Goal: Transaction & Acquisition: Purchase product/service

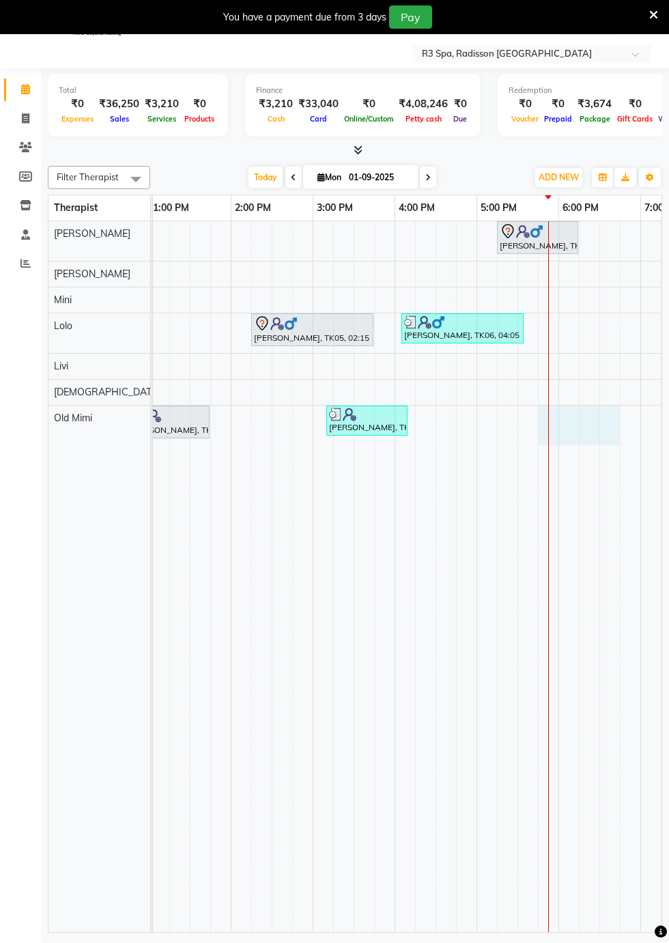
select select "90041"
select select "tentative"
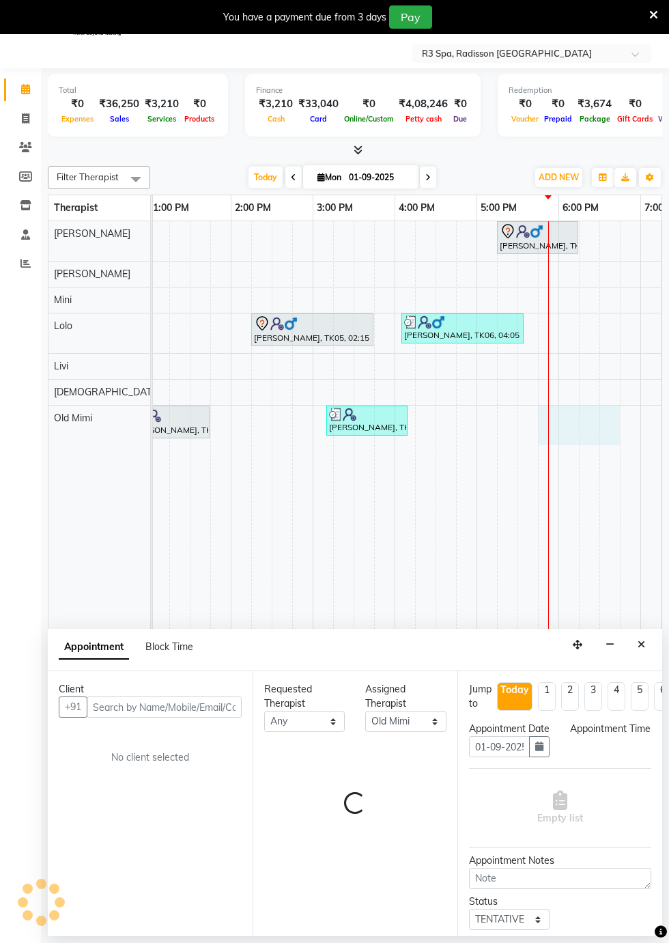
click at [605, 393] on td at bounding box center [610, 576] width 20 height 711
select select "1065"
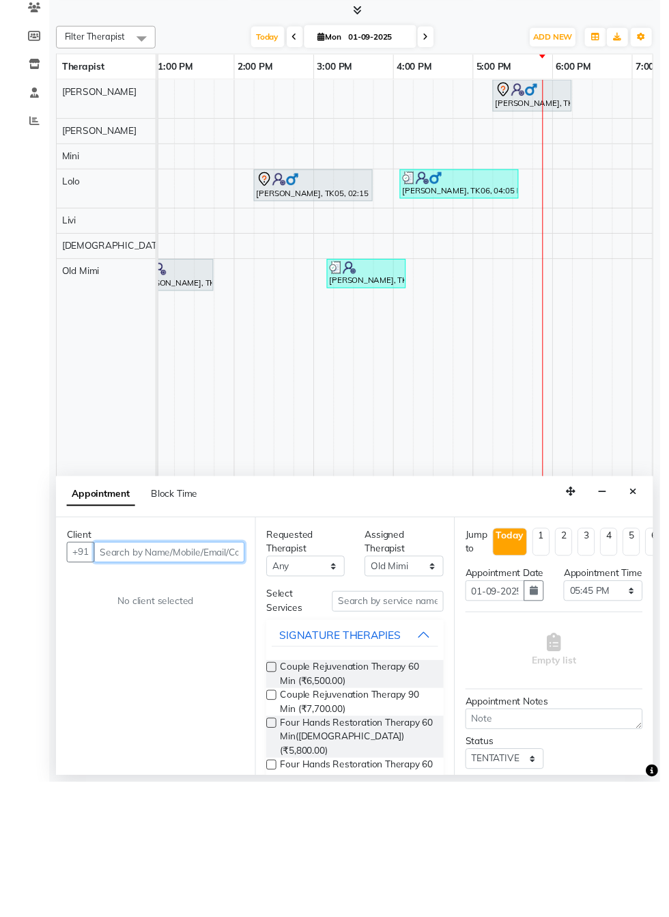
scroll to position [33, 0]
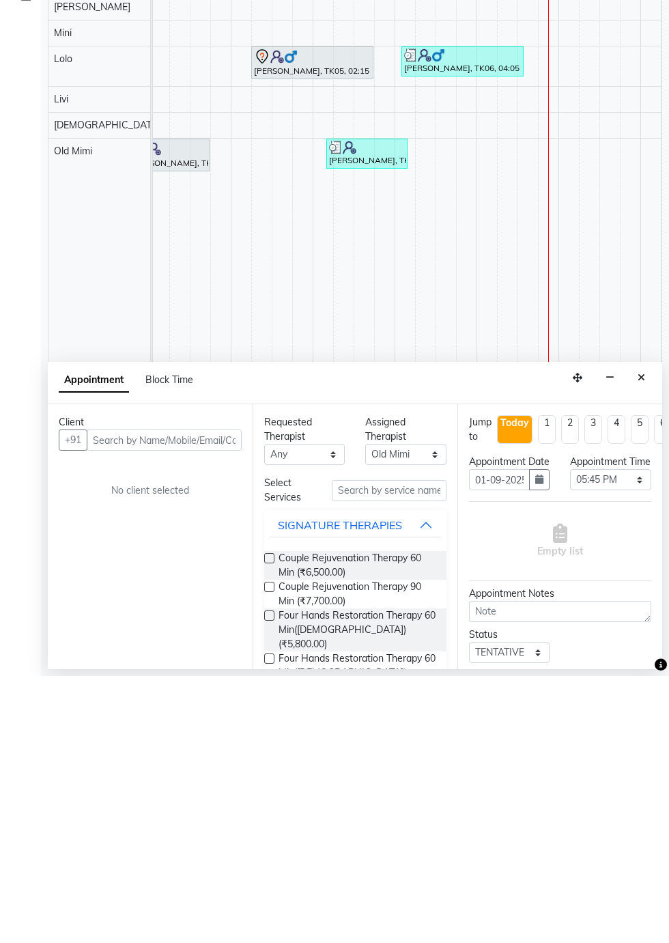
click at [642, 644] on icon "Close" at bounding box center [642, 645] width 8 height 10
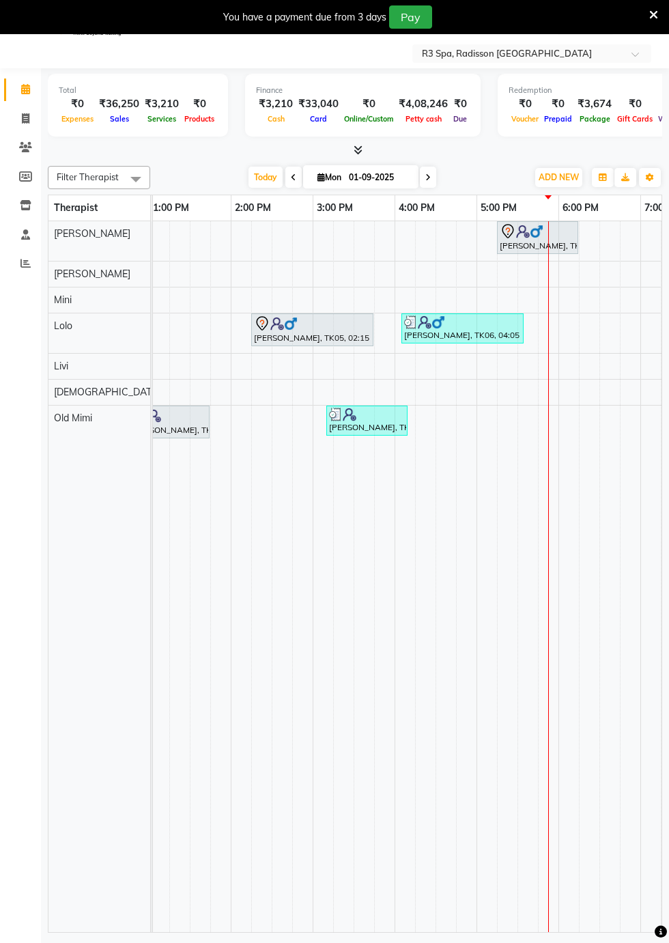
scroll to position [0, 0]
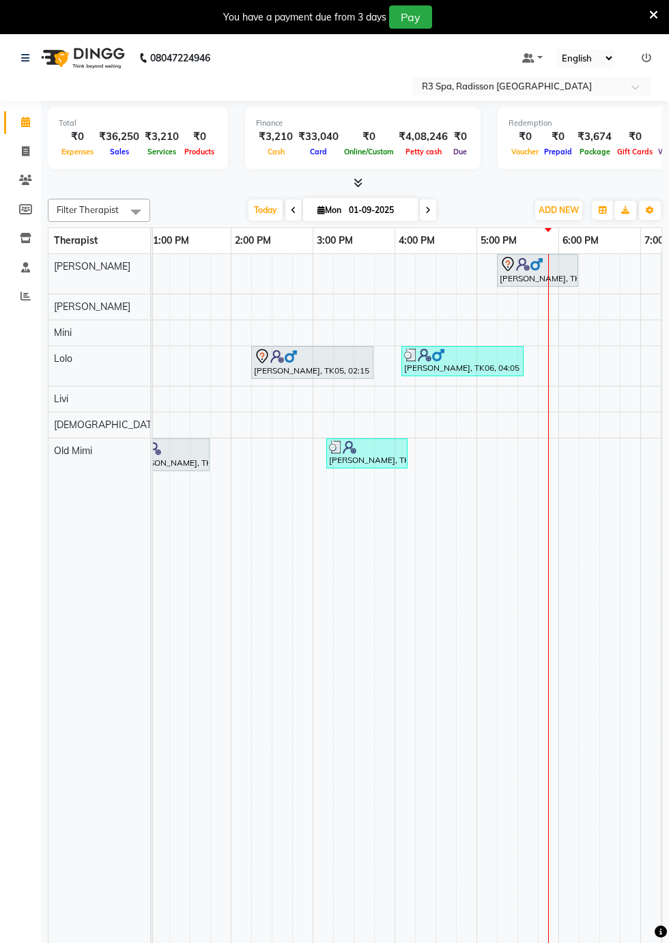
click at [631, 401] on td at bounding box center [630, 609] width 20 height 711
click at [626, 396] on td at bounding box center [630, 609] width 20 height 711
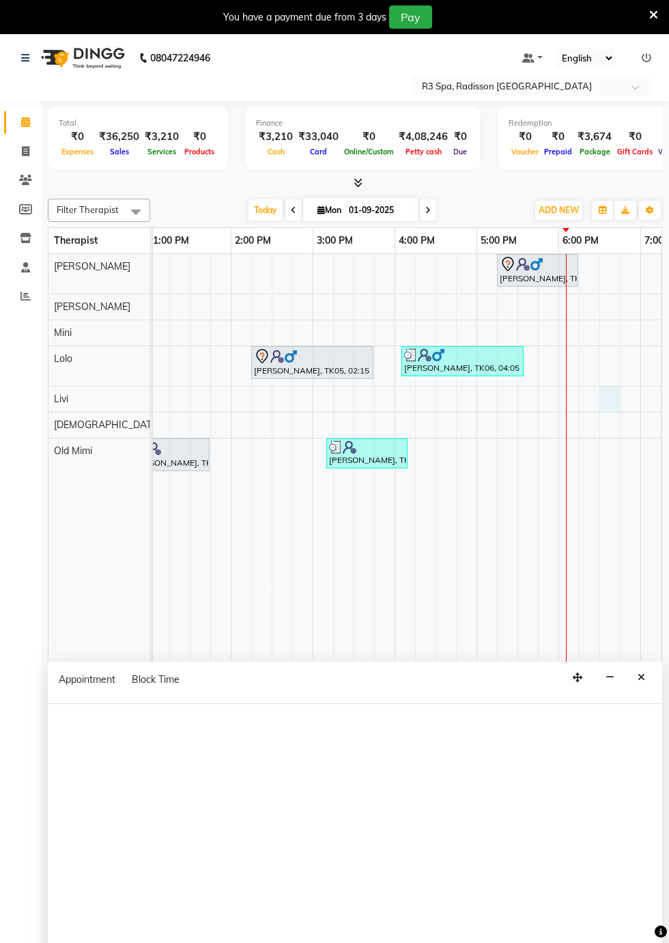
select select "87567"
select select "tentative"
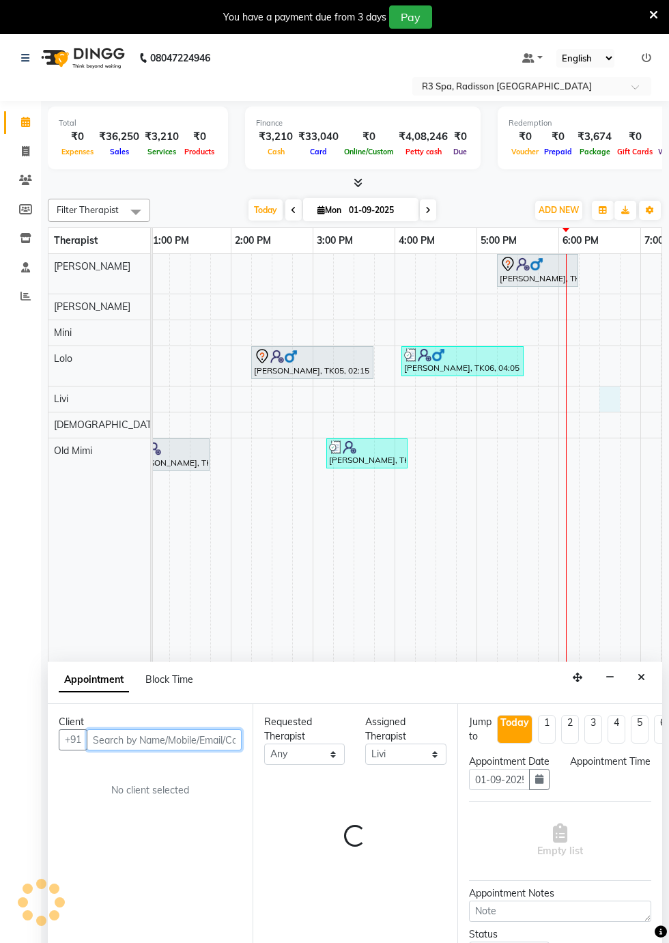
select select "1110"
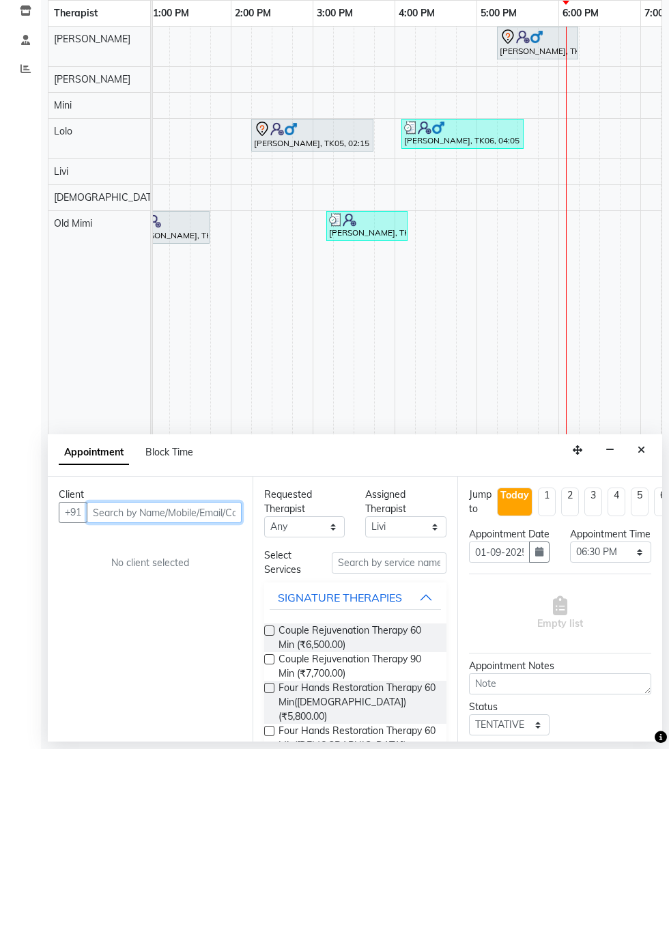
scroll to position [33, 0]
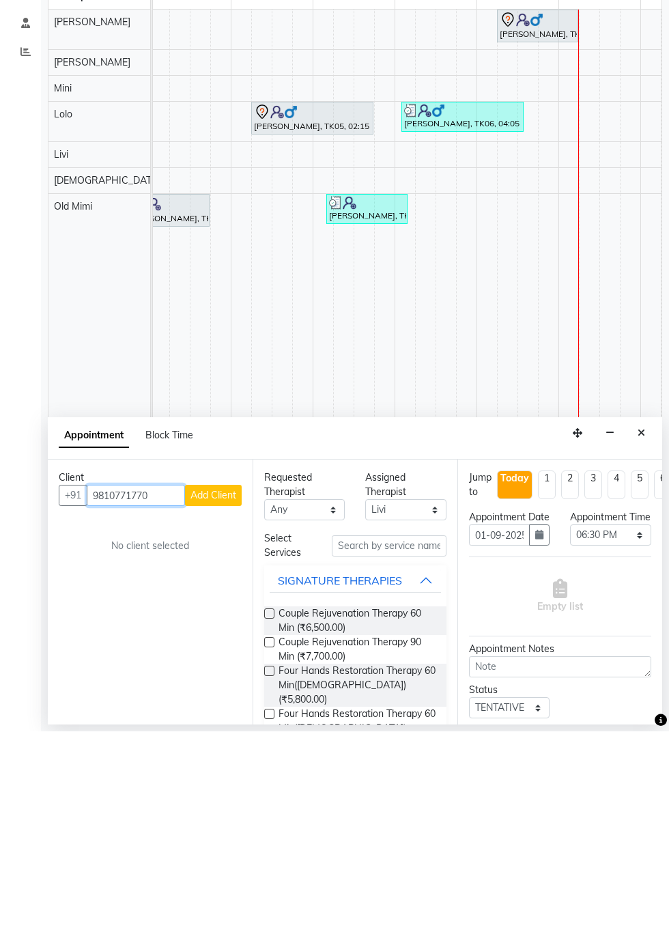
type input "9810771770"
click at [214, 706] on span "Add Client" at bounding box center [214, 707] width 46 height 12
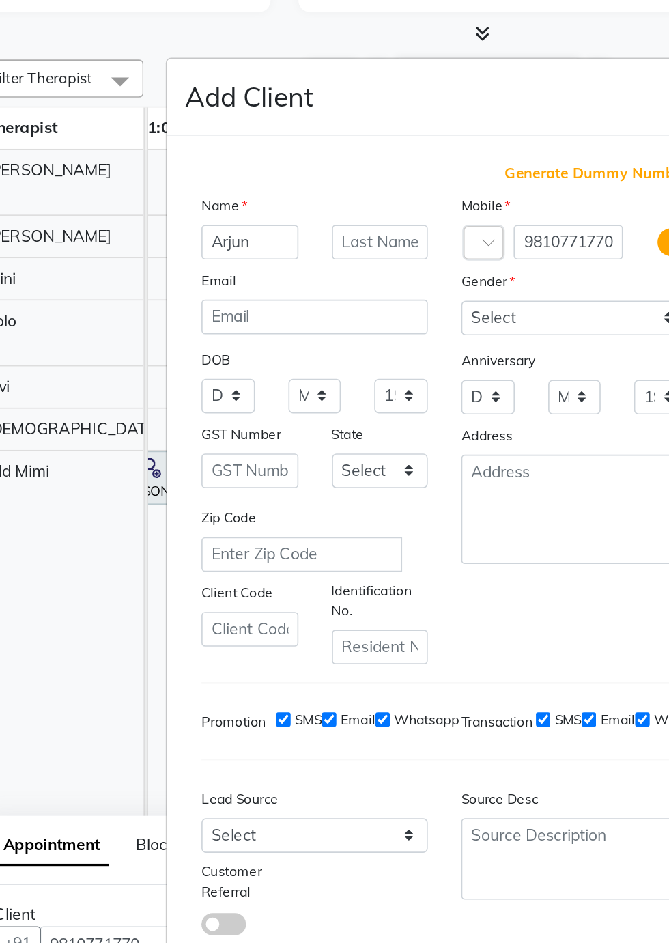
type input "Arjun"
click at [414, 335] on select "Select [DEMOGRAPHIC_DATA] [DEMOGRAPHIC_DATA] Other Prefer Not To Say" at bounding box center [414, 323] width 139 height 21
select select "[DEMOGRAPHIC_DATA]"
click at [345, 335] on select "Select [DEMOGRAPHIC_DATA] [DEMOGRAPHIC_DATA] Other Prefer Not To Say" at bounding box center [414, 323] width 139 height 21
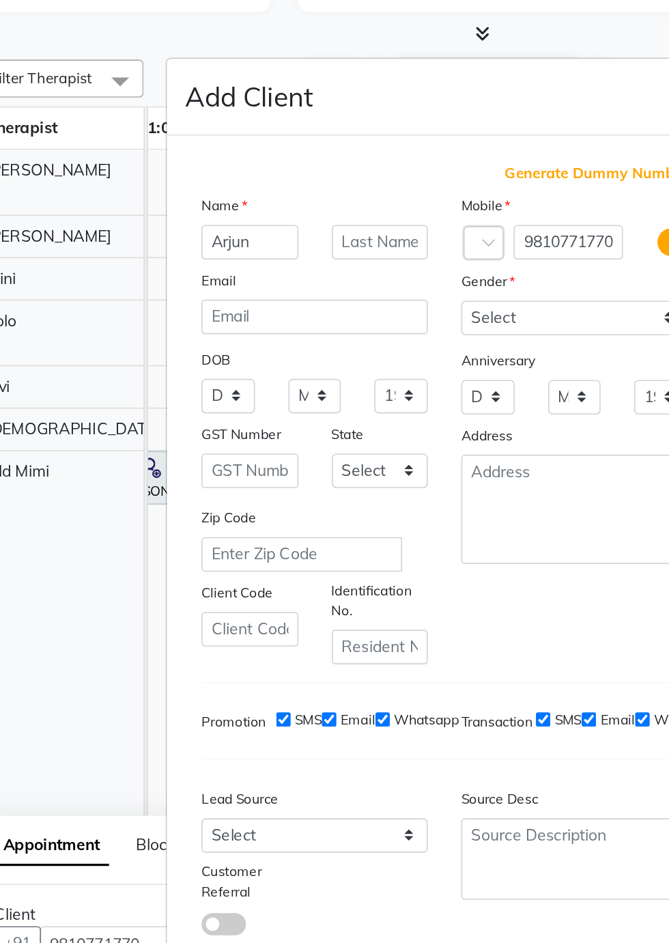
click at [410, 739] on button "Add" at bounding box center [414, 751] width 38 height 25
type input "98******70"
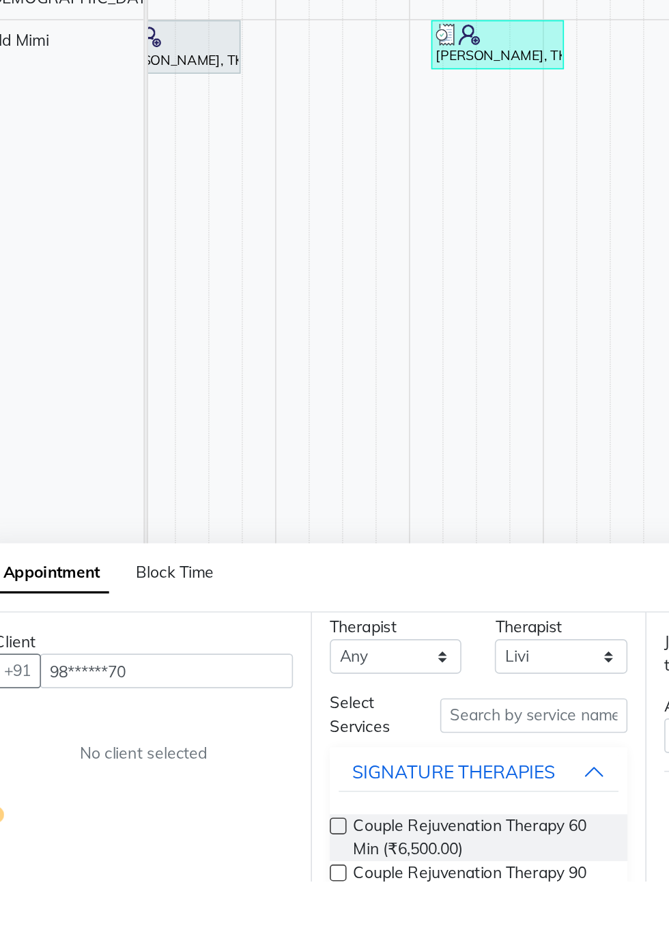
scroll to position [8, 0]
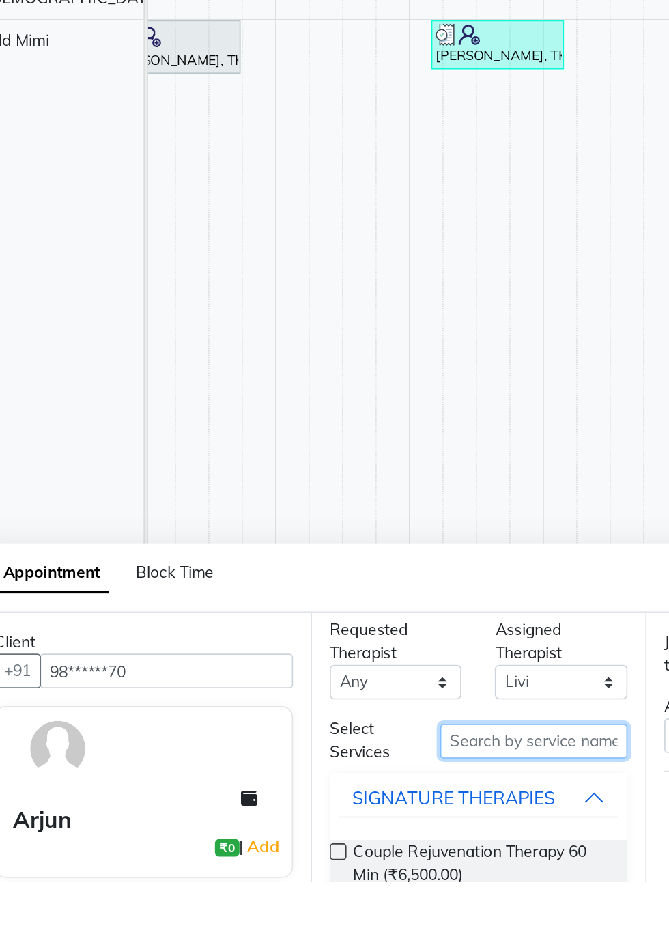
click at [392, 858] on input "text" at bounding box center [389, 857] width 115 height 21
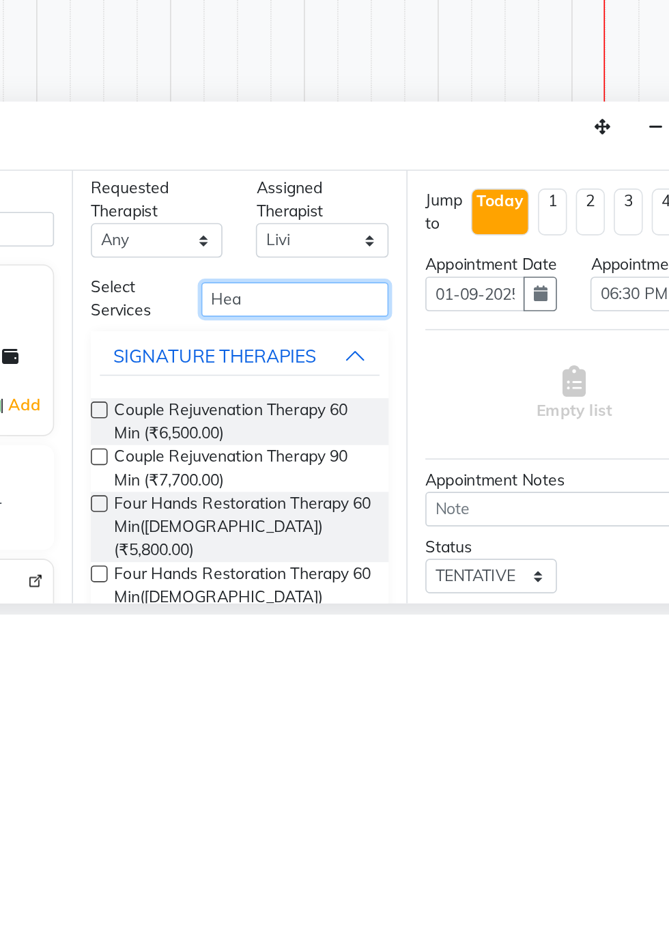
scroll to position [3, 0]
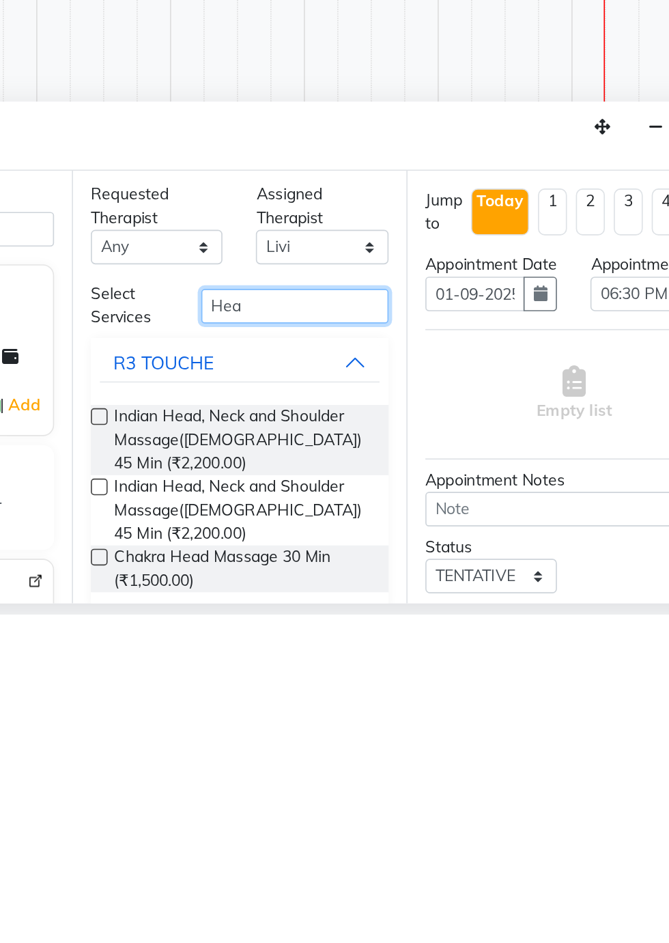
type input "Hea"
click at [269, 818] on label at bounding box center [269, 822] width 10 height 10
click at [269, 819] on input "checkbox" at bounding box center [268, 823] width 9 height 9
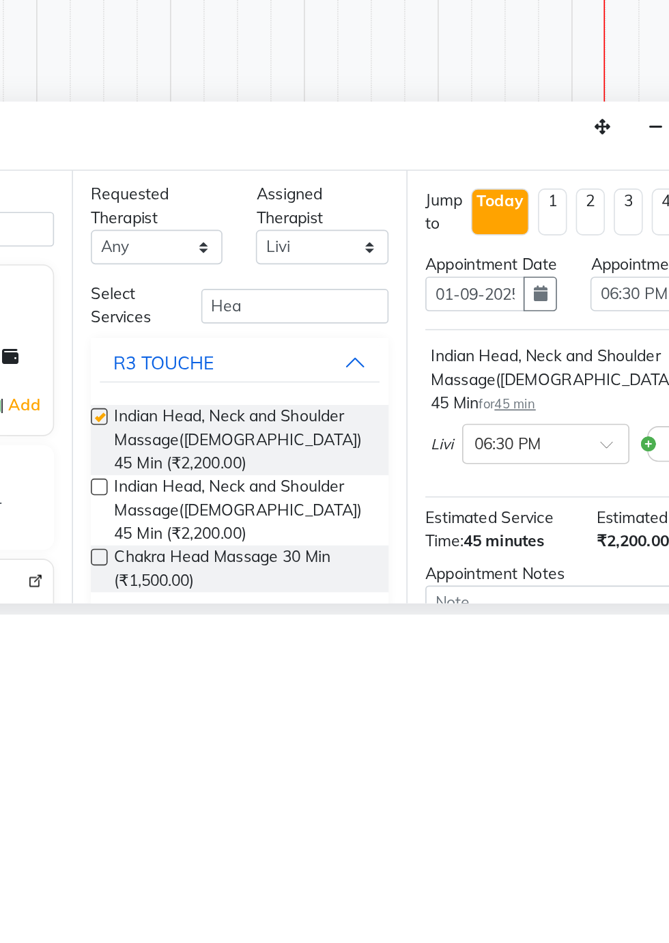
scroll to position [32, 0]
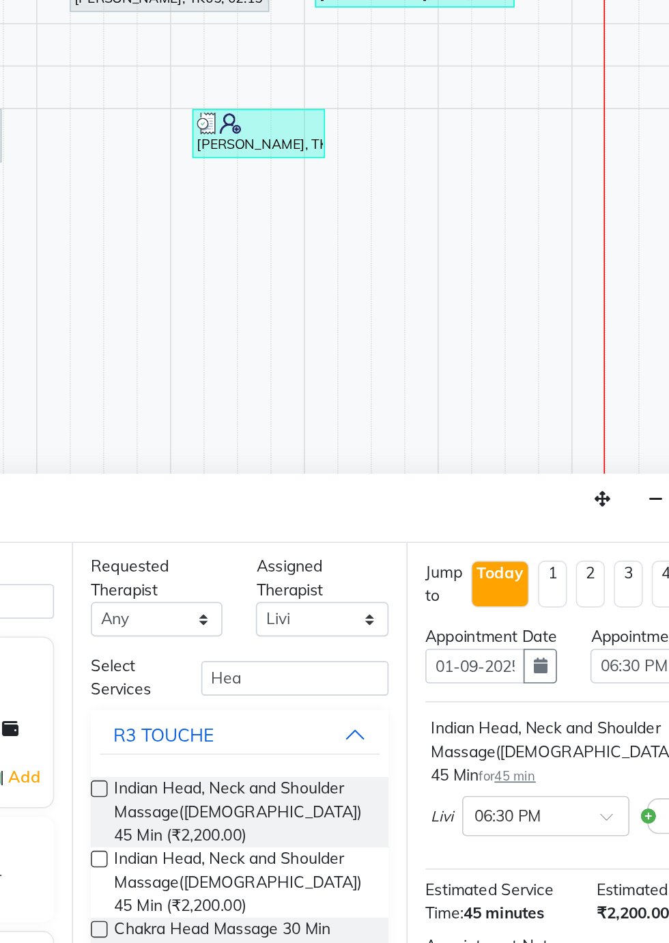
checkbox input "false"
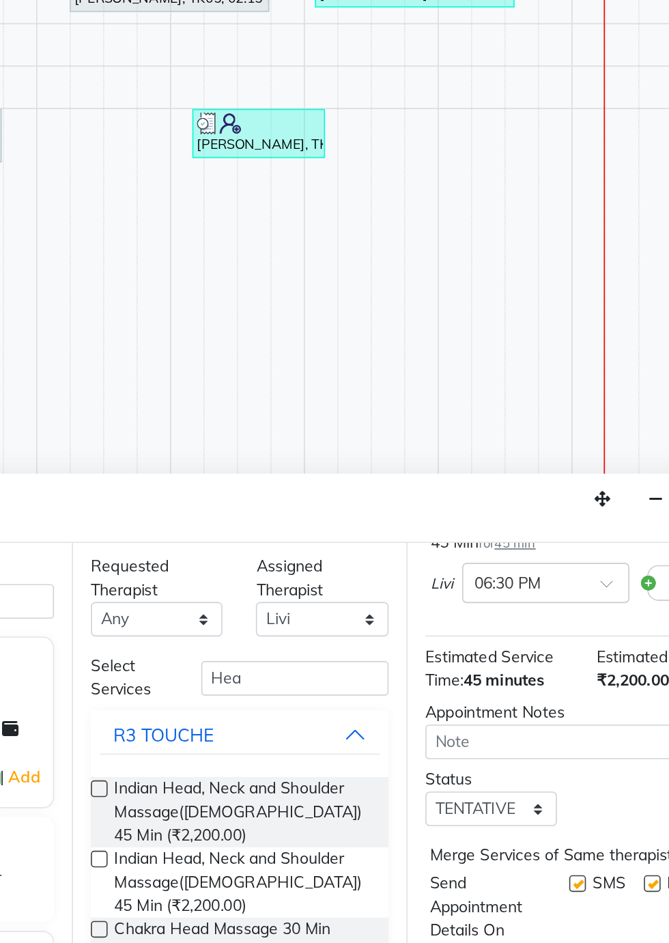
scroll to position [178, 0]
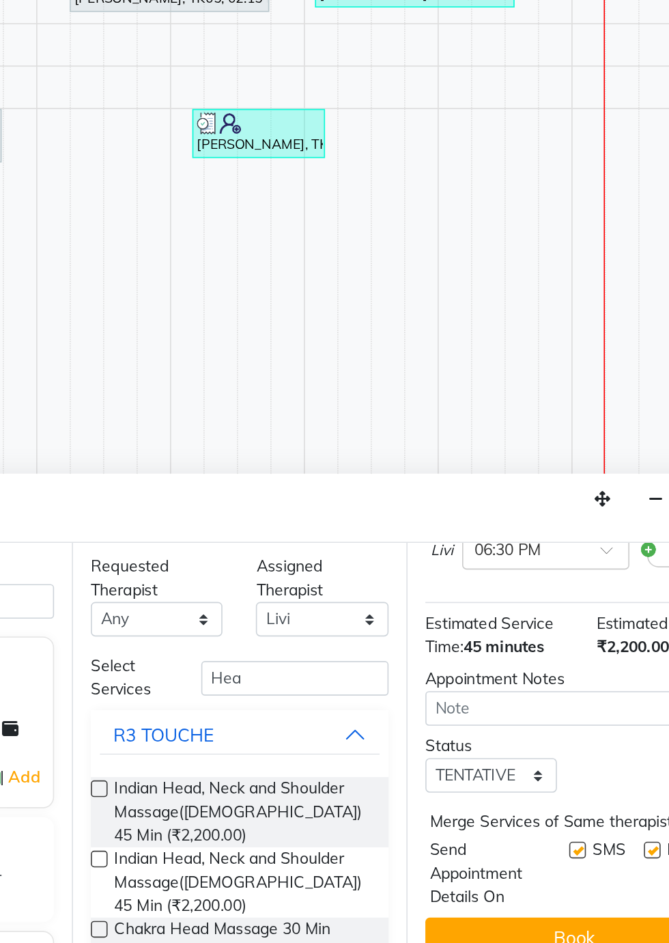
click at [544, 908] on button "Book" at bounding box center [560, 914] width 182 height 25
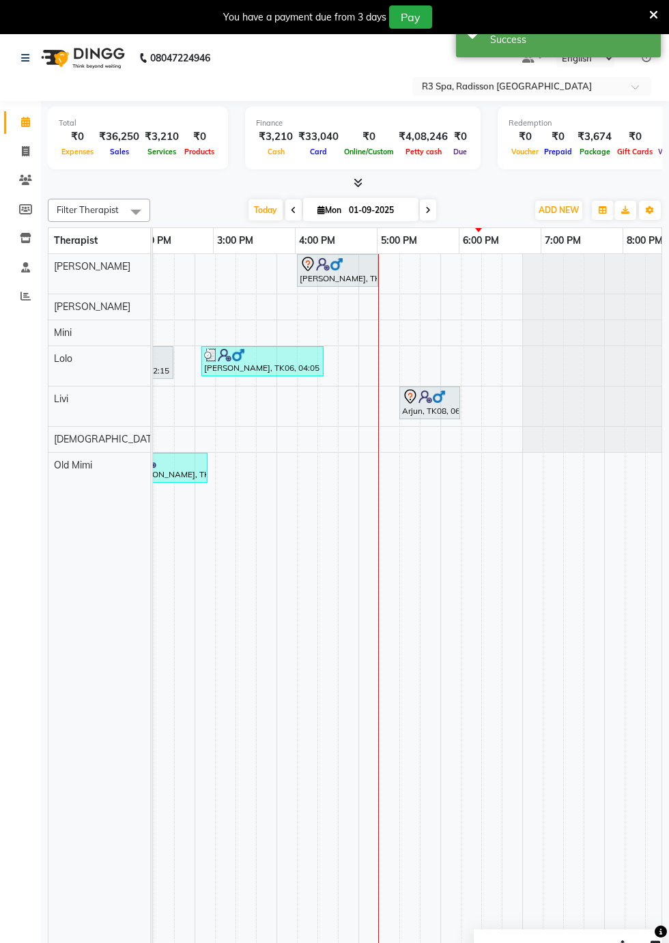
scroll to position [0, 596]
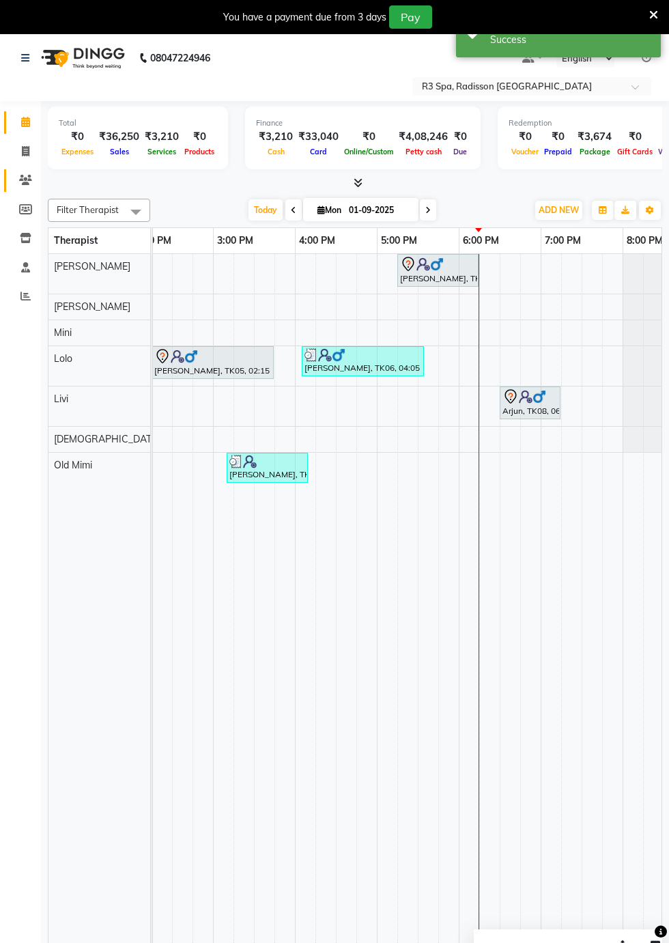
click at [20, 182] on icon at bounding box center [25, 180] width 13 height 10
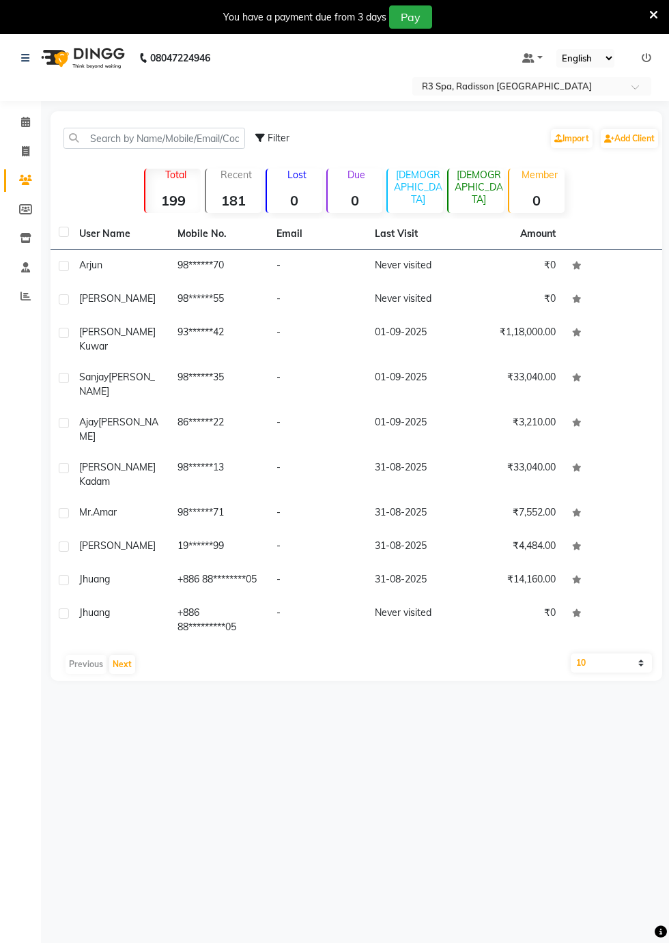
click at [138, 275] on td "Arjun" at bounding box center [120, 266] width 98 height 33
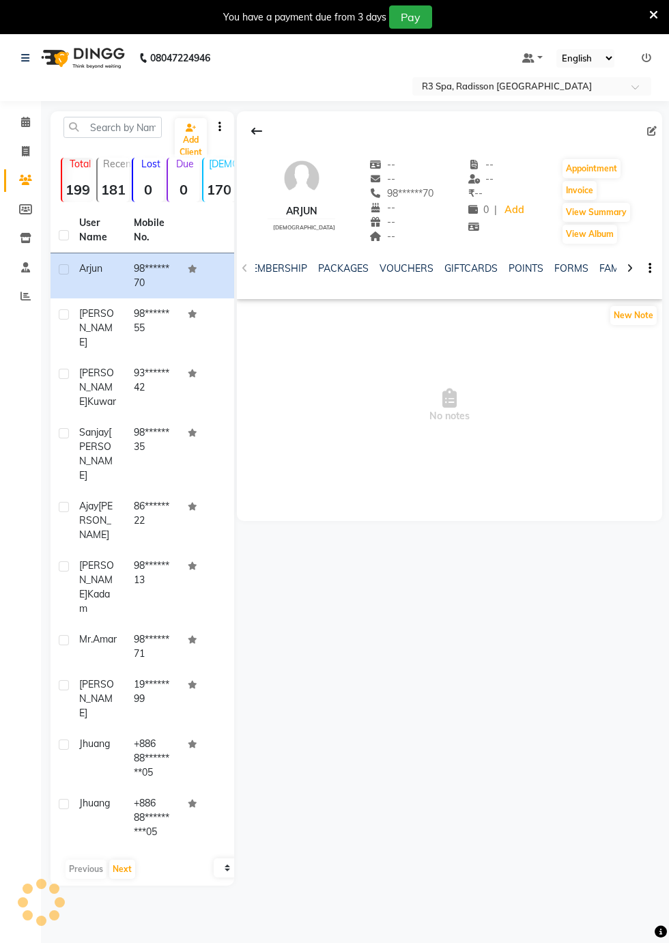
scroll to position [0, 406]
click at [550, 269] on link "FORMS" at bounding box center [556, 268] width 34 height 12
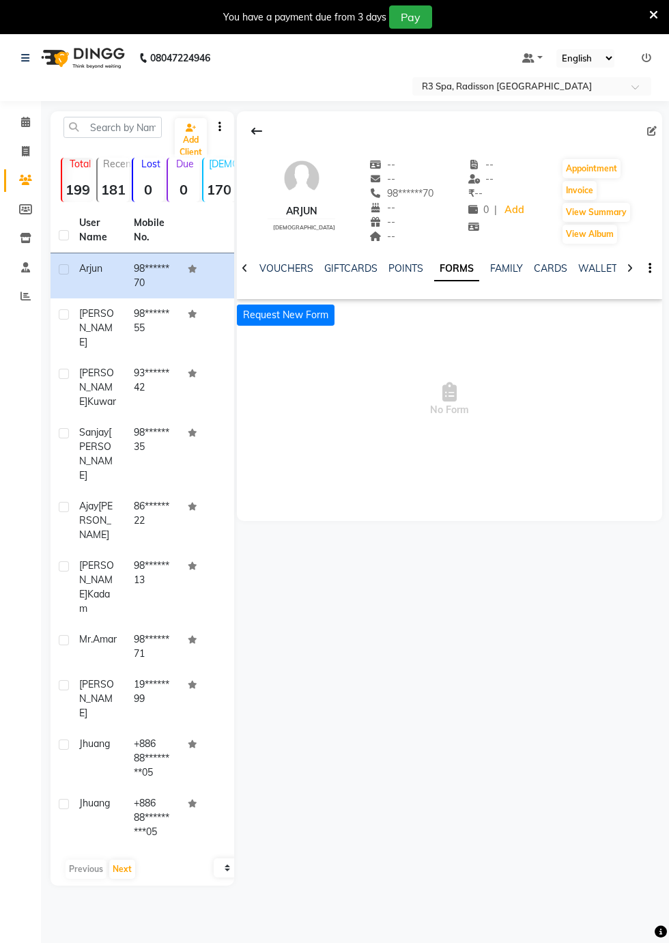
click at [306, 319] on button "Request New Form" at bounding box center [286, 315] width 98 height 21
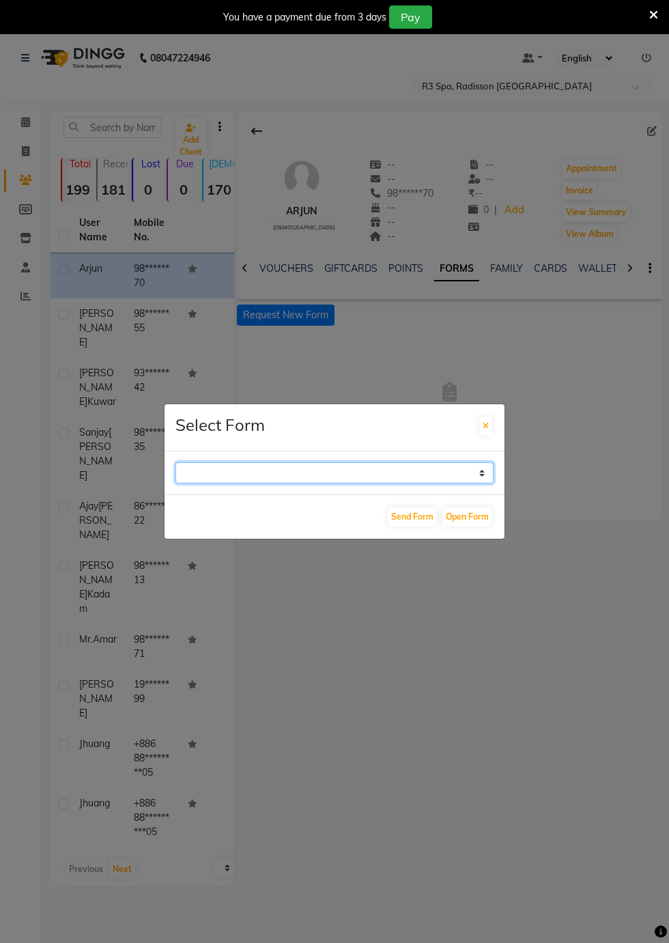
click at [482, 484] on select "GUEST FEEDBACK FORM HEALTH ASSESSMENT FORM" at bounding box center [335, 472] width 318 height 21
select select "204"
click at [176, 484] on select "GUEST FEEDBACK FORM HEALTH ASSESSMENT FORM" at bounding box center [335, 472] width 318 height 21
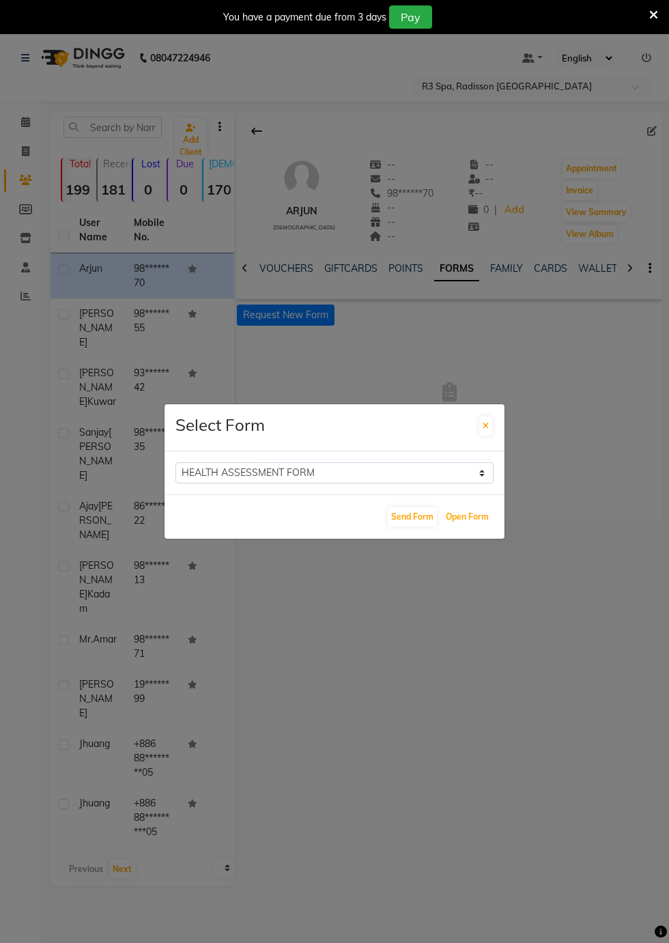
click at [484, 527] on button "Open Form" at bounding box center [468, 516] width 50 height 19
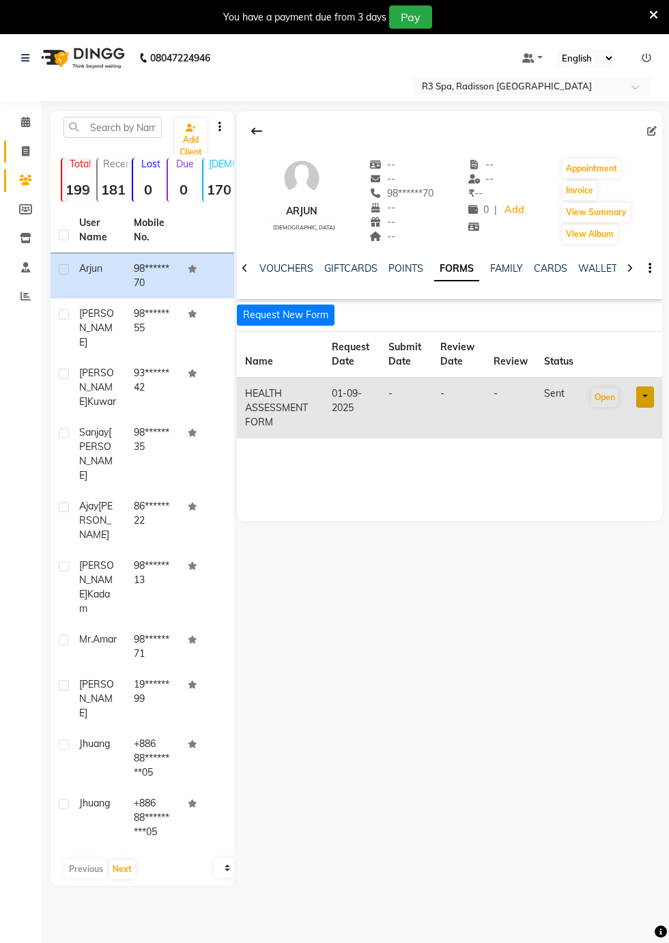
click at [31, 149] on span at bounding box center [26, 152] width 24 height 16
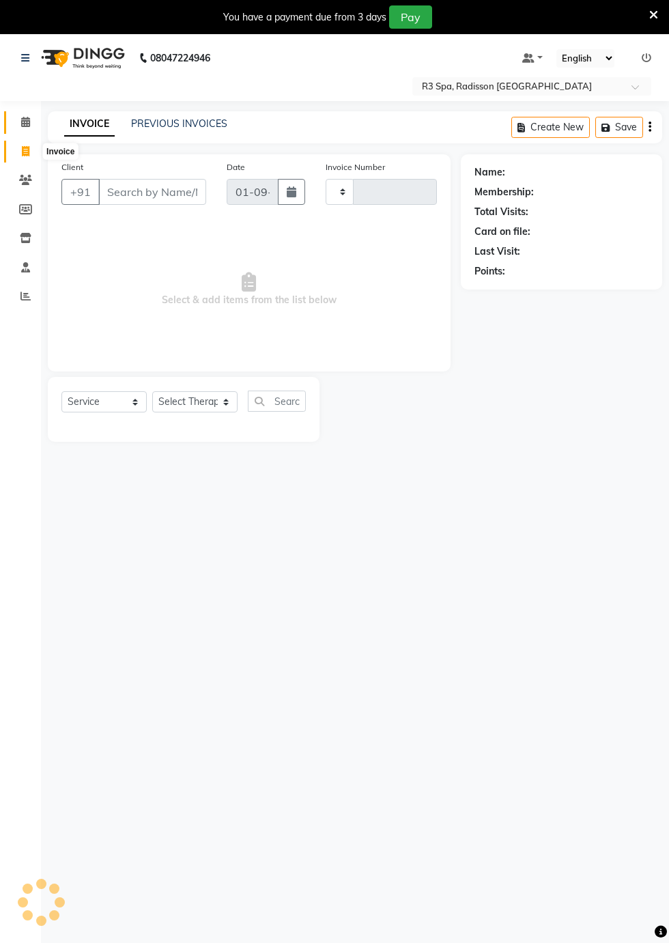
click at [31, 122] on span at bounding box center [26, 123] width 24 height 16
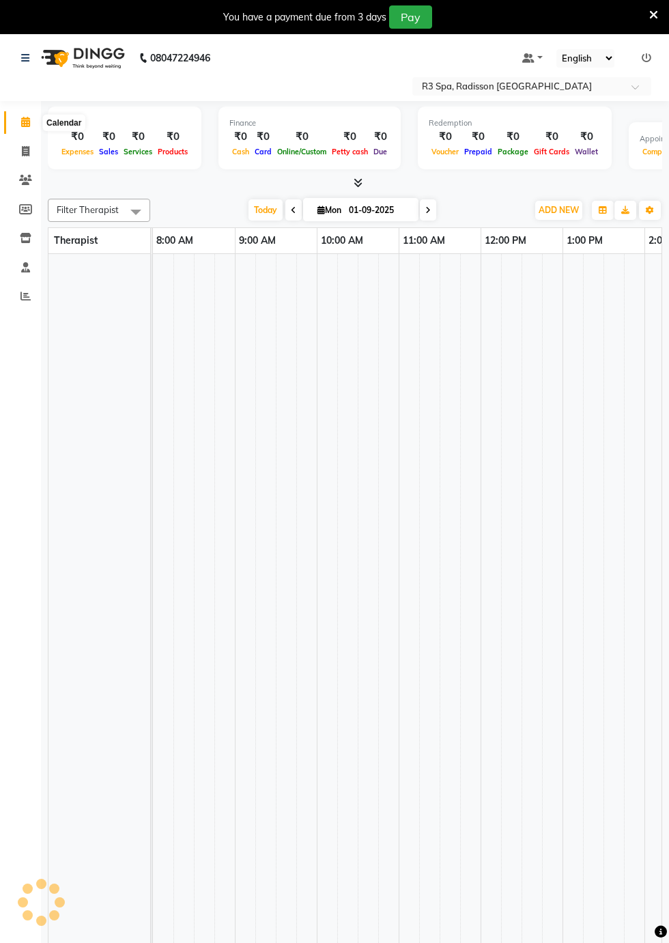
click at [25, 122] on icon at bounding box center [25, 122] width 9 height 10
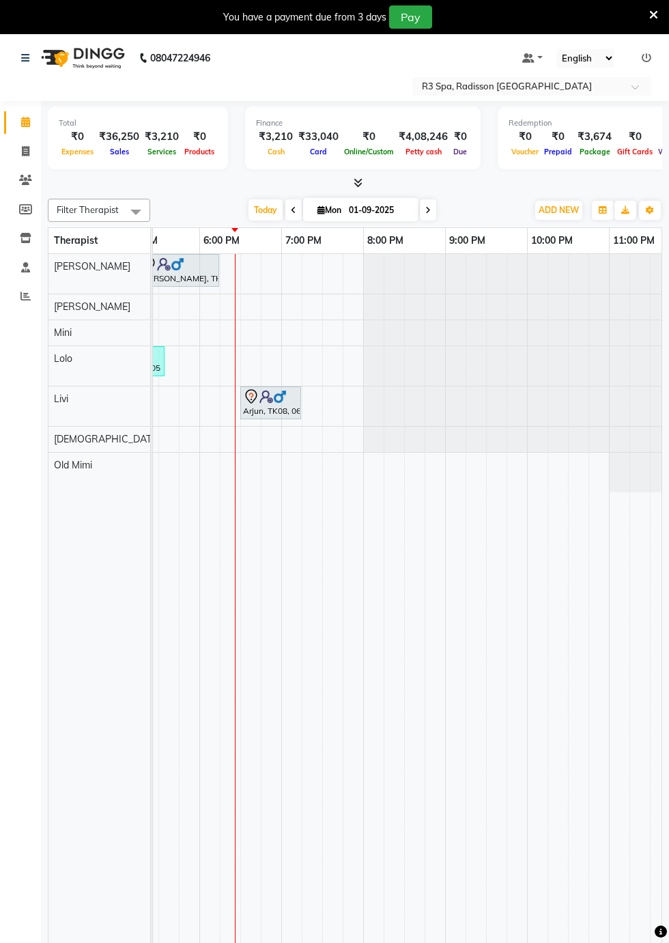
scroll to position [0, 690]
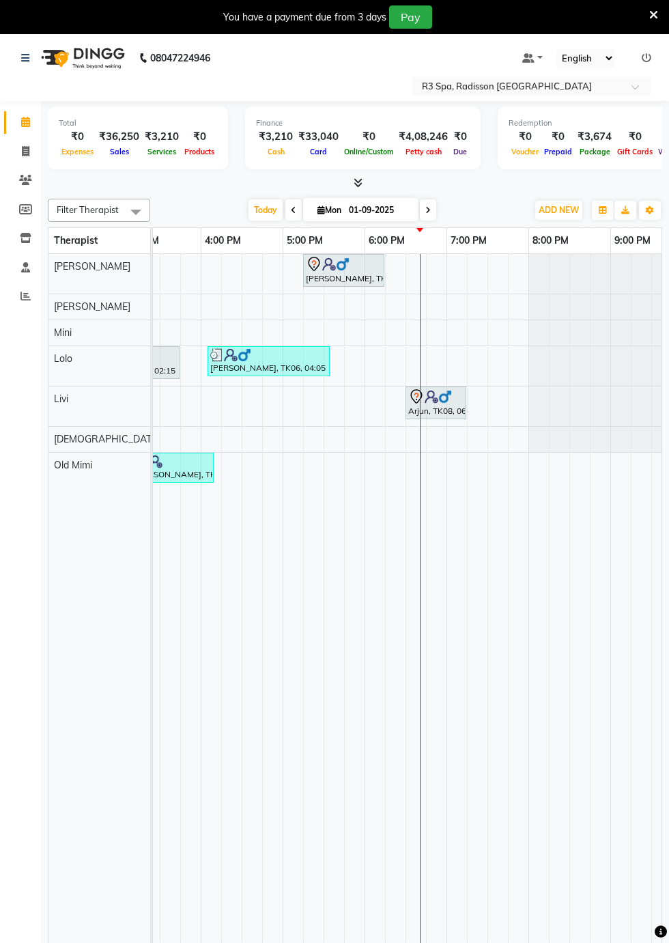
click at [315, 277] on div "[PERSON_NAME], TK07, 05:15 PM-06:15 PM, Sensory Rejuvne Aromatherapy 60 Min([DE…" at bounding box center [344, 270] width 79 height 29
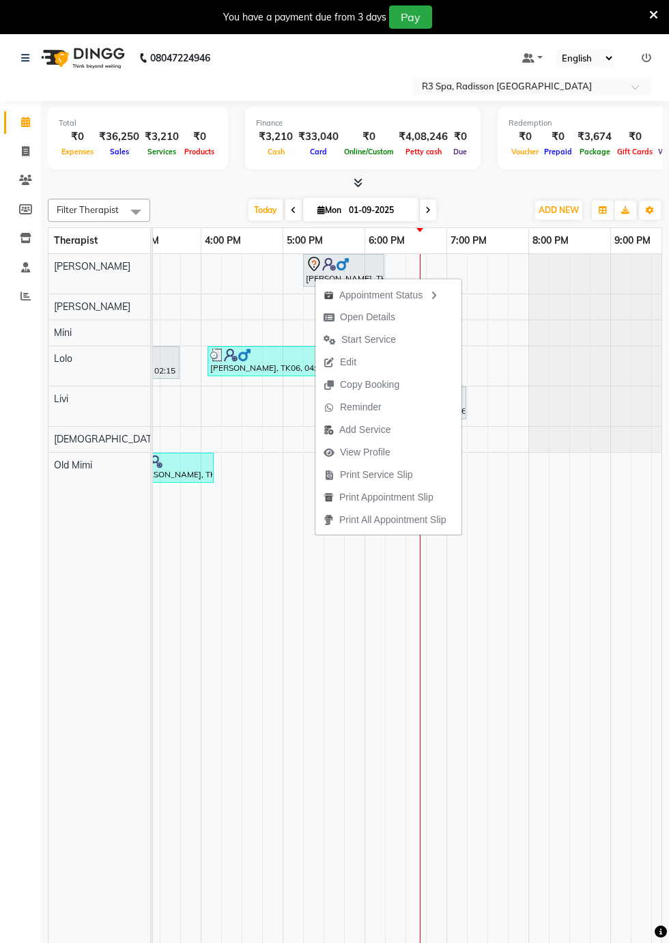
click at [365, 319] on span "Open Details" at bounding box center [367, 317] width 55 height 14
select select "7"
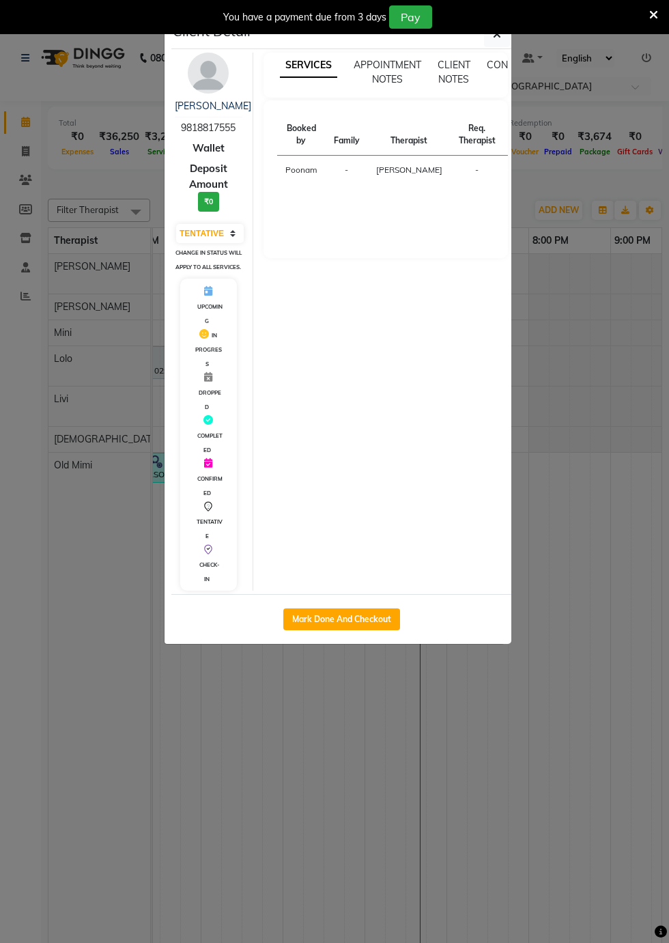
click at [366, 630] on button "Mark Done And Checkout" at bounding box center [341, 620] width 117 height 22
select select "service"
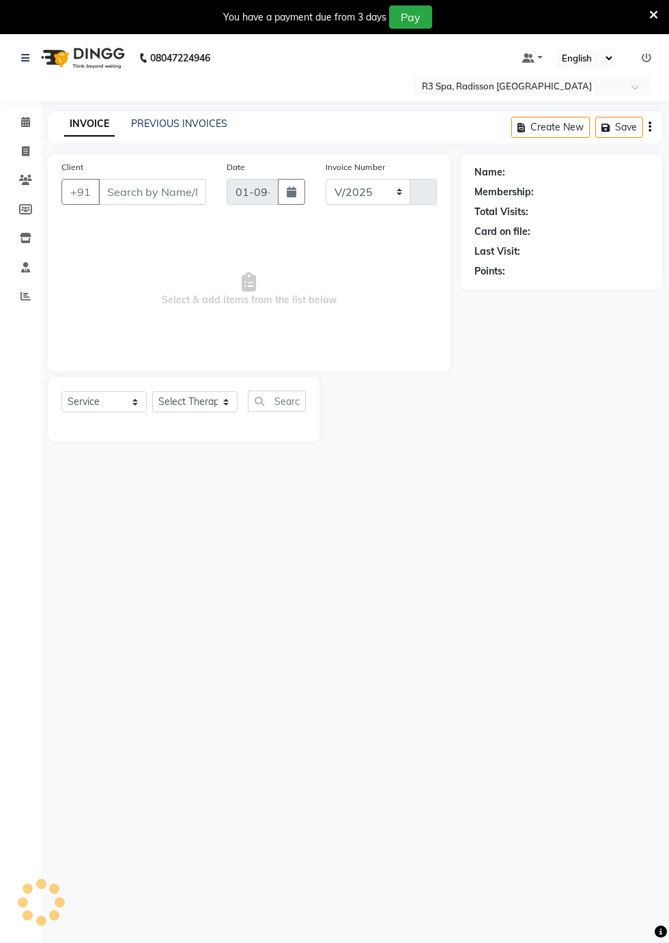
select select "8678"
type input "0261"
type input "98******55"
select select "87562"
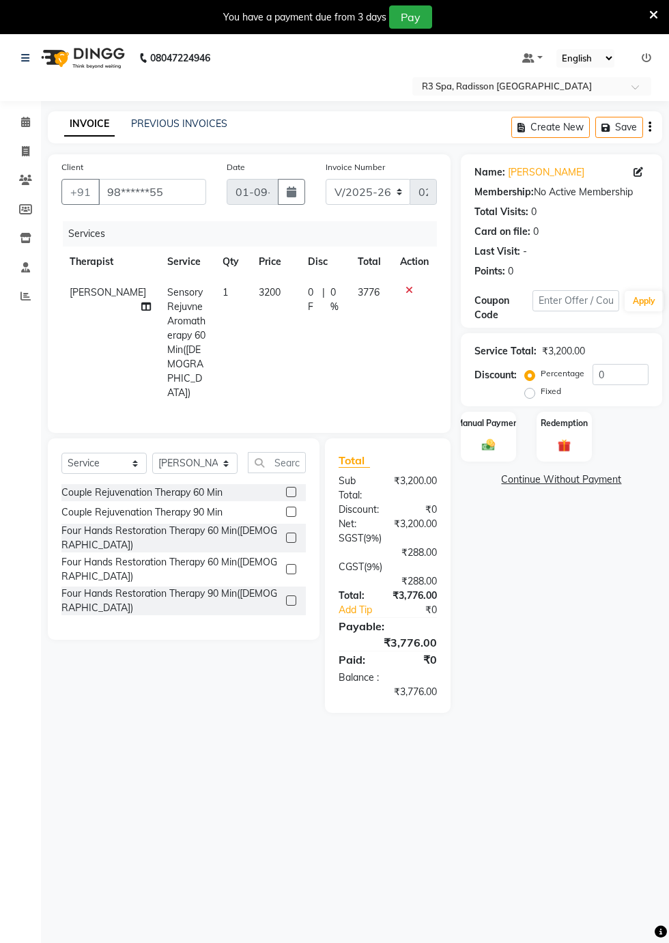
click at [492, 440] on img at bounding box center [488, 445] width 21 height 15
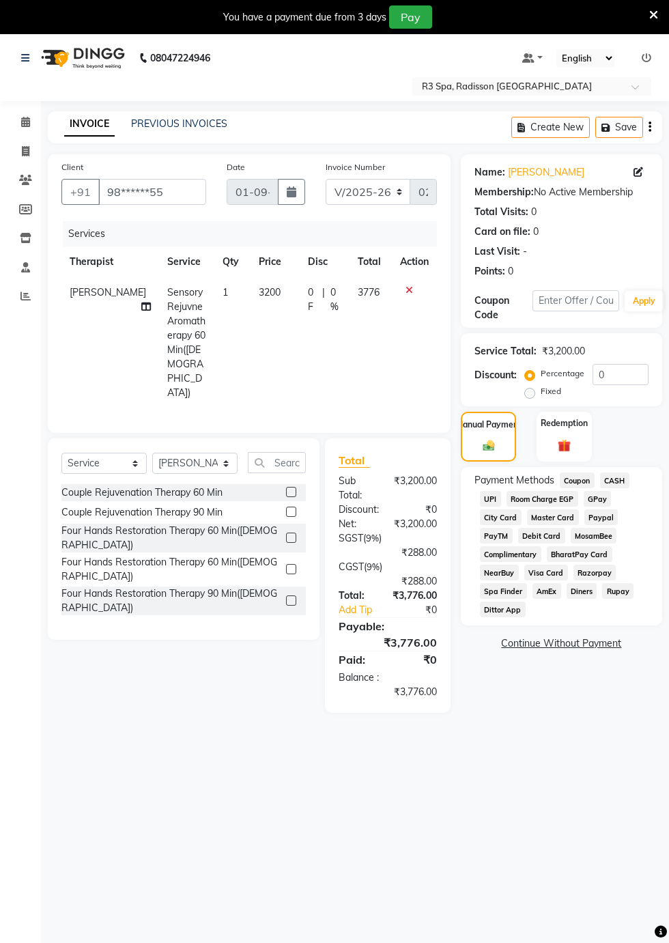
click at [617, 479] on span "CASH" at bounding box center [614, 481] width 29 height 16
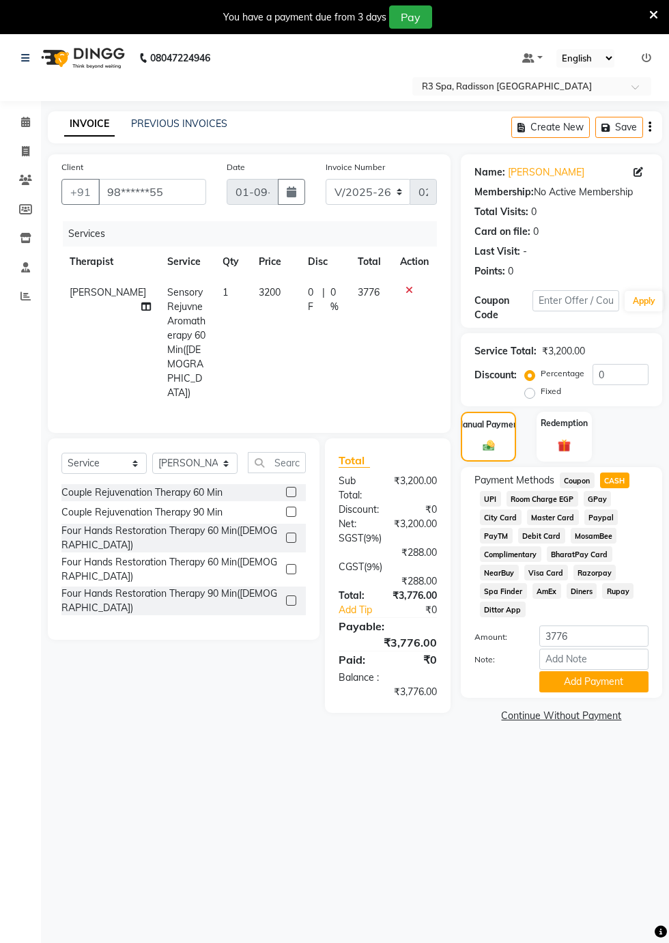
click at [588, 682] on button "Add Payment" at bounding box center [594, 681] width 109 height 21
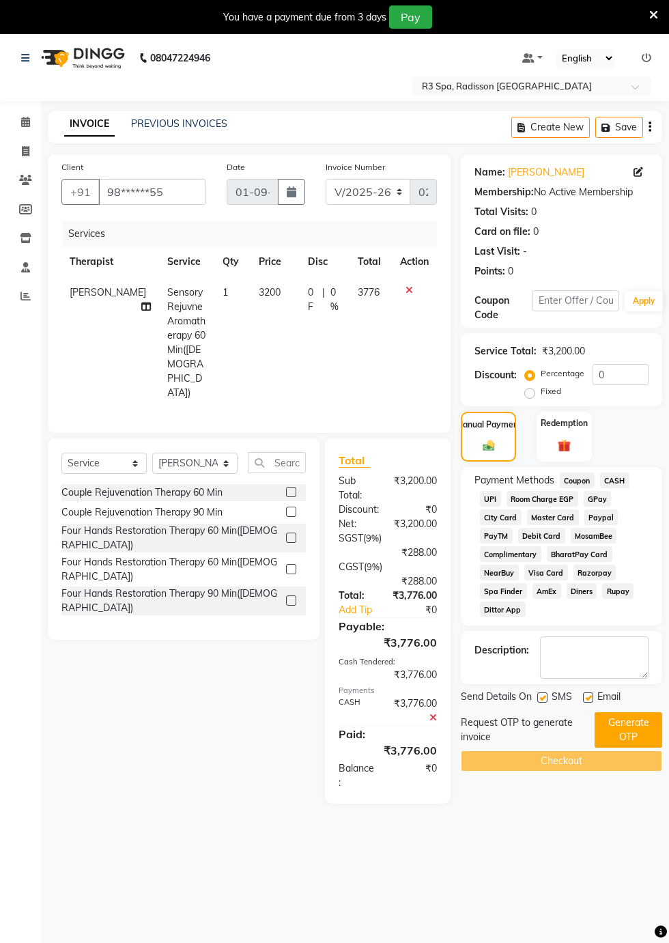
click at [631, 723] on button "Generate OTP" at bounding box center [629, 730] width 68 height 36
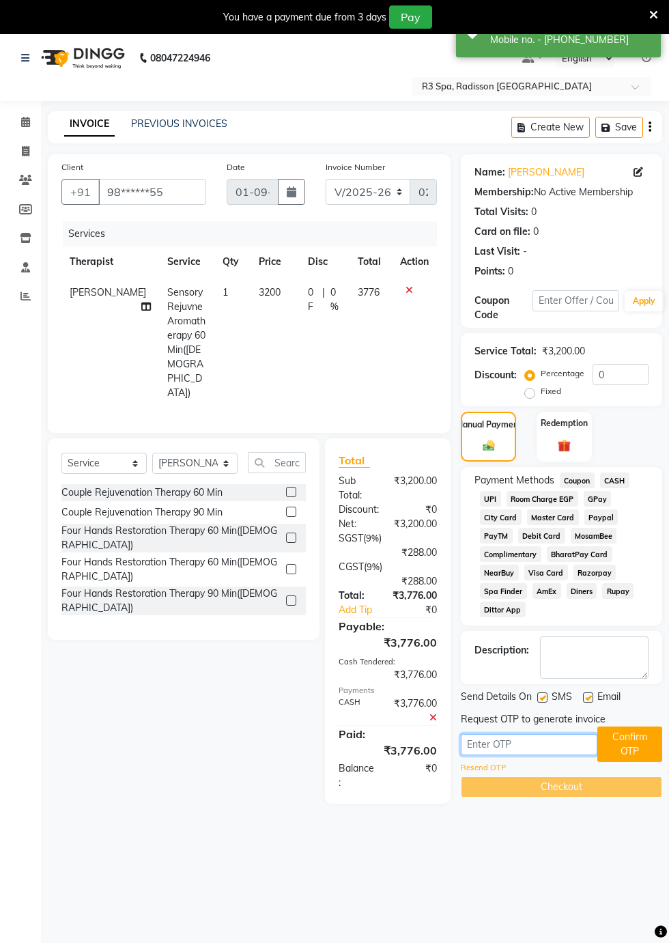
click at [477, 748] on input "text" at bounding box center [529, 744] width 137 height 21
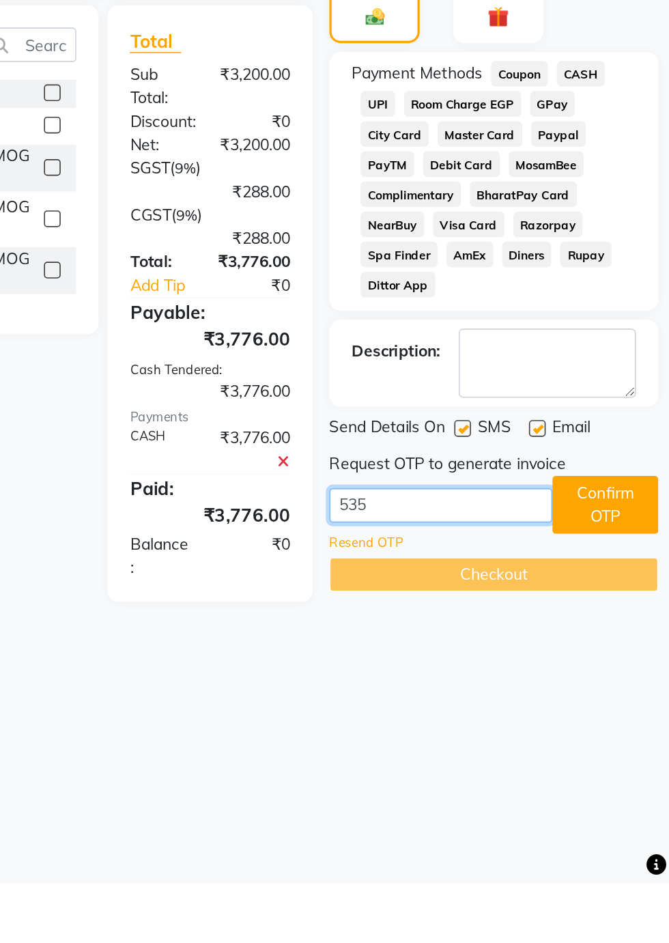
type input "5358"
click at [632, 714] on button "Confirm OTP" at bounding box center [630, 712] width 65 height 36
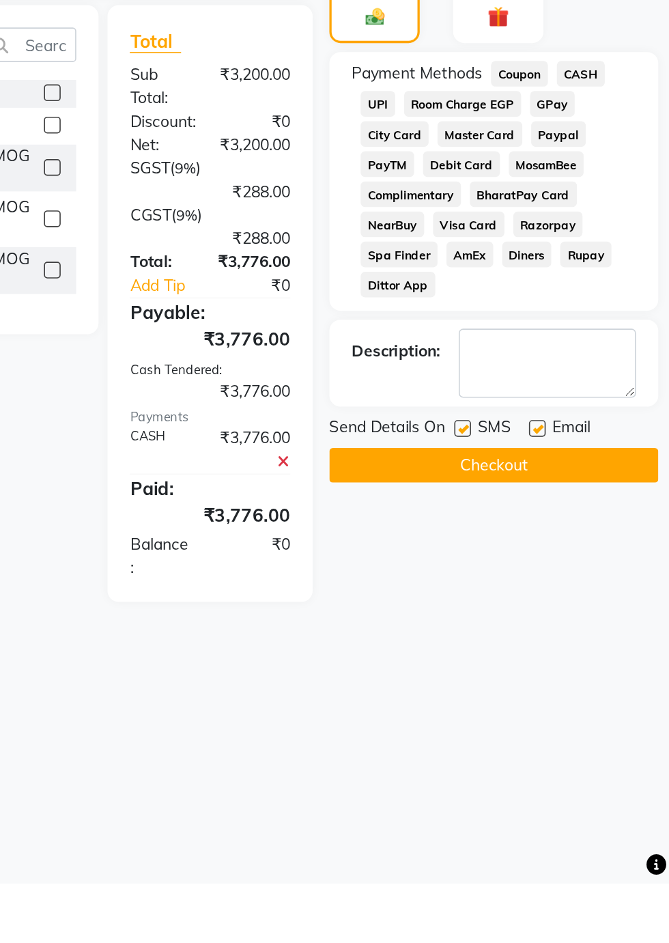
scroll to position [32, 0]
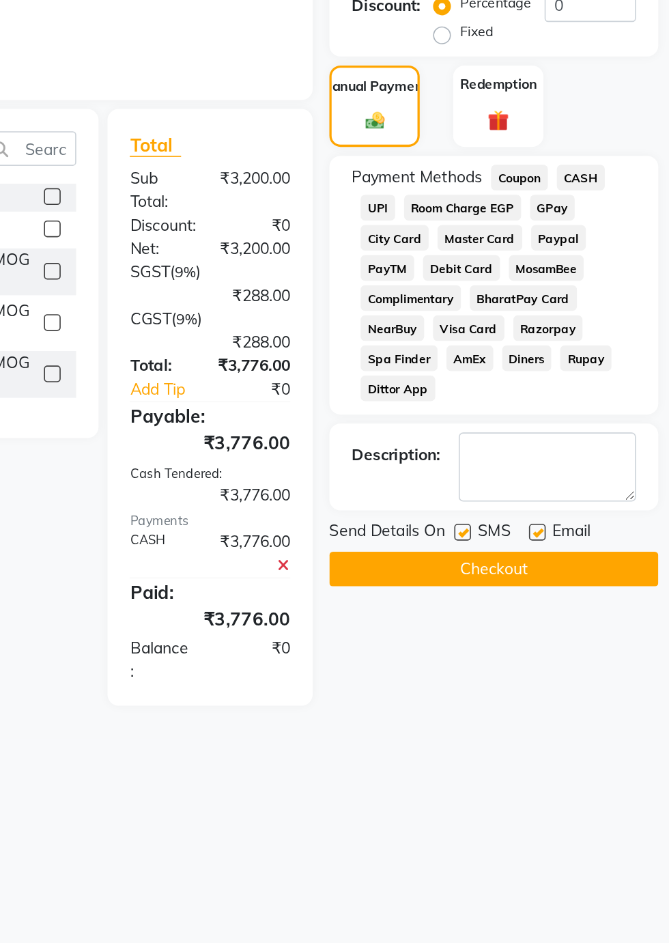
click at [578, 691] on button "Checkout" at bounding box center [561, 688] width 201 height 21
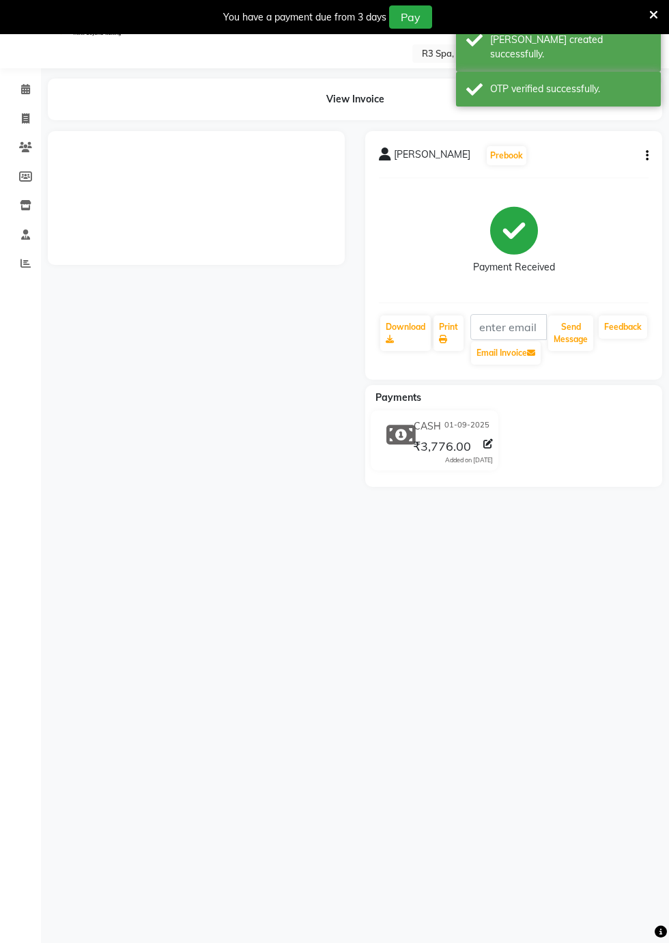
scroll to position [30, 0]
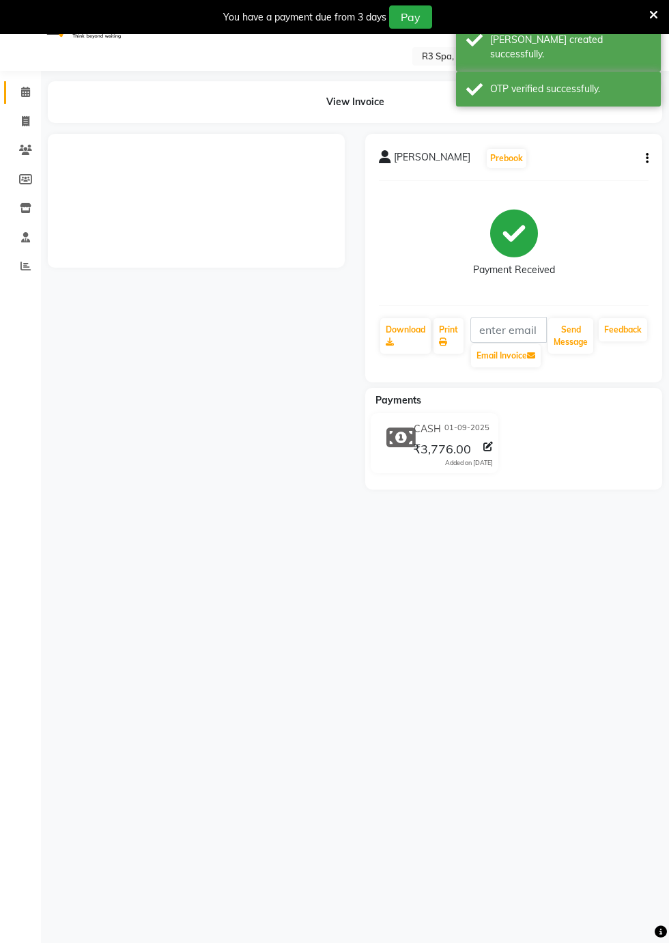
click at [25, 92] on icon at bounding box center [25, 92] width 9 height 10
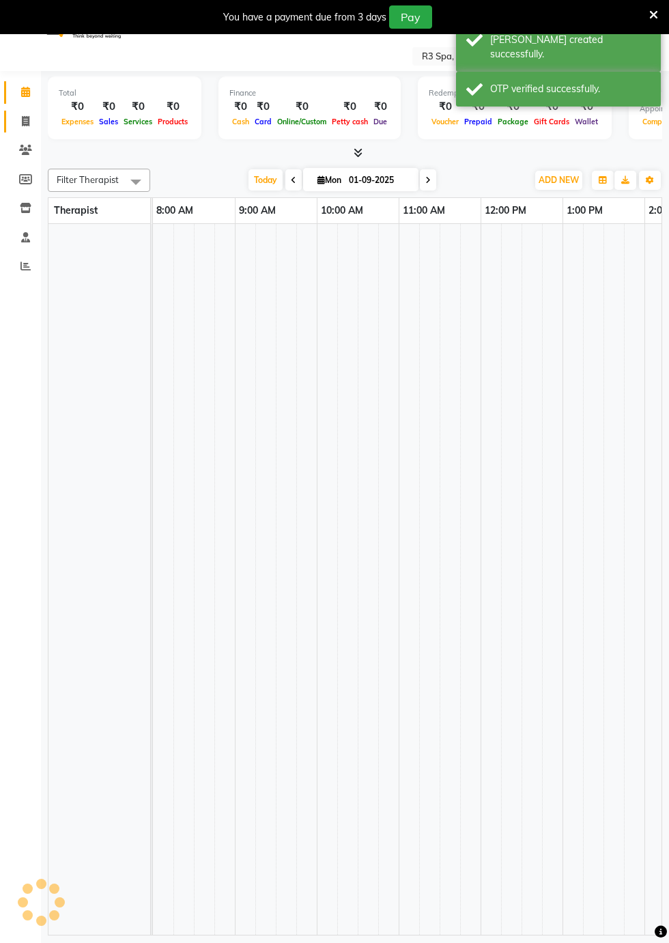
click at [26, 122] on icon at bounding box center [26, 121] width 8 height 10
select select "service"
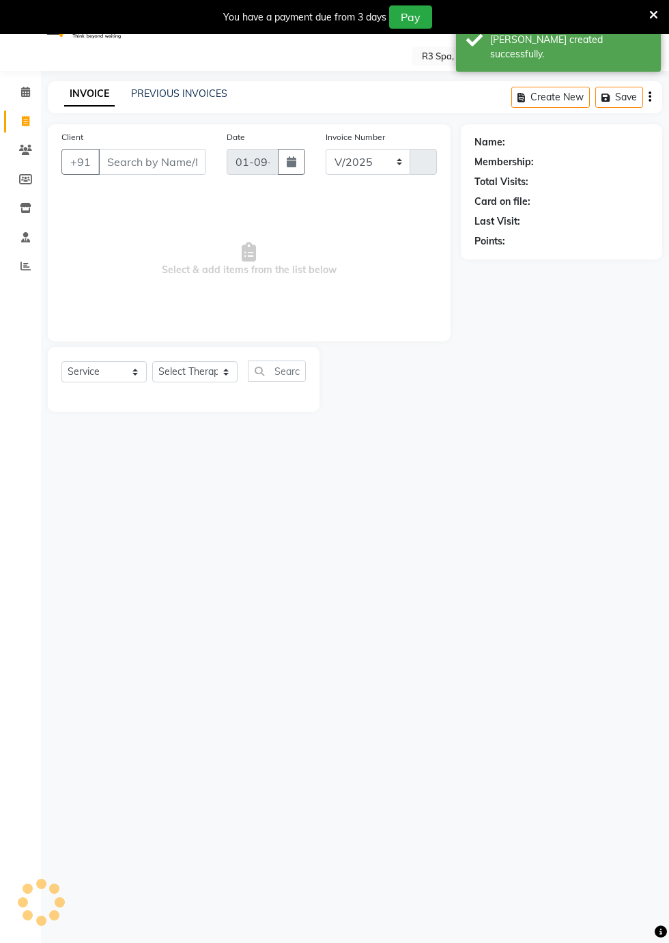
select select "8678"
type input "0262"
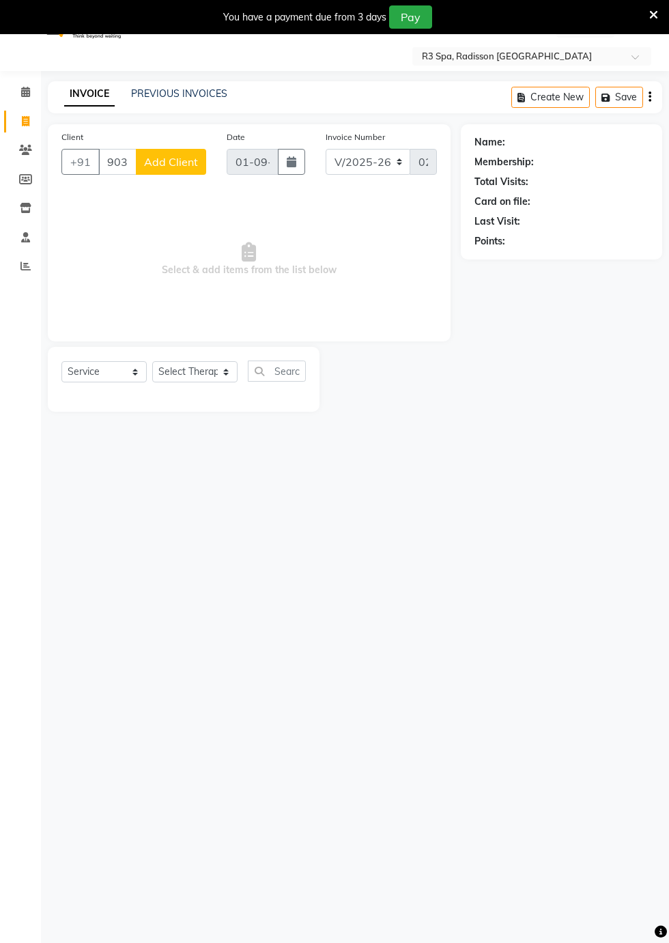
type input "903383787"
click at [166, 161] on span "Add Client" at bounding box center [171, 162] width 54 height 14
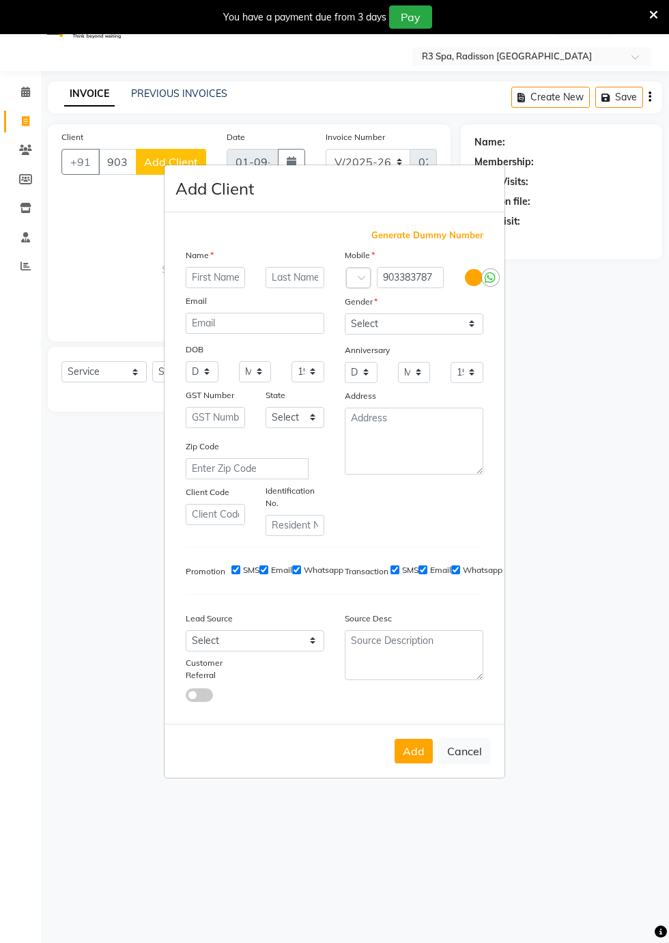
scroll to position [30, 0]
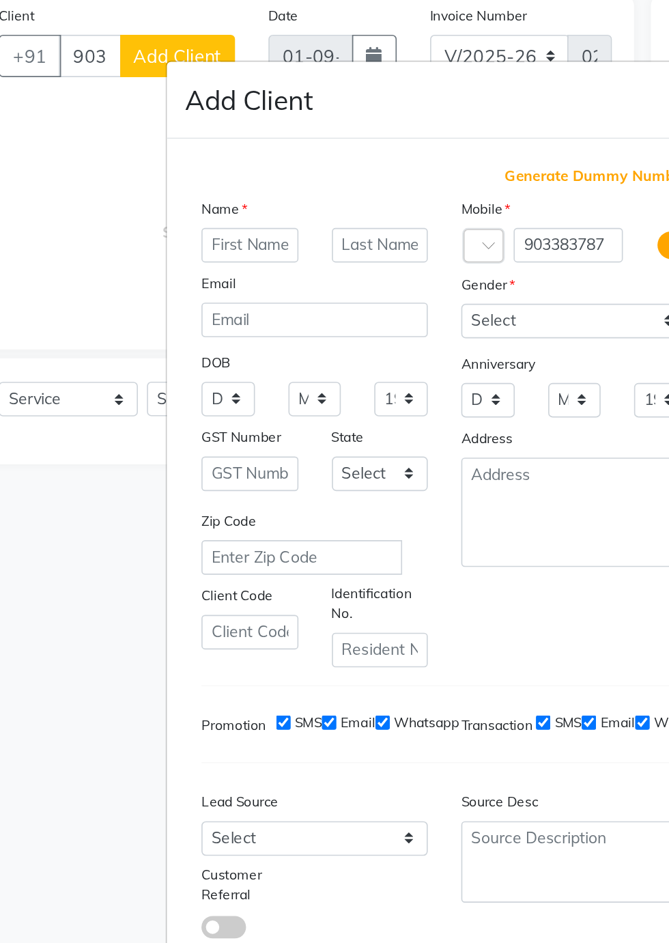
click at [116, 163] on ngb-modal-window "Add Client Generate Dummy Number Name Email DOB Day 01 02 03 04 05 06 07 08 09 …" at bounding box center [334, 471] width 669 height 943
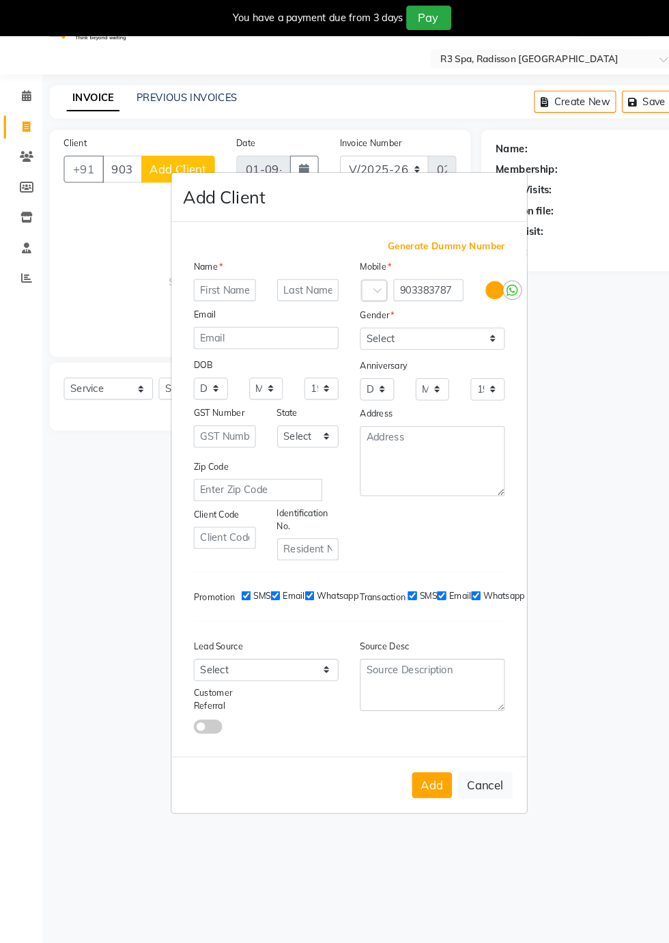
scroll to position [1, 0]
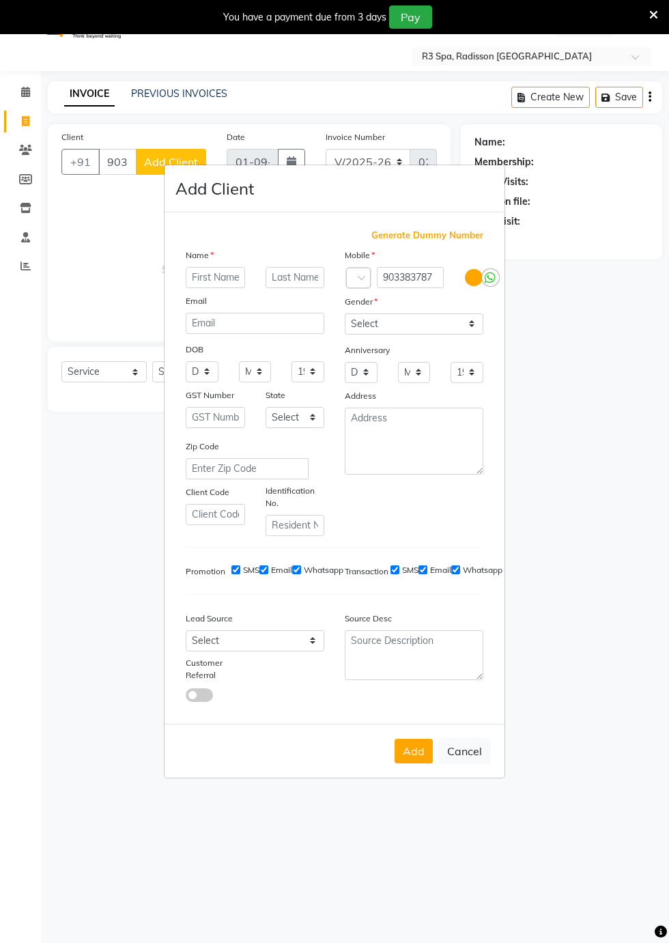
click at [463, 764] on button "Cancel" at bounding box center [464, 751] width 53 height 26
select select
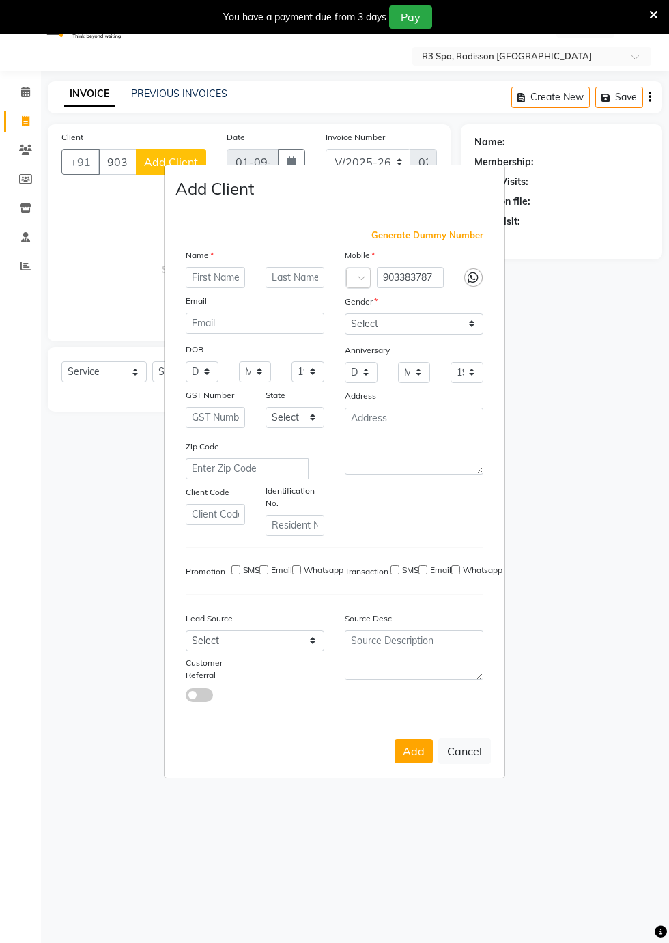
select select
checkbox input "false"
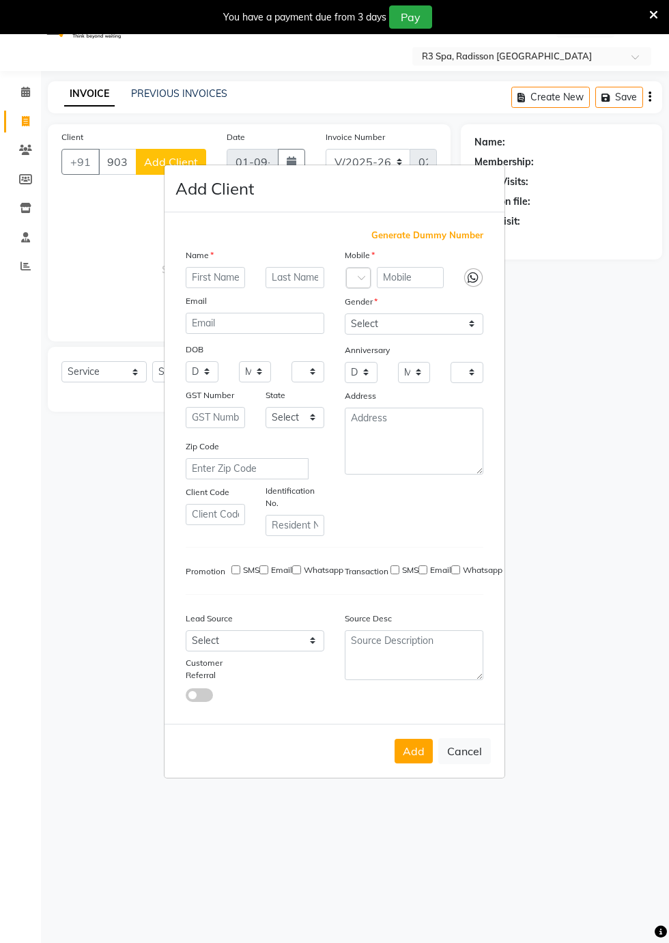
checkbox input "false"
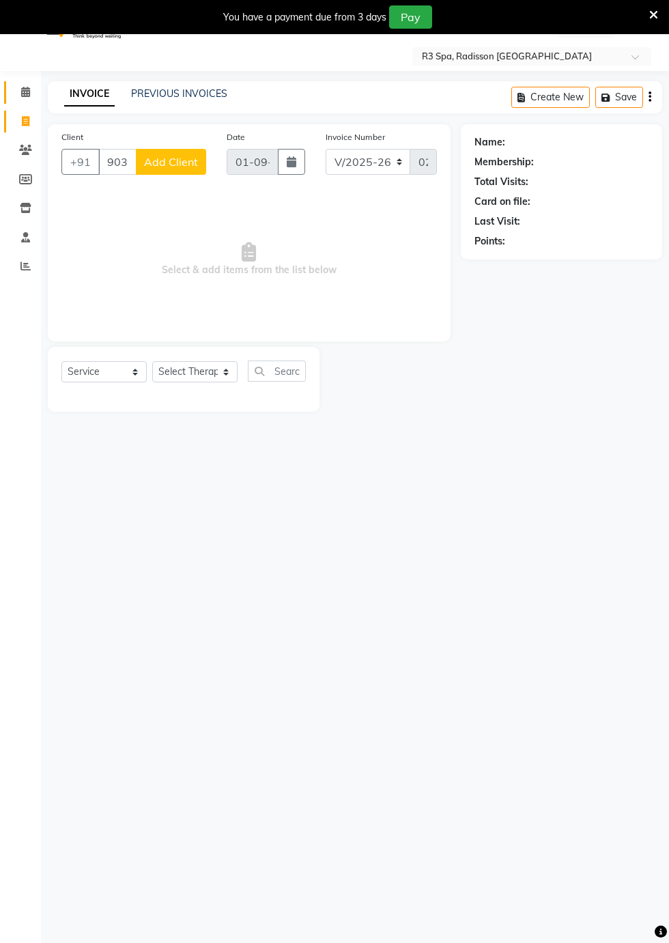
click at [25, 92] on icon at bounding box center [25, 92] width 9 height 10
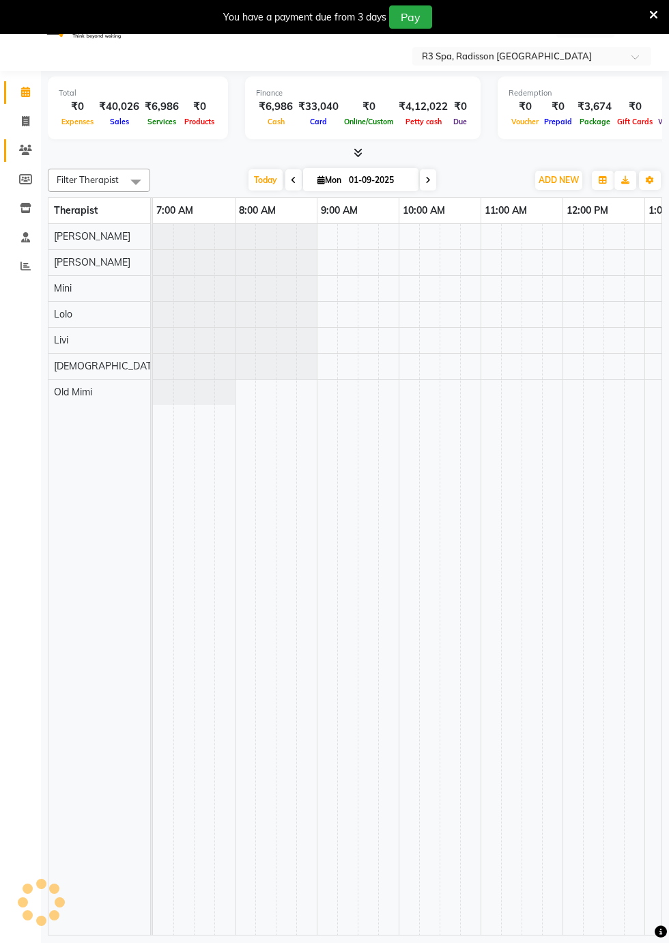
click at [25, 150] on icon at bounding box center [25, 150] width 13 height 10
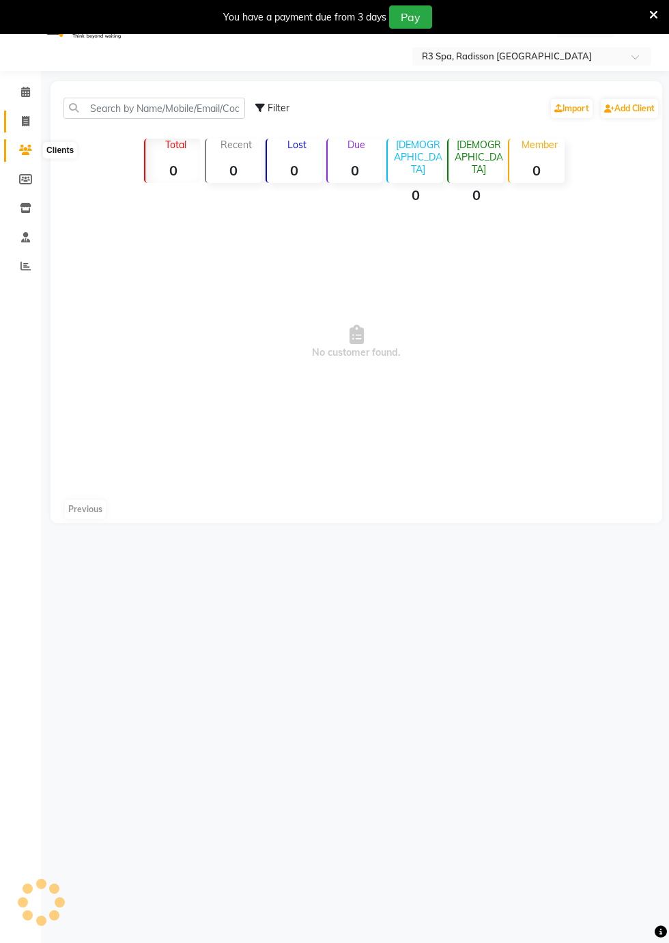
click at [25, 121] on icon at bounding box center [26, 121] width 8 height 10
select select "service"
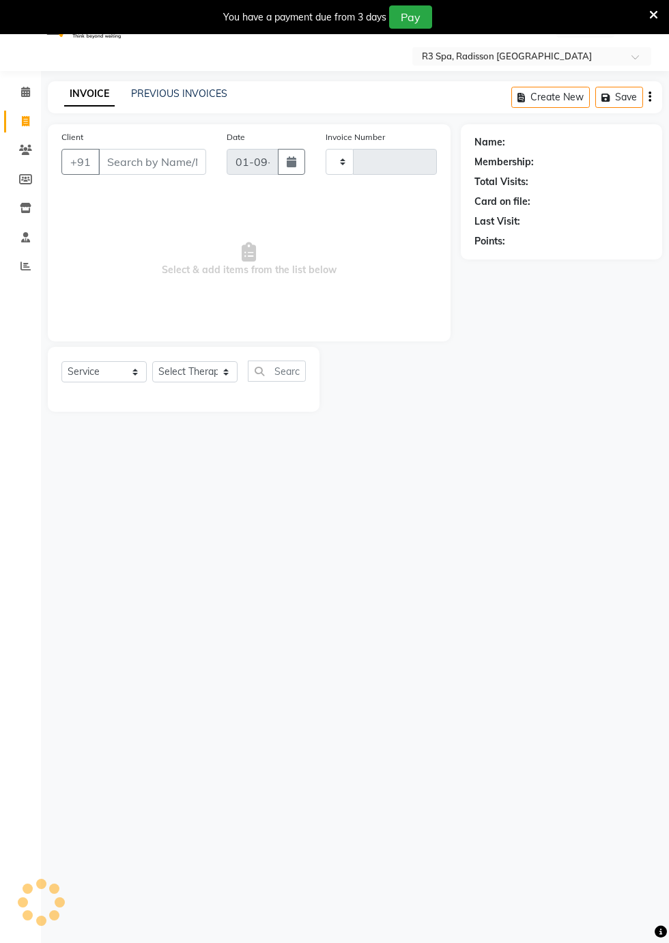
type input "0262"
select select "8678"
type input "0"
type input "9033837879"
click at [162, 165] on span "Add Client" at bounding box center [171, 162] width 54 height 14
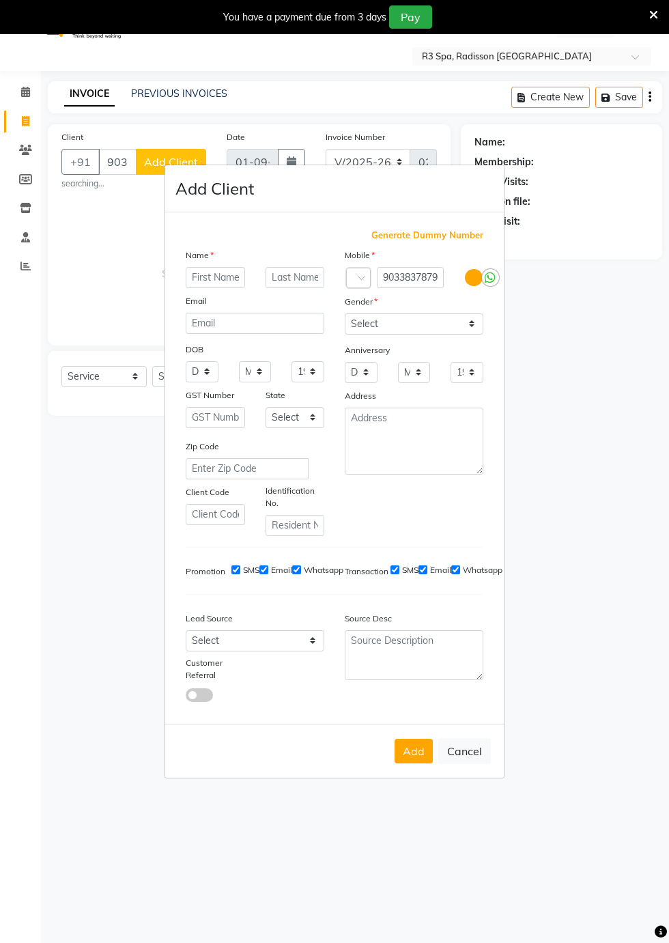
scroll to position [30, 0]
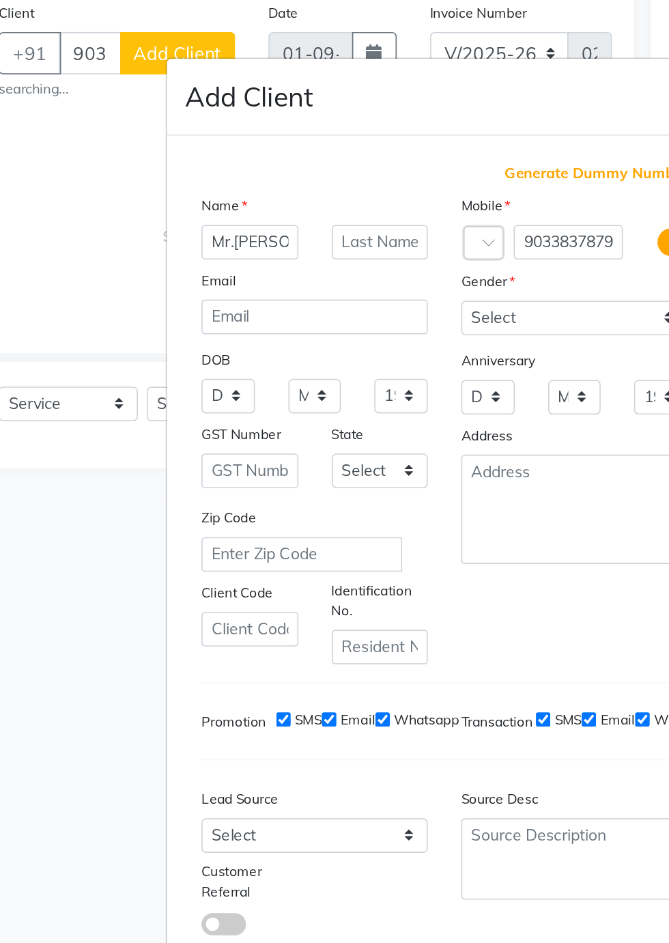
type input "Mr.[PERSON_NAME]"
click at [284, 288] on input "text" at bounding box center [295, 277] width 59 height 21
type input "D"
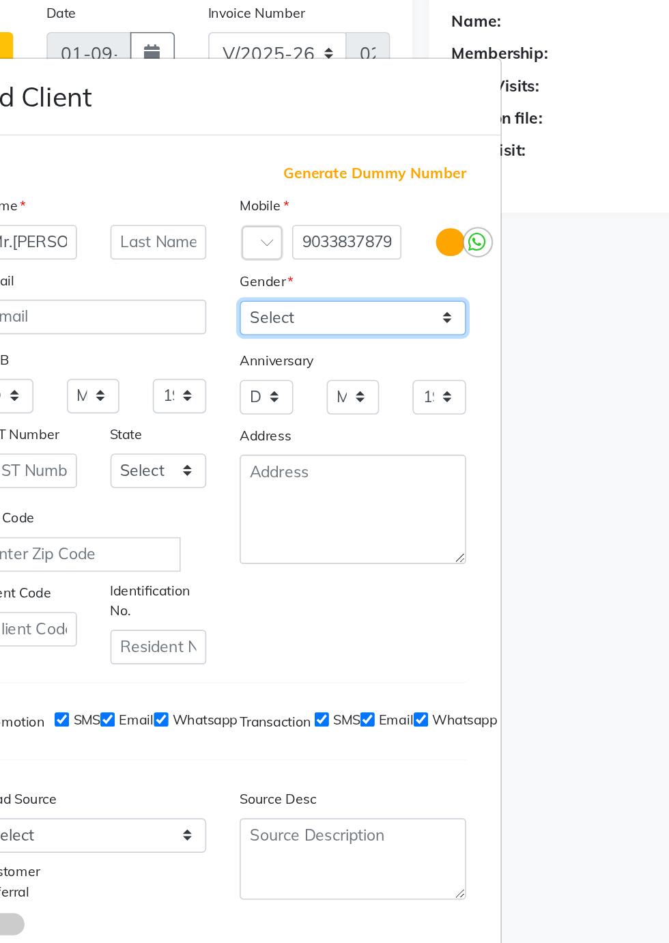
click at [466, 335] on select "Select [DEMOGRAPHIC_DATA] [DEMOGRAPHIC_DATA] Other Prefer Not To Say" at bounding box center [414, 323] width 139 height 21
select select "[DEMOGRAPHIC_DATA]"
click at [345, 335] on select "Select [DEMOGRAPHIC_DATA] [DEMOGRAPHIC_DATA] Other Prefer Not To Say" at bounding box center [414, 323] width 139 height 21
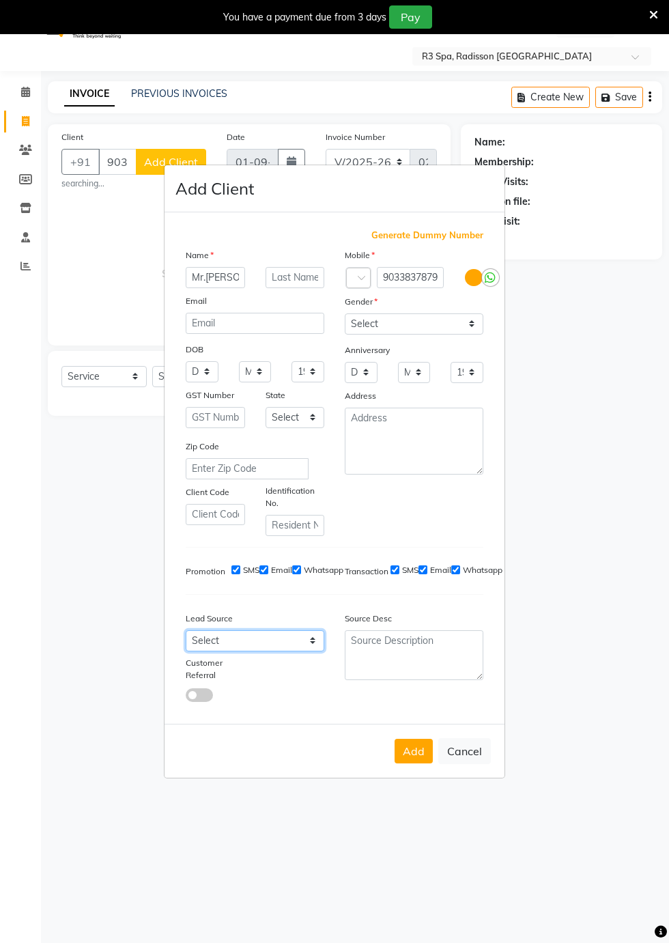
click at [310, 652] on select "Select Walk-in Referral Internet Friend Word of Mouth Advertisement Facebook Ju…" at bounding box center [255, 640] width 139 height 21
click at [186, 652] on select "Select Walk-in Referral Internet Friend Word of Mouth Advertisement Facebook Ju…" at bounding box center [255, 640] width 139 height 21
click at [304, 652] on select "Select Walk-in Referral Internet Friend Word of Mouth Advertisement Facebook Ju…" at bounding box center [255, 640] width 139 height 21
select select "56368"
click at [186, 652] on select "Select Walk-in Referral Internet Friend Word of Mouth Advertisement Facebook Ju…" at bounding box center [255, 640] width 139 height 21
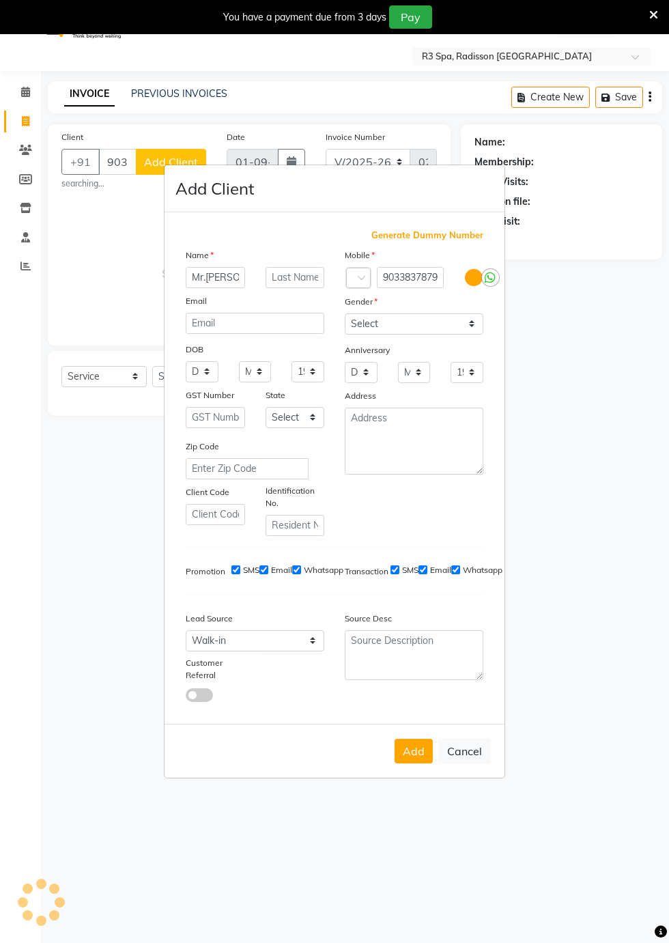
click at [407, 764] on button "Add" at bounding box center [414, 751] width 38 height 25
type input "90******79"
select select
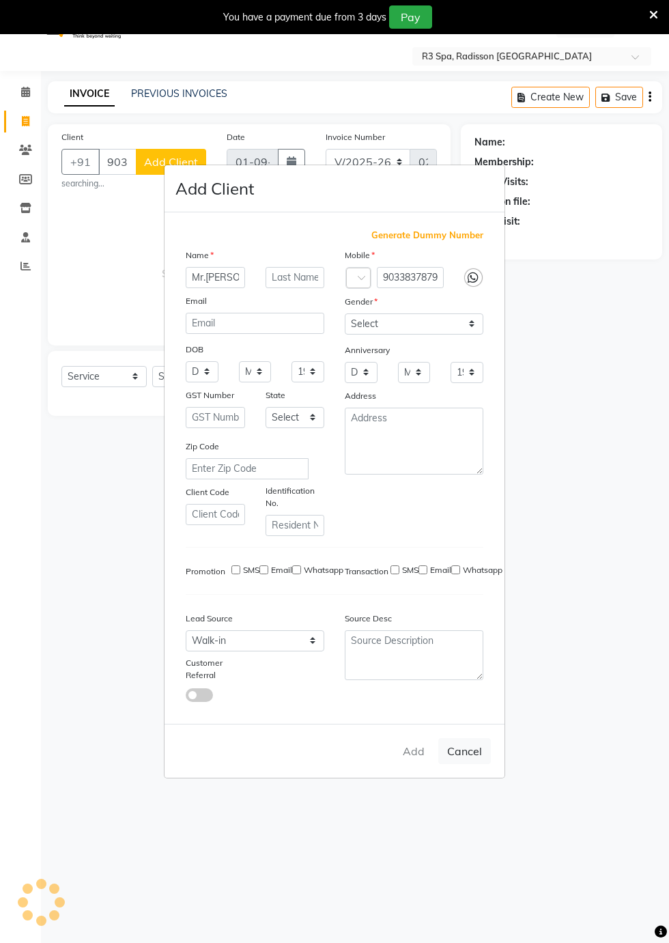
select select
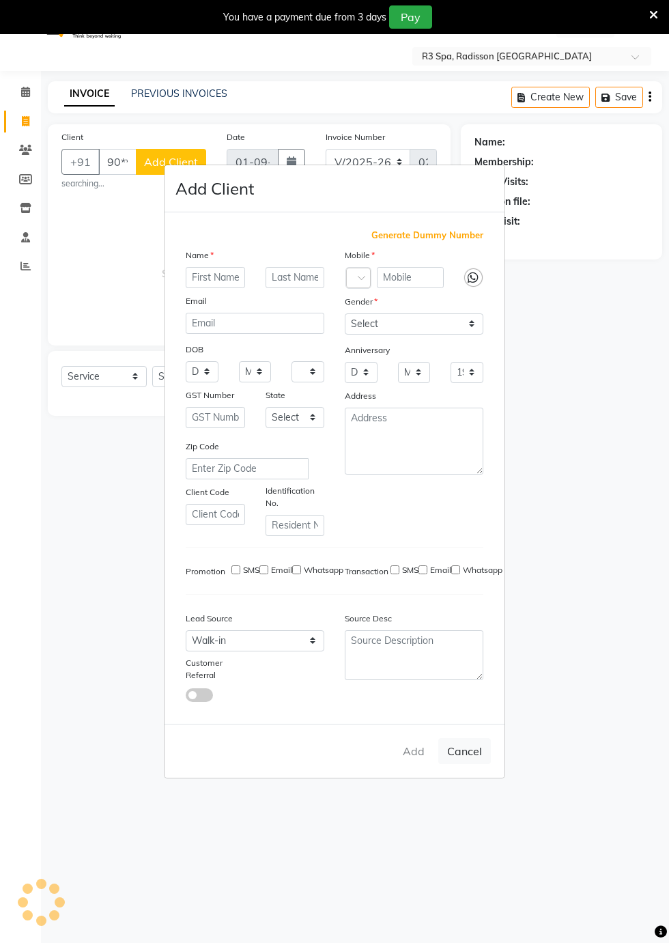
checkbox input "false"
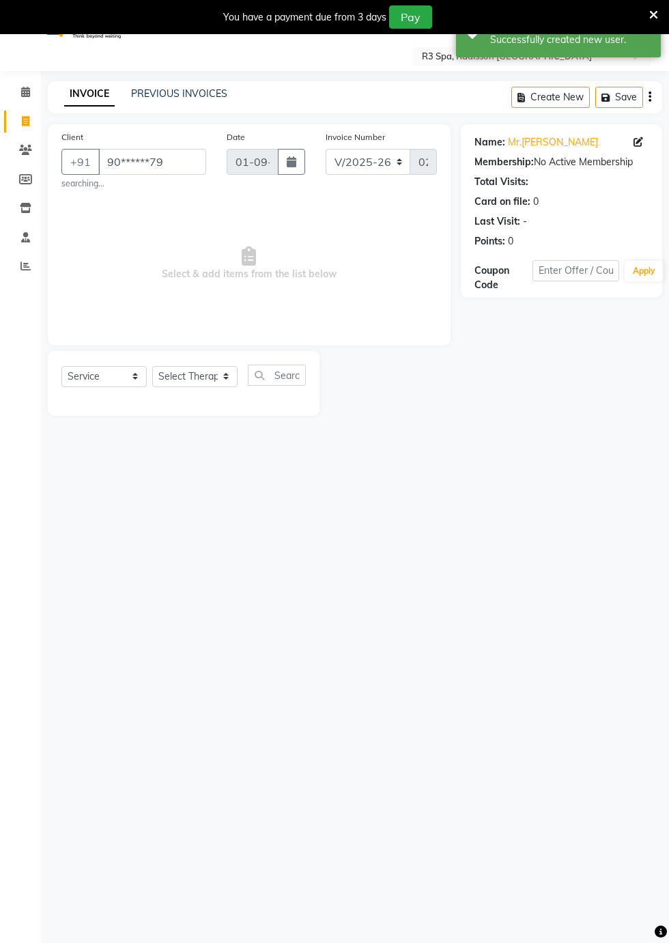
scroll to position [33, 0]
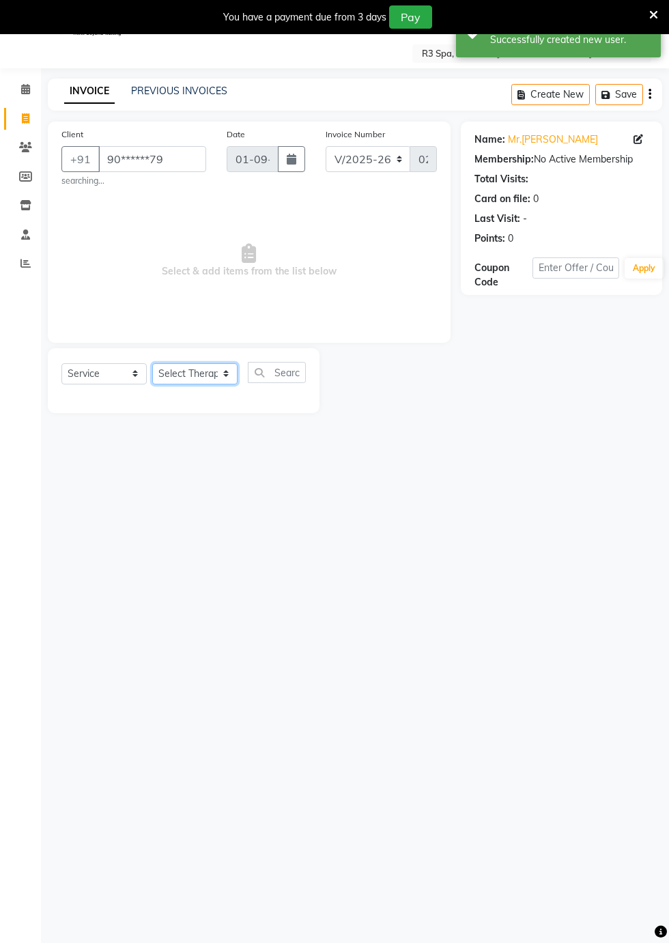
click at [224, 374] on select "Select Therapist [DEMOGRAPHIC_DATA] [PERSON_NAME] [PERSON_NAME] Lolo Messiah Mi…" at bounding box center [194, 373] width 85 height 21
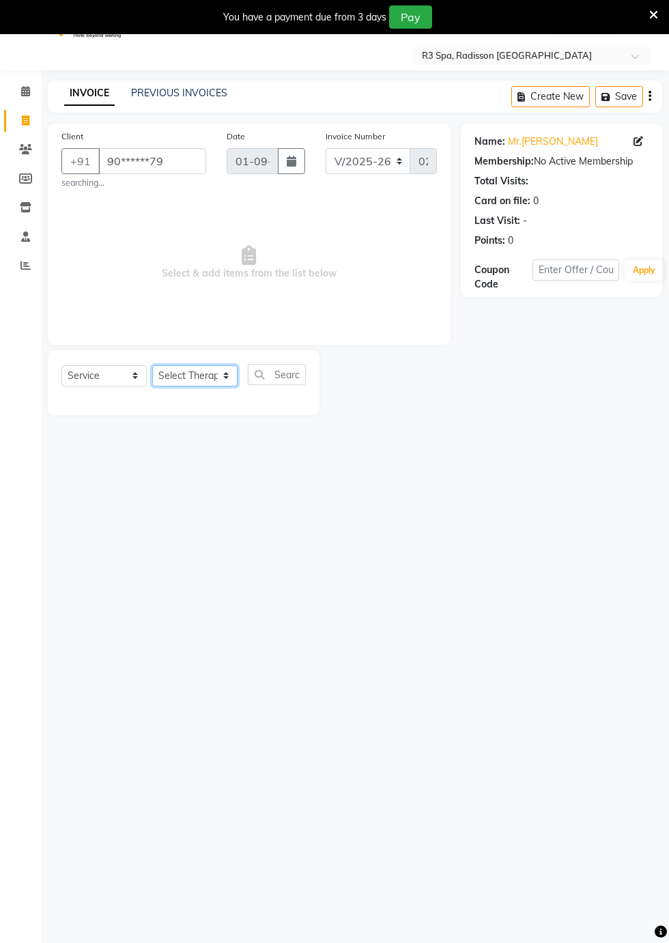
scroll to position [30, 0]
click at [15, 98] on span at bounding box center [26, 93] width 24 height 16
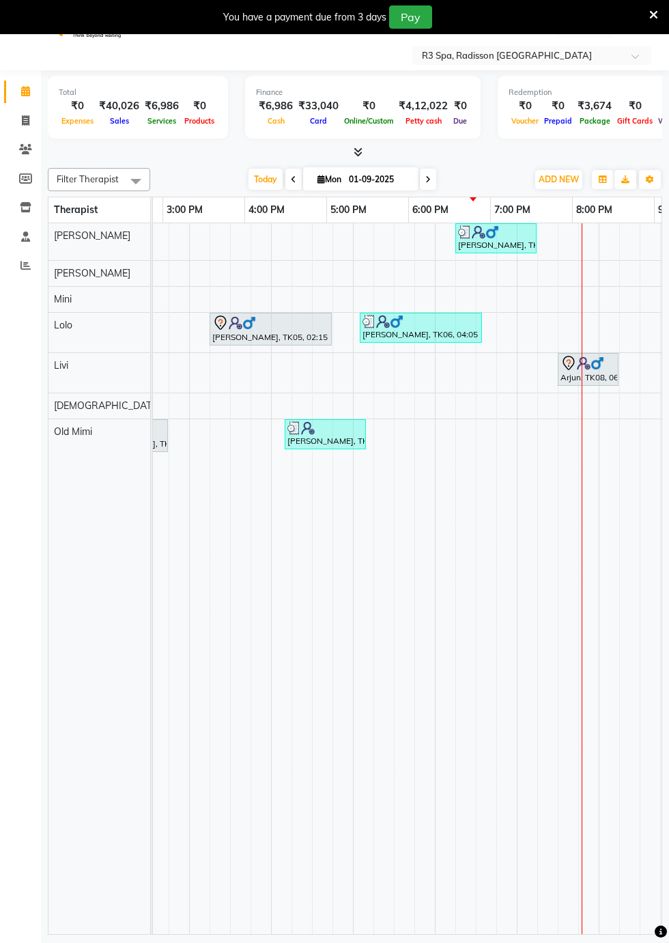
scroll to position [0, 538]
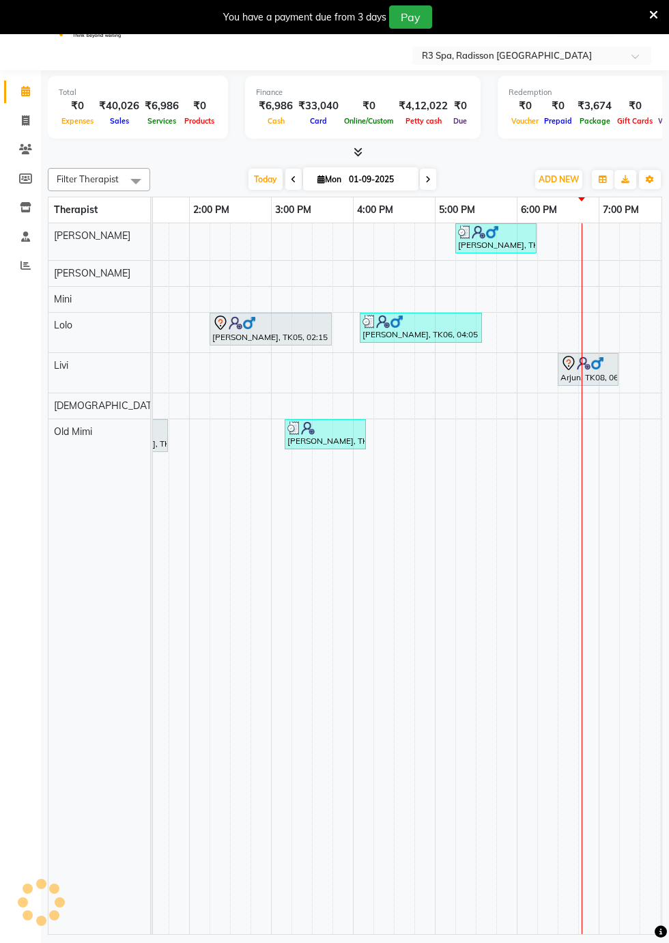
click at [575, 372] on div "Arjun, TK08, 06:30 PM-07:15 PM, Indian Head, Neck and Shoulder Massage([DEMOGRA…" at bounding box center [588, 369] width 58 height 29
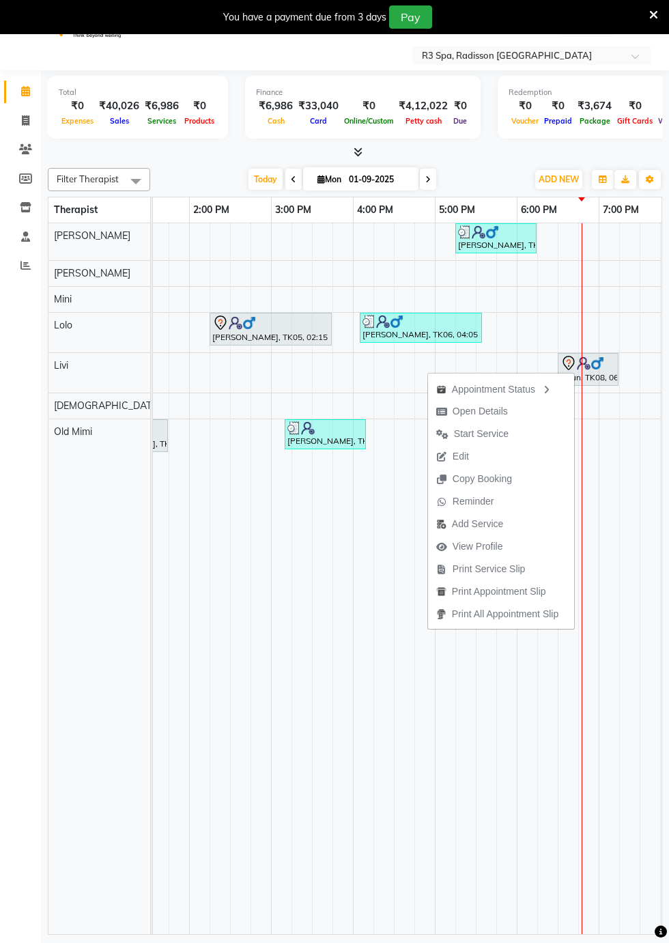
click at [468, 416] on span "Open Details" at bounding box center [480, 411] width 55 height 14
select select "7"
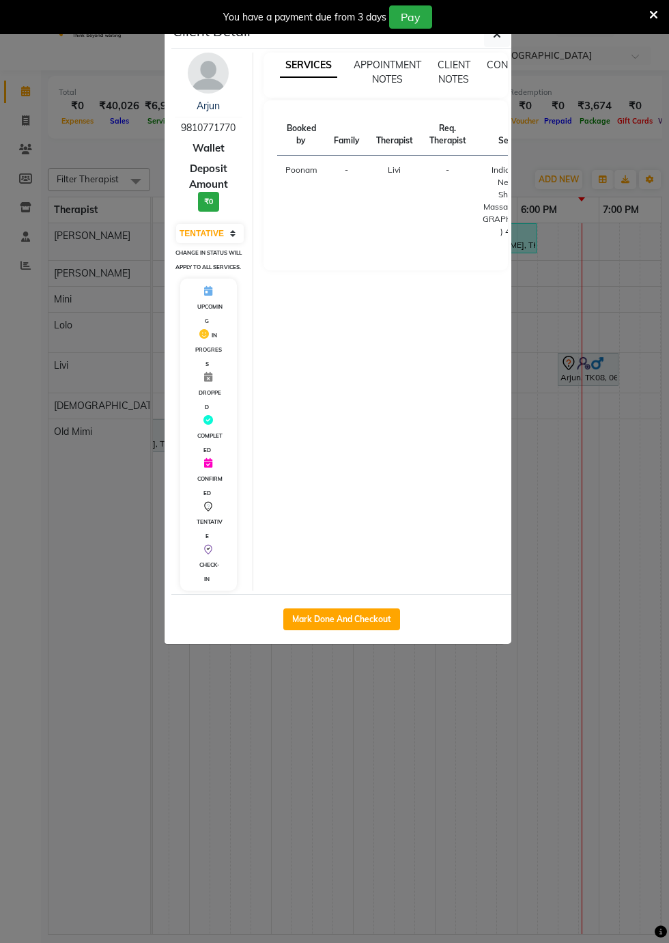
click at [361, 630] on button "Mark Done And Checkout" at bounding box center [341, 620] width 117 height 22
select select "service"
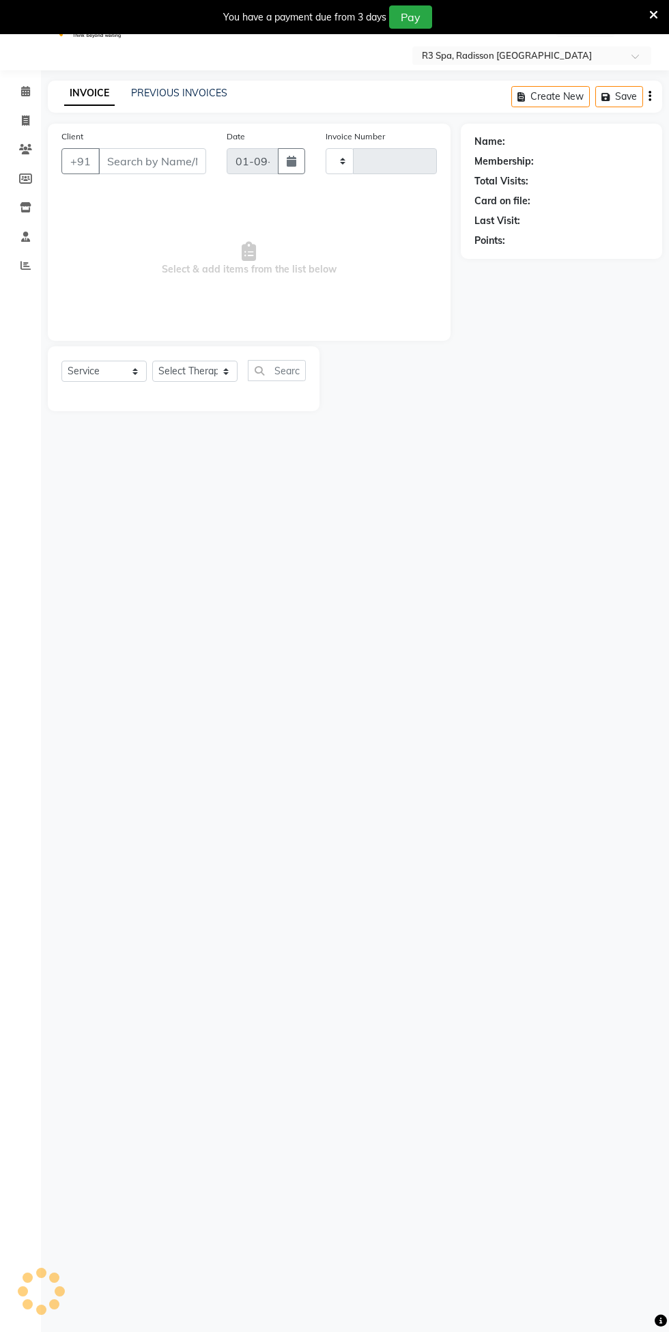
type input "0262"
select select "8678"
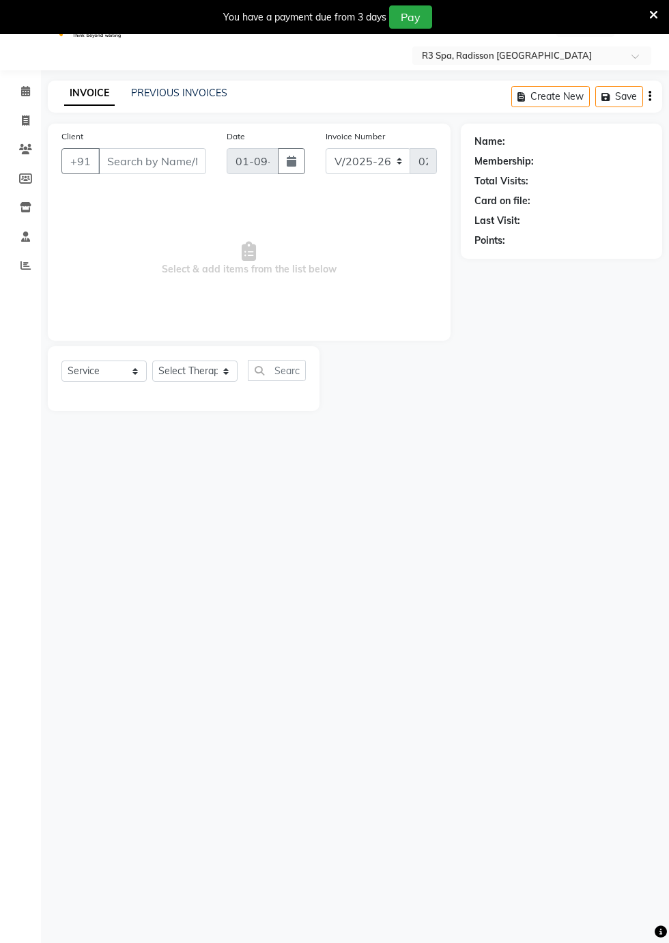
type input "98******70"
select select "87567"
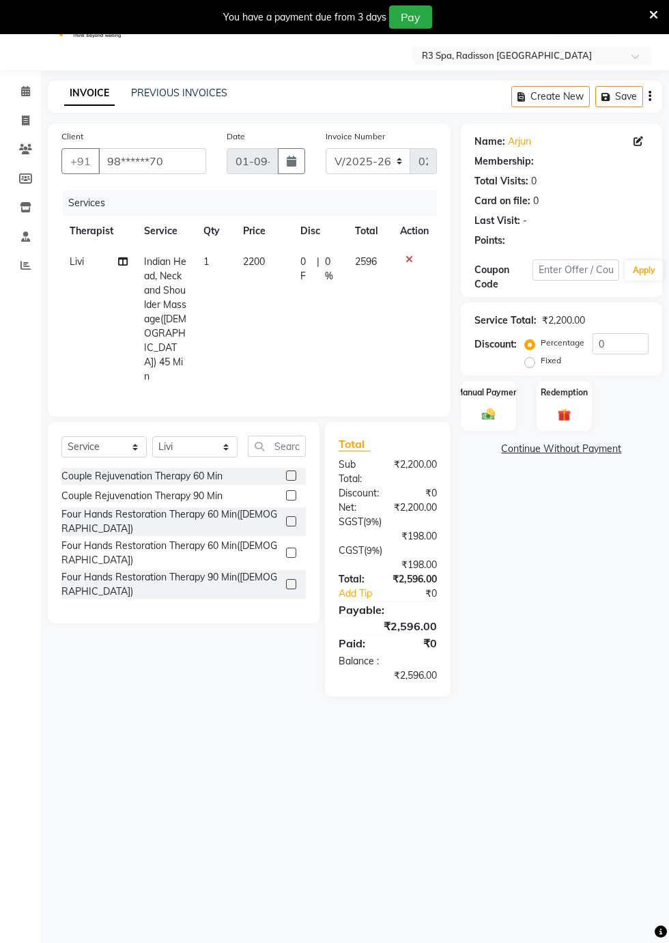
click at [498, 414] on img at bounding box center [488, 414] width 21 height 15
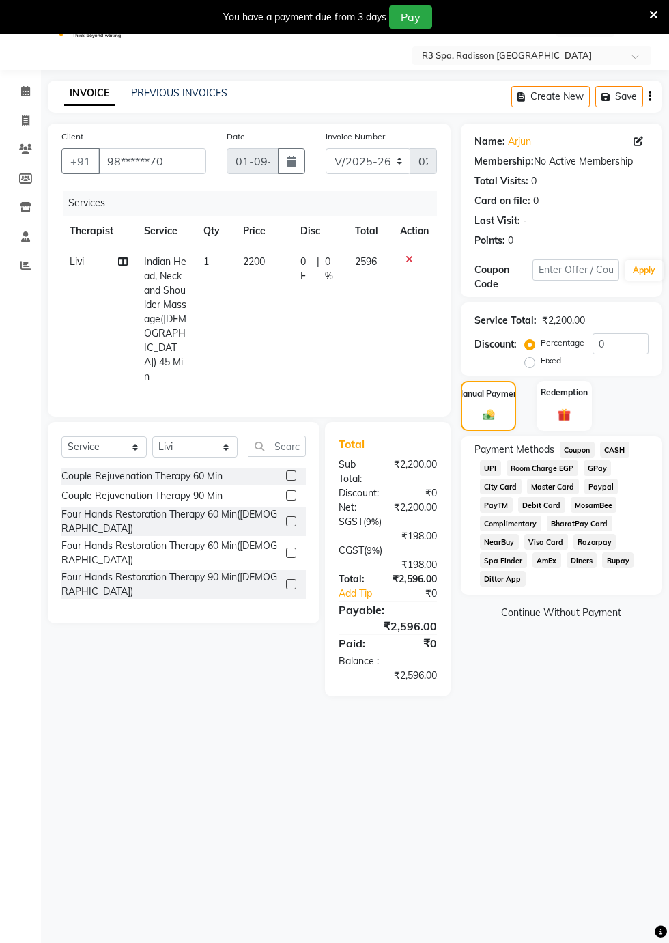
click at [490, 467] on span "UPI" at bounding box center [490, 468] width 21 height 16
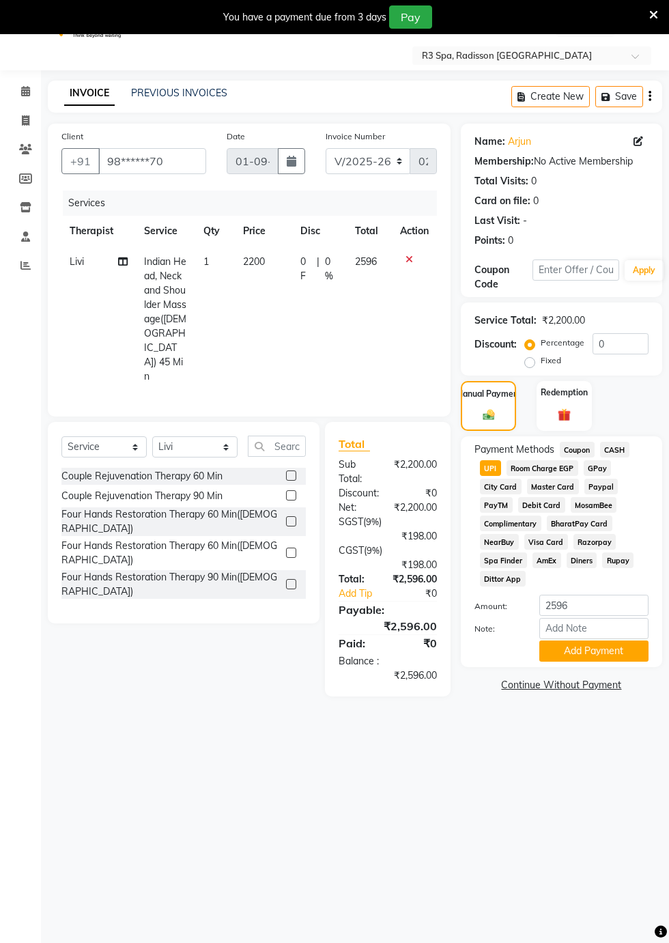
click at [613, 654] on button "Add Payment" at bounding box center [594, 651] width 109 height 21
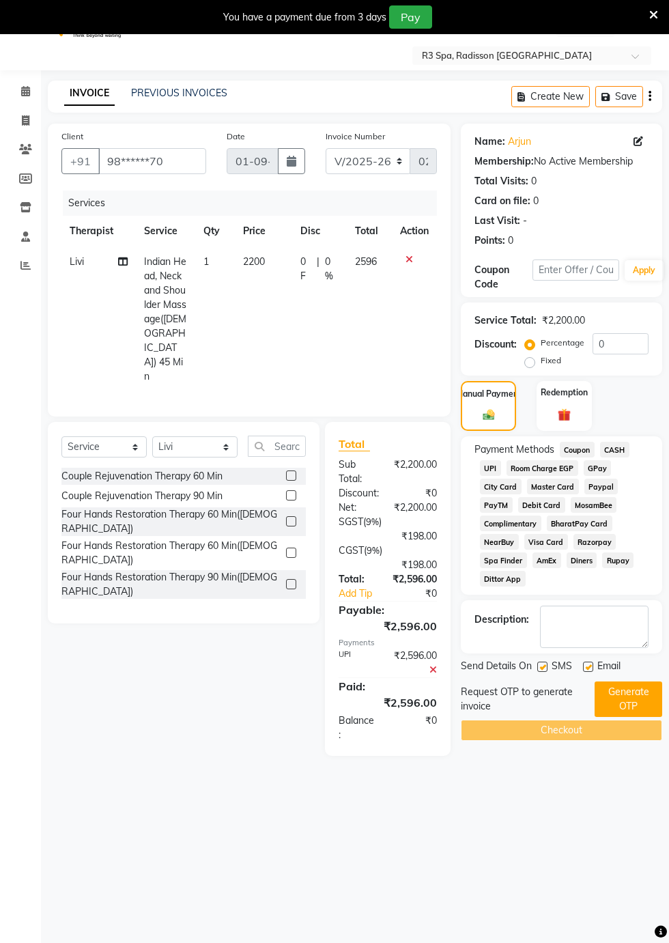
click at [625, 703] on button "Generate OTP" at bounding box center [629, 700] width 68 height 36
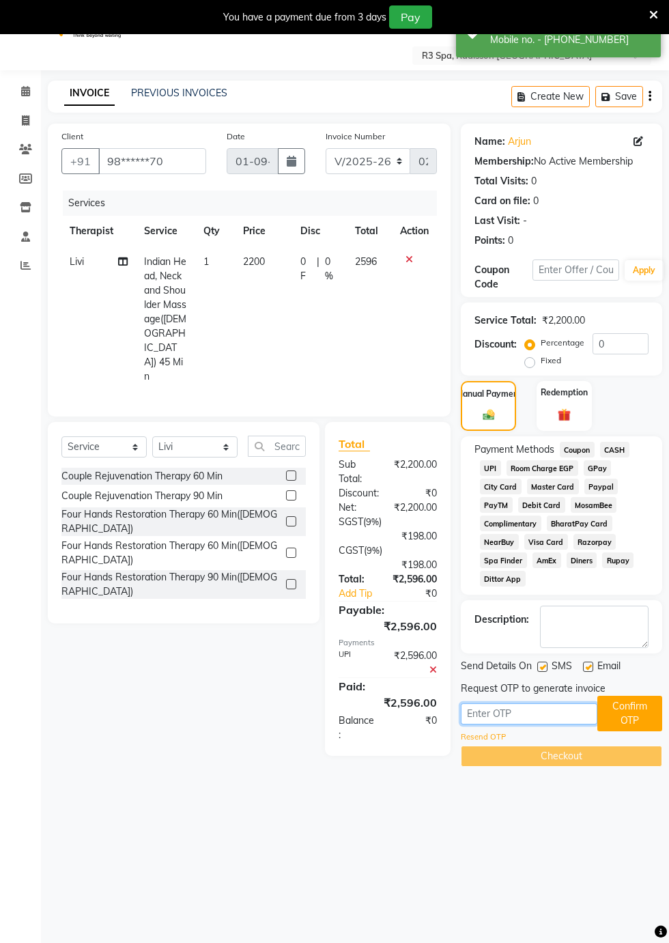
click at [489, 714] on input "text" at bounding box center [529, 713] width 137 height 21
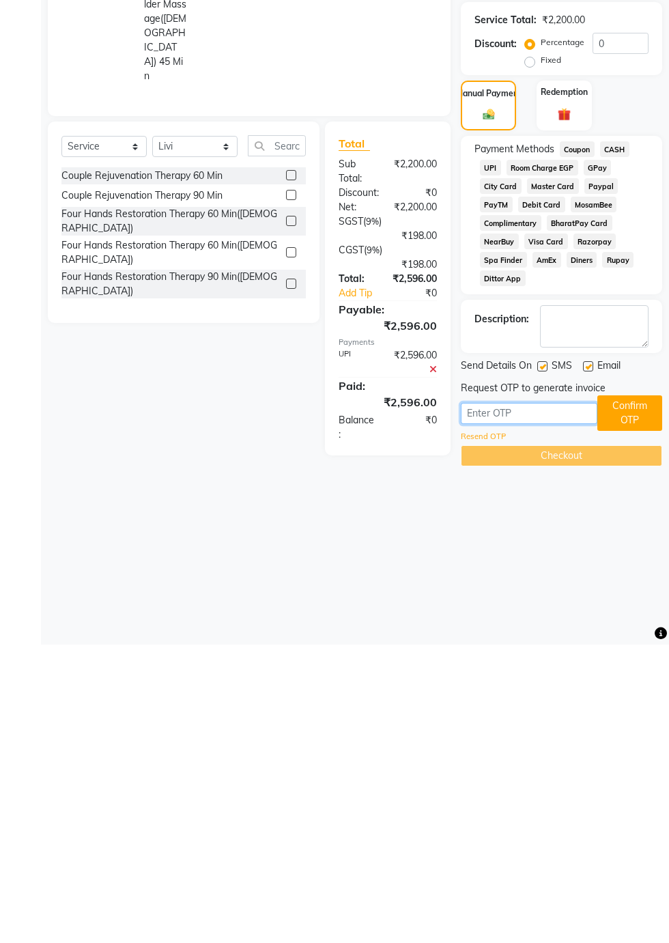
scroll to position [33, 0]
click at [490, 465] on span "UPI" at bounding box center [490, 466] width 21 height 16
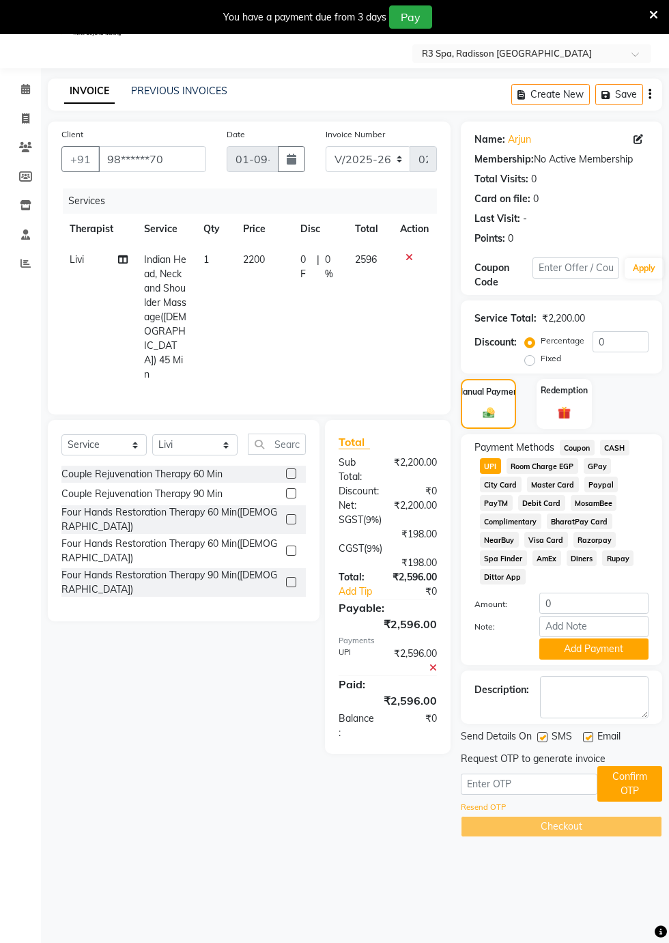
click at [626, 651] on button "Add Payment" at bounding box center [594, 649] width 109 height 21
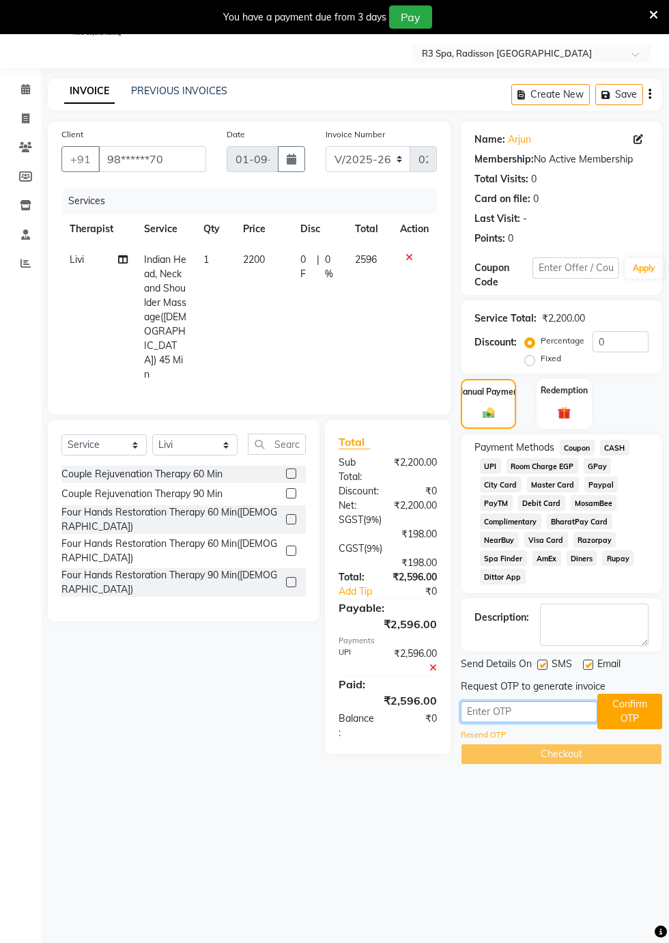
click at [495, 714] on input "text" at bounding box center [529, 711] width 137 height 21
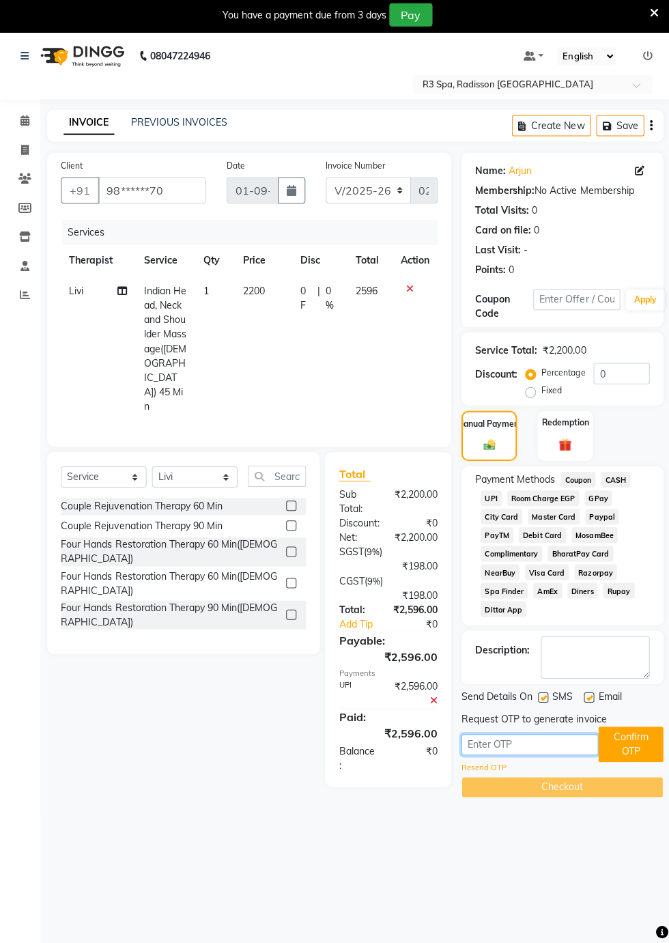
scroll to position [0, 0]
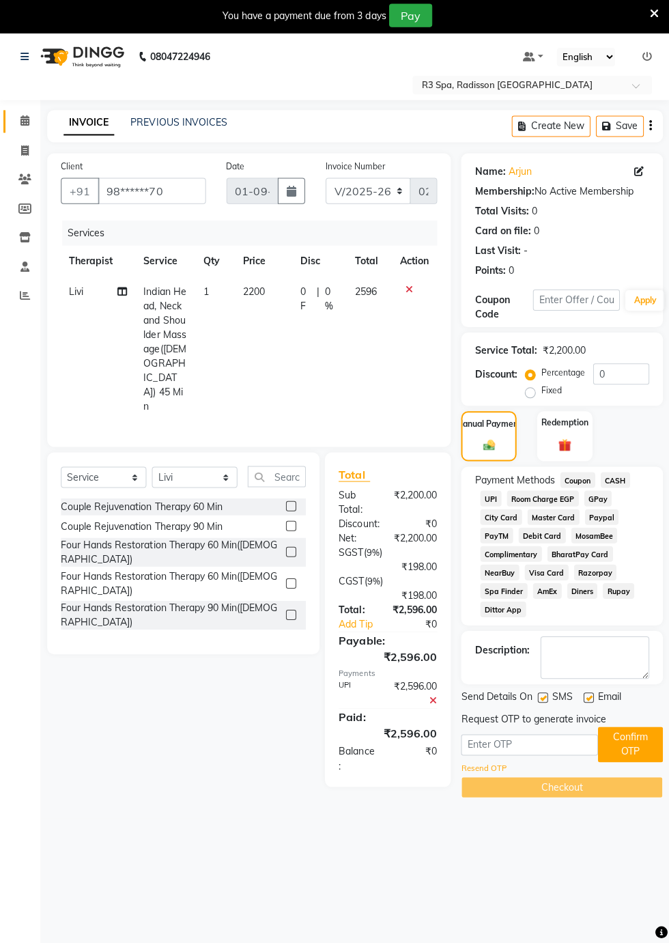
click at [25, 122] on icon at bounding box center [25, 122] width 9 height 10
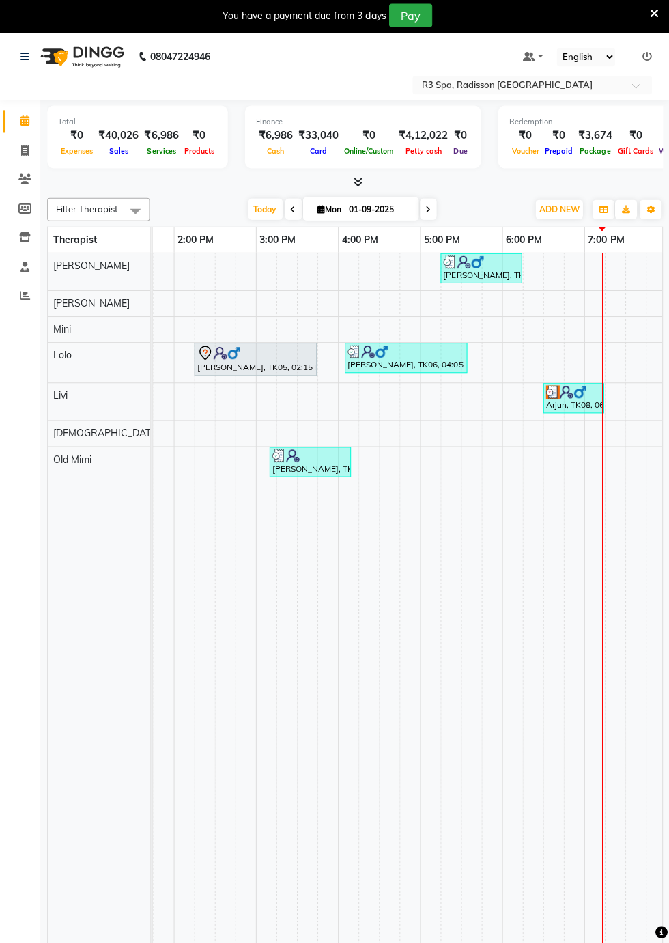
scroll to position [0, 624]
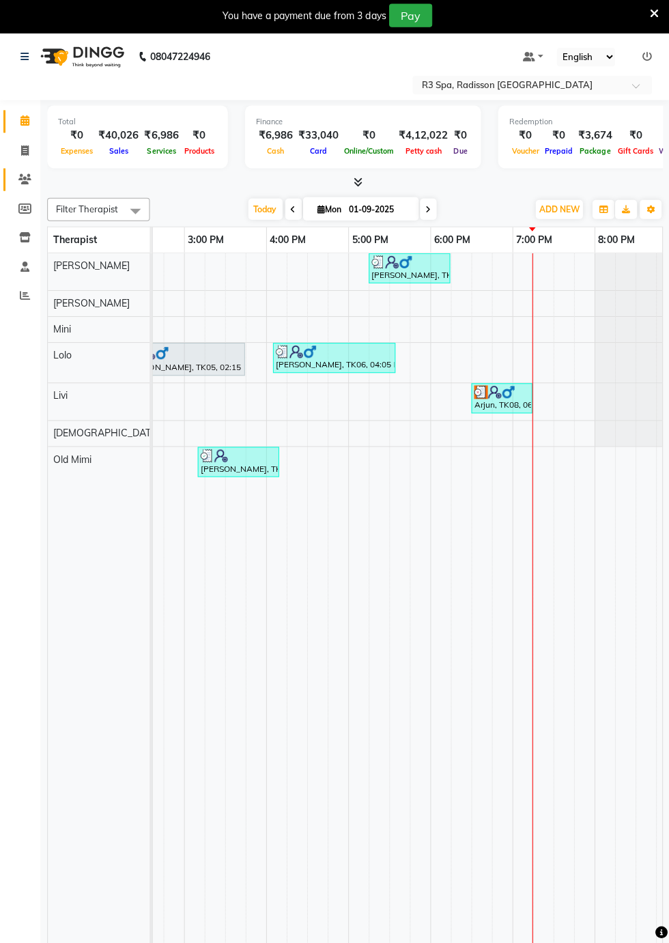
click at [16, 175] on span at bounding box center [26, 181] width 24 height 16
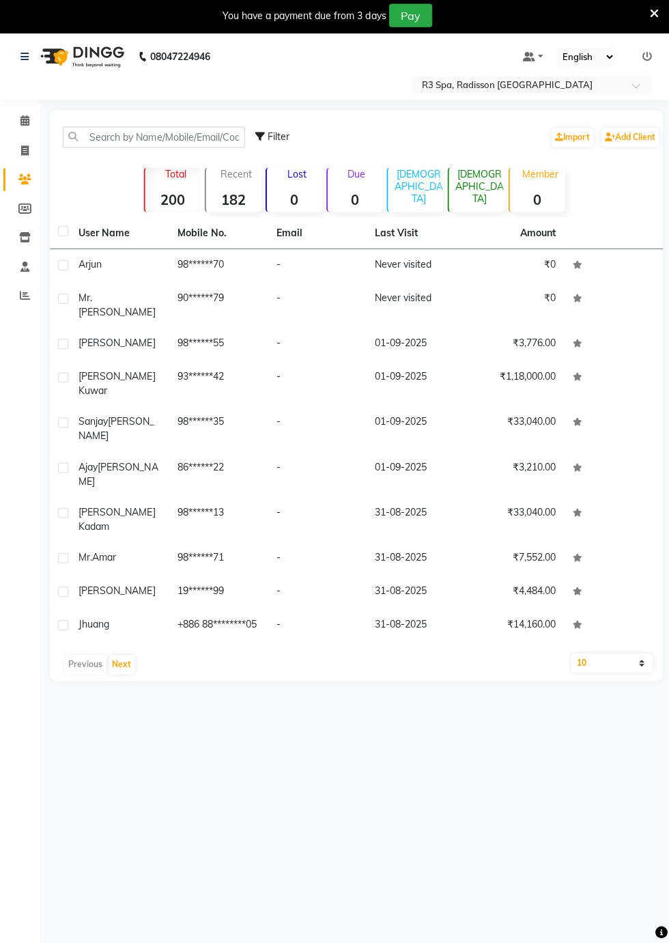
click at [71, 282] on td "Arjun" at bounding box center [120, 266] width 98 height 33
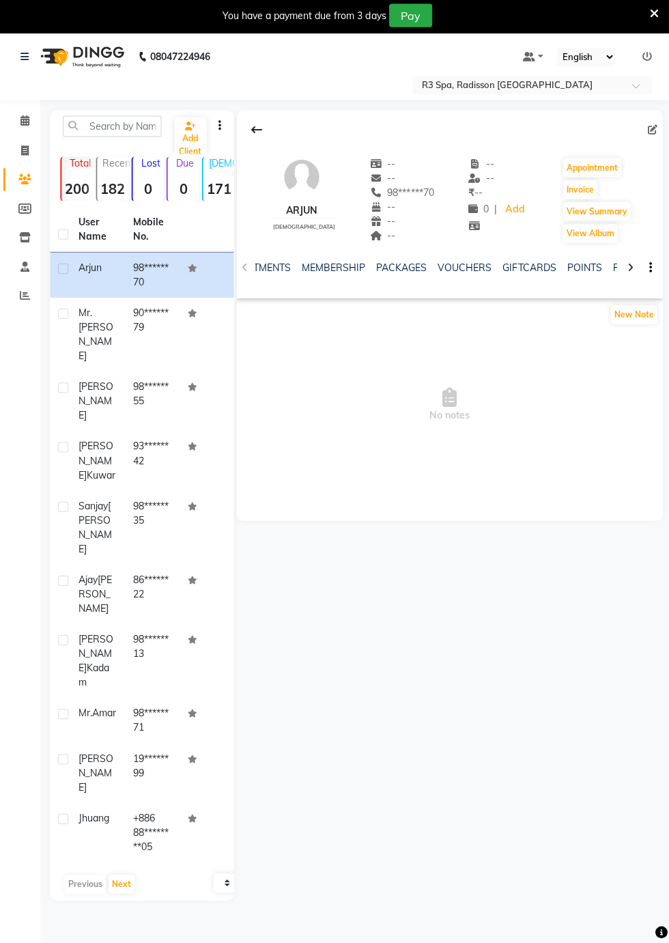
scroll to position [0, 406]
click at [554, 268] on link "FORMS" at bounding box center [557, 268] width 34 height 12
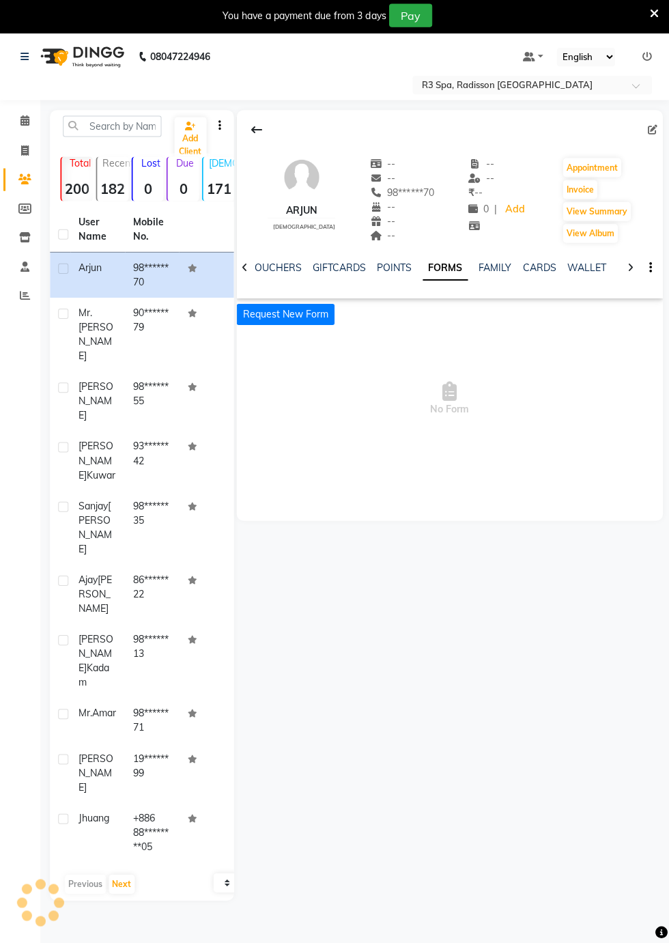
scroll to position [0, 389]
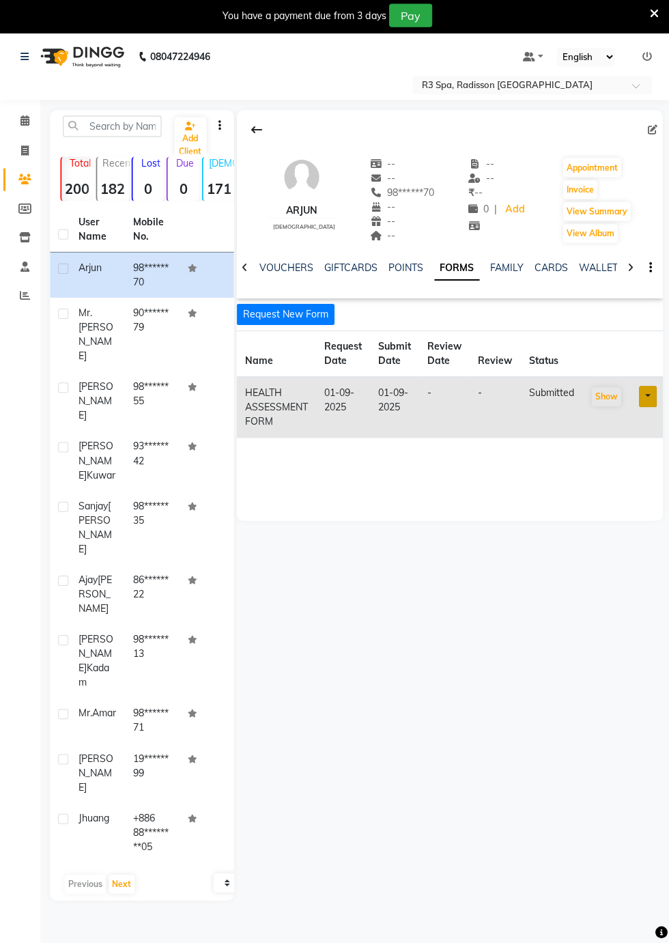
click at [279, 314] on button "Request New Form" at bounding box center [286, 315] width 98 height 21
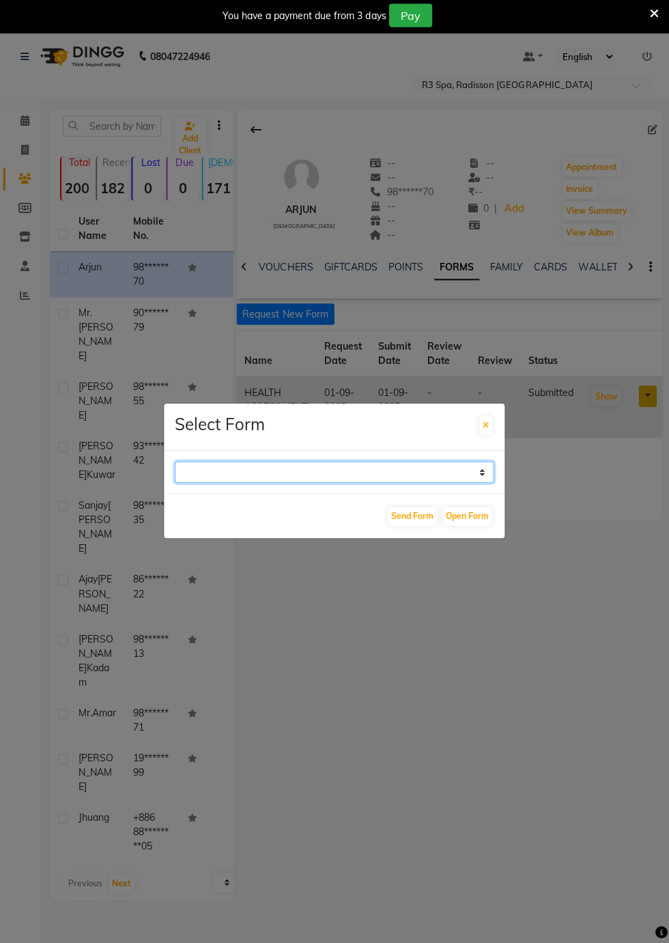
click at [486, 484] on select "GUEST FEEDBACK FORM HEALTH ASSESSMENT FORM" at bounding box center [335, 472] width 318 height 21
select select "204"
click at [176, 484] on select "GUEST FEEDBACK FORM HEALTH ASSESSMENT FORM" at bounding box center [335, 472] width 318 height 21
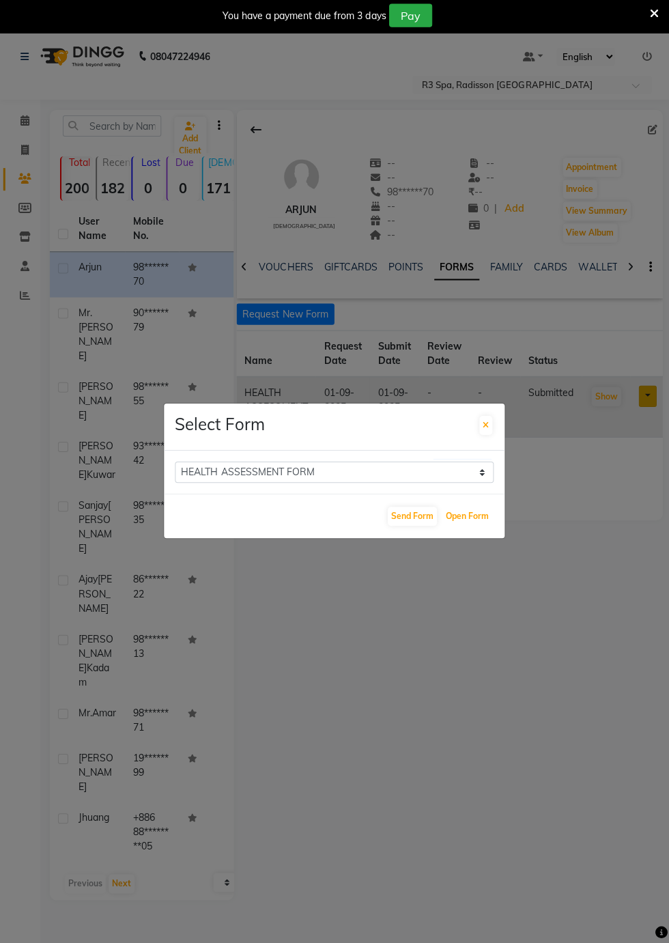
click at [464, 527] on button "Open Form" at bounding box center [468, 516] width 50 height 19
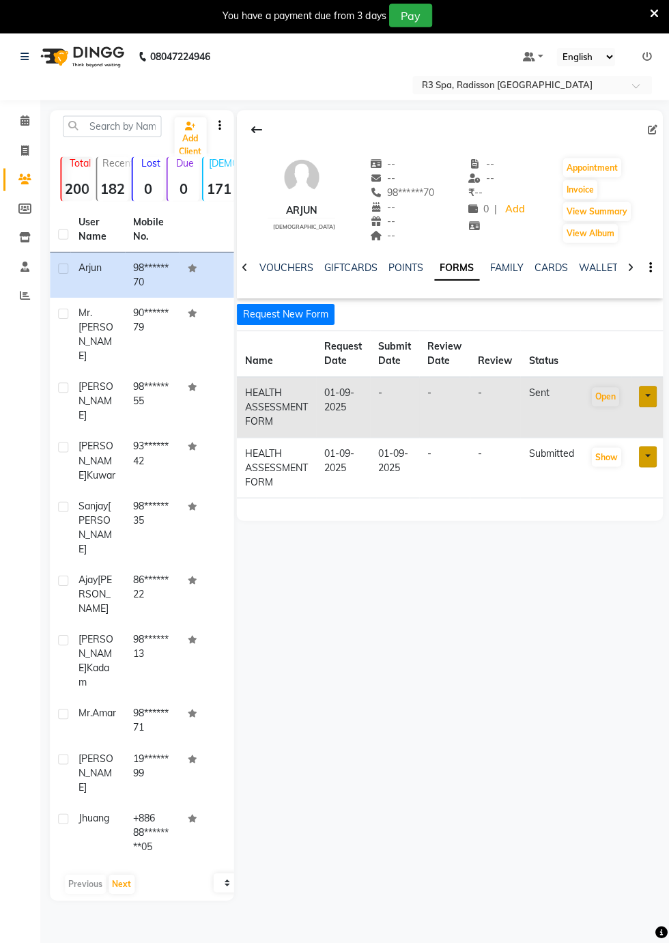
scroll to position [0, 0]
click at [25, 122] on icon at bounding box center [25, 122] width 9 height 10
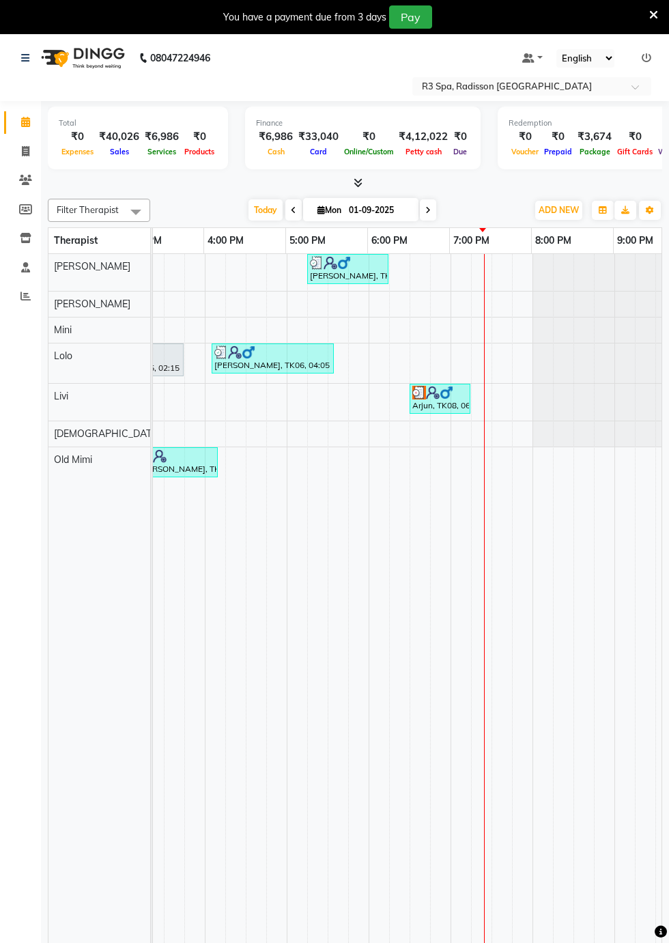
scroll to position [0, 686]
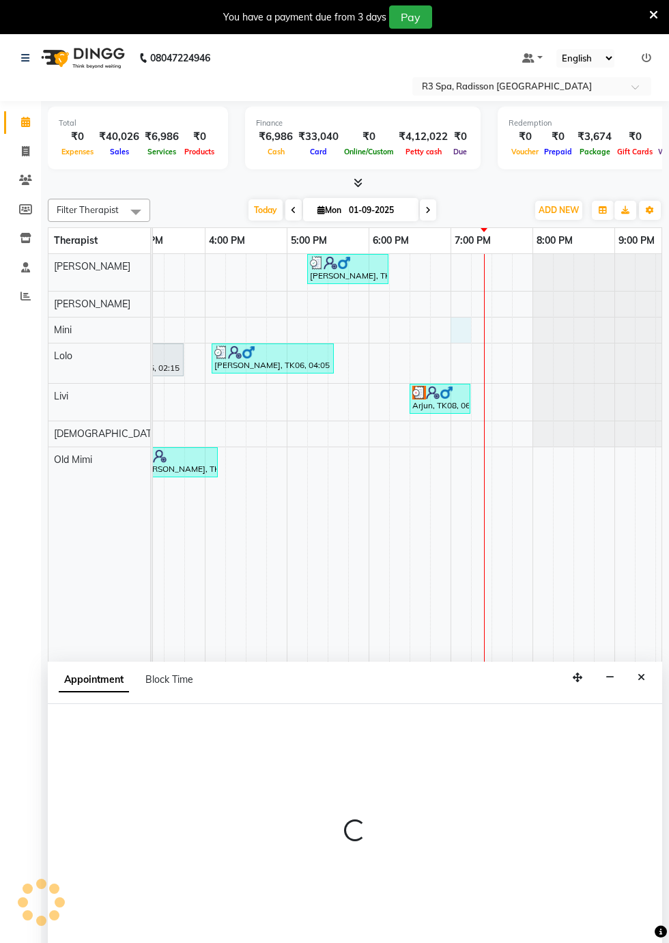
select select "87564"
select select "tentative"
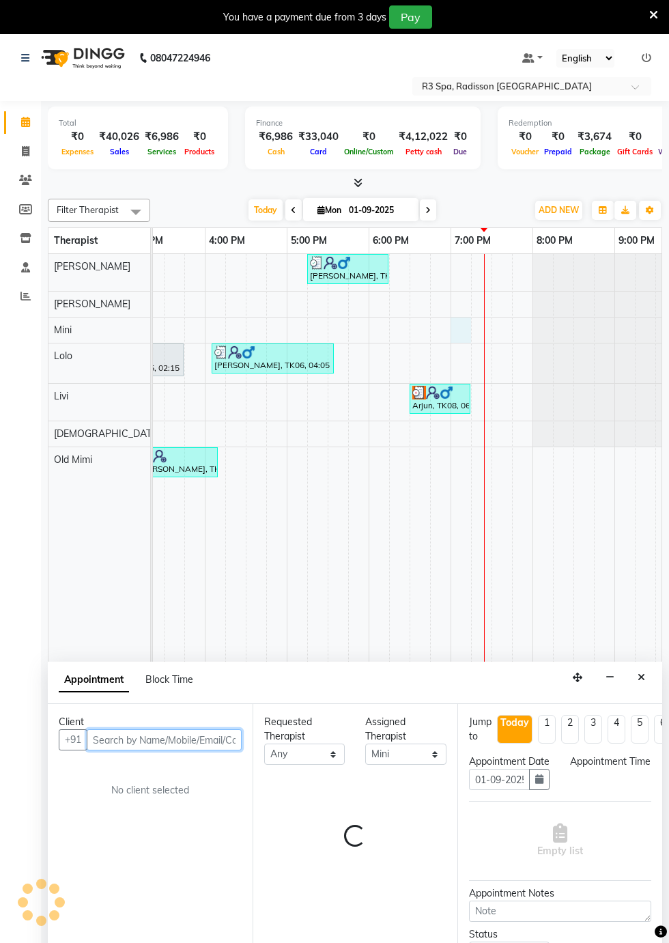
select select "1140"
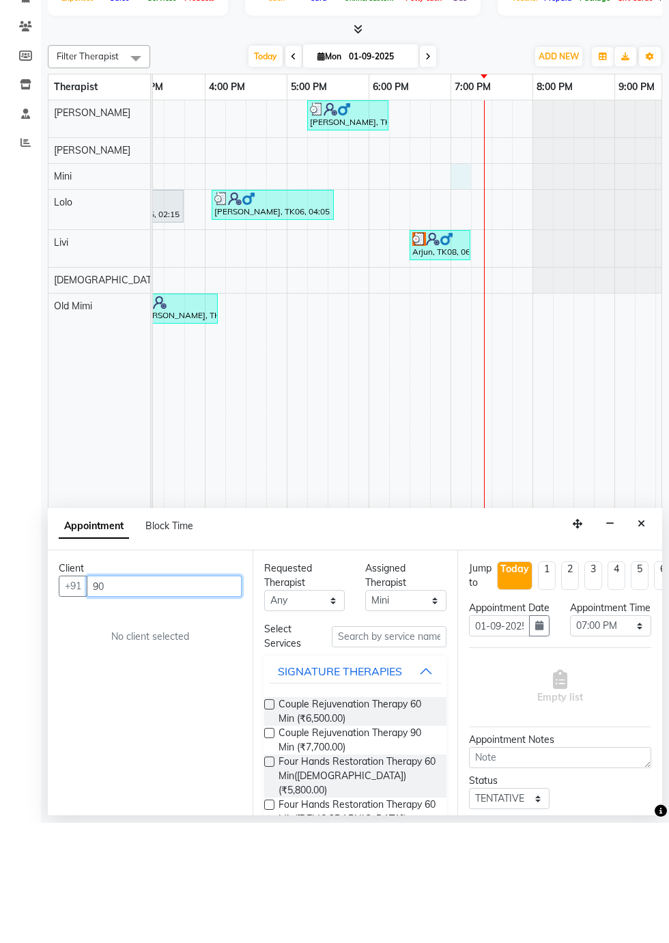
scroll to position [33, 0]
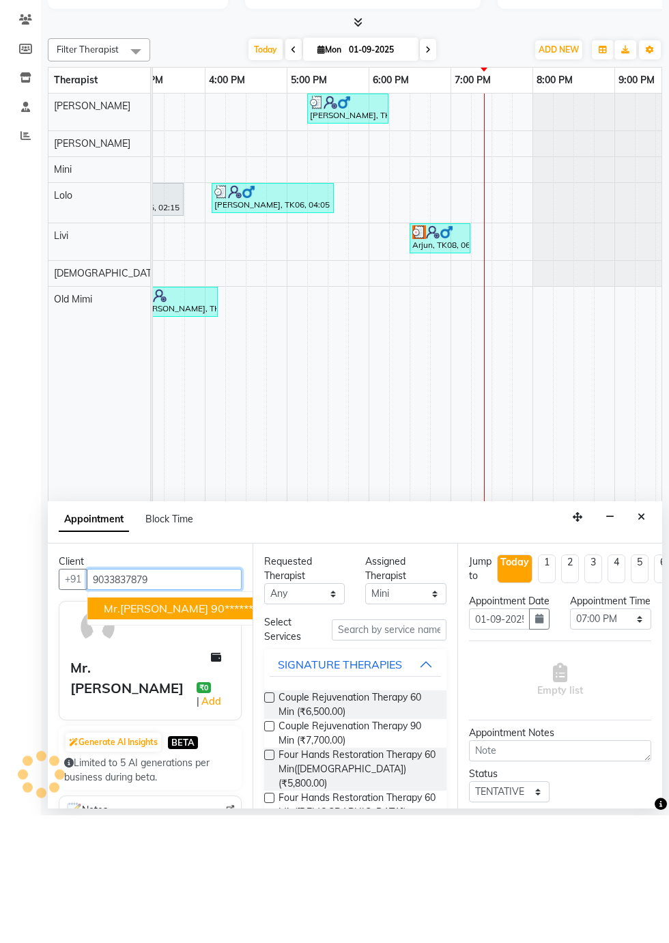
click at [210, 707] on input "9033837879" at bounding box center [164, 707] width 155 height 21
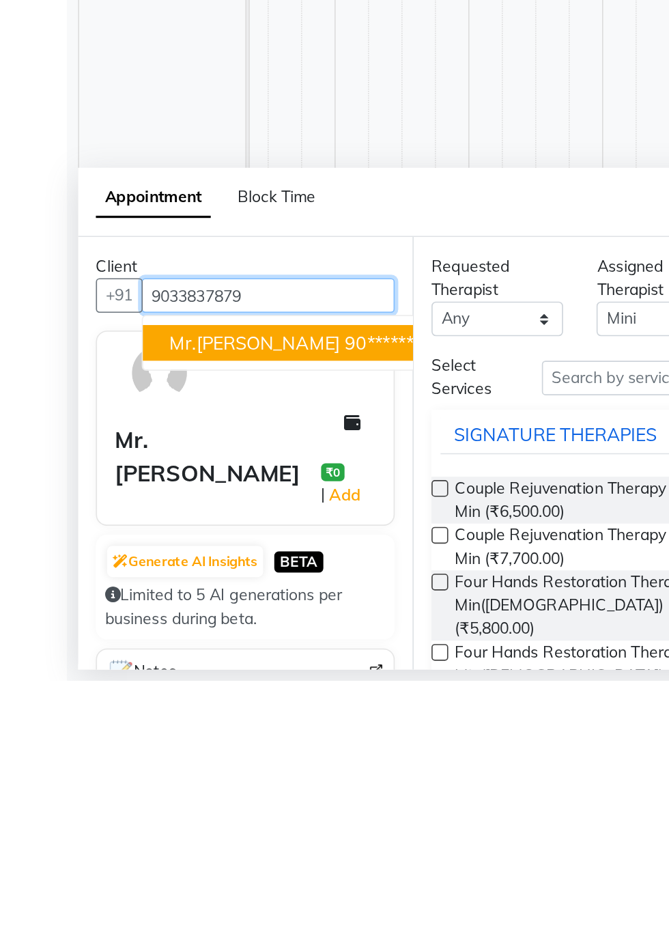
scroll to position [32, 0]
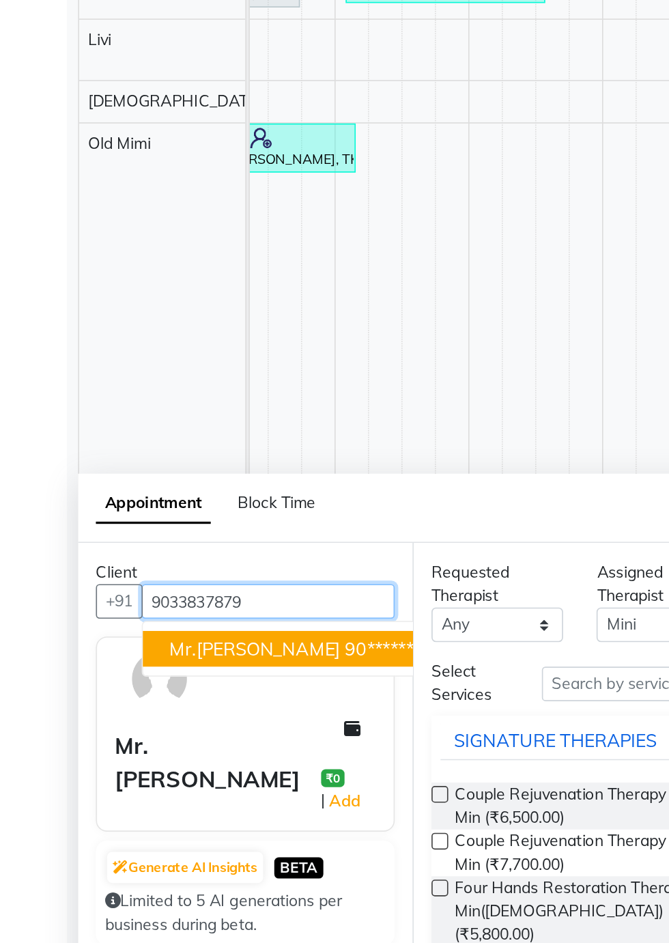
click at [116, 732] on span "Mr.[PERSON_NAME]" at bounding box center [156, 737] width 104 height 14
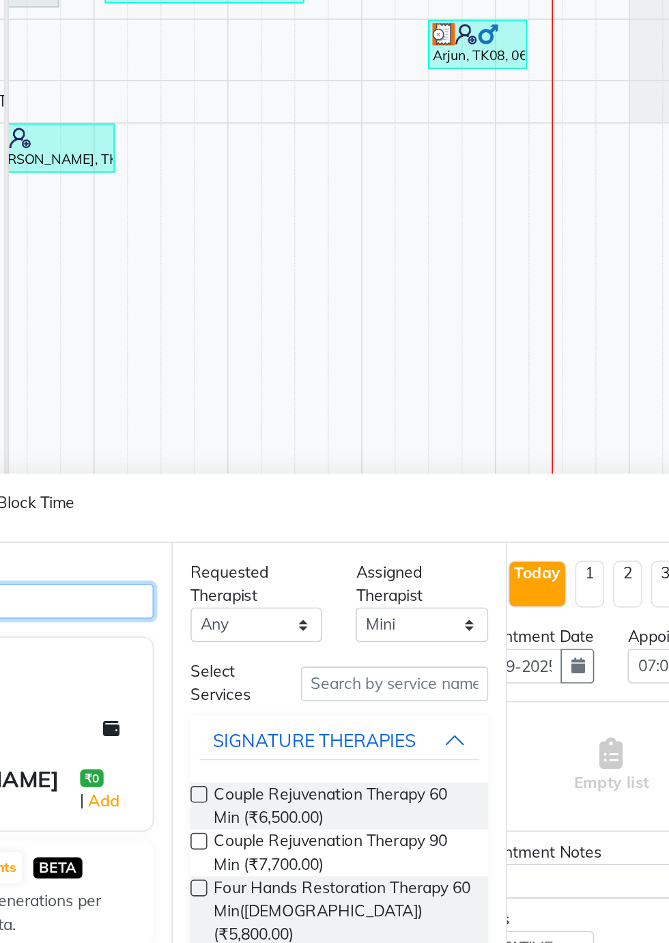
scroll to position [0, 44]
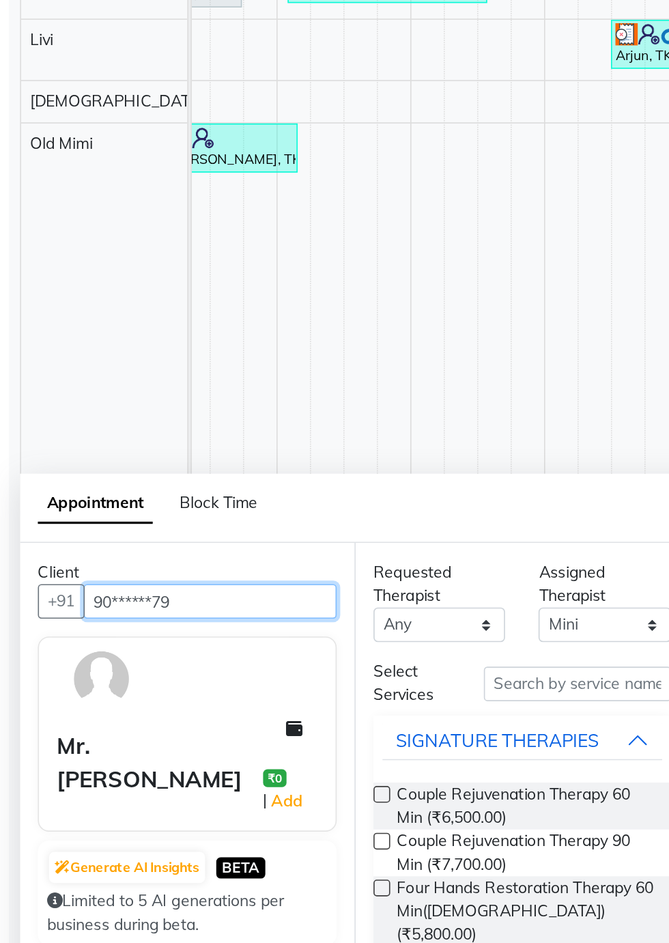
type input "90******79"
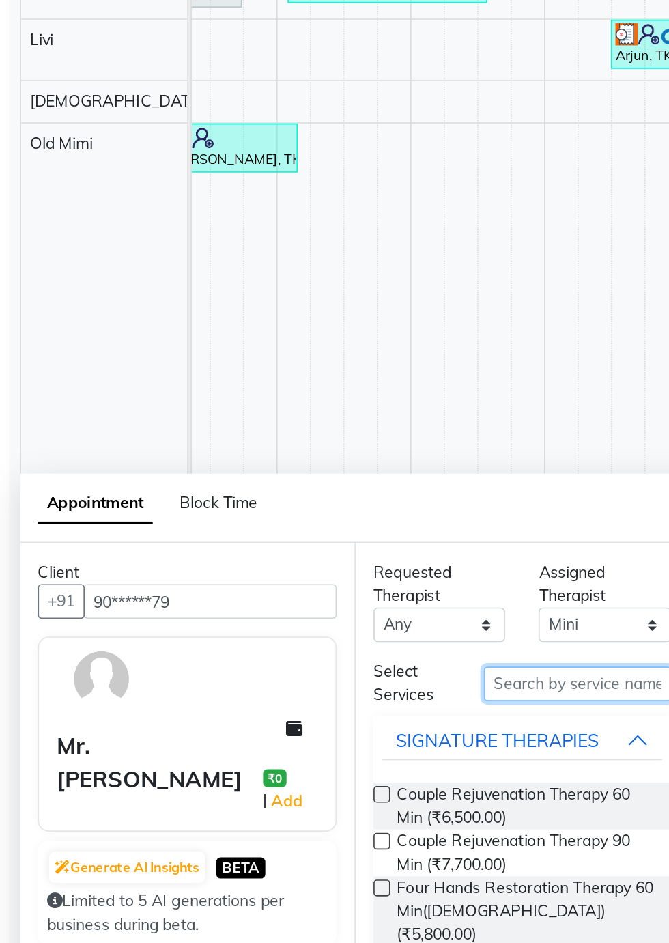
click at [344, 759] on input "text" at bounding box center [389, 758] width 115 height 21
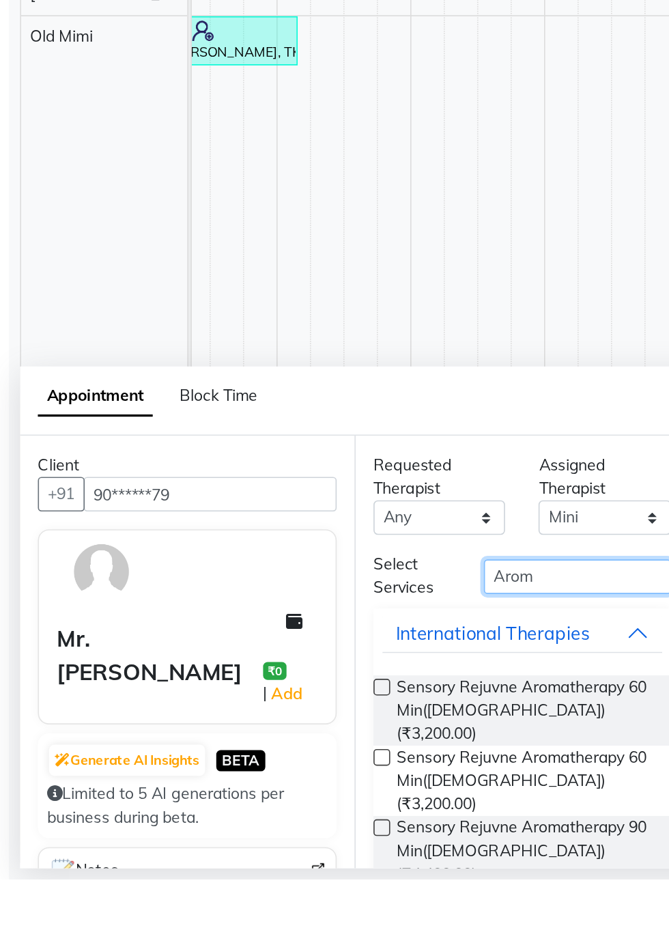
scroll to position [32, 0]
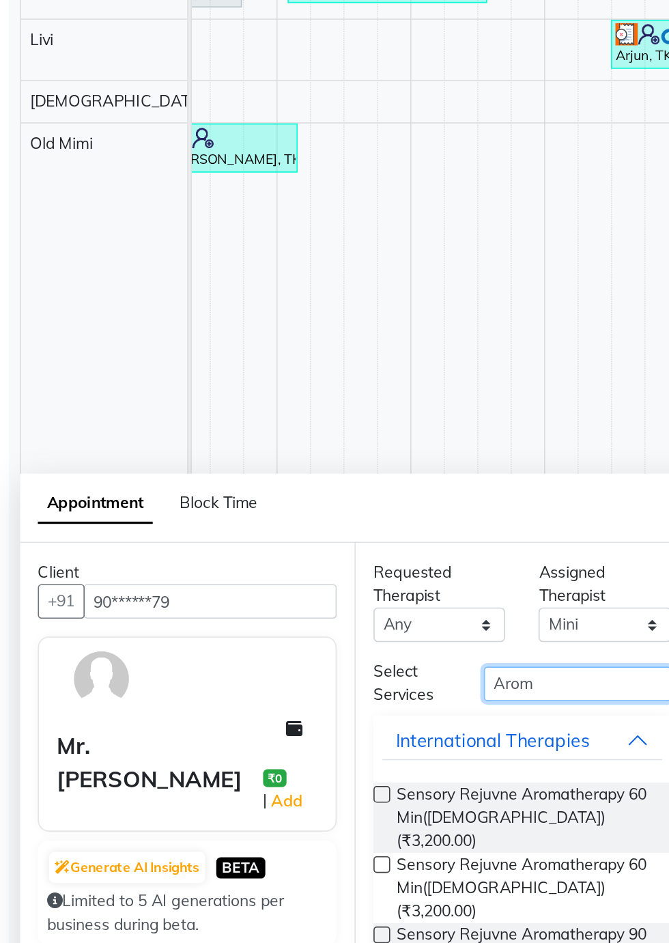
type input "Arom"
click at [310, 836] on span "Sensory Rejuvne Aromatherapy 60 Min([DEMOGRAPHIC_DATA]) (₹3,200.00)" at bounding box center [357, 840] width 157 height 43
click at [272, 824] on label at bounding box center [269, 826] width 10 height 10
click at [272, 824] on input "checkbox" at bounding box center [268, 827] width 9 height 9
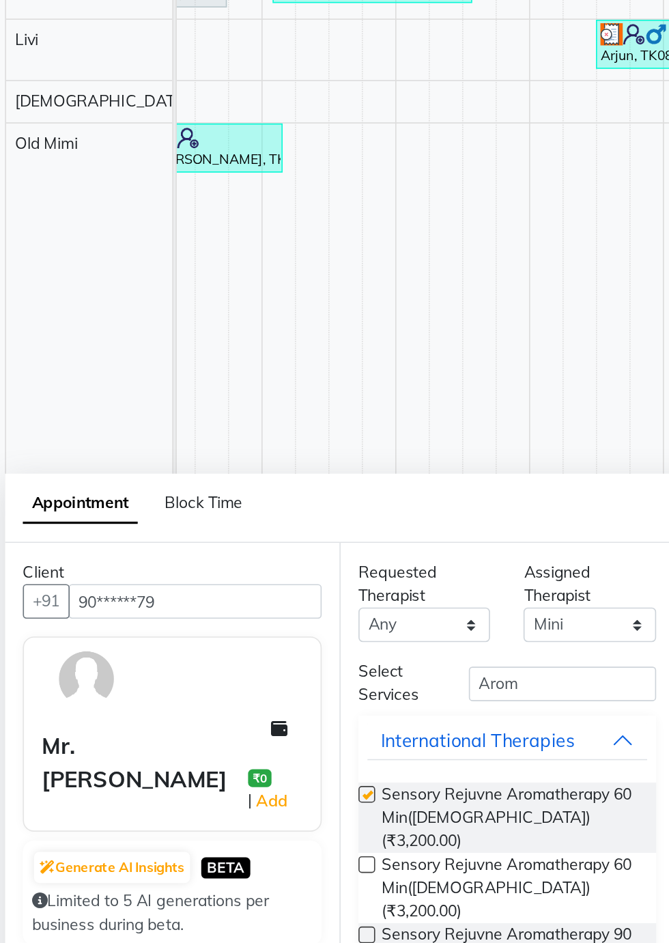
checkbox input "false"
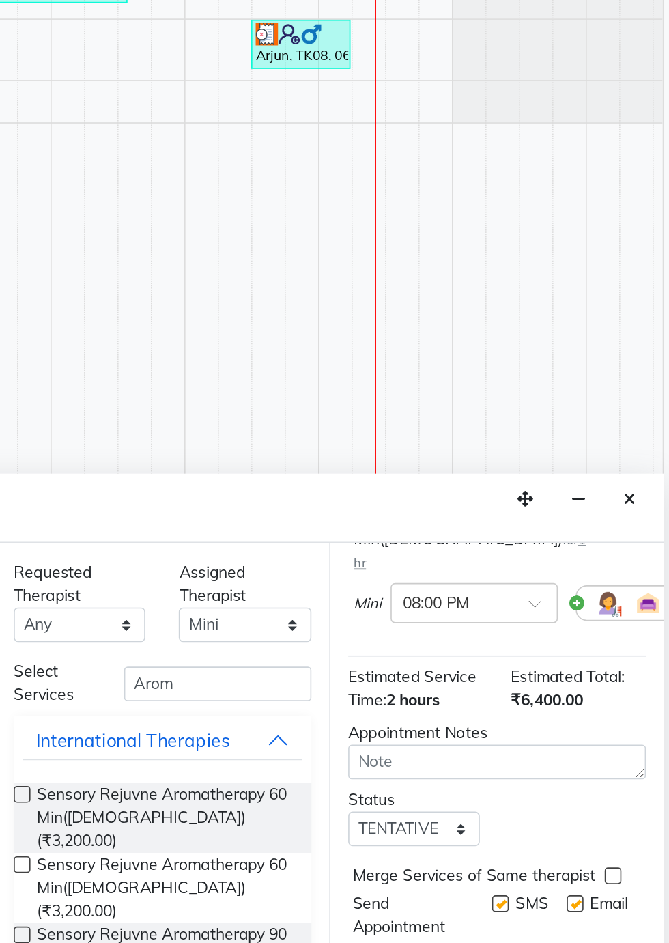
scroll to position [268, 0]
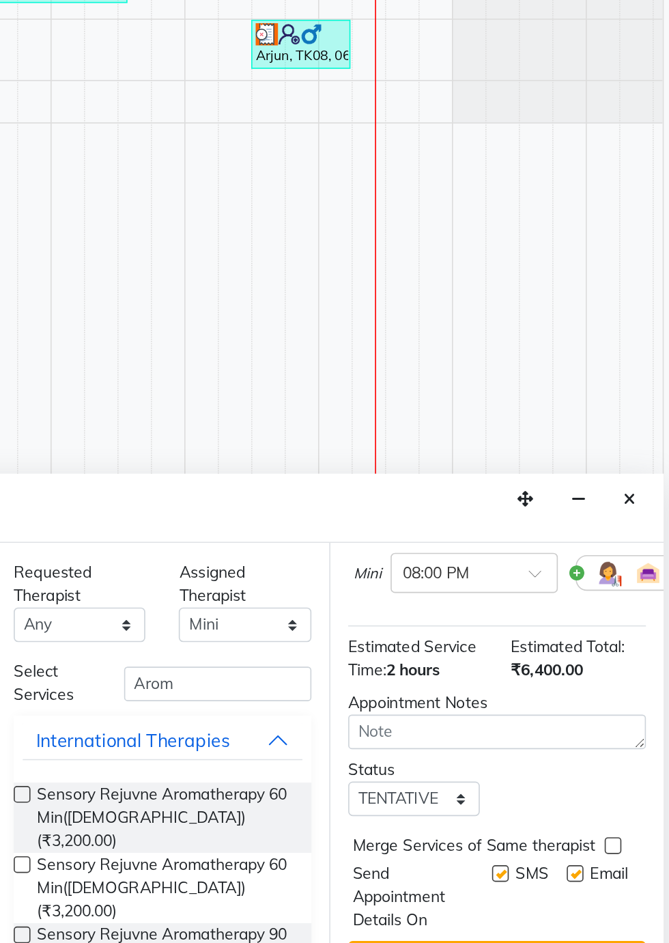
click at [590, 916] on button "Book" at bounding box center [560, 928] width 182 height 25
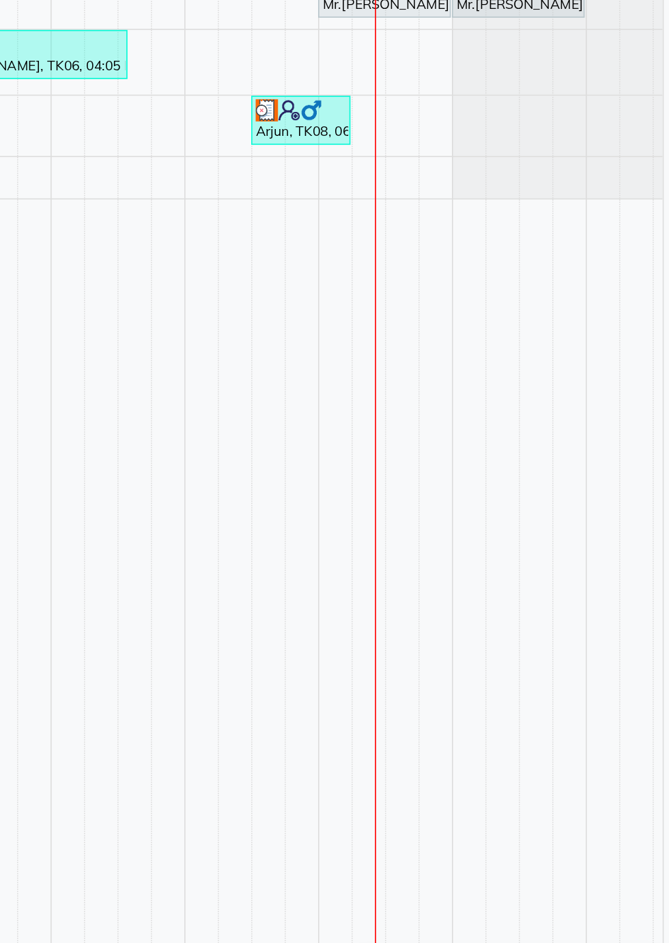
scroll to position [17, 0]
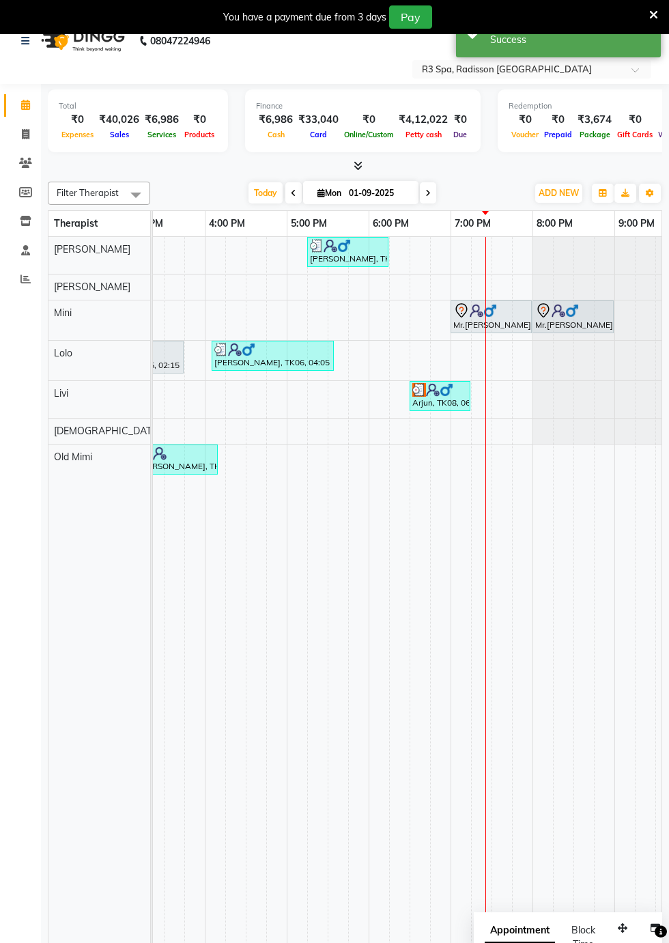
click at [566, 617] on td at bounding box center [563, 592] width 20 height 711
click at [479, 313] on img at bounding box center [477, 311] width 14 height 14
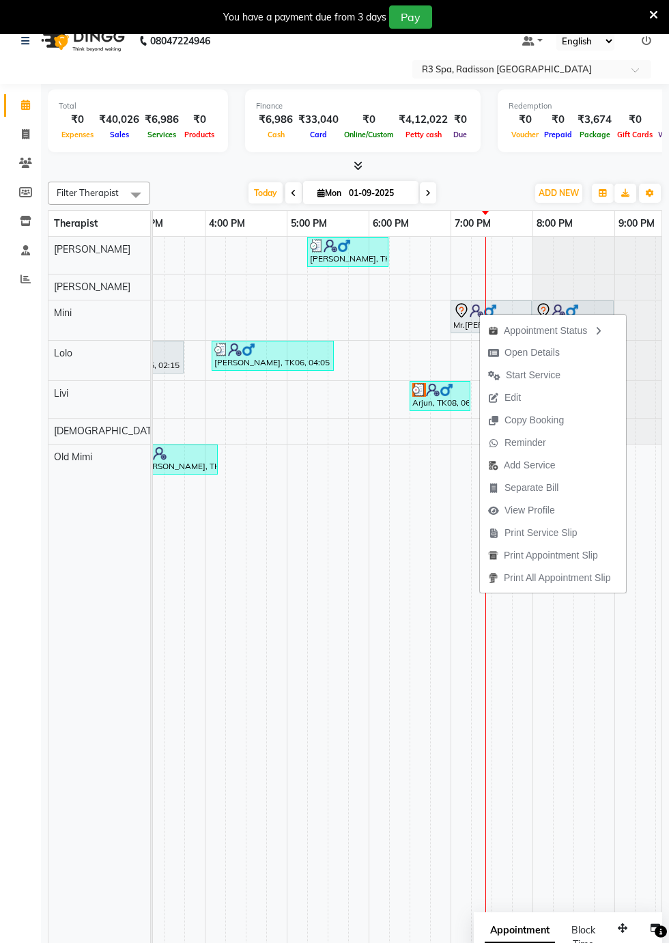
click at [527, 355] on span "Open Details" at bounding box center [532, 353] width 55 height 14
select select "7"
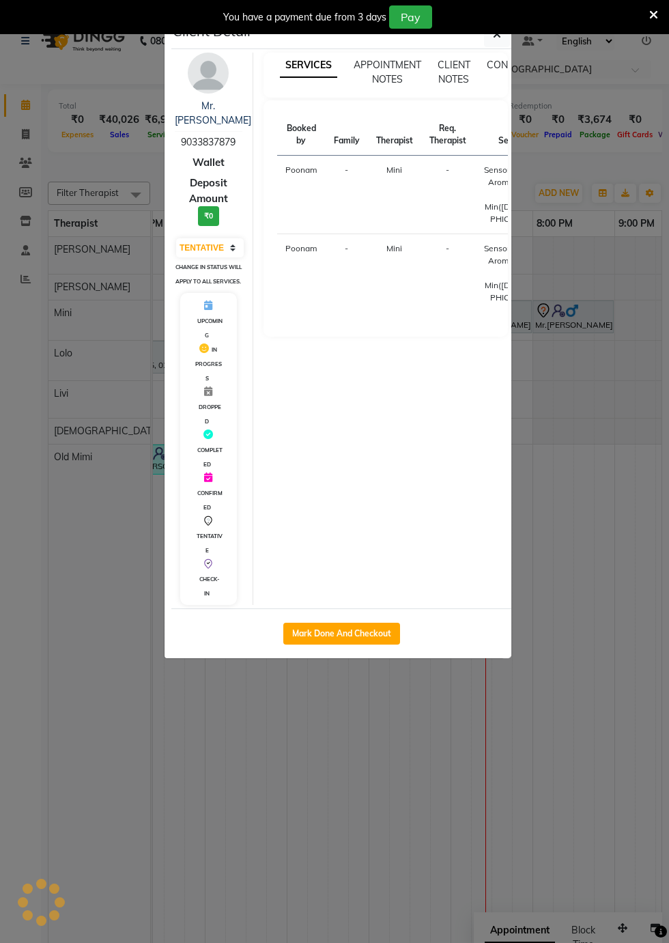
click at [357, 632] on button "Mark Done And Checkout" at bounding box center [341, 634] width 117 height 22
select select "8678"
select select "service"
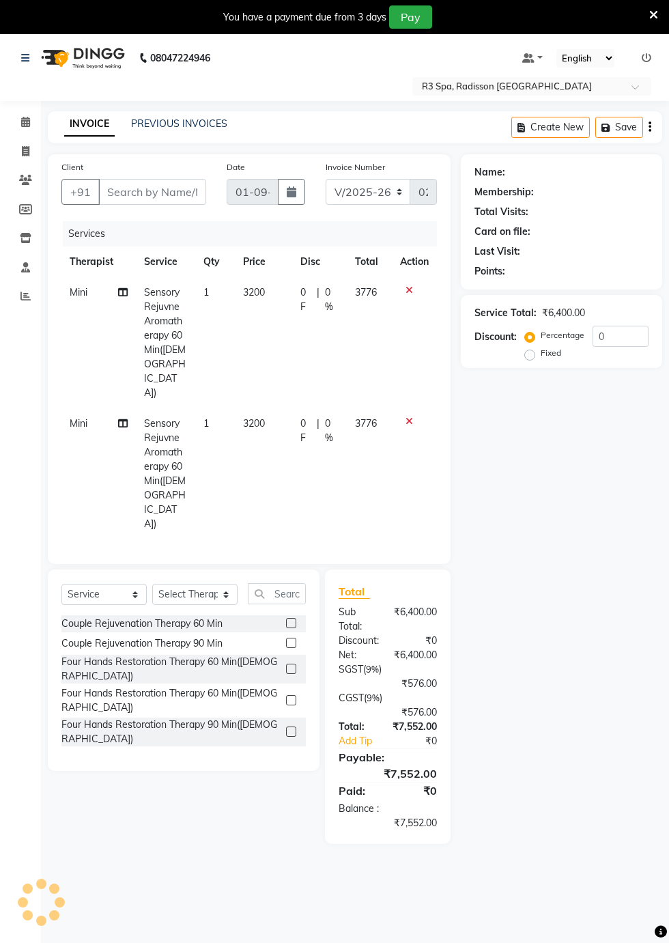
type input "90******79"
select select "87564"
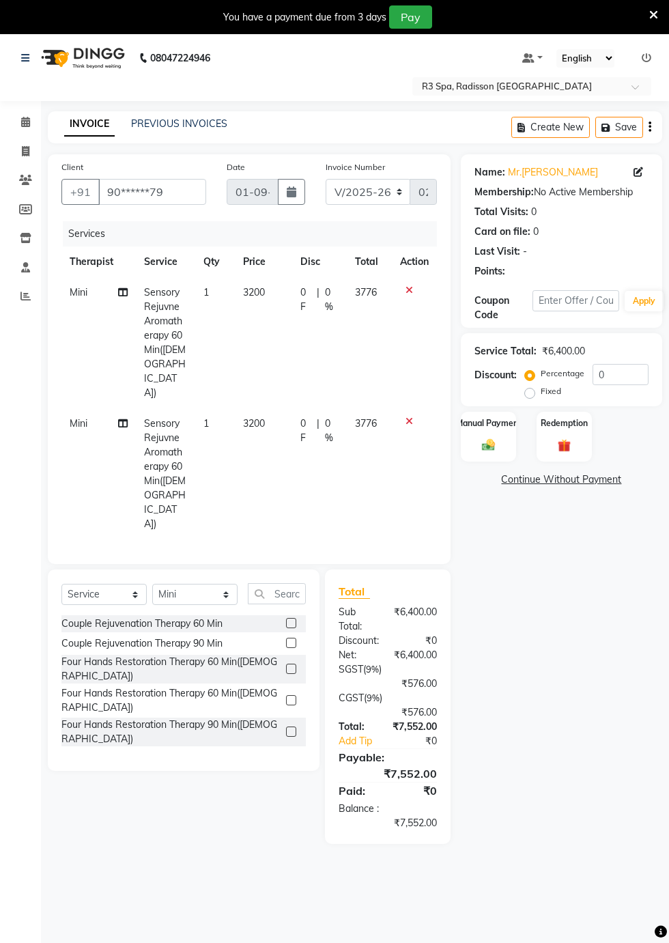
click at [408, 417] on icon at bounding box center [410, 422] width 8 height 10
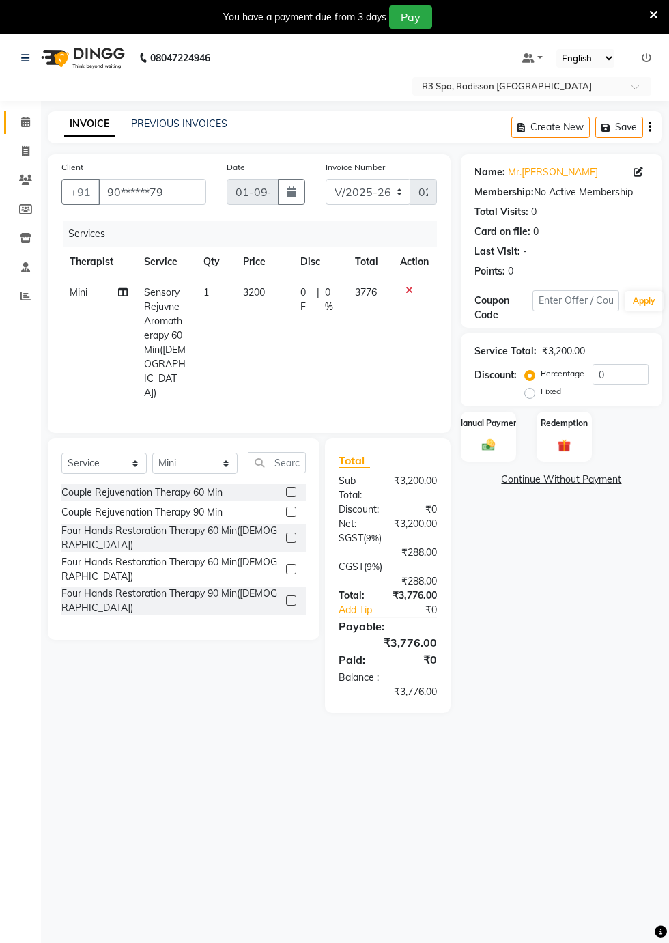
click at [28, 127] on icon at bounding box center [25, 122] width 9 height 10
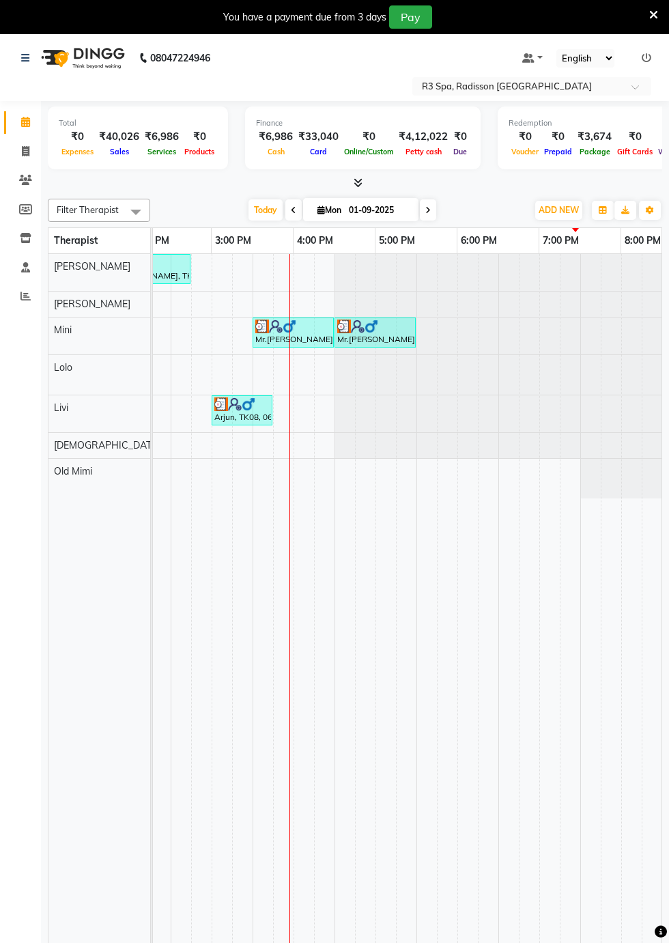
scroll to position [0, 884]
click at [271, 322] on img at bounding box center [276, 327] width 14 height 14
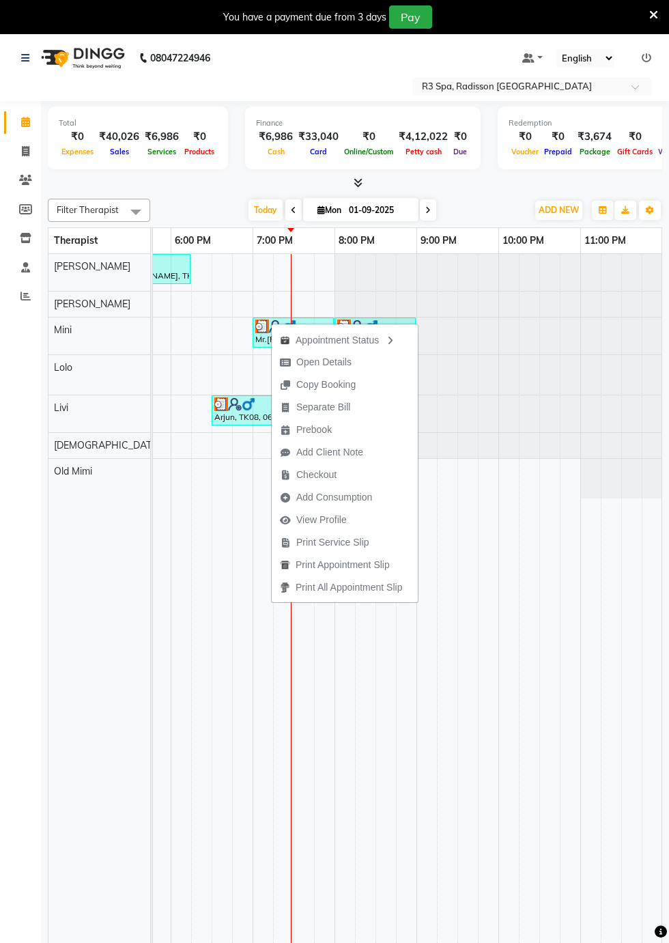
click at [421, 752] on td at bounding box center [427, 609] width 20 height 711
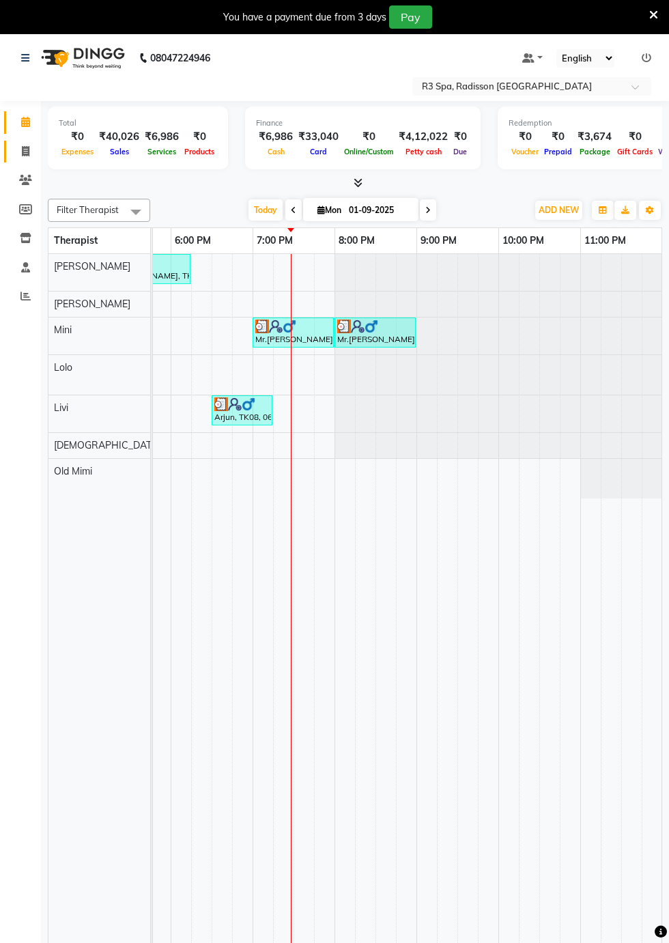
click at [23, 156] on icon at bounding box center [26, 151] width 8 height 10
select select "8678"
select select "service"
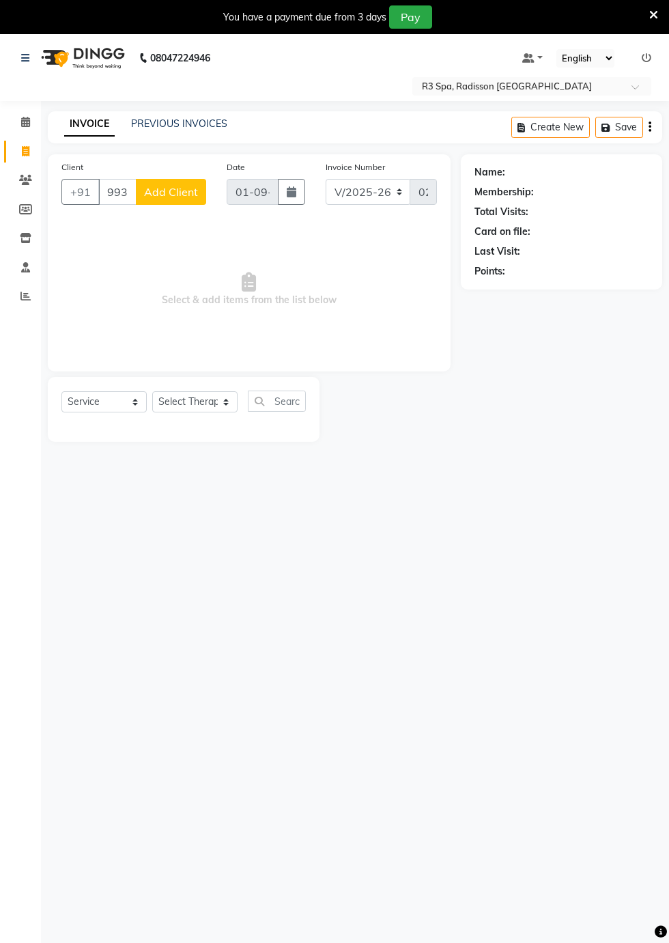
type input "9930967698"
click at [165, 195] on span "Add Client" at bounding box center [171, 192] width 54 height 14
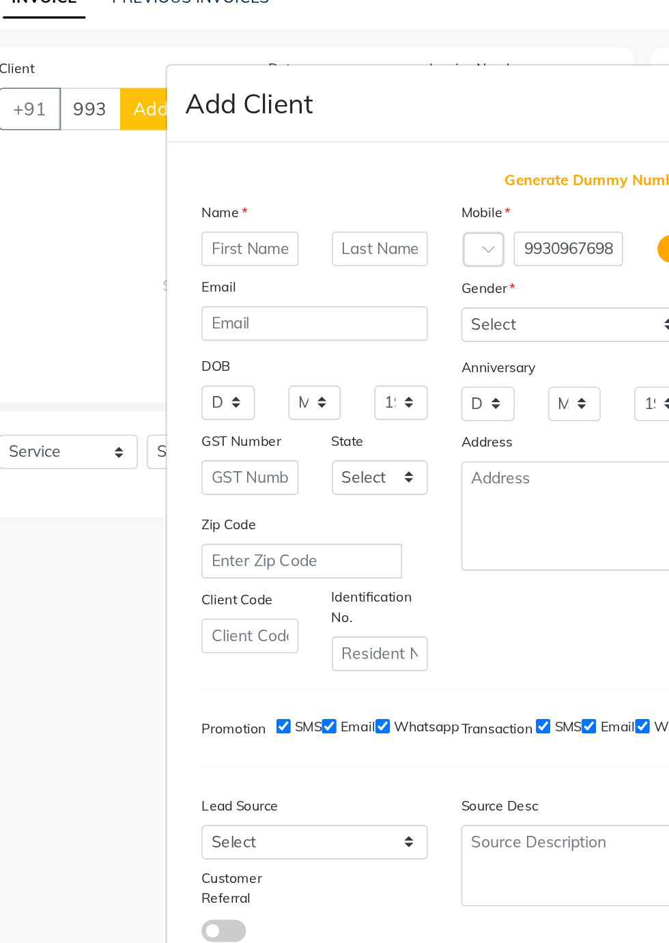
click at [205, 288] on input "text" at bounding box center [215, 277] width 59 height 21
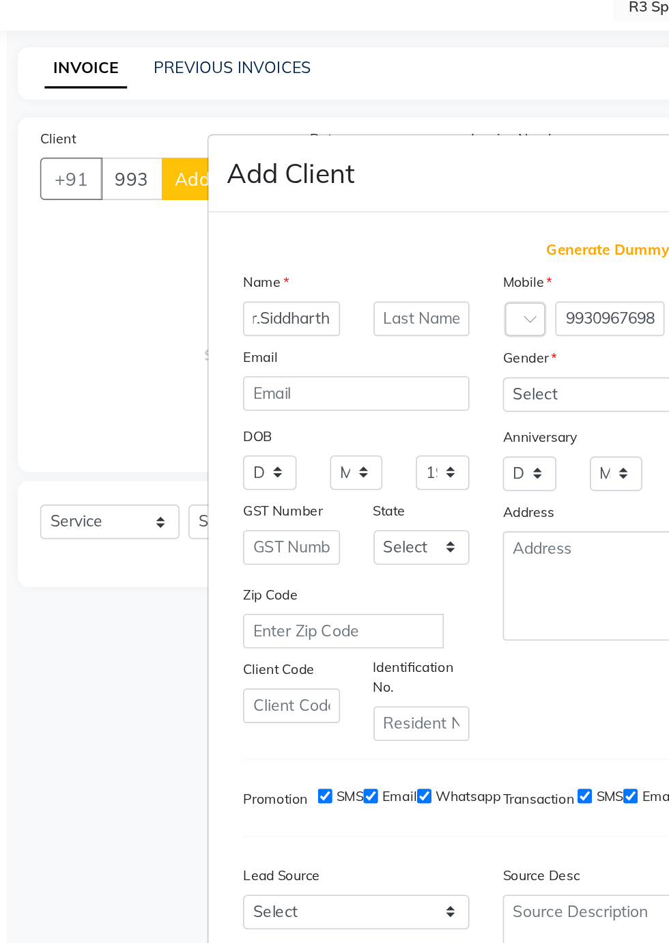
scroll to position [3, 0]
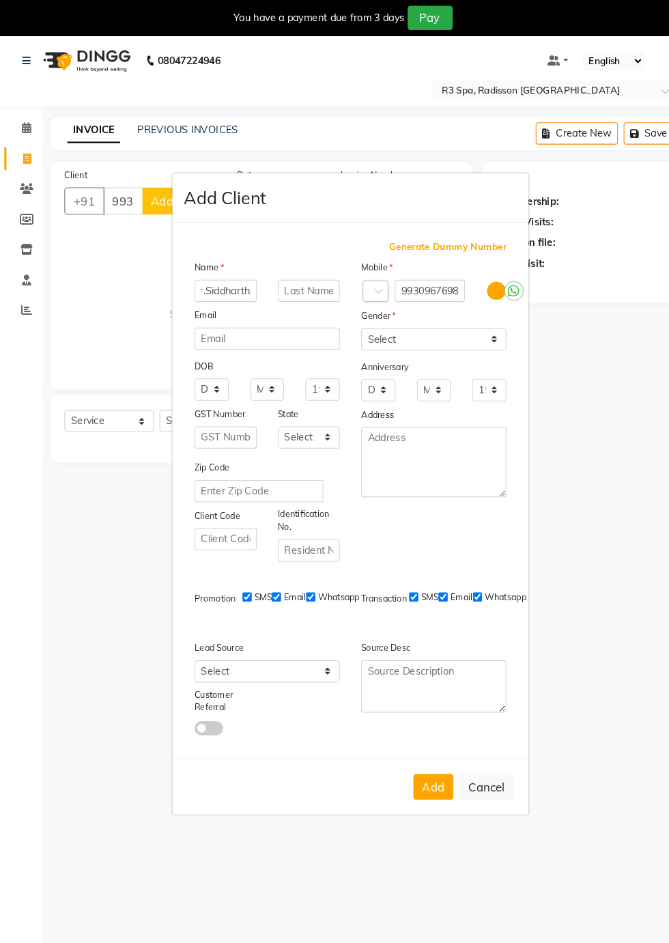
type input "Mr.Siddharth"
click at [567, 424] on ngb-modal-window "Add Client Generate Dummy Number Name Mr.Siddharth Email DOB Day 01 02 03 04 05…" at bounding box center [334, 471] width 669 height 943
click at [478, 335] on select "Select [DEMOGRAPHIC_DATA] [DEMOGRAPHIC_DATA] Other Prefer Not To Say" at bounding box center [414, 323] width 139 height 21
select select "[DEMOGRAPHIC_DATA]"
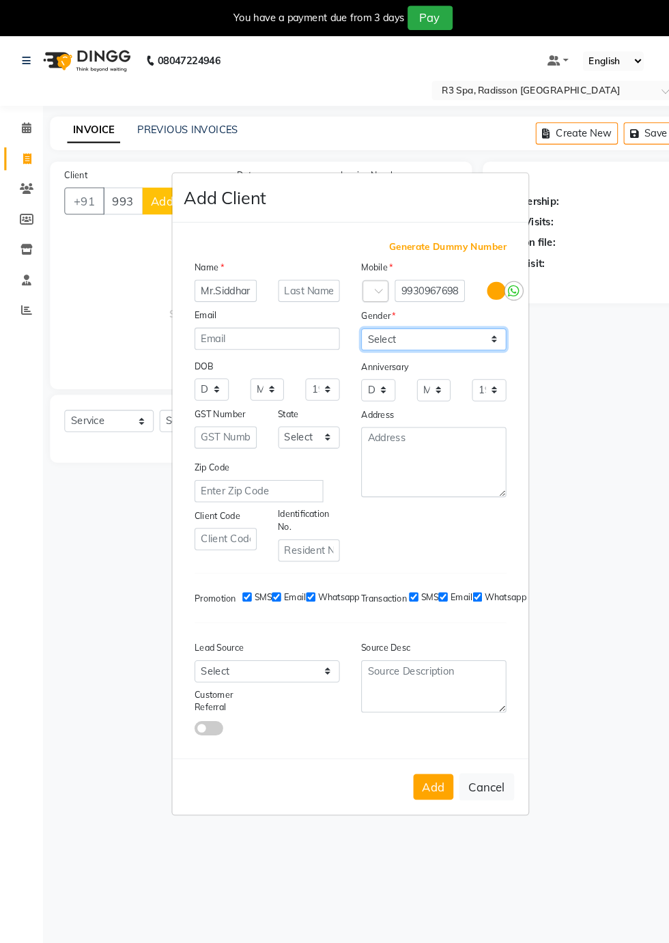
click at [345, 335] on select "Select [DEMOGRAPHIC_DATA] [DEMOGRAPHIC_DATA] Other Prefer Not To Say" at bounding box center [414, 323] width 139 height 21
click at [313, 652] on select "Select Walk-in Referral Internet Friend Word of Mouth Advertisement Facebook Ju…" at bounding box center [255, 640] width 139 height 21
select select "56377"
click at [186, 652] on select "Select Walk-in Referral Internet Friend Word of Mouth Advertisement Facebook Ju…" at bounding box center [255, 640] width 139 height 21
click at [419, 764] on button "Add" at bounding box center [414, 751] width 38 height 25
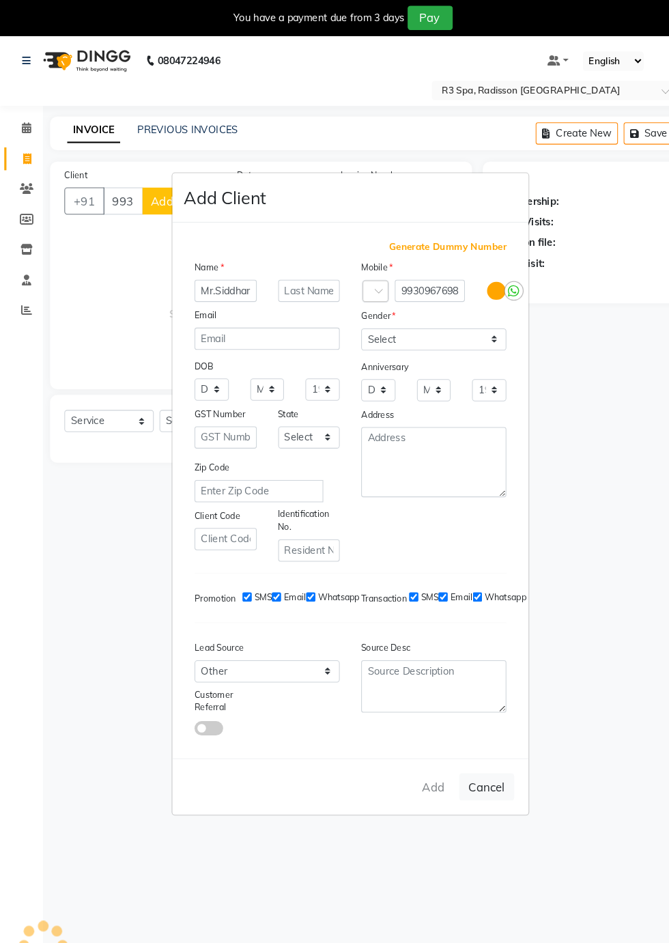
click at [143, 904] on ngb-modal-window "Add Client Generate Dummy Number Name Mr.Siddharth Email DOB Day 01 02 03 04 05…" at bounding box center [334, 471] width 669 height 943
type input "99******98"
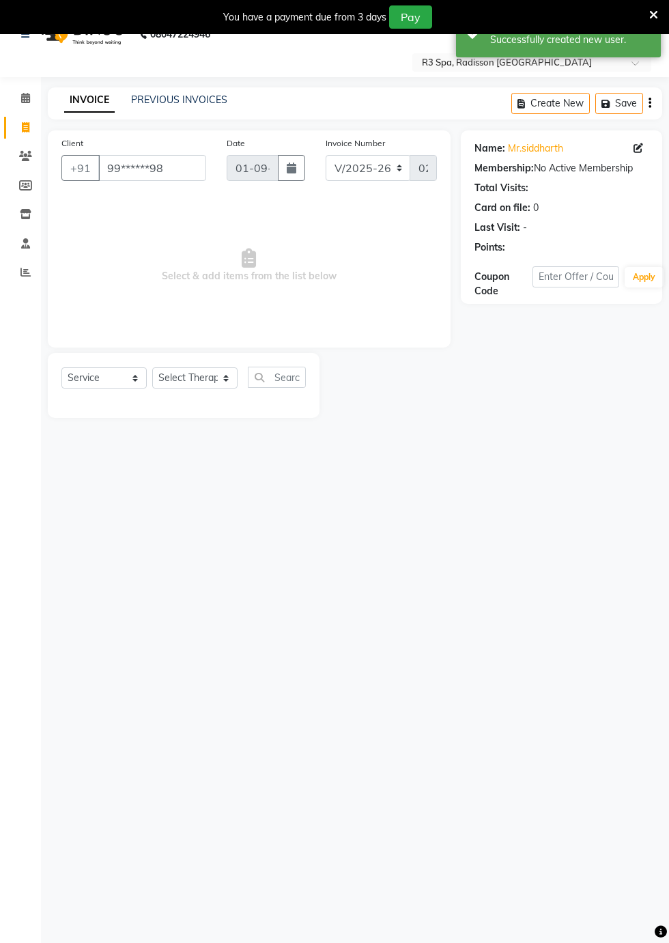
scroll to position [25, 0]
click at [219, 376] on select "Select Therapist [DEMOGRAPHIC_DATA] [PERSON_NAME] [PERSON_NAME] Lolo Messiah Mi…" at bounding box center [194, 377] width 85 height 21
select select "87563"
click at [152, 367] on select "Select Therapist [DEMOGRAPHIC_DATA] [PERSON_NAME] [PERSON_NAME] Lolo Messiah Mi…" at bounding box center [194, 377] width 85 height 21
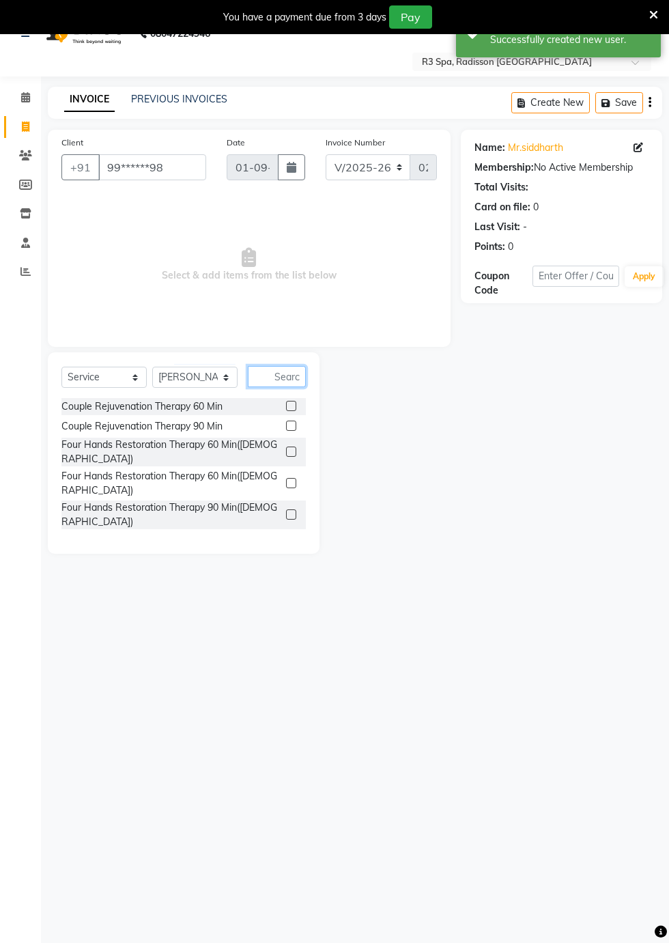
click at [286, 374] on input "text" at bounding box center [277, 376] width 58 height 21
type input "A"
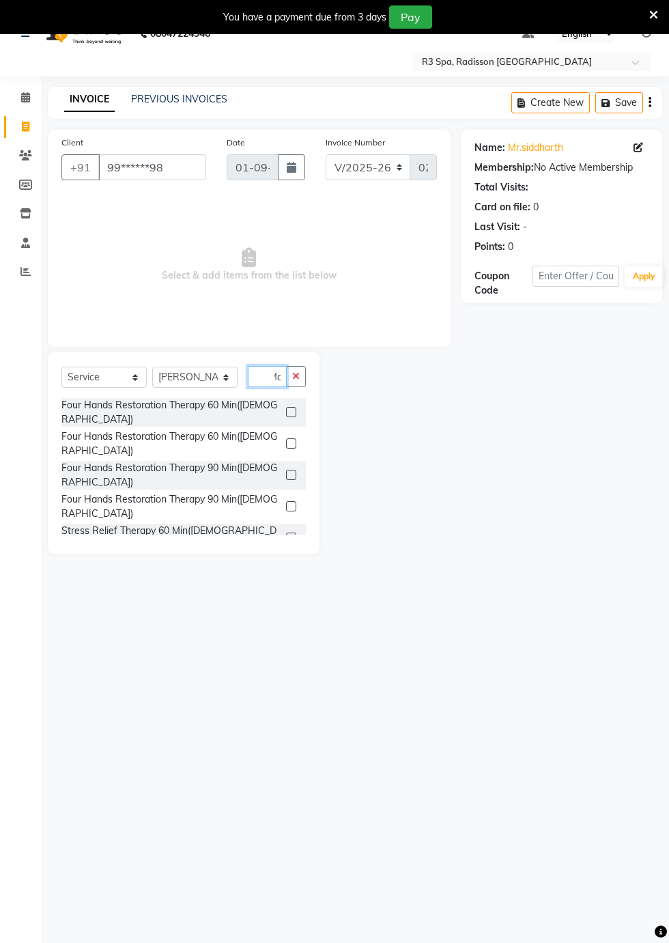
scroll to position [0, 10]
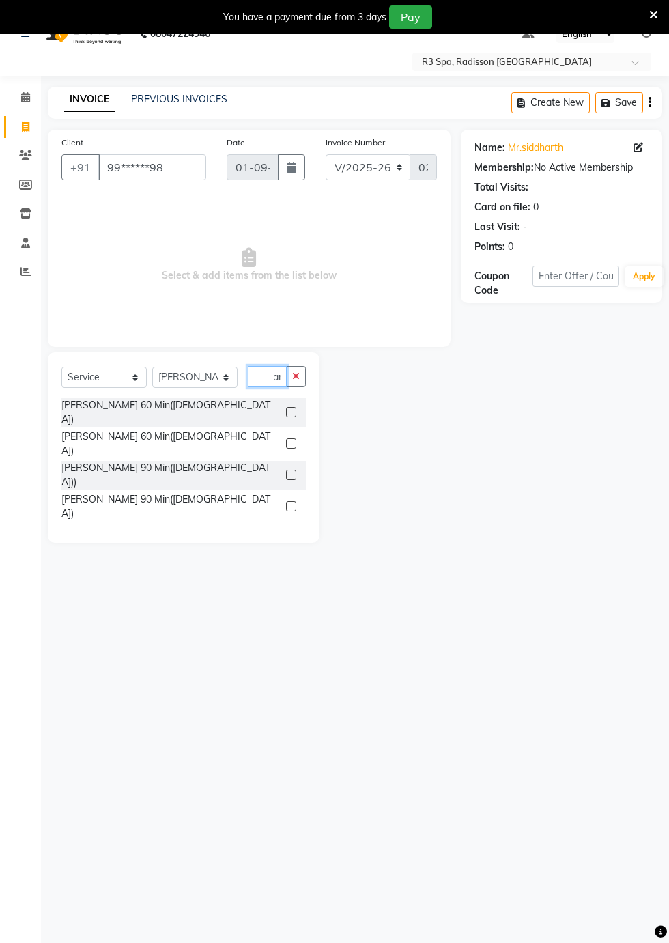
type input "Mar"
click at [236, 407] on div "[PERSON_NAME] 60 Min([DEMOGRAPHIC_DATA])" at bounding box center [183, 412] width 245 height 29
click at [271, 430] on div "[PERSON_NAME] 60 Min([DEMOGRAPHIC_DATA])" at bounding box center [183, 444] width 245 height 29
click at [247, 430] on div "[PERSON_NAME] 60 Min([DEMOGRAPHIC_DATA])" at bounding box center [183, 444] width 245 height 29
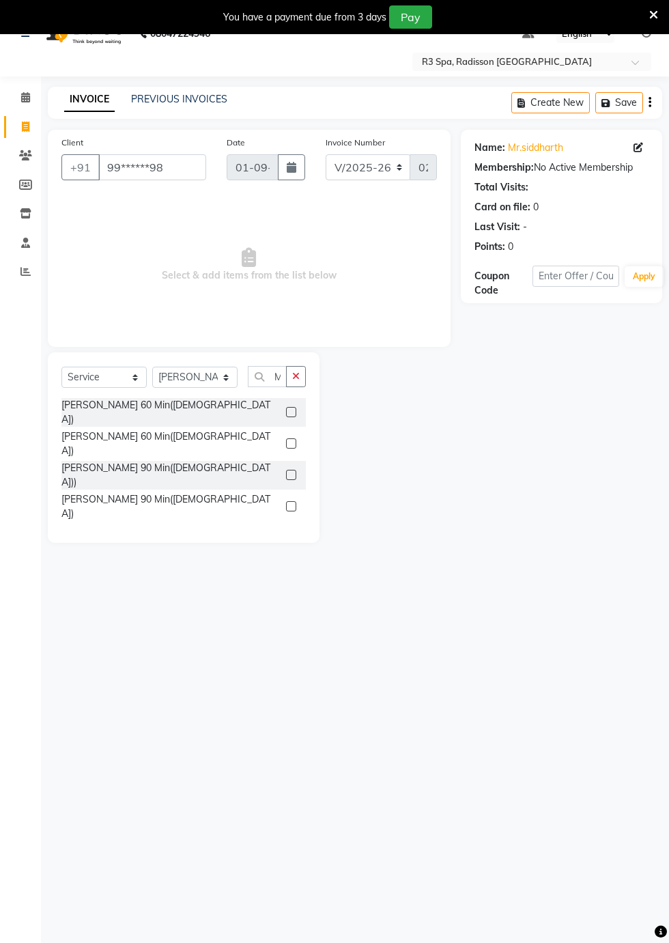
click at [242, 408] on div "[PERSON_NAME] 60 Min([DEMOGRAPHIC_DATA])" at bounding box center [183, 412] width 245 height 29
click at [289, 407] on label at bounding box center [291, 412] width 10 height 10
click at [289, 408] on input "checkbox" at bounding box center [290, 412] width 9 height 9
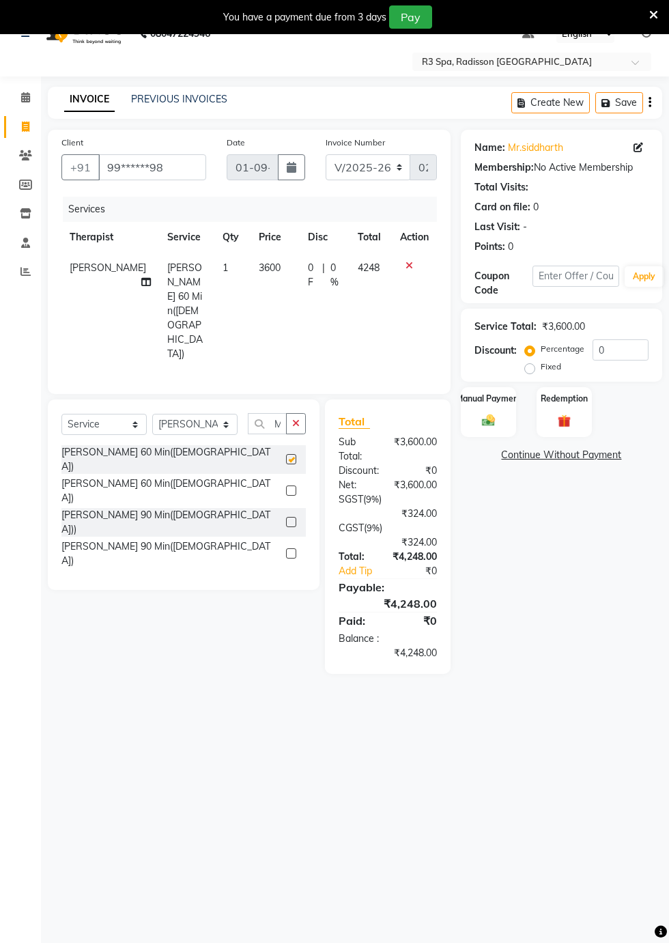
checkbox input "false"
click at [224, 477] on div "[PERSON_NAME] 60 Min([DEMOGRAPHIC_DATA])" at bounding box center [170, 491] width 219 height 29
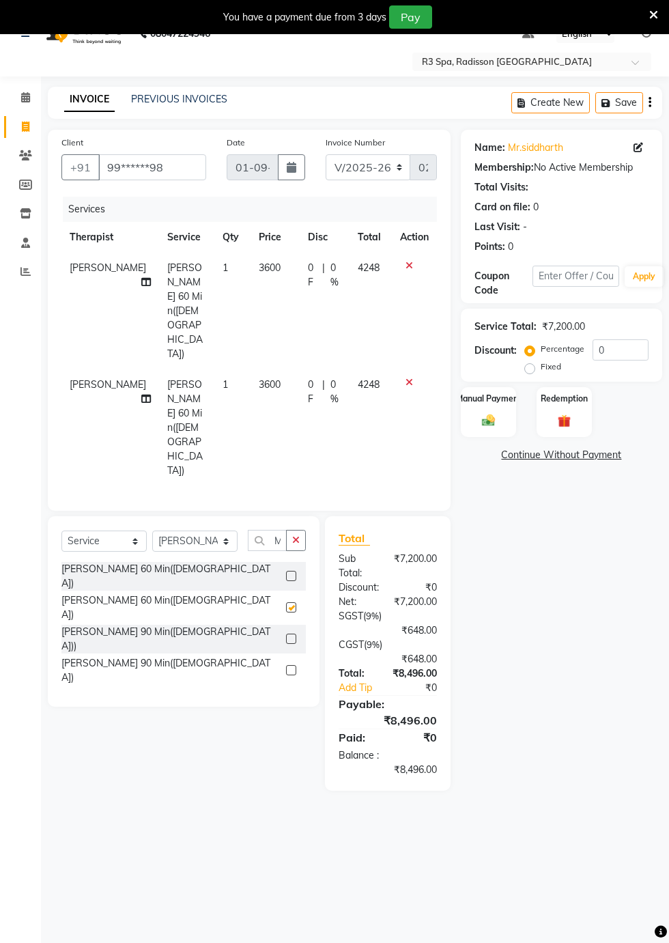
checkbox input "false"
click at [600, 355] on input "0" at bounding box center [621, 349] width 56 height 21
click at [614, 355] on input "0" at bounding box center [621, 349] width 56 height 21
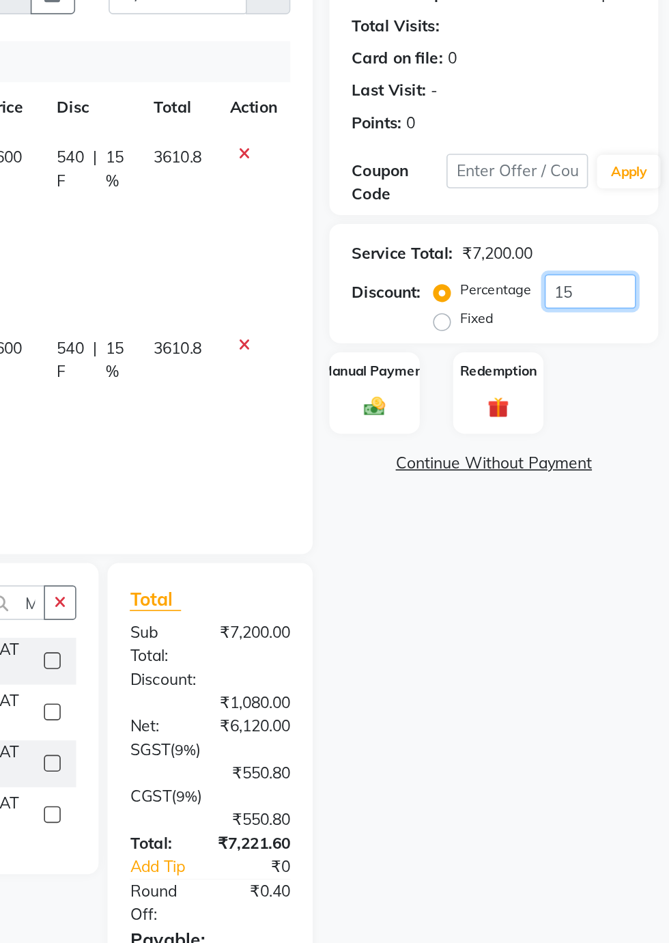
type input "15"
click at [500, 404] on div "Manual Payment" at bounding box center [488, 412] width 55 height 51
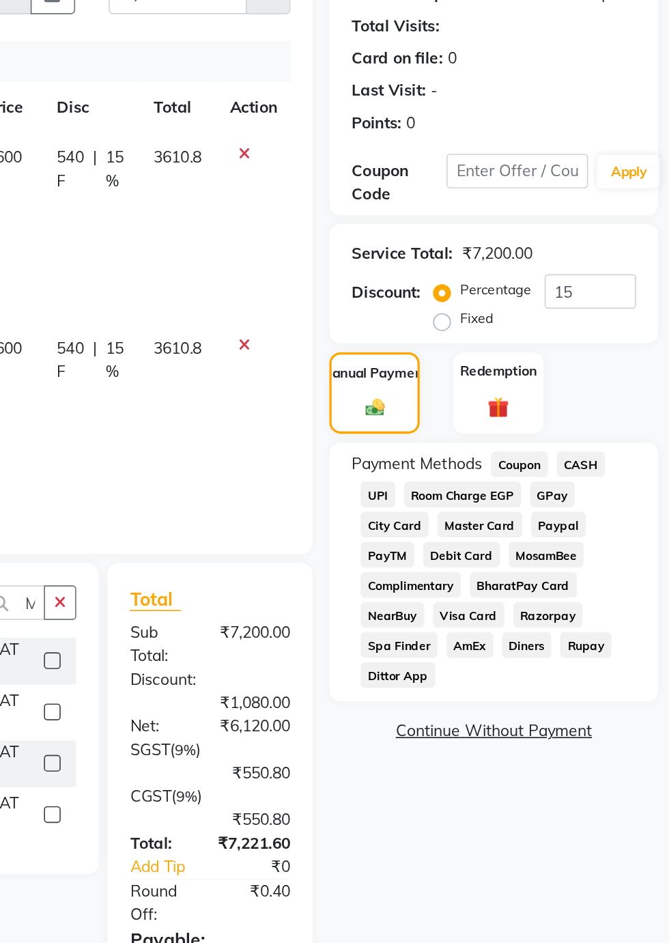
click at [491, 472] on span "UPI" at bounding box center [490, 474] width 21 height 16
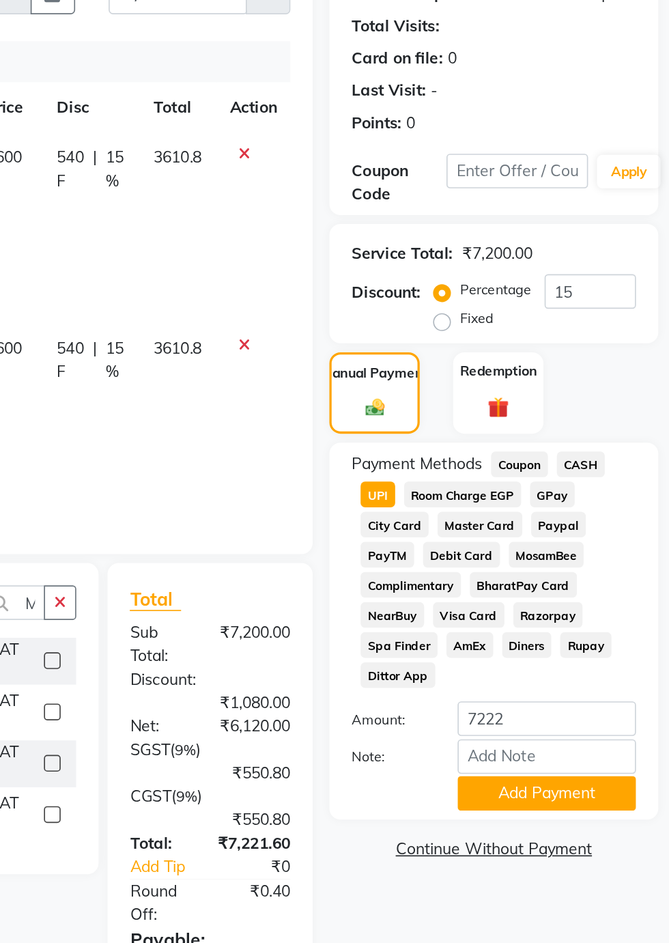
click at [568, 653] on button "Add Payment" at bounding box center [594, 657] width 109 height 21
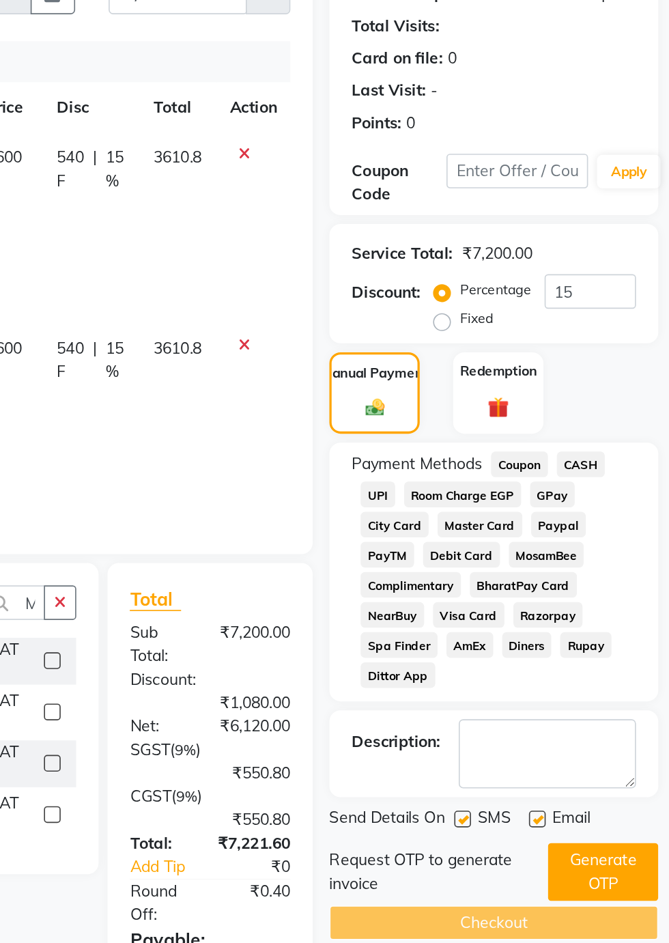
click at [643, 706] on button "Generate OTP" at bounding box center [629, 706] width 68 height 36
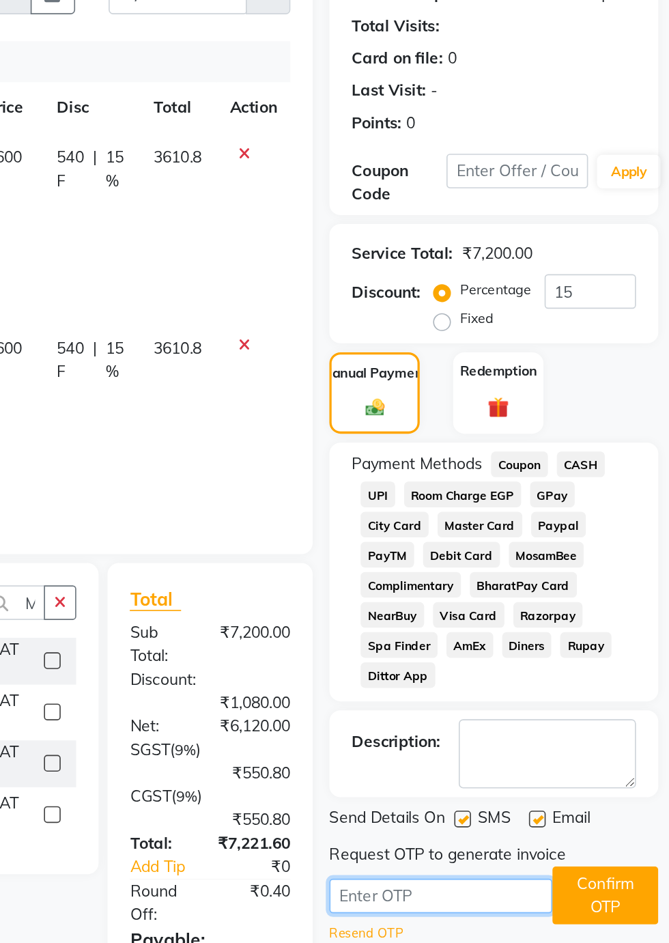
click at [479, 720] on input "text" at bounding box center [529, 720] width 137 height 21
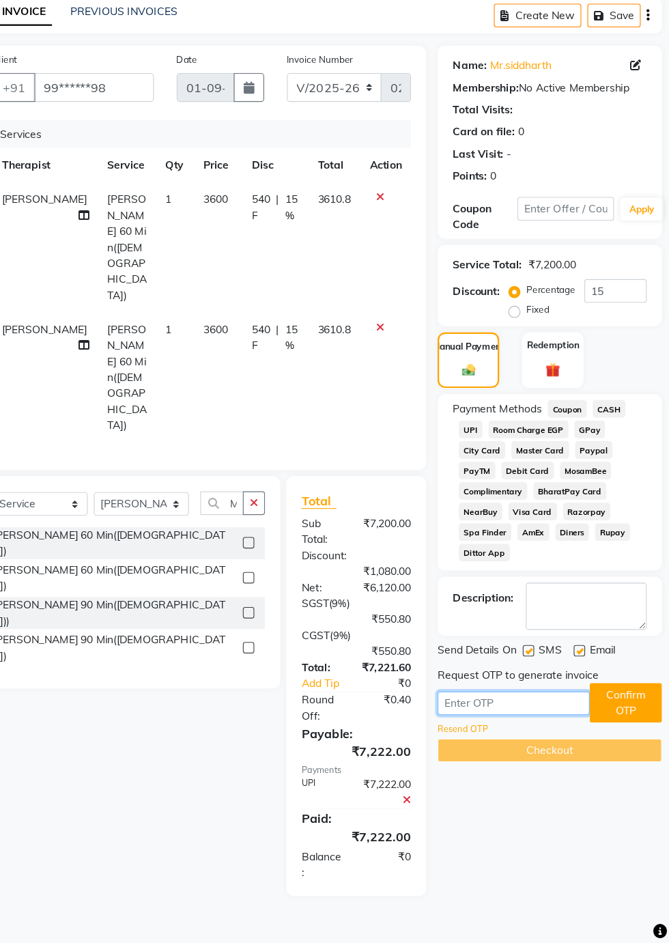
scroll to position [16, 0]
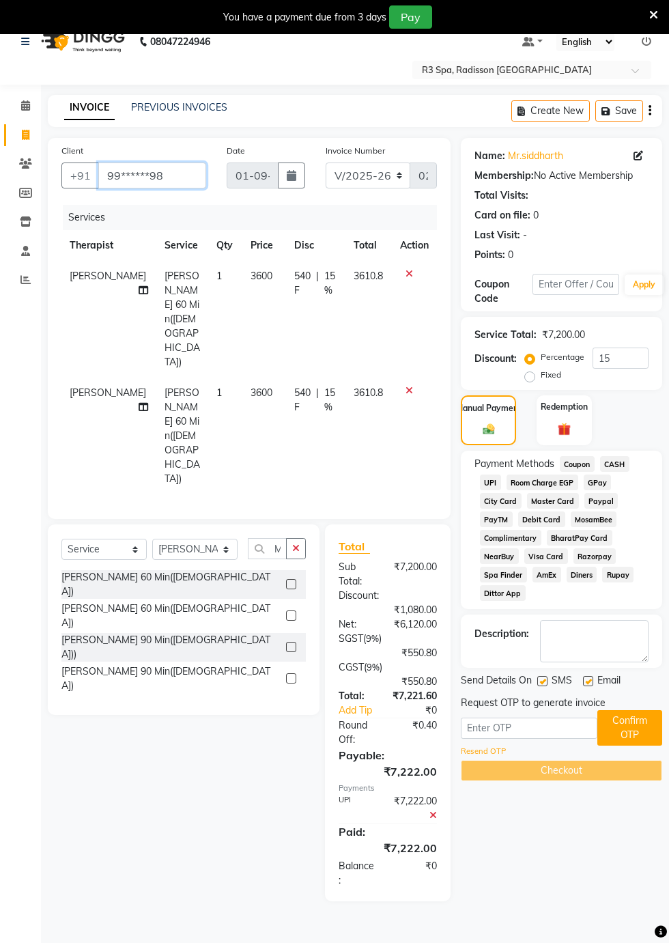
click at [164, 178] on input "99******98" at bounding box center [152, 176] width 108 height 26
type input "99******90"
click at [262, 425] on td "3600" at bounding box center [263, 436] width 43 height 117
select select "87563"
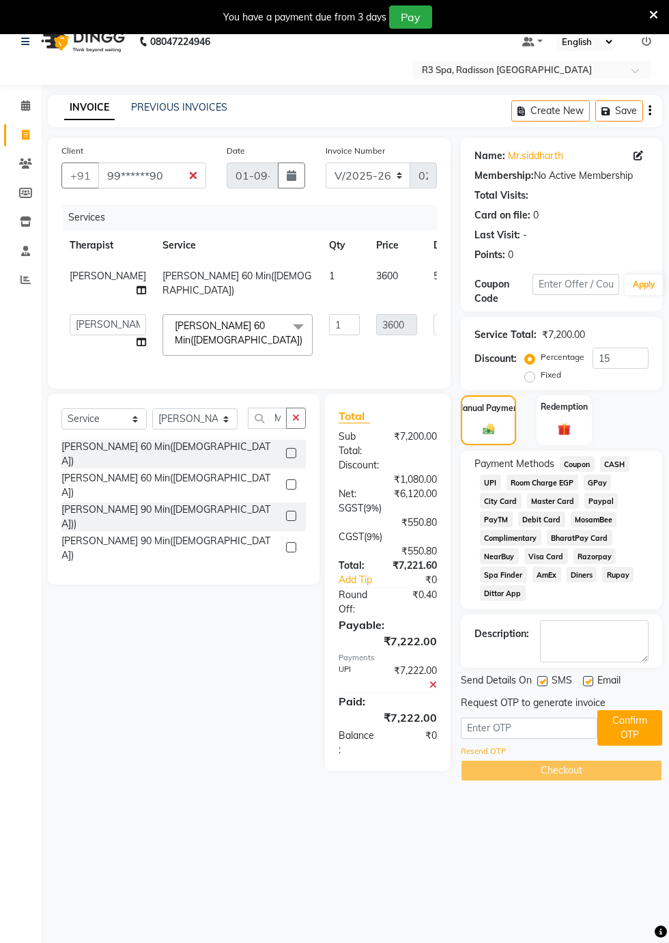
click at [491, 481] on span "UPI" at bounding box center [490, 483] width 21 height 16
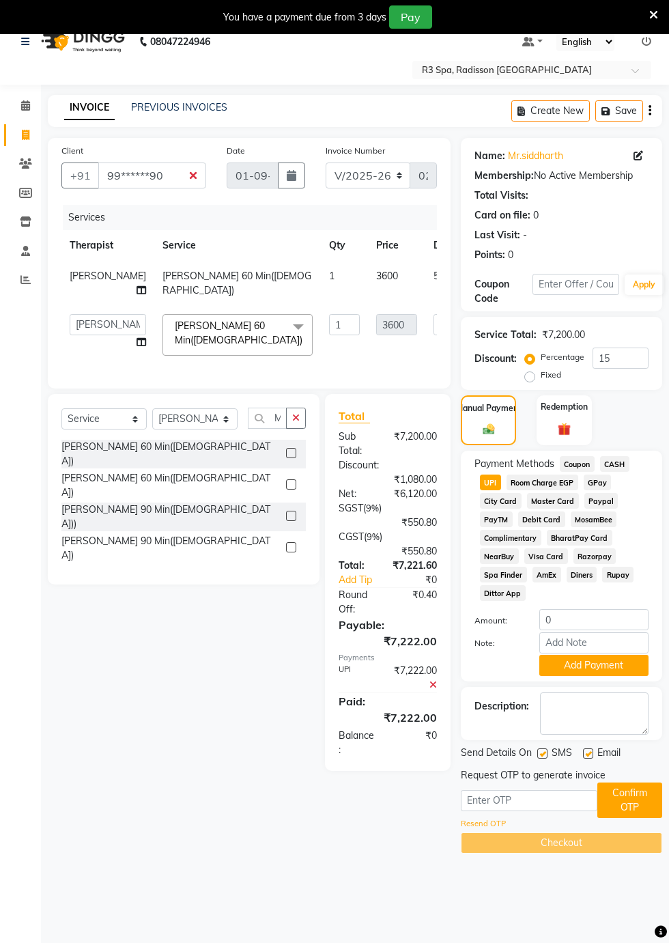
click at [621, 665] on button "Add Payment" at bounding box center [594, 665] width 109 height 21
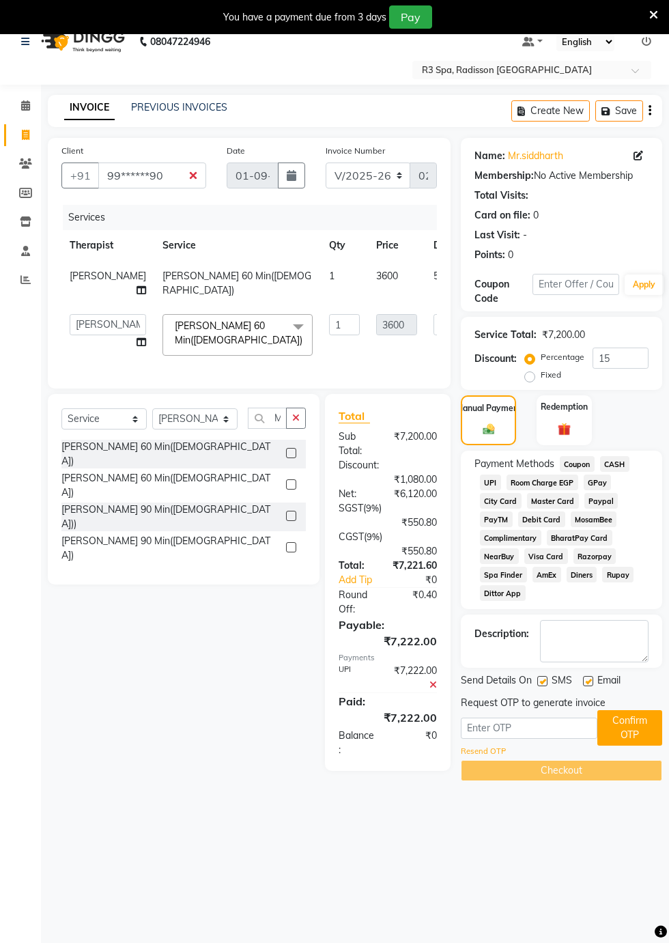
click at [646, 731] on button "Confirm OTP" at bounding box center [630, 728] width 65 height 36
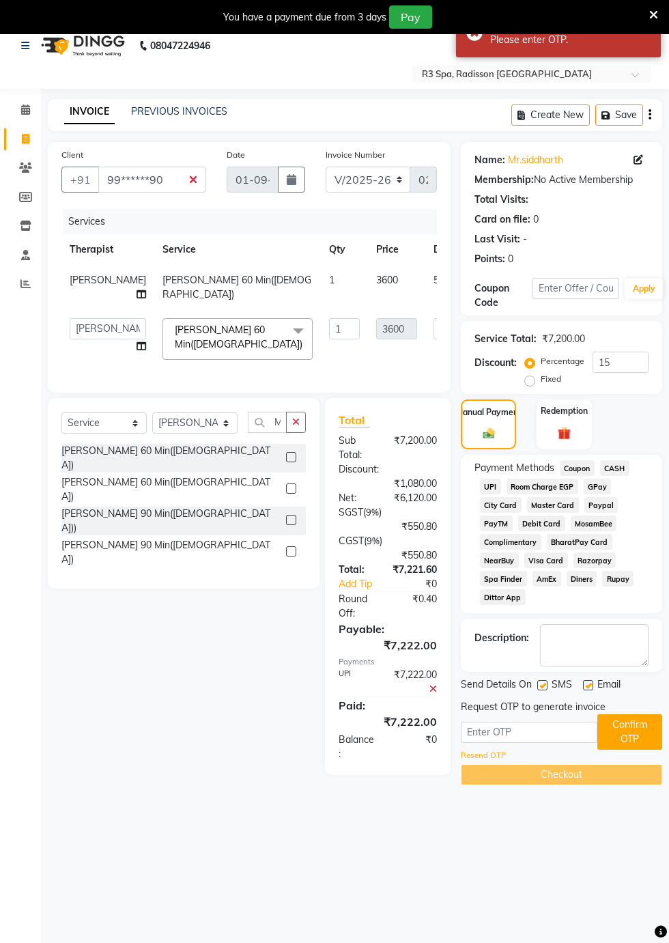
scroll to position [0, 0]
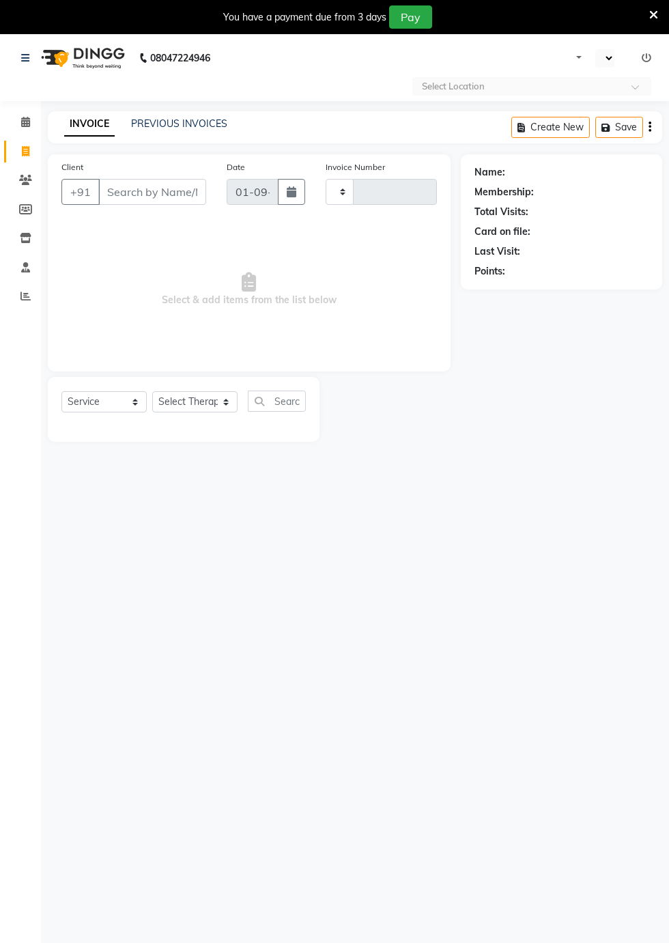
select select "service"
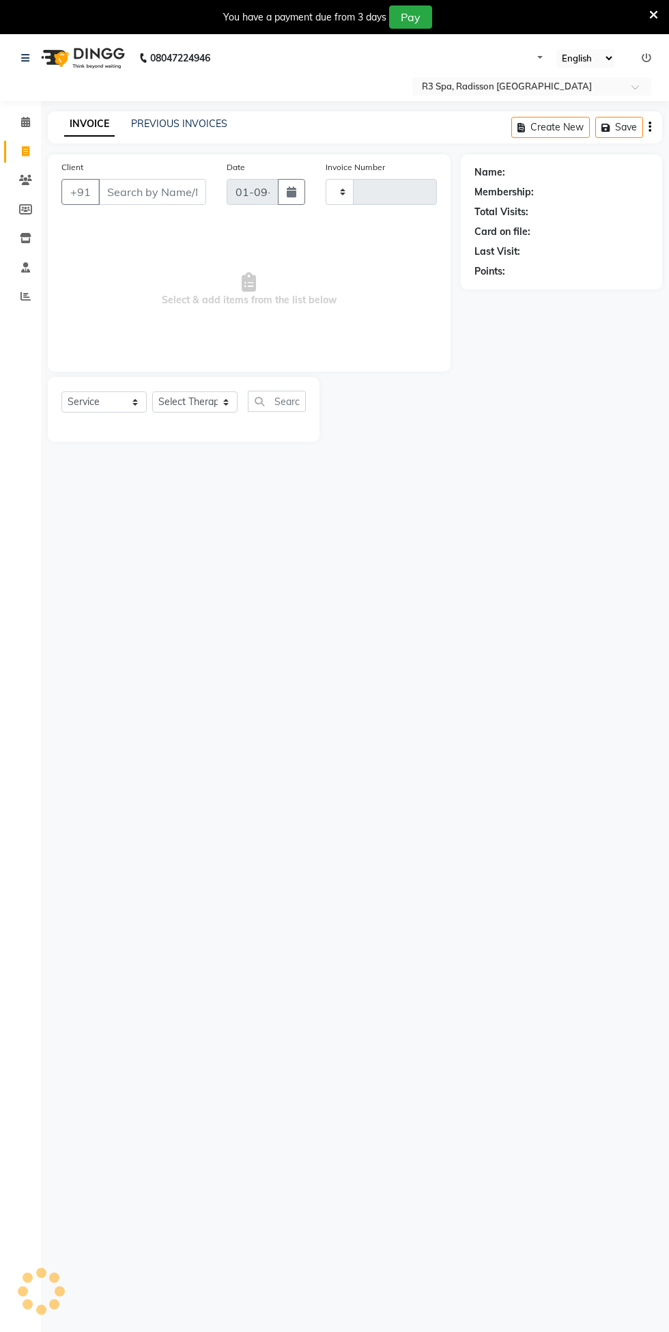
select select "en"
select select "8678"
type input "0262"
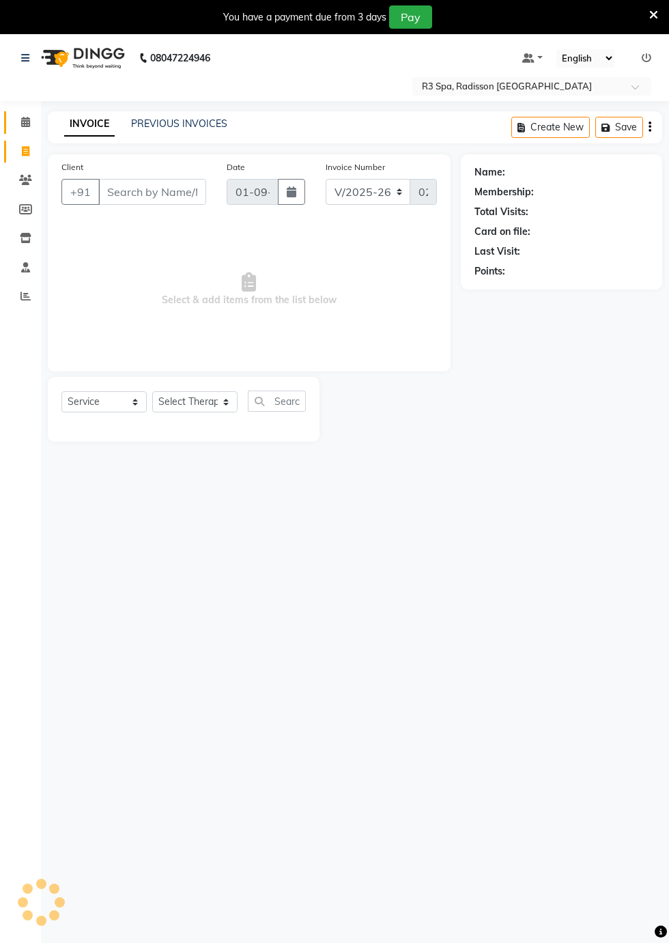
click at [25, 122] on icon at bounding box center [25, 122] width 9 height 10
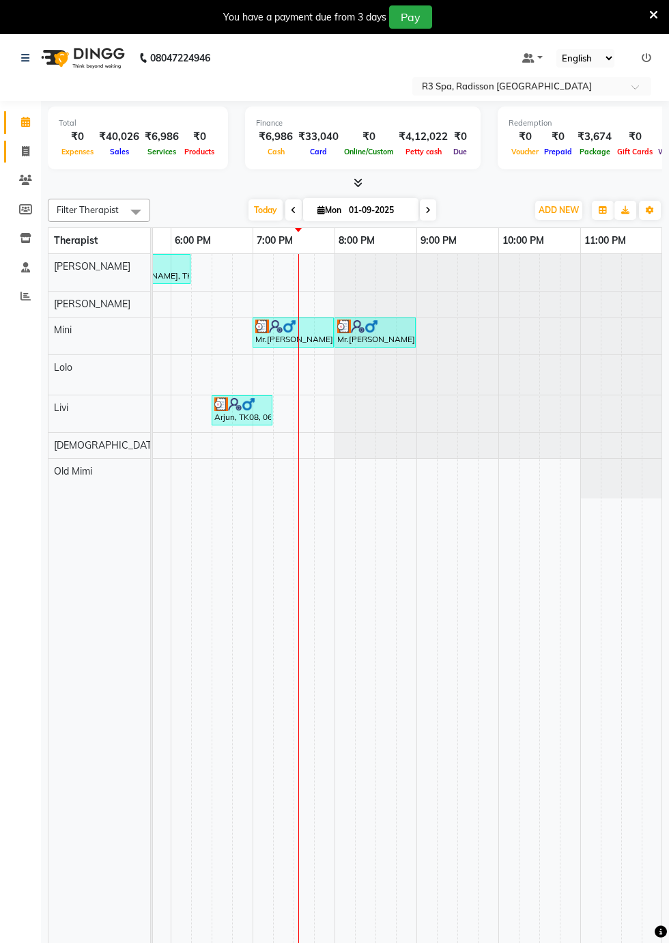
click at [25, 152] on icon at bounding box center [26, 151] width 8 height 10
select select "service"
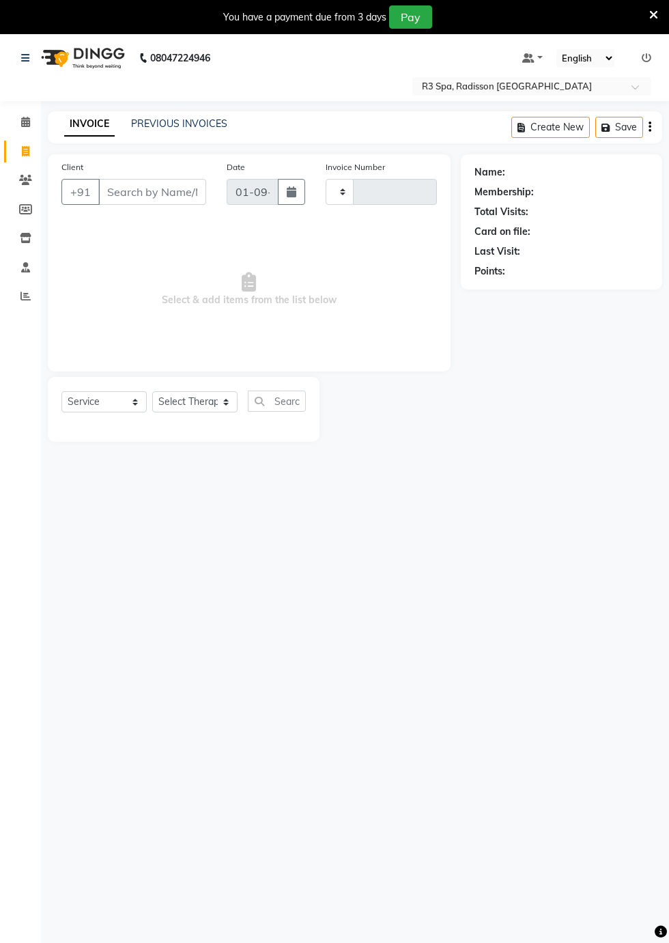
type input "0262"
select select "8678"
type input "9930967690"
click at [167, 193] on span "Add Client" at bounding box center [171, 192] width 54 height 14
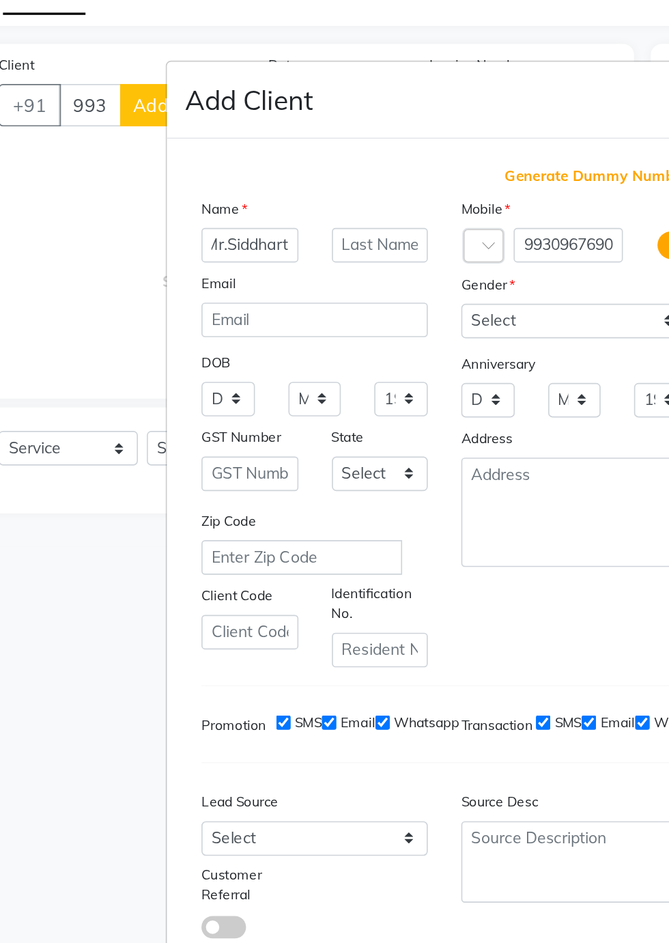
scroll to position [0, 10]
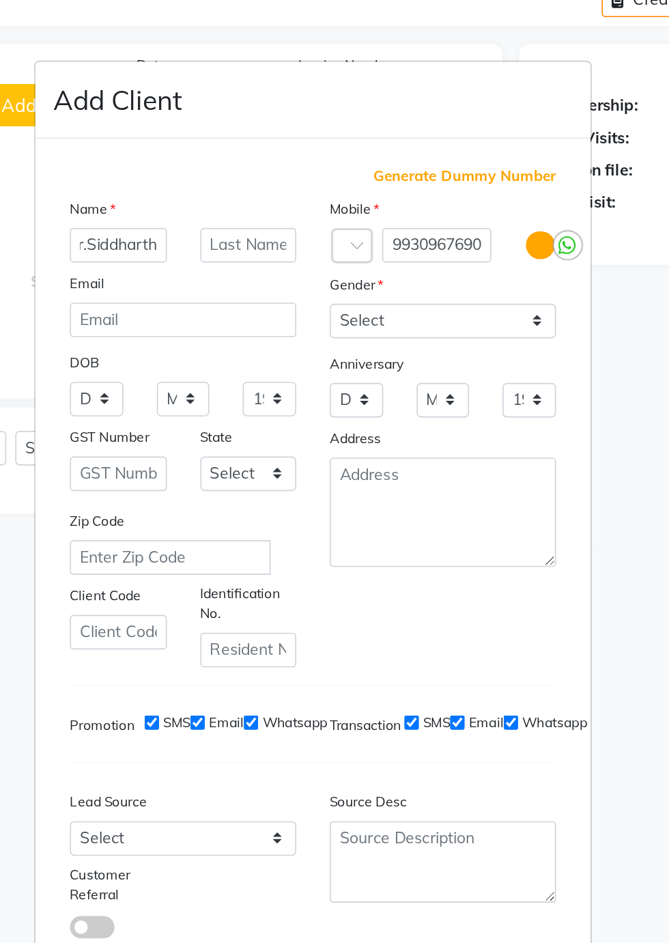
type input "Mr.Siddharth"
click at [470, 335] on select "Select [DEMOGRAPHIC_DATA] [DEMOGRAPHIC_DATA] Other Prefer Not To Say" at bounding box center [414, 323] width 139 height 21
select select "[DEMOGRAPHIC_DATA]"
click at [345, 335] on select "Select [DEMOGRAPHIC_DATA] [DEMOGRAPHIC_DATA] Other Prefer Not To Say" at bounding box center [414, 323] width 139 height 21
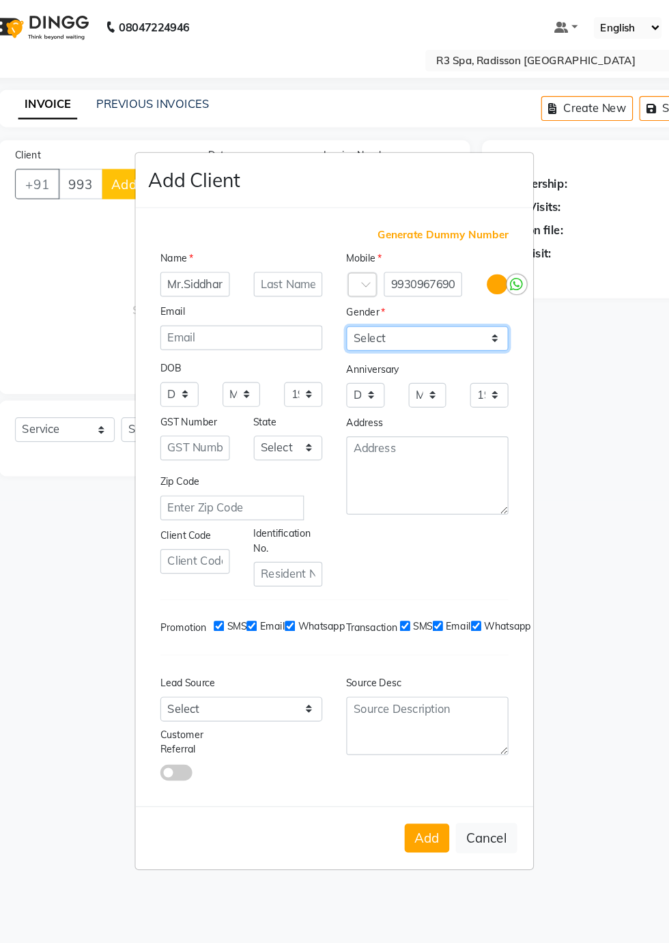
scroll to position [1, 0]
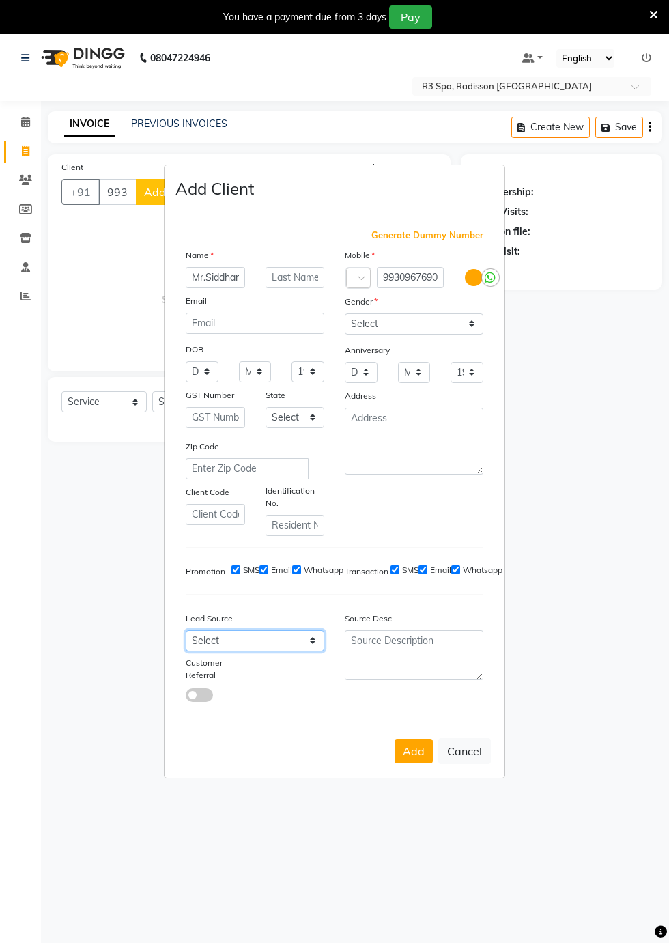
click at [315, 652] on select "Select Walk-in Referral Internet Friend Word of Mouth Advertisement Facebook Ju…" at bounding box center [255, 640] width 139 height 21
select select "56377"
click at [186, 652] on select "Select Walk-in Referral Internet Friend Word of Mouth Advertisement Facebook Ju…" at bounding box center [255, 640] width 139 height 21
click at [415, 764] on button "Add" at bounding box center [414, 751] width 38 height 25
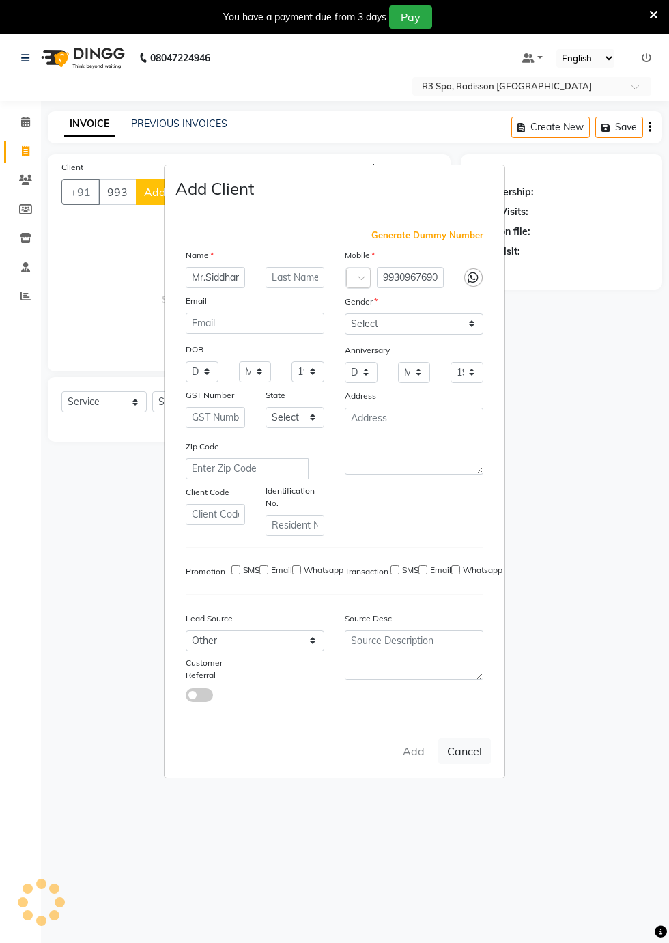
type input "99******90"
select select
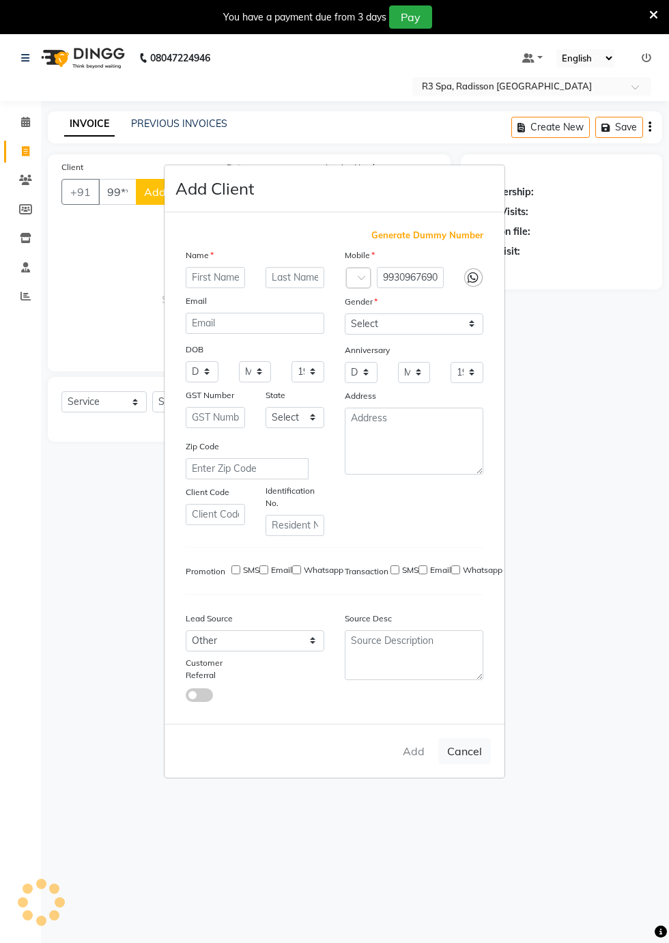
select select
checkbox input "false"
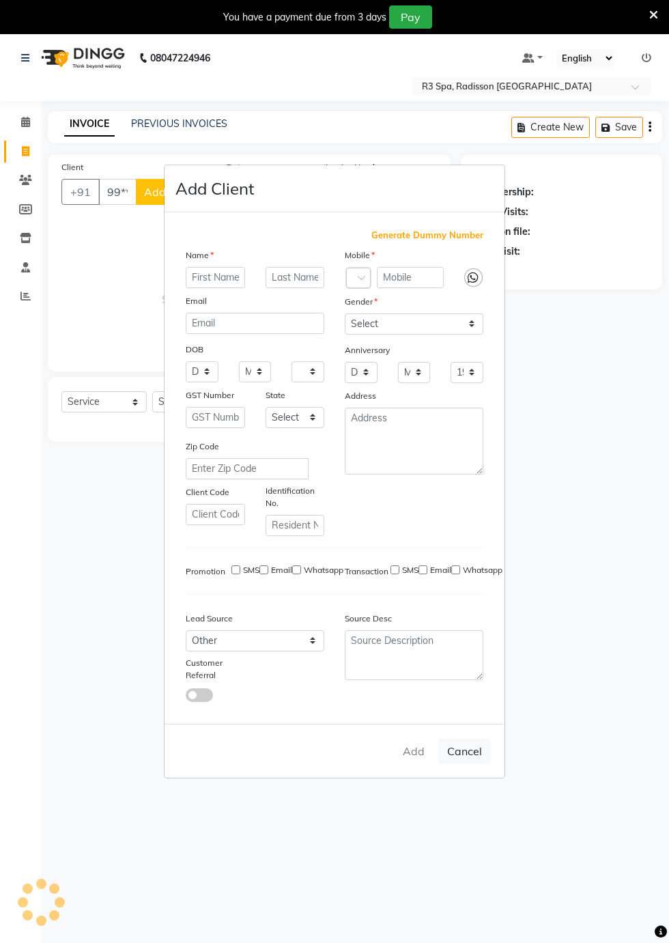
checkbox input "false"
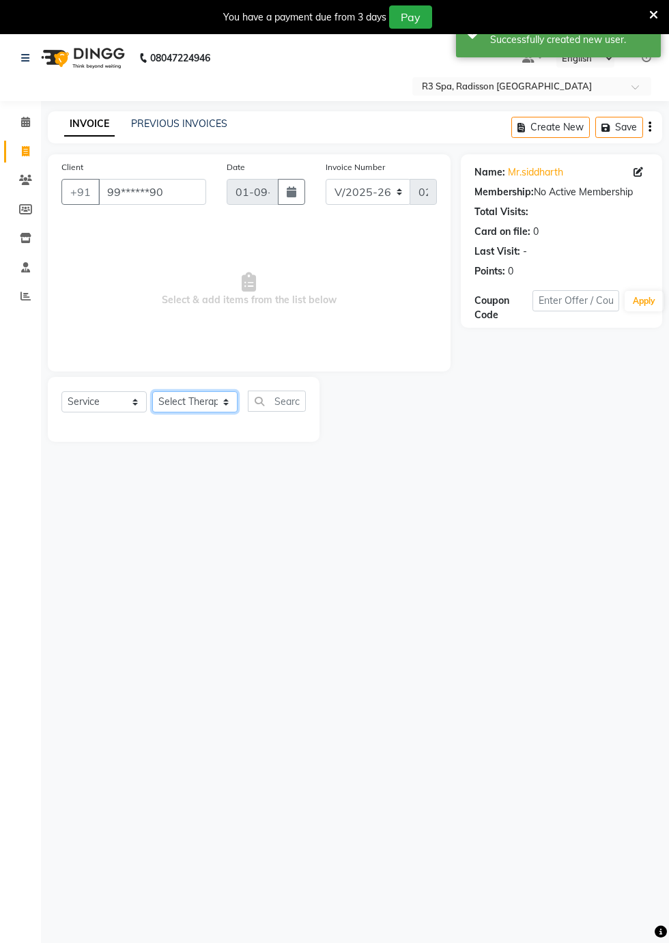
click at [214, 404] on select "Select Therapist [DEMOGRAPHIC_DATA] [PERSON_NAME] [PERSON_NAME] Lolo Messiah Mi…" at bounding box center [194, 401] width 85 height 21
select select "87563"
click at [152, 391] on select "Select Therapist [DEMOGRAPHIC_DATA] [PERSON_NAME] [PERSON_NAME] Lolo Messiah Mi…" at bounding box center [194, 401] width 85 height 21
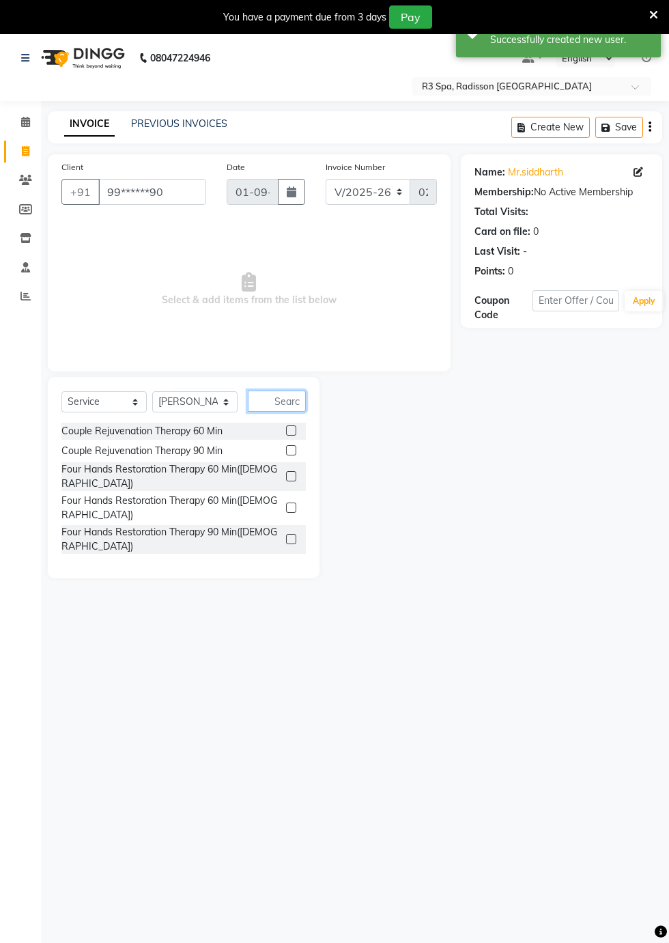
click at [281, 401] on input "text" at bounding box center [277, 401] width 58 height 21
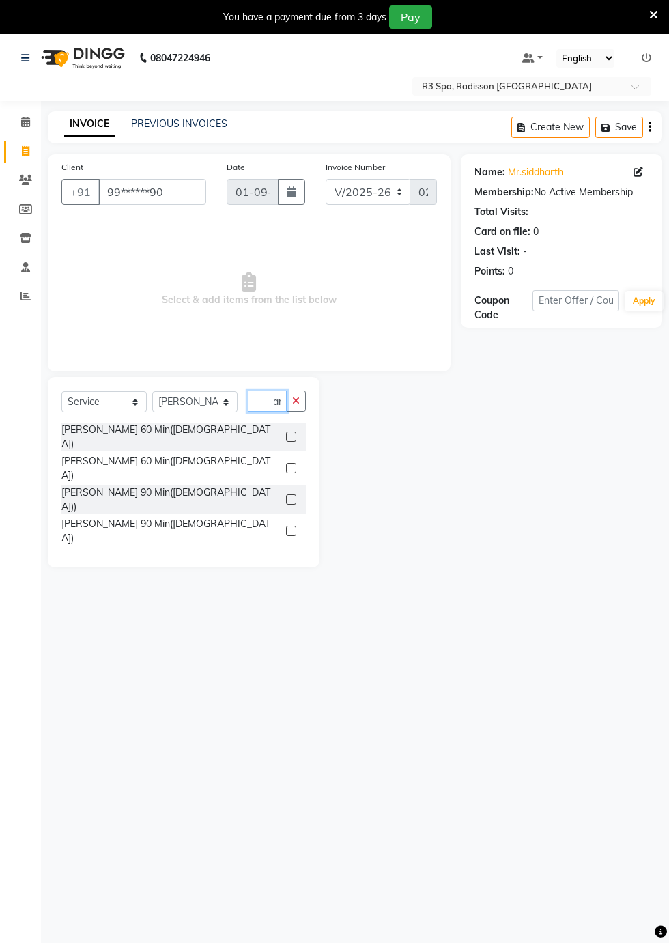
scroll to position [0, 18]
type input "Marm"
click at [289, 432] on label at bounding box center [291, 437] width 10 height 10
click at [289, 433] on input "checkbox" at bounding box center [290, 437] width 9 height 9
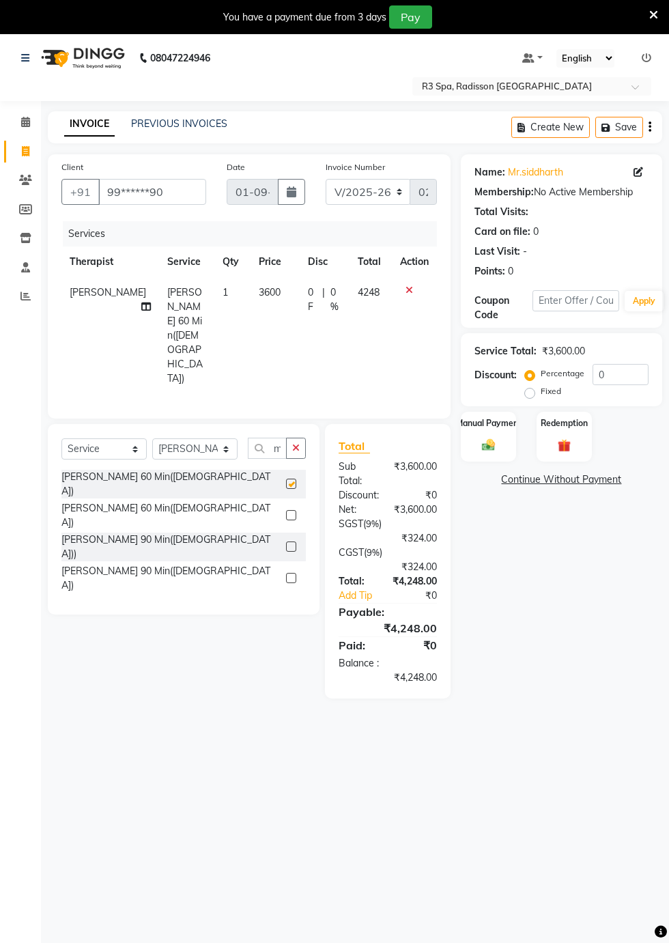
scroll to position [0, 0]
checkbox input "false"
click at [290, 510] on label at bounding box center [291, 515] width 10 height 10
click at [290, 512] on input "checkbox" at bounding box center [290, 516] width 9 height 9
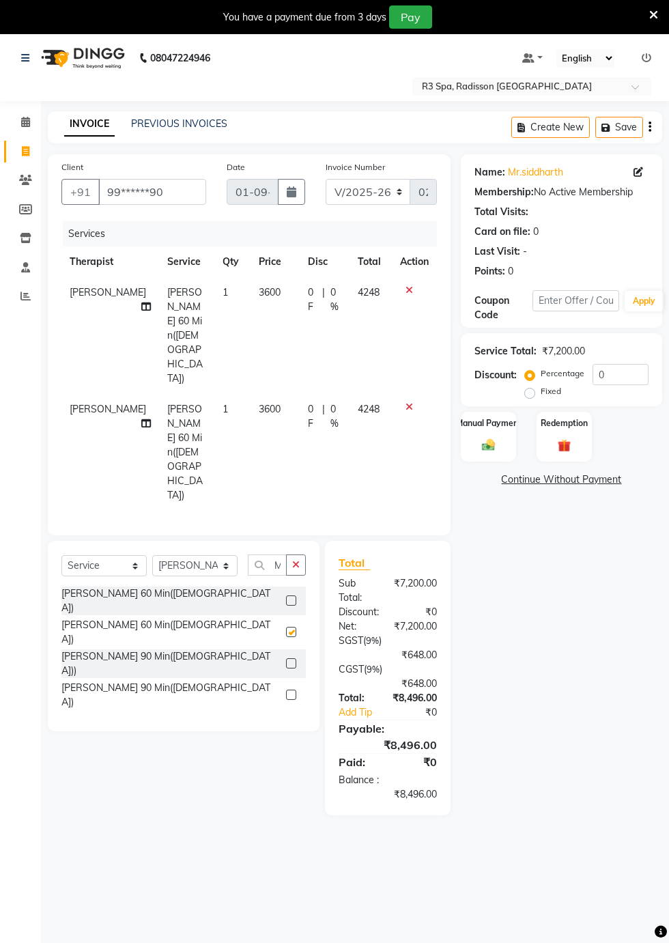
checkbox input "false"
click at [608, 377] on input "0" at bounding box center [621, 374] width 56 height 21
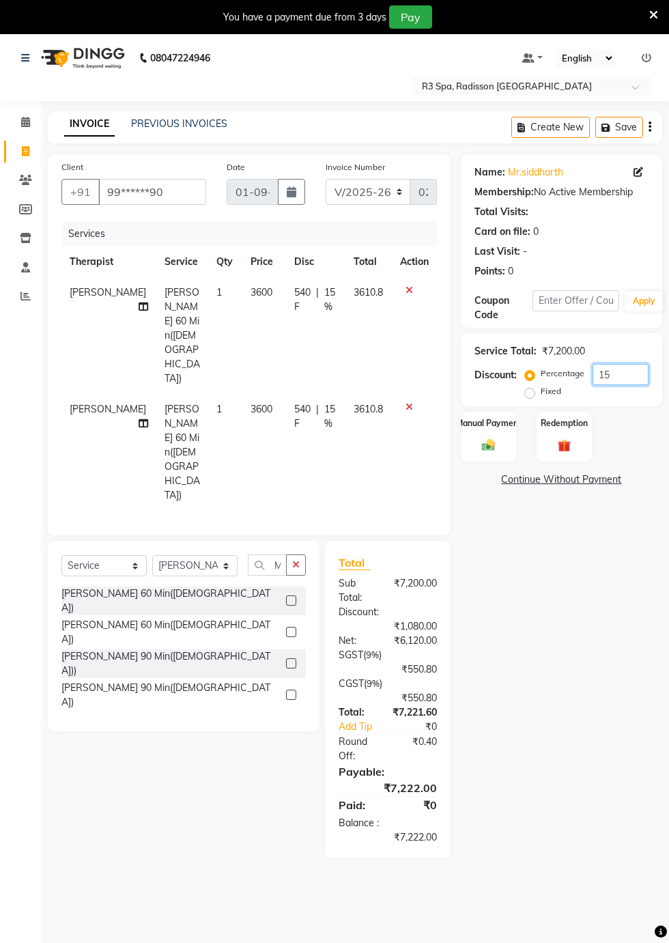
type input "15"
click at [502, 440] on div "Manual Payment" at bounding box center [488, 437] width 55 height 51
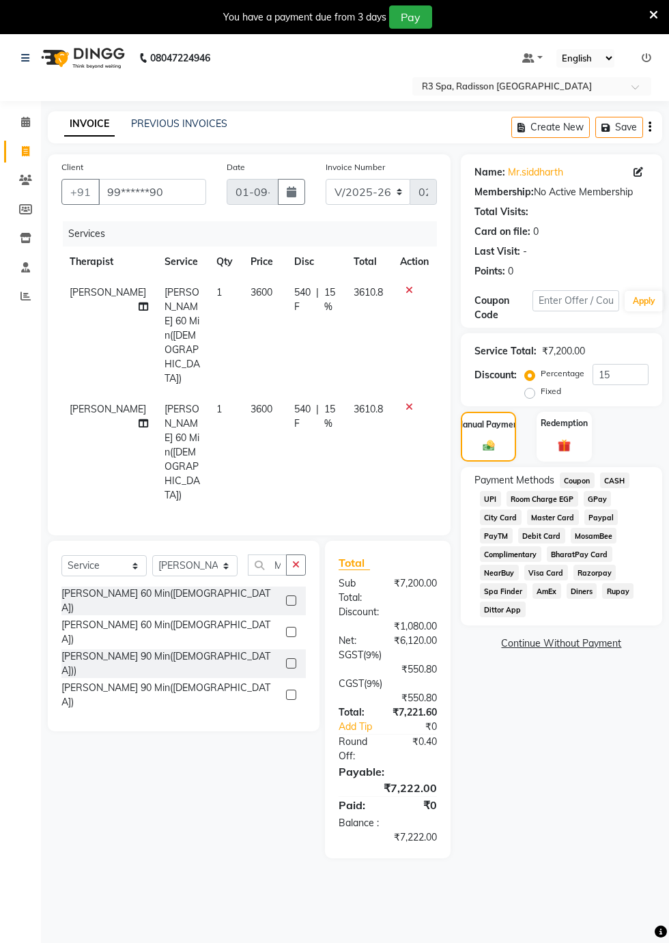
click at [497, 516] on span "City Card" at bounding box center [501, 518] width 42 height 16
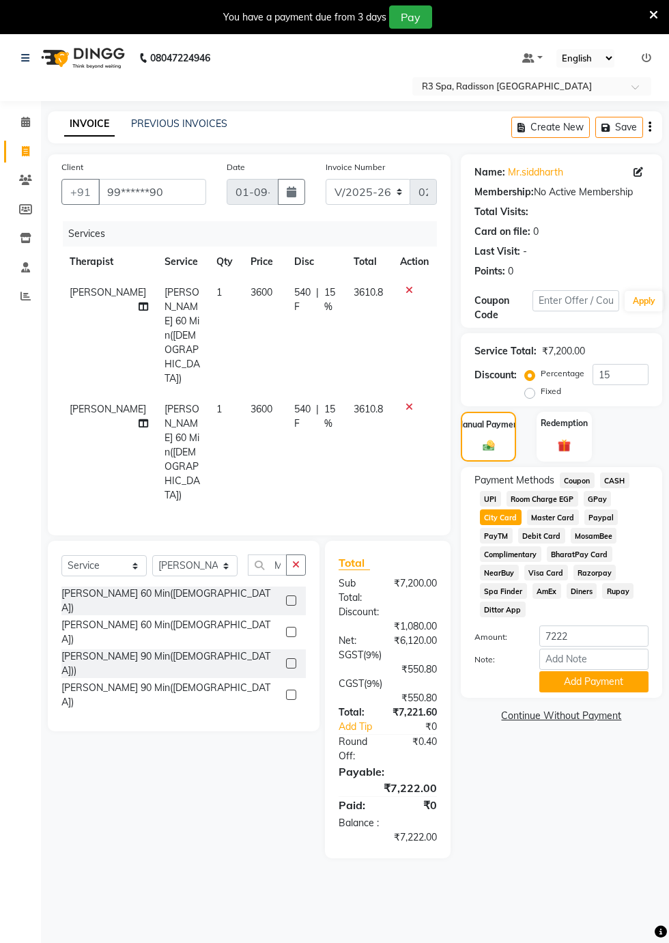
click at [610, 684] on button "Add Payment" at bounding box center [594, 681] width 109 height 21
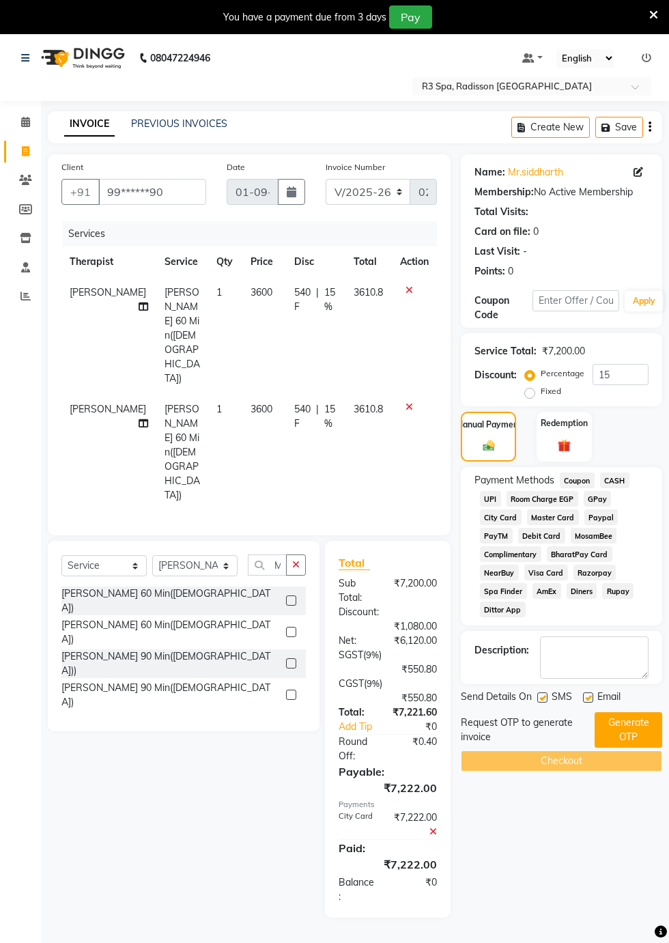
click at [652, 733] on button "Generate OTP" at bounding box center [629, 730] width 68 height 36
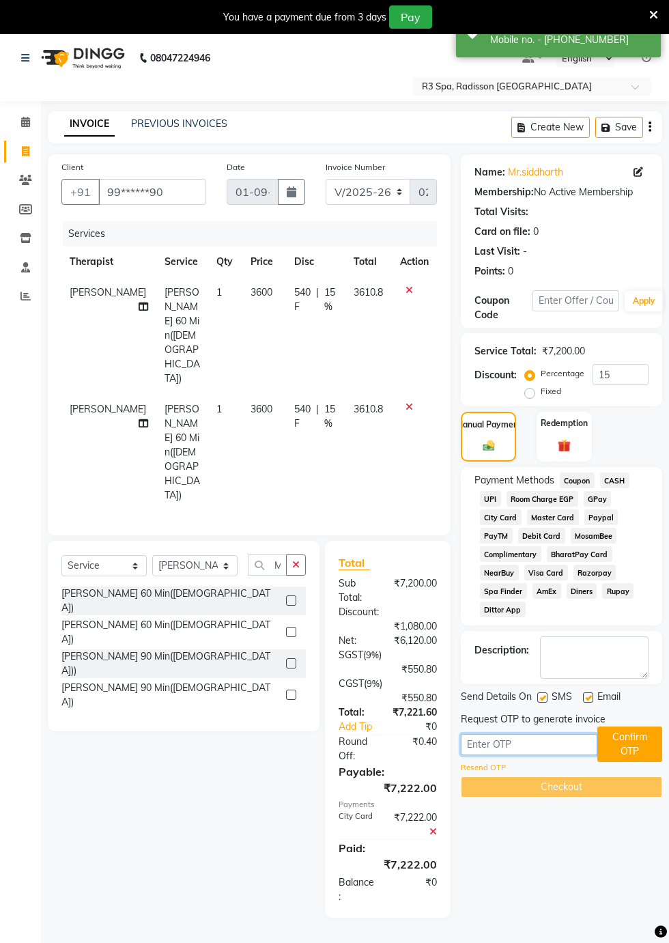
click at [482, 748] on input "text" at bounding box center [529, 744] width 137 height 21
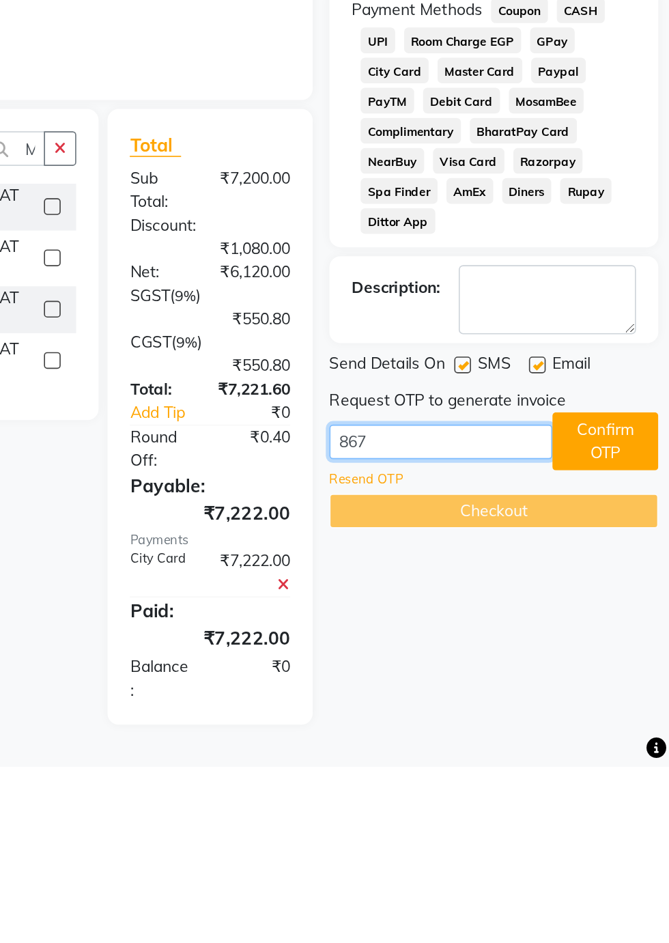
type input "8675"
click at [626, 743] on button "Confirm OTP" at bounding box center [630, 745] width 65 height 36
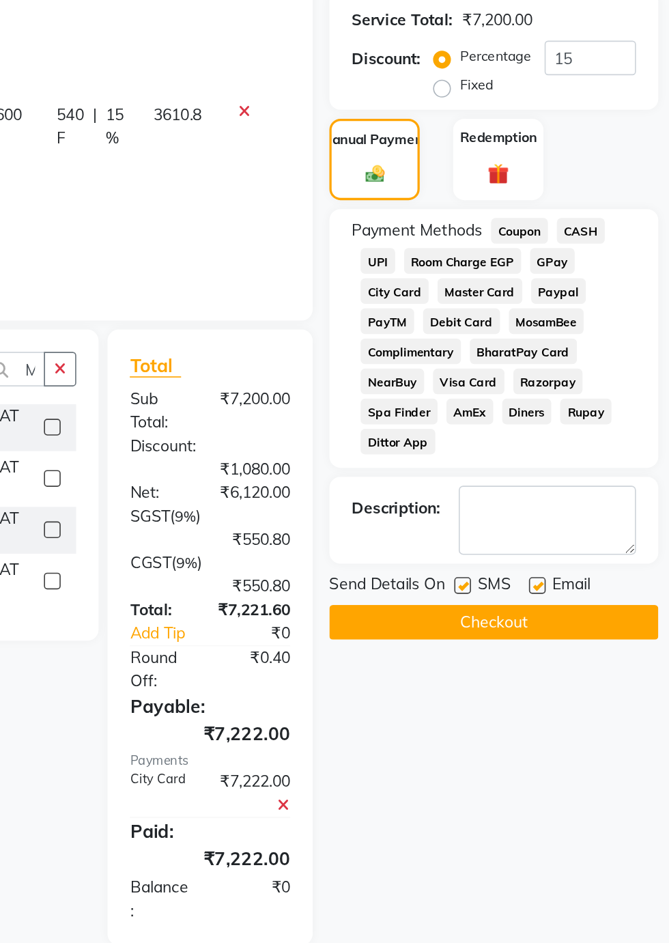
click at [572, 723] on button "Checkout" at bounding box center [561, 720] width 201 height 21
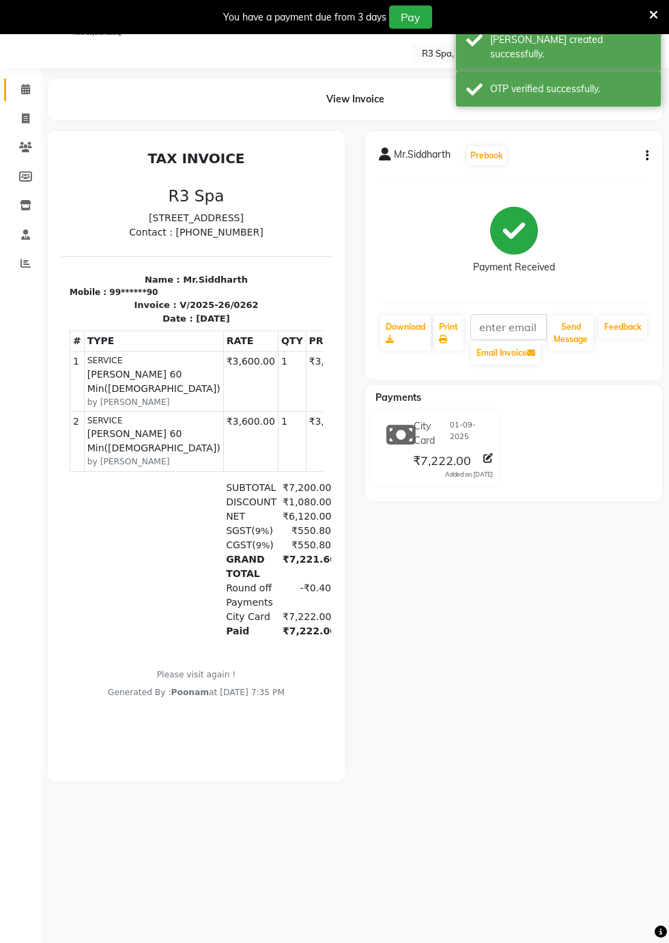
click at [25, 89] on icon at bounding box center [25, 89] width 9 height 10
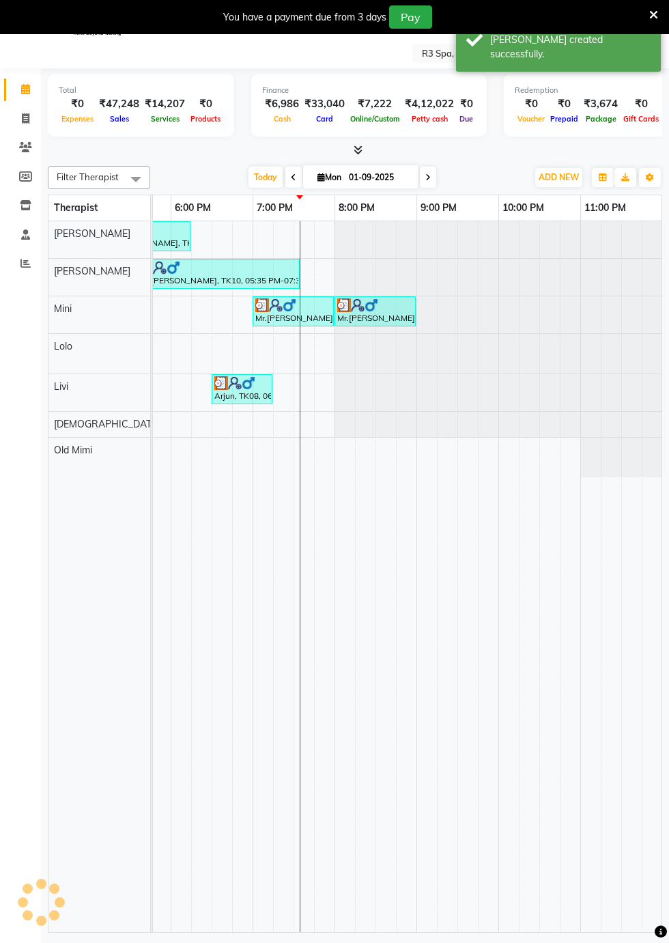
scroll to position [0, 884]
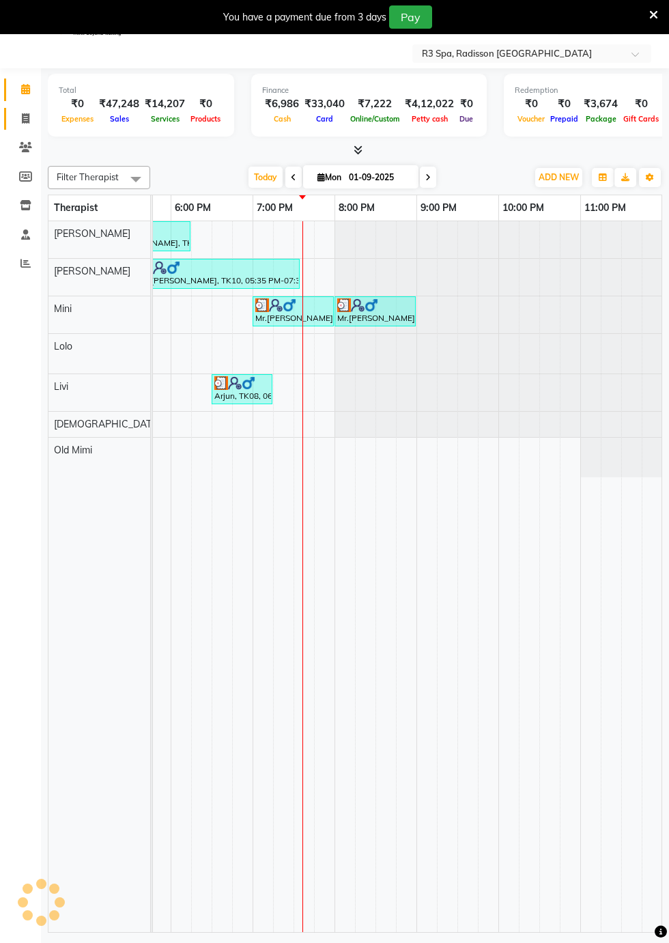
click at [25, 121] on icon at bounding box center [26, 118] width 8 height 10
select select "service"
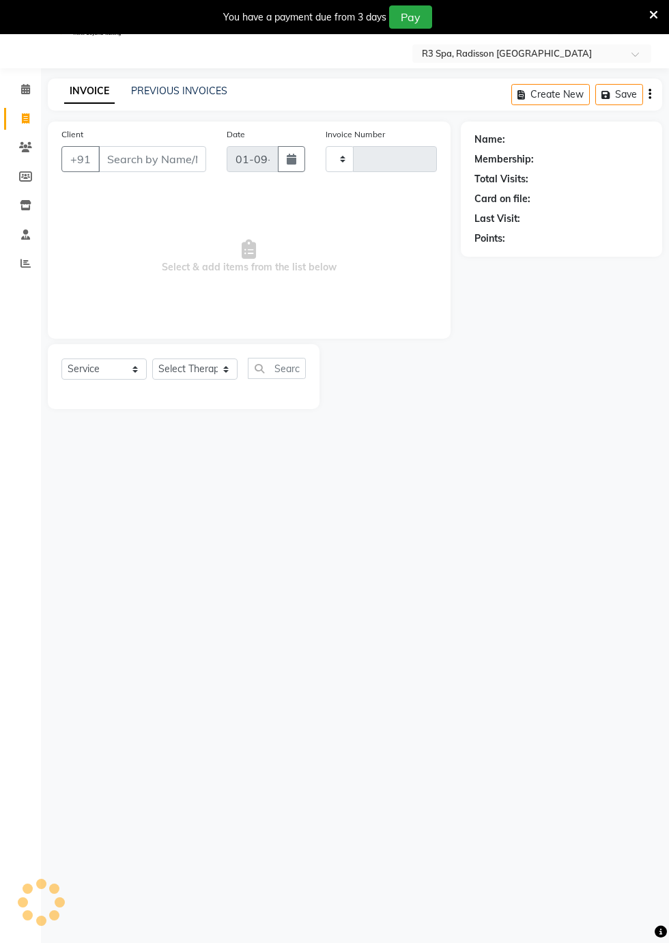
type input "0263"
select select "8678"
click at [25, 89] on icon at bounding box center [25, 89] width 9 height 10
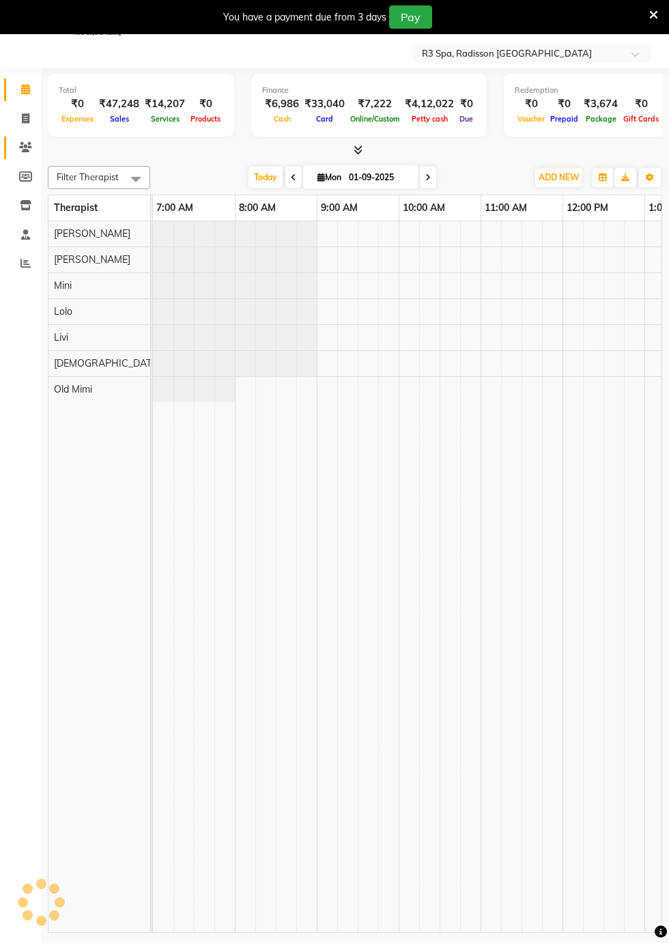
click at [25, 149] on icon at bounding box center [25, 147] width 13 height 10
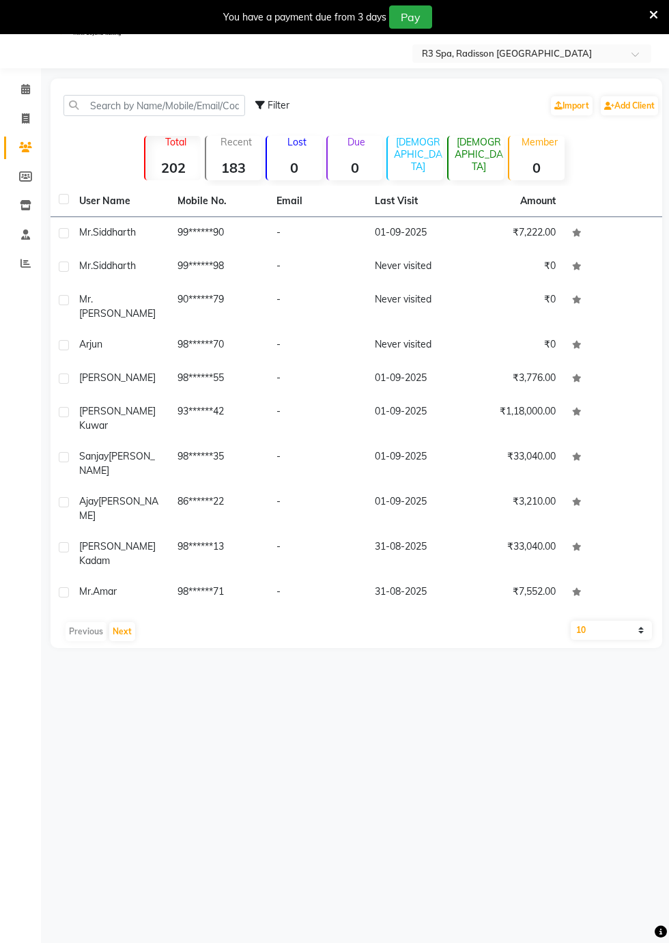
click at [111, 231] on span "Mr.Siddharth" at bounding box center [107, 232] width 57 height 12
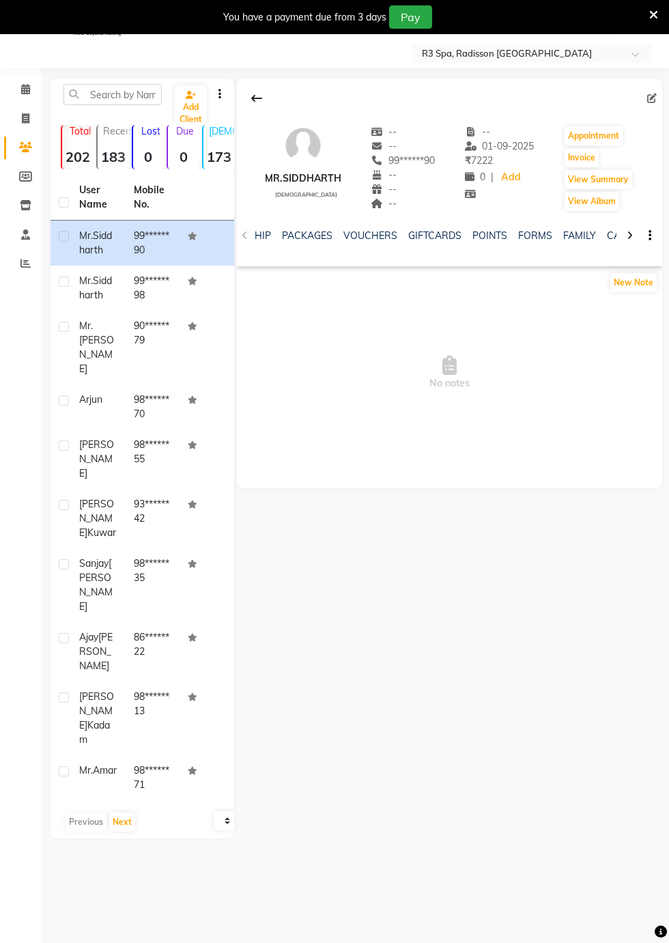
scroll to position [0, 428]
click at [535, 240] on link "FORMS" at bounding box center [535, 235] width 34 height 12
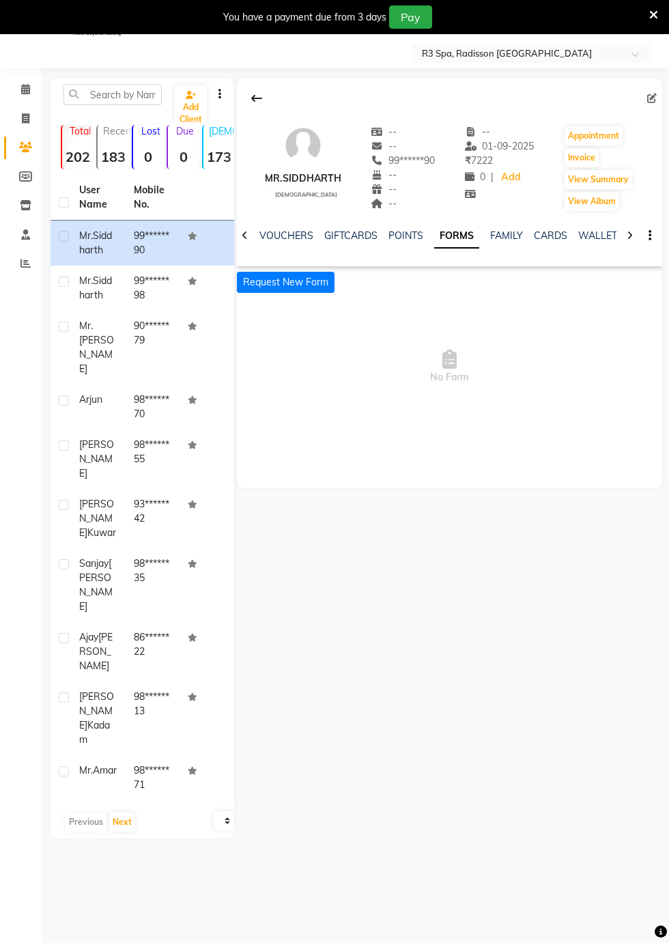
scroll to position [0, 389]
click at [262, 281] on button "Request New Form" at bounding box center [286, 282] width 98 height 21
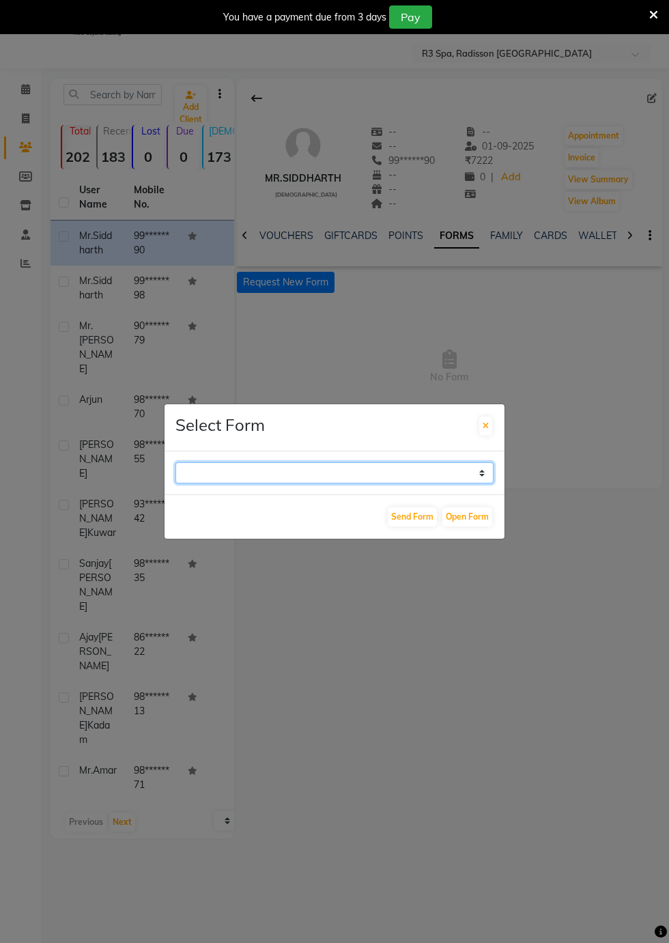
click at [482, 484] on select "GUEST FEEDBACK FORM HEALTH ASSESSMENT FORM" at bounding box center [335, 472] width 318 height 21
select select "204"
click at [176, 484] on select "GUEST FEEDBACK FORM HEALTH ASSESSMENT FORM" at bounding box center [335, 472] width 318 height 21
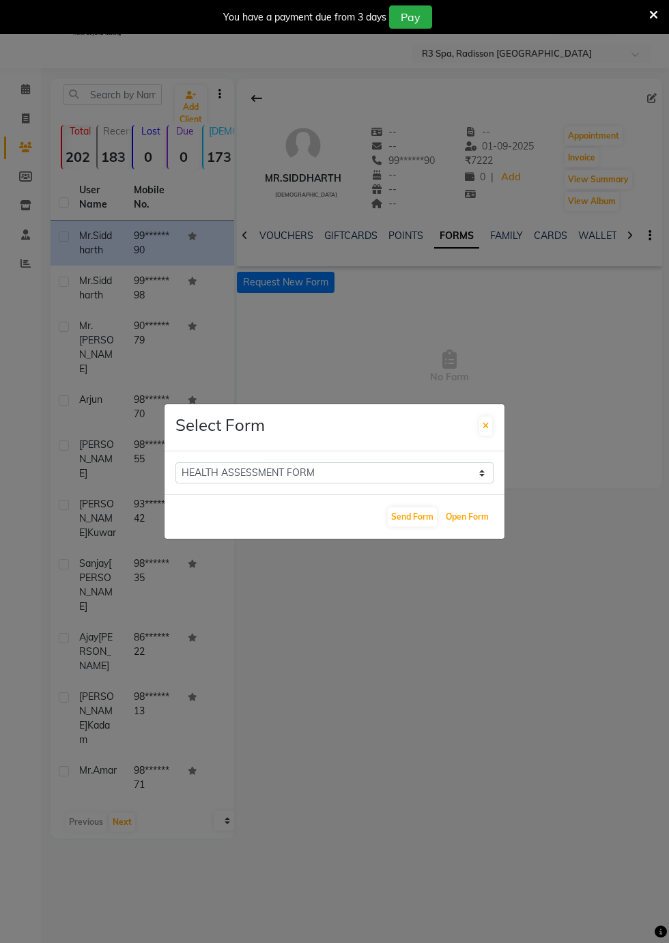
click at [469, 527] on button "Open Form" at bounding box center [468, 516] width 50 height 19
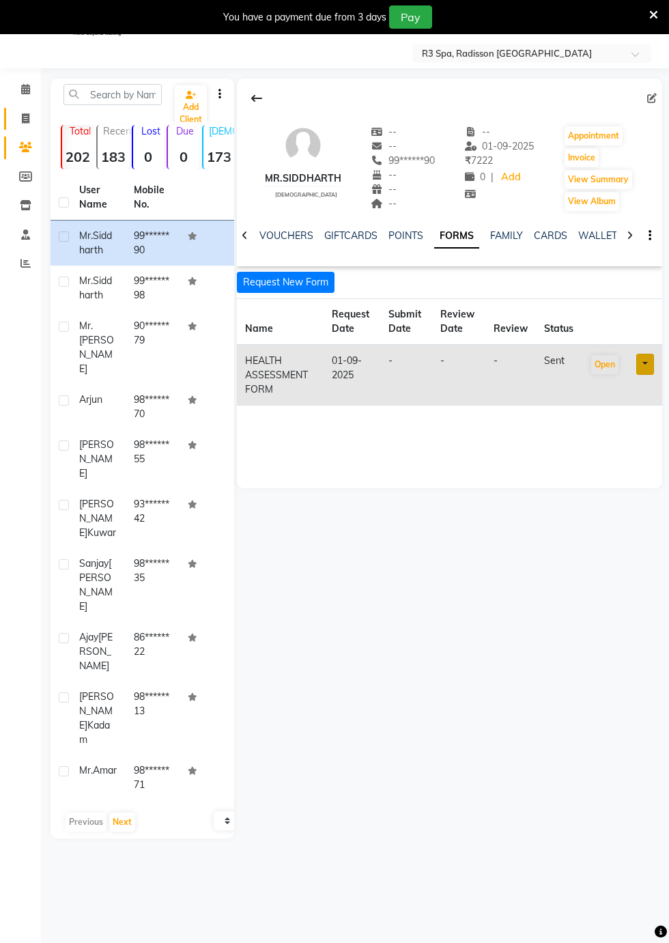
click at [26, 119] on icon at bounding box center [26, 118] width 8 height 10
select select "service"
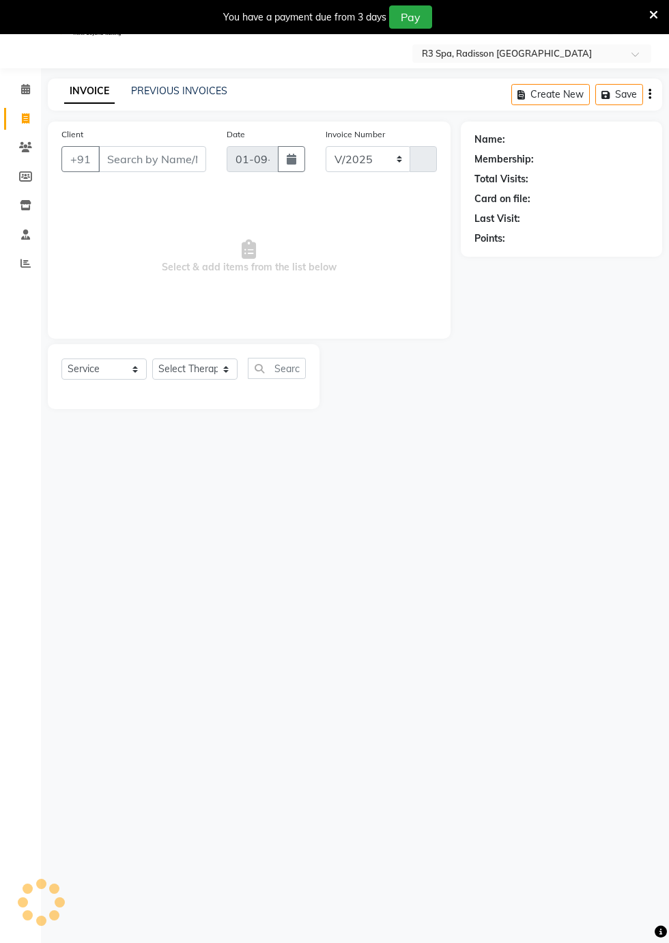
select select "8678"
type input "0263"
click at [26, 96] on span at bounding box center [26, 90] width 24 height 16
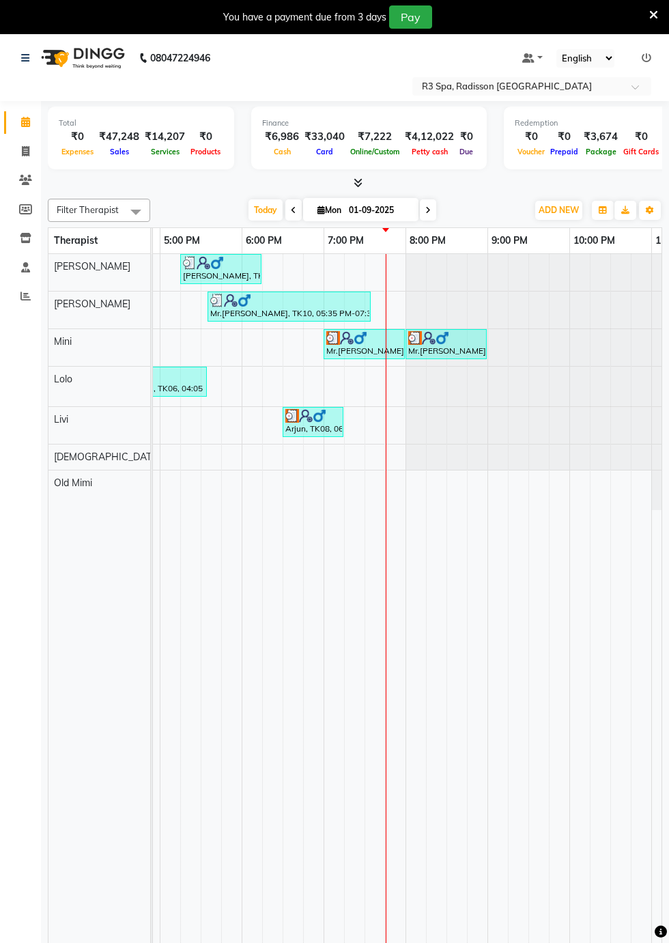
scroll to position [0, 785]
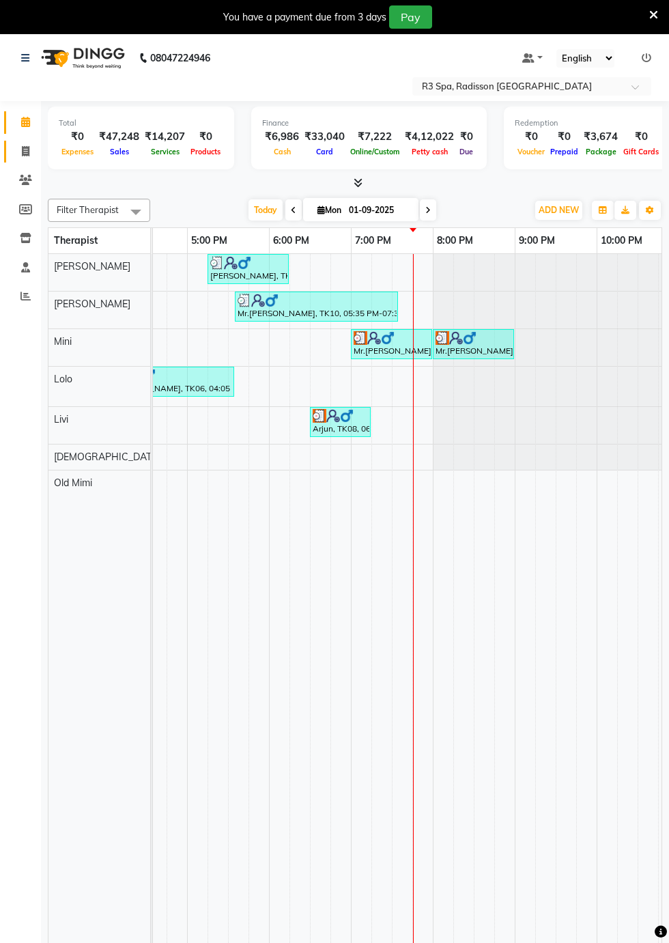
click at [16, 156] on span at bounding box center [26, 152] width 24 height 16
select select "service"
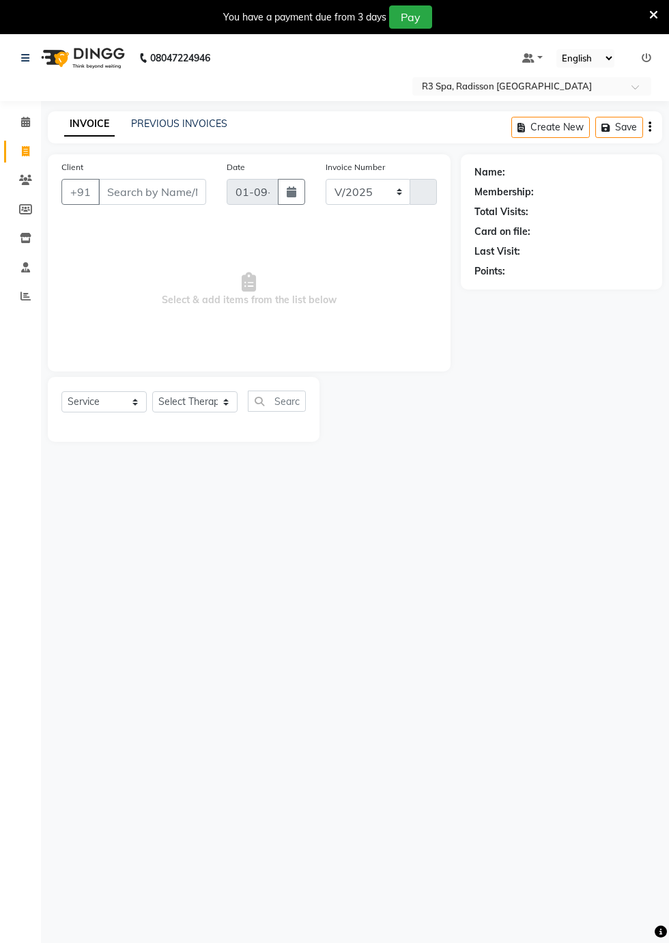
select select "8678"
type input "0263"
click at [25, 180] on icon at bounding box center [25, 180] width 13 height 10
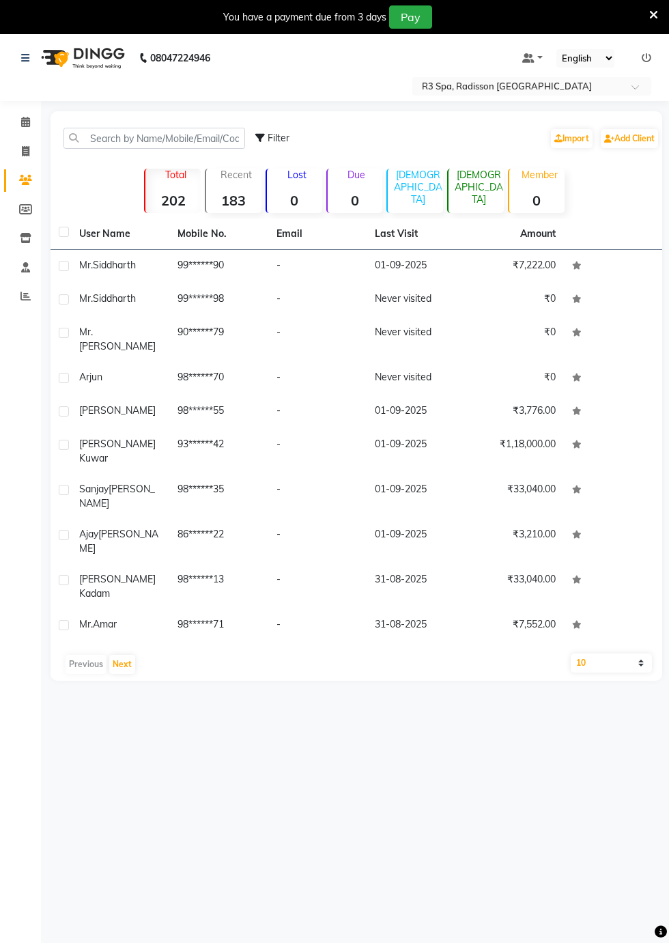
click at [87, 272] on div "Mr.Siddharth" at bounding box center [120, 265] width 82 height 14
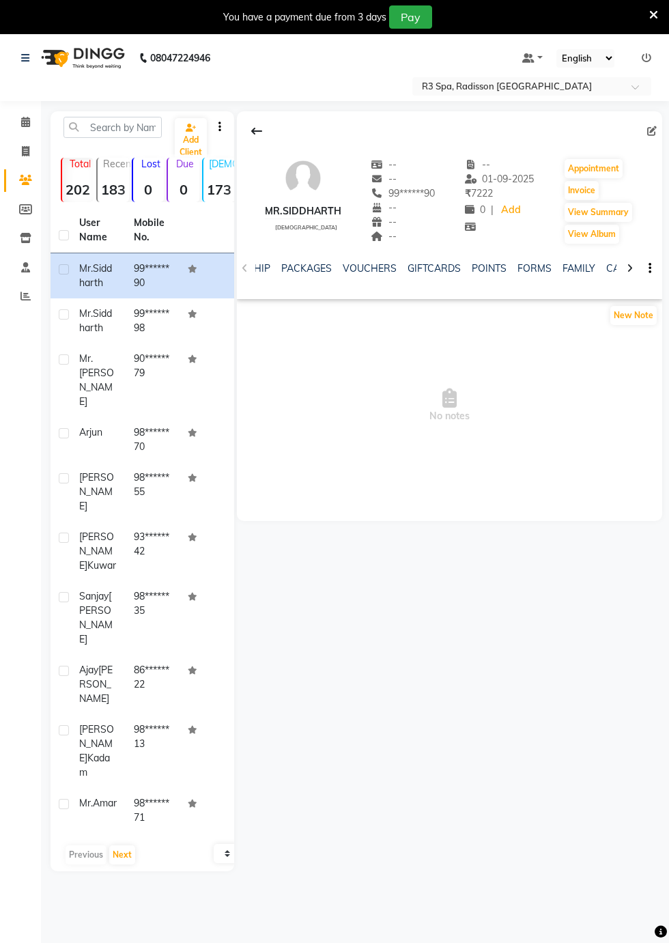
scroll to position [0, 467]
click at [484, 270] on link "FORMS" at bounding box center [495, 268] width 34 height 12
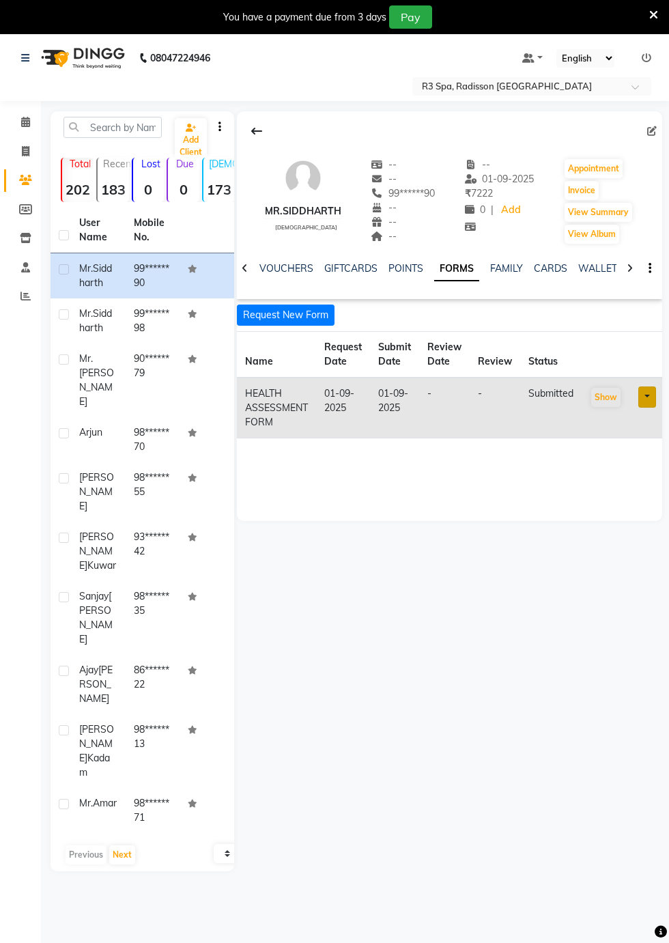
scroll to position [0, 389]
click at [261, 322] on button "Request New Form" at bounding box center [286, 315] width 98 height 21
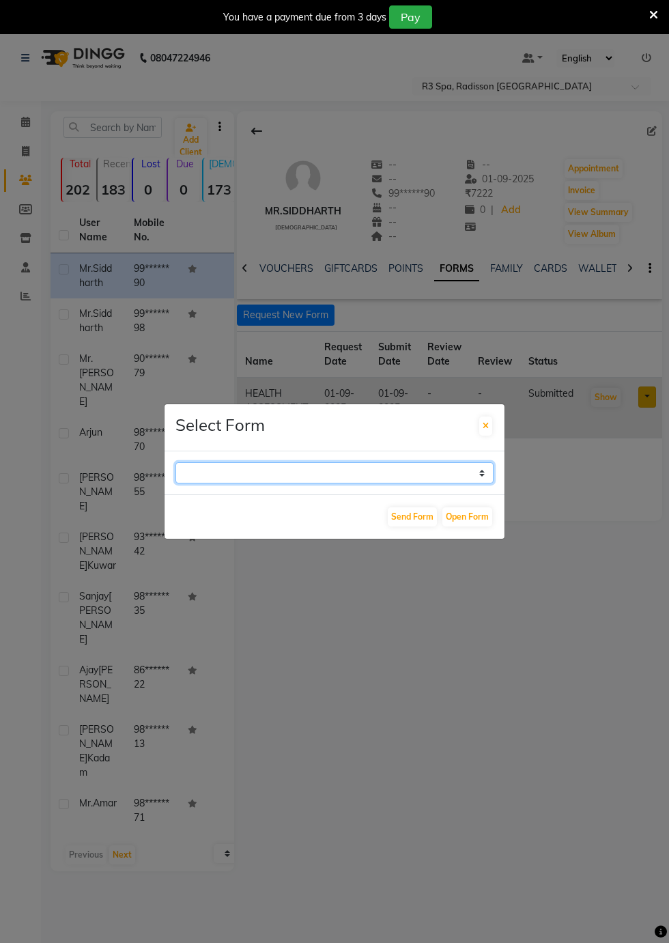
click at [474, 484] on select "GUEST FEEDBACK FORM HEALTH ASSESSMENT FORM" at bounding box center [335, 472] width 318 height 21
select select "204"
click at [176, 484] on select "GUEST FEEDBACK FORM HEALTH ASSESSMENT FORM" at bounding box center [335, 472] width 318 height 21
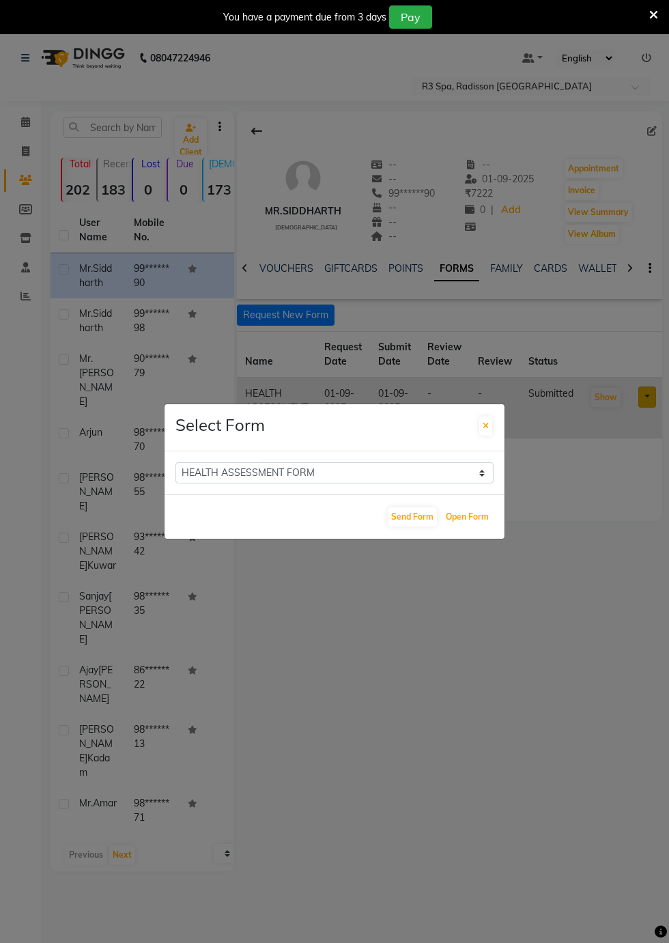
click at [468, 527] on button "Open Form" at bounding box center [468, 516] width 50 height 19
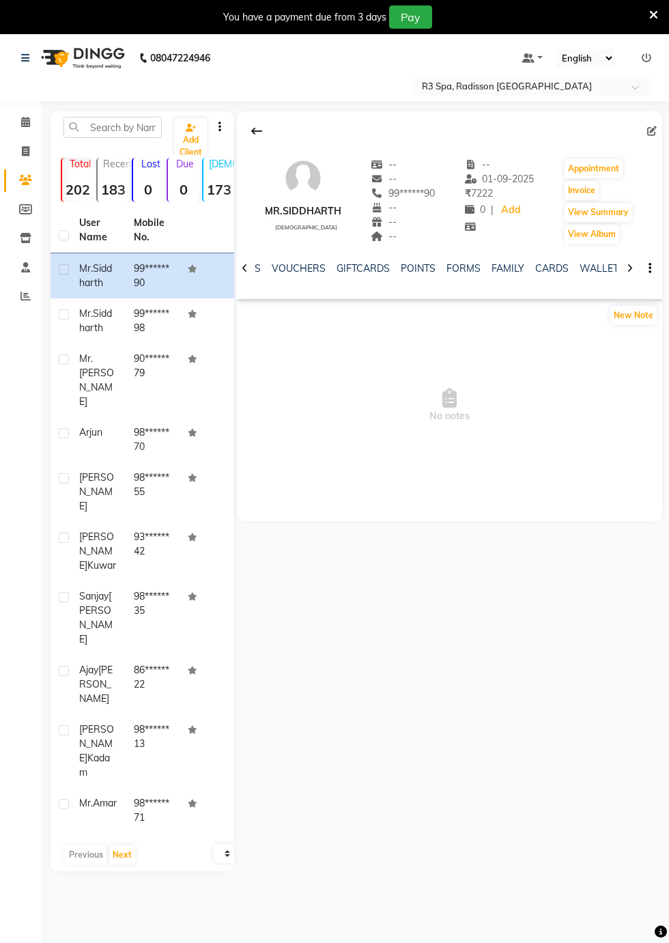
click at [99, 425] on div "Arjun" at bounding box center [98, 432] width 38 height 14
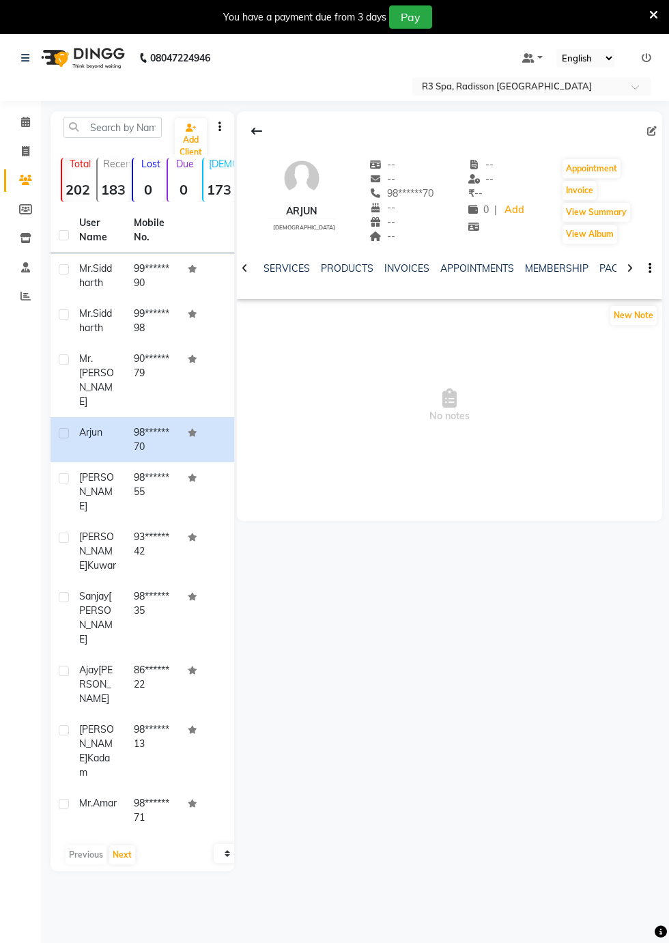
click at [100, 362] on span "Mr.[PERSON_NAME]" at bounding box center [96, 379] width 35 height 55
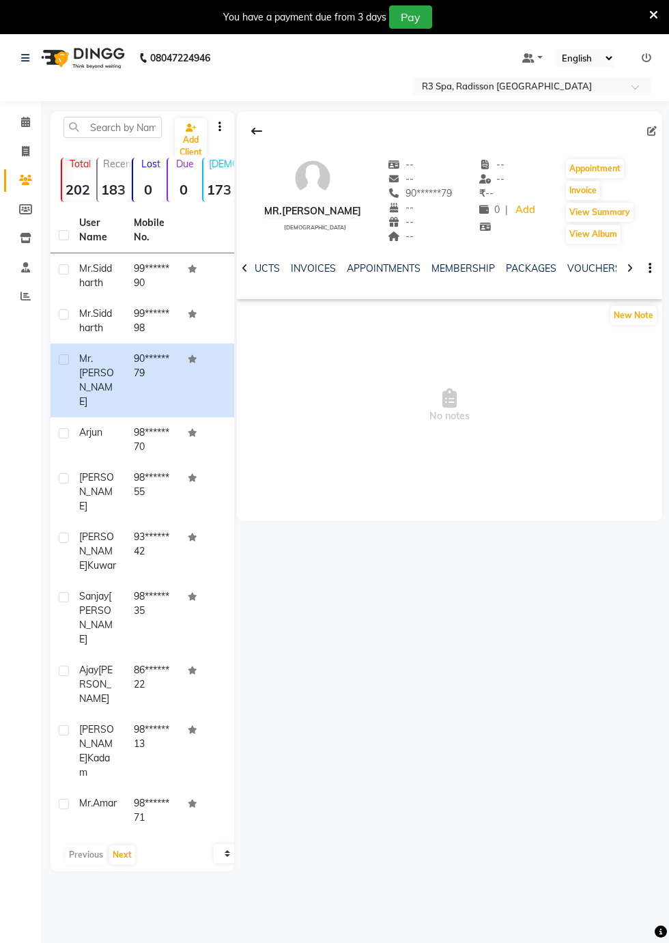
scroll to position [0, 205]
click at [33, 124] on span at bounding box center [26, 123] width 24 height 16
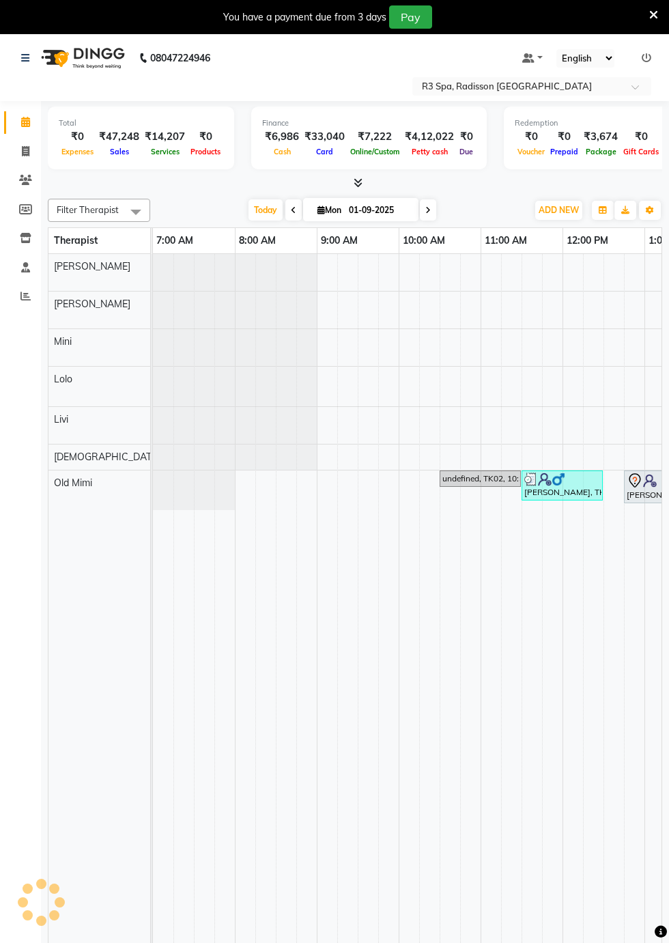
scroll to position [0, 609]
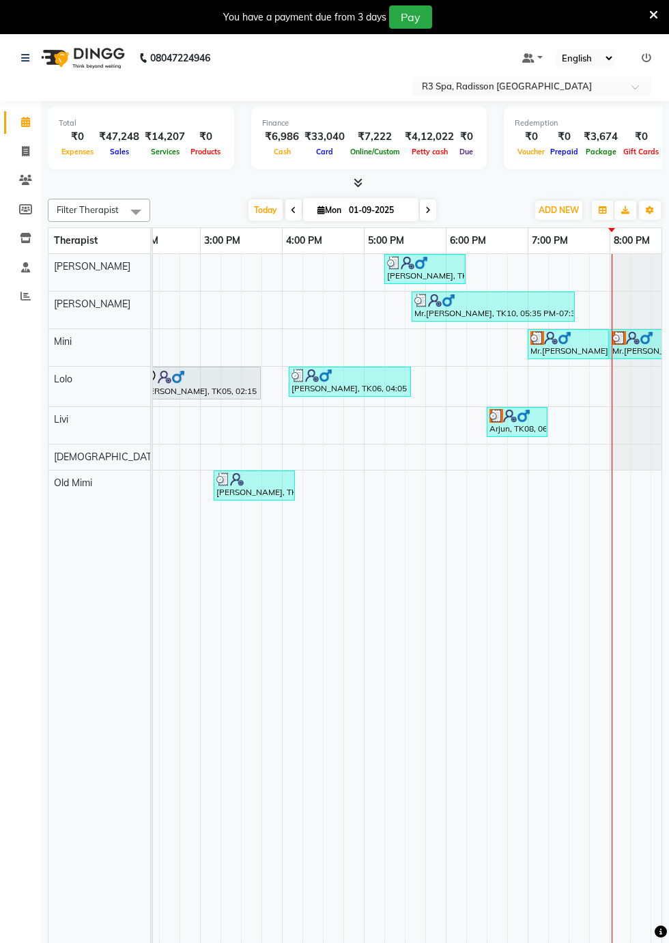
click at [556, 341] on div "Mr.[PERSON_NAME], TK09, 07:00 PM-08:00 PM, Sensory Rejuvne Aromatherapy 60 Min(…" at bounding box center [568, 344] width 79 height 26
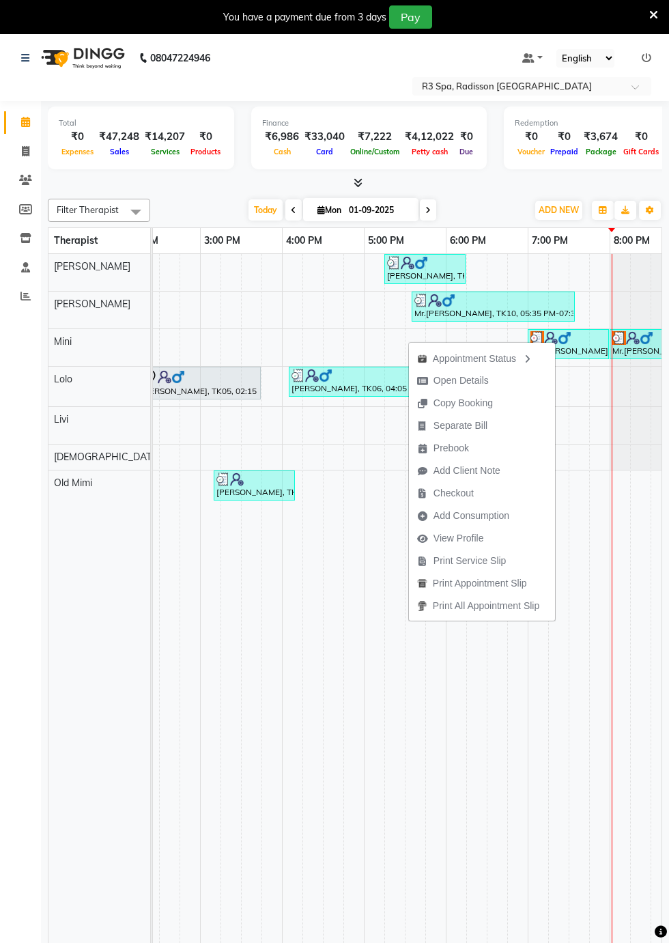
click at [449, 386] on span "Open Details" at bounding box center [461, 381] width 55 height 14
select select "3"
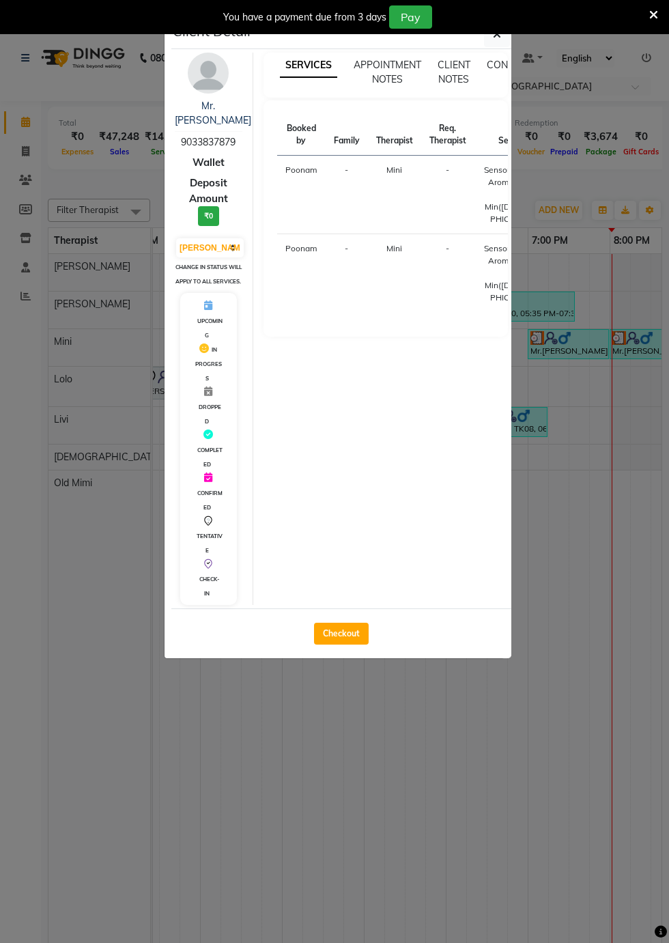
click at [353, 632] on button "Checkout" at bounding box center [341, 634] width 55 height 22
select select "service"
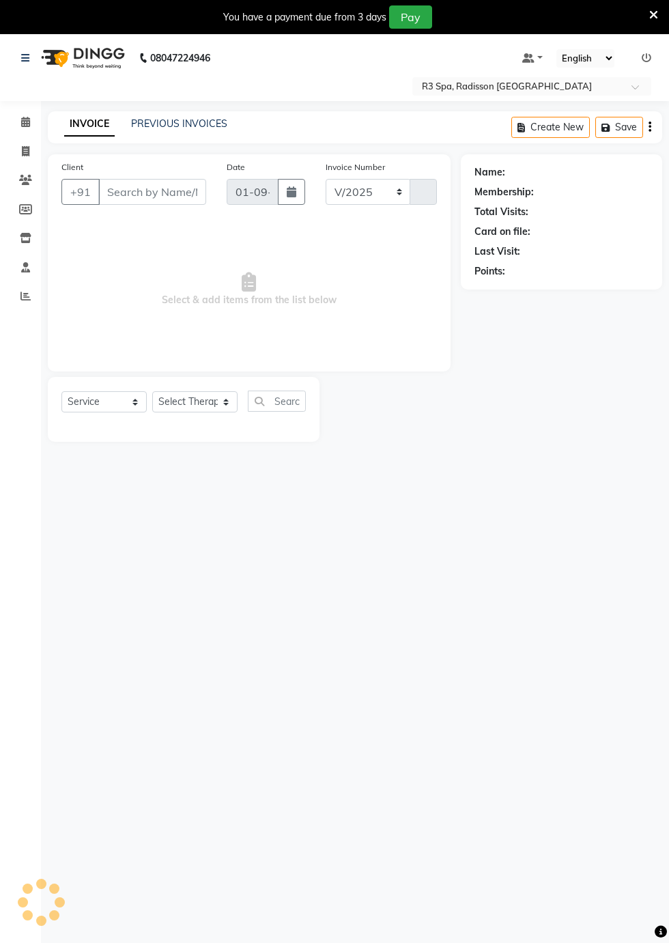
select select "8678"
type input "0263"
click at [224, 408] on select "Select Therapist" at bounding box center [194, 401] width 85 height 21
type input "90******79"
select select "87564"
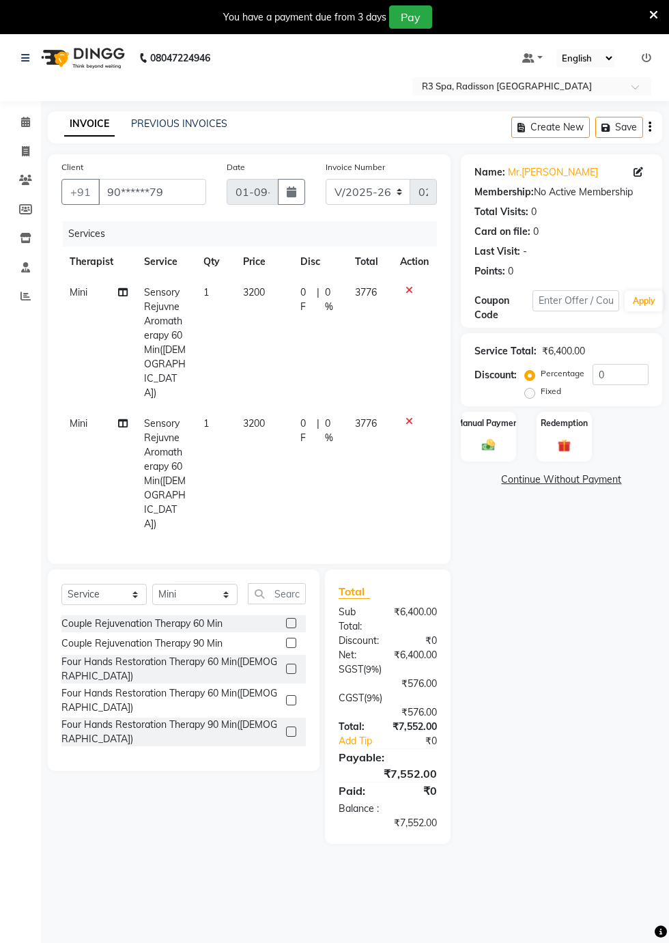
click at [408, 417] on icon at bounding box center [410, 422] width 8 height 10
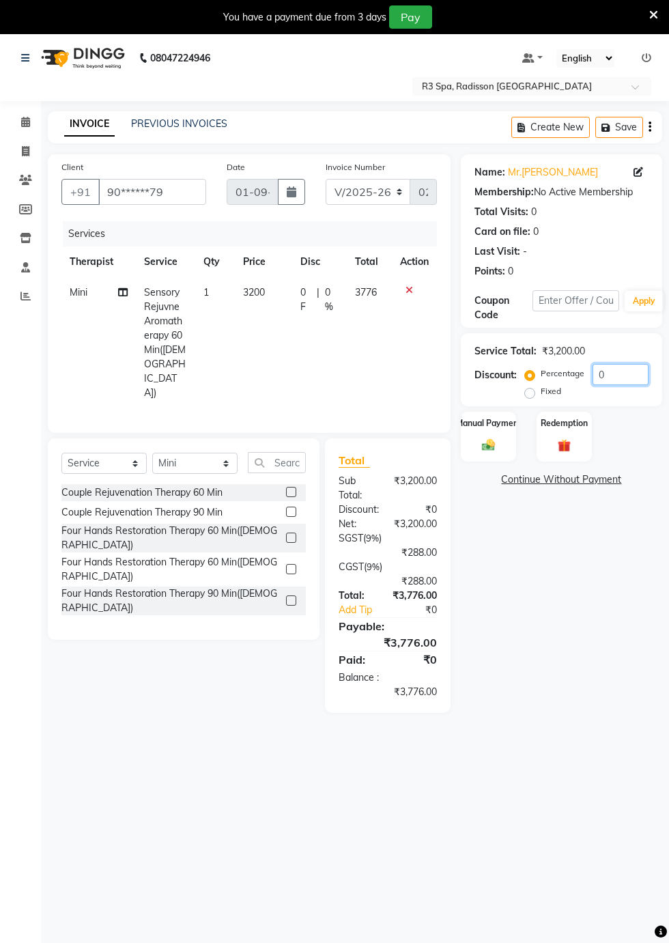
click at [611, 376] on input "0" at bounding box center [621, 374] width 56 height 21
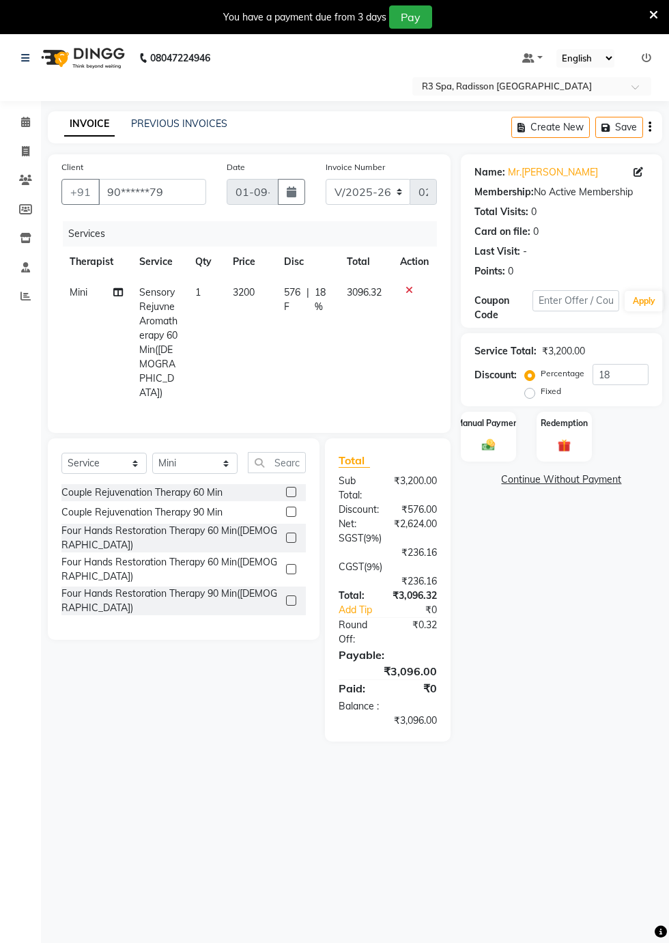
click at [494, 434] on div "Manual Payment" at bounding box center [488, 437] width 55 height 51
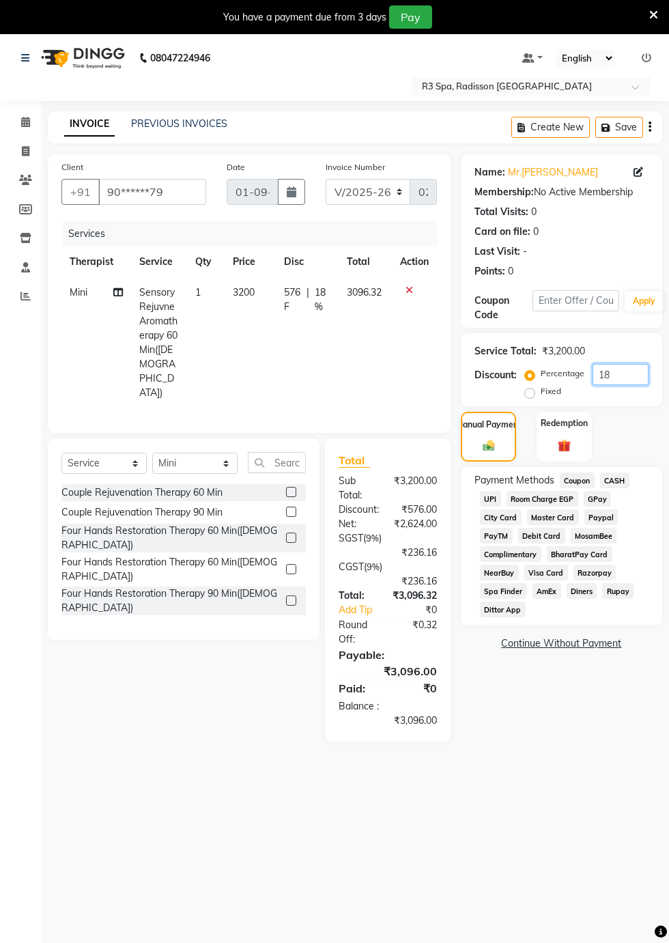
click at [618, 378] on input "18" at bounding box center [621, 374] width 56 height 21
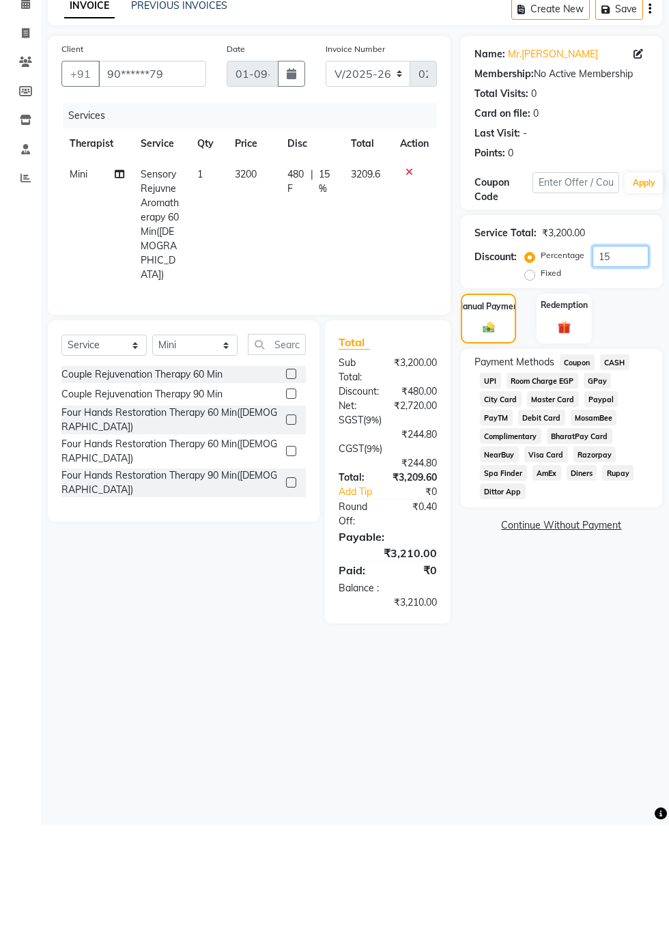
type input "15"
click at [547, 572] on span "Visa Card" at bounding box center [547, 573] width 44 height 16
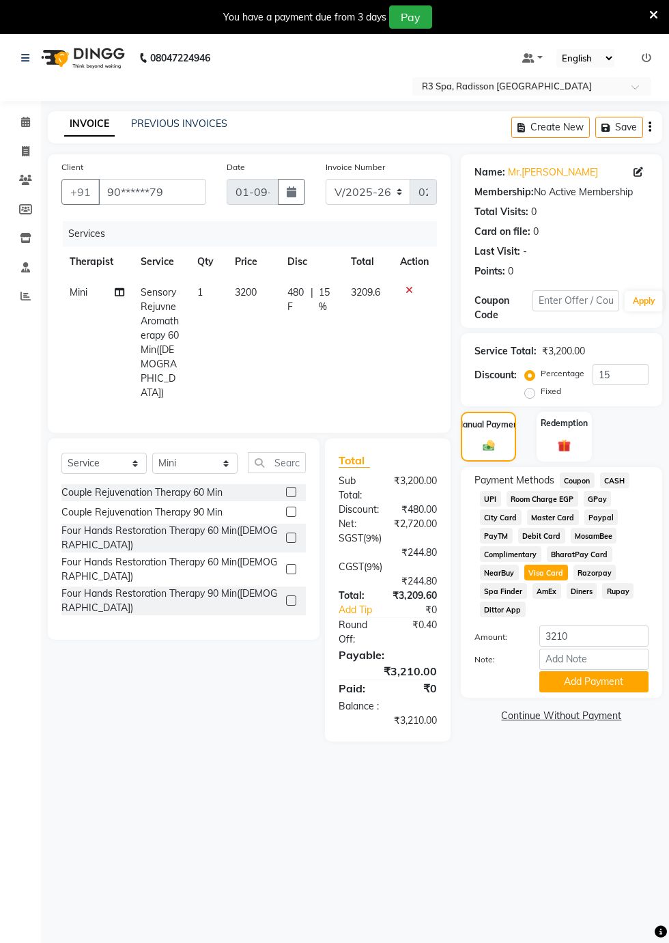
click at [596, 685] on button "Add Payment" at bounding box center [594, 681] width 109 height 21
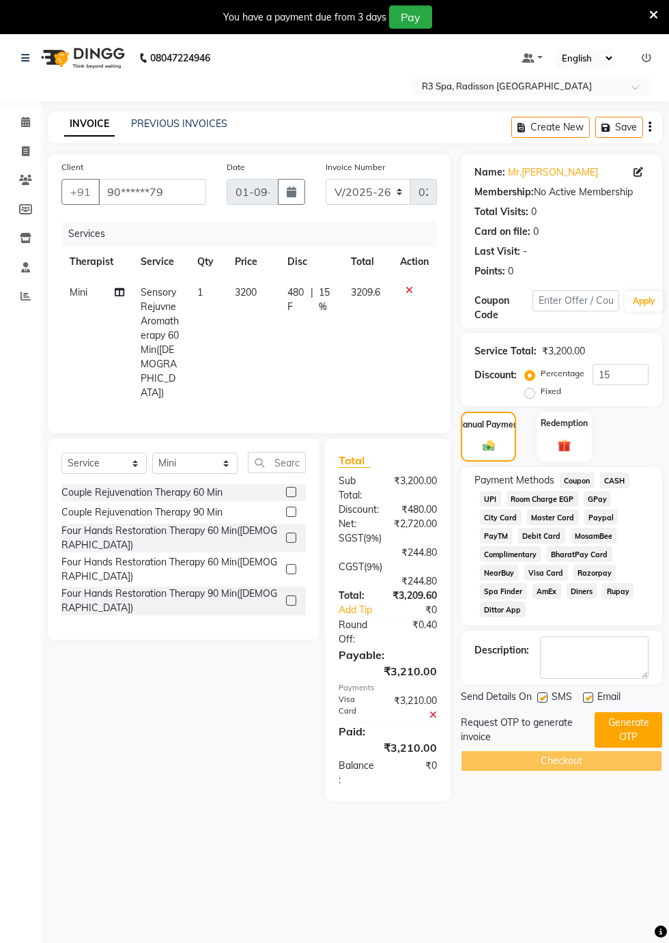
click at [630, 732] on button "Generate OTP" at bounding box center [629, 730] width 68 height 36
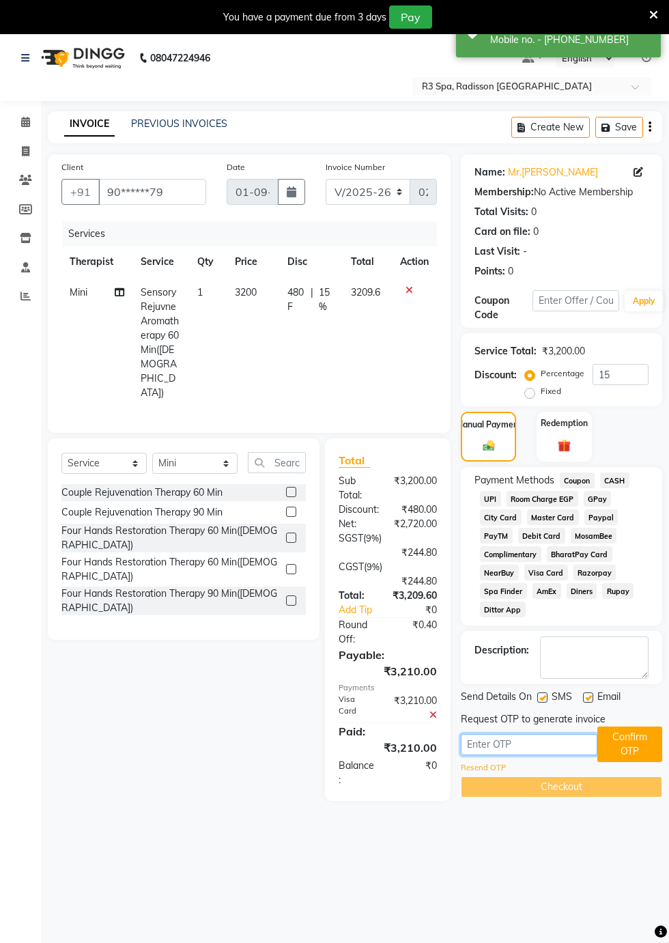
click at [491, 746] on input "text" at bounding box center [529, 744] width 137 height 21
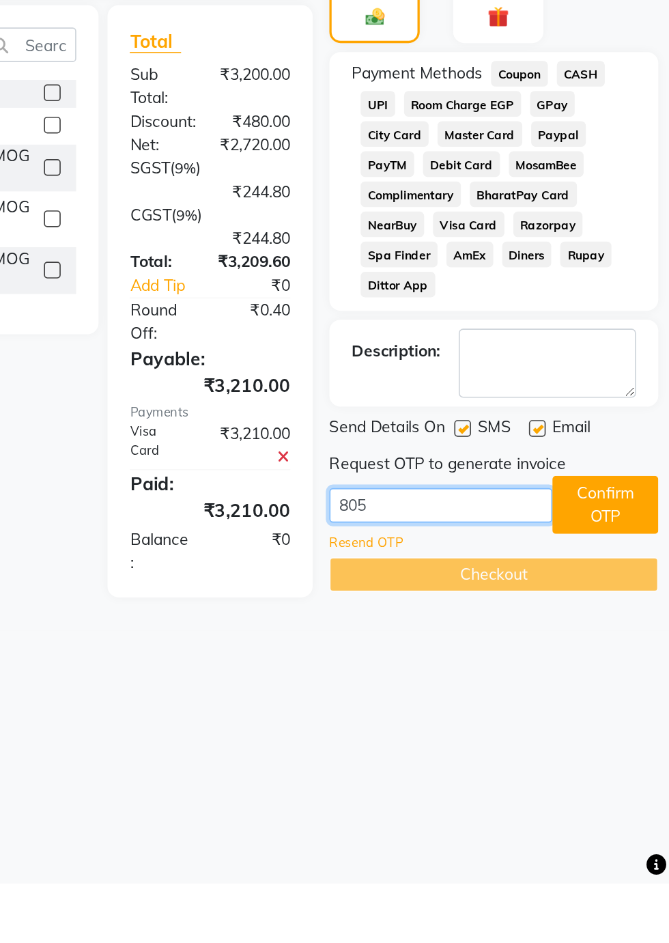
type input "8051"
click at [635, 710] on button "Confirm OTP" at bounding box center [630, 712] width 65 height 36
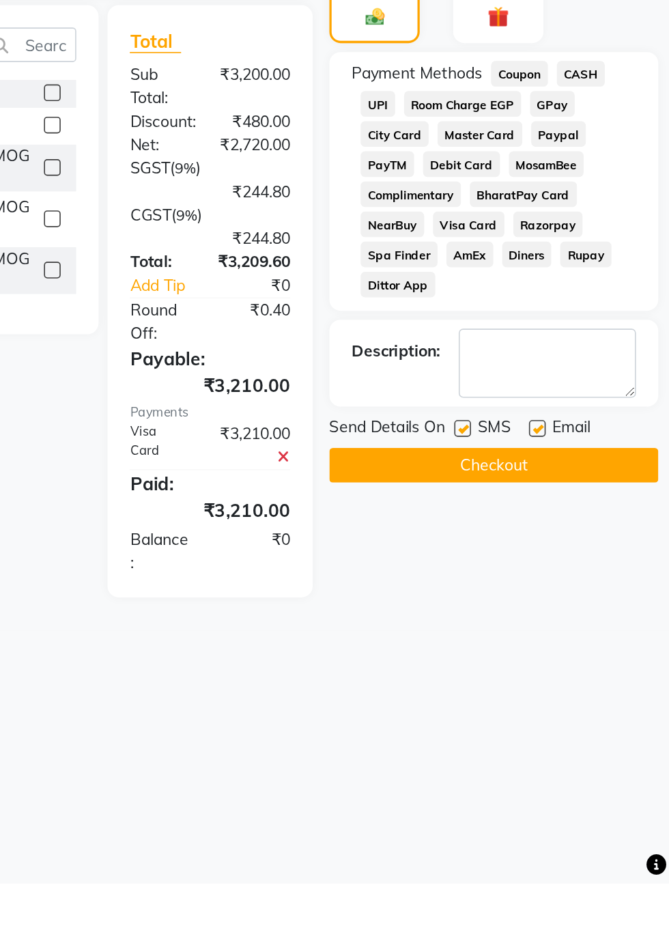
scroll to position [32, 0]
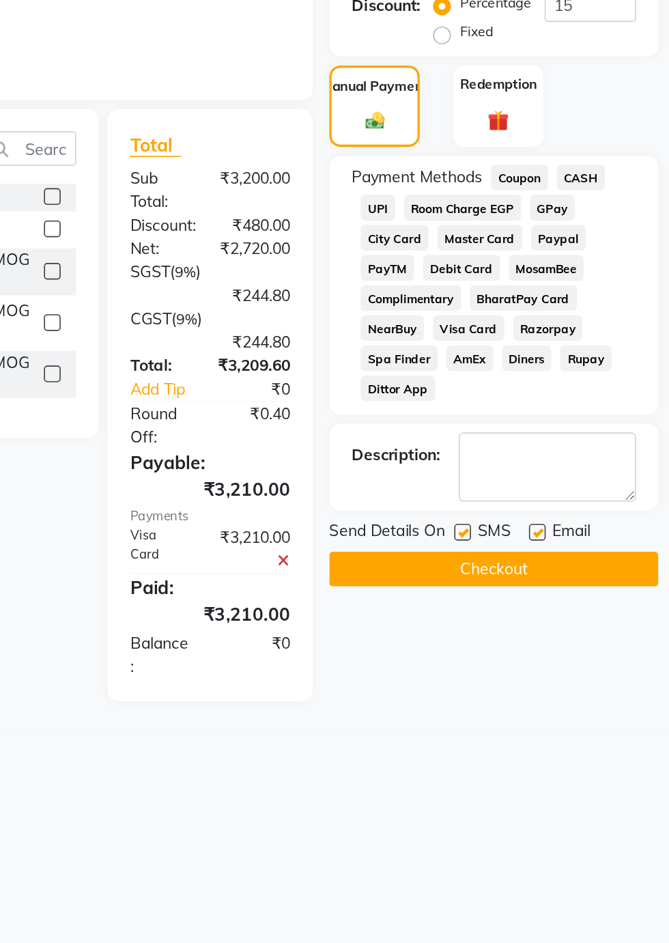
click at [548, 694] on button "Checkout" at bounding box center [561, 688] width 201 height 21
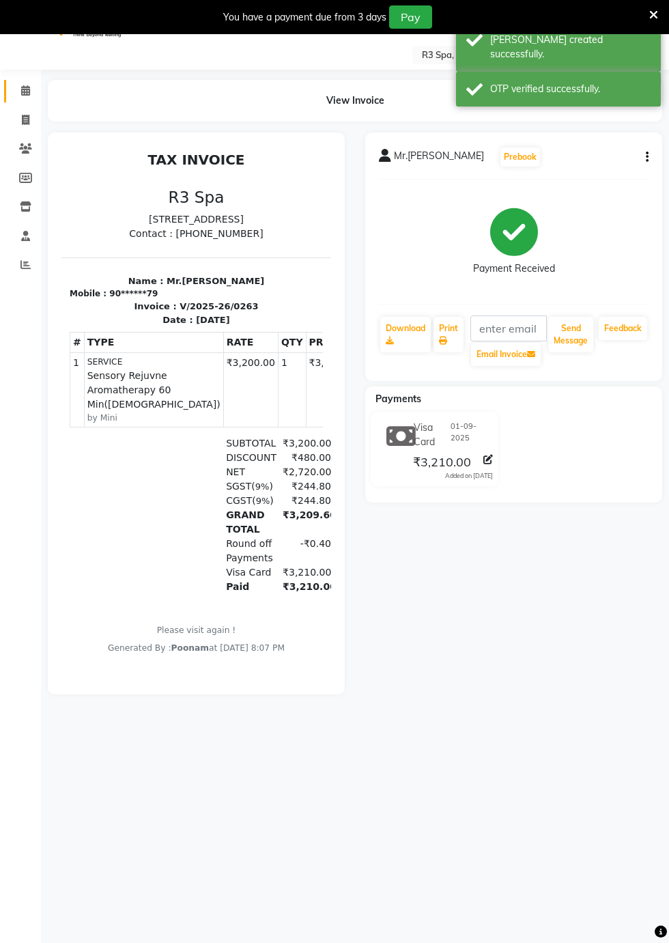
click at [25, 90] on icon at bounding box center [25, 90] width 9 height 10
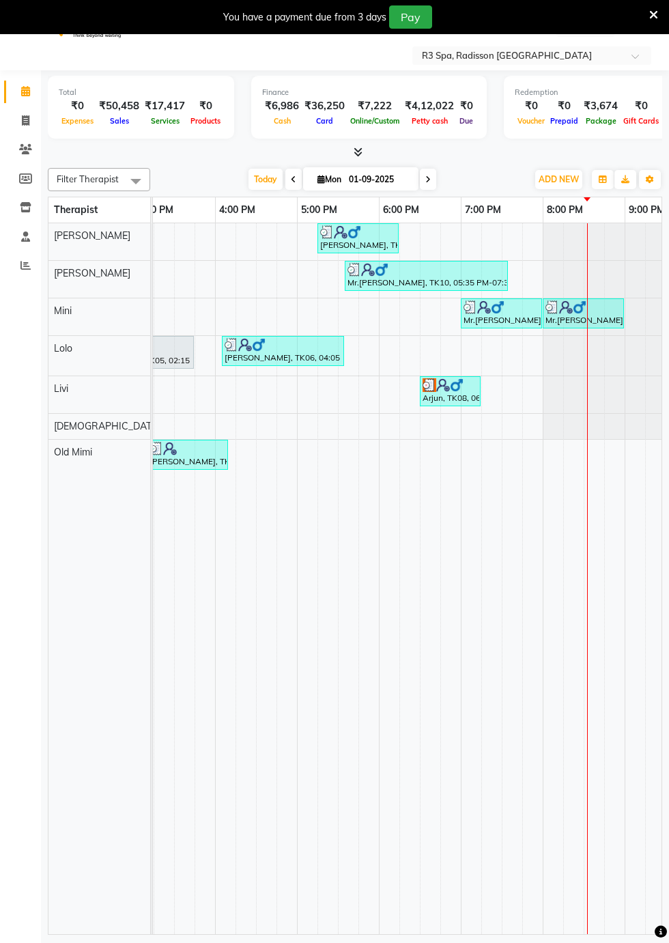
scroll to position [0, 568]
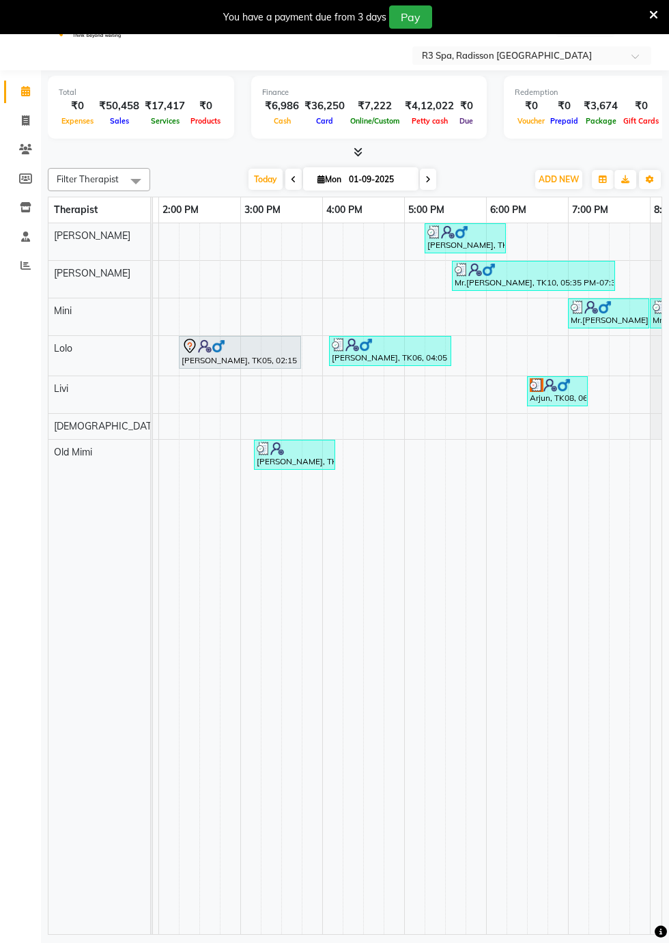
click at [543, 392] on div "Arjun, TK08, 06:30 PM-07:15 PM, Indian Head, Neck and Shoulder Massage([DEMOGRA…" at bounding box center [558, 391] width 58 height 26
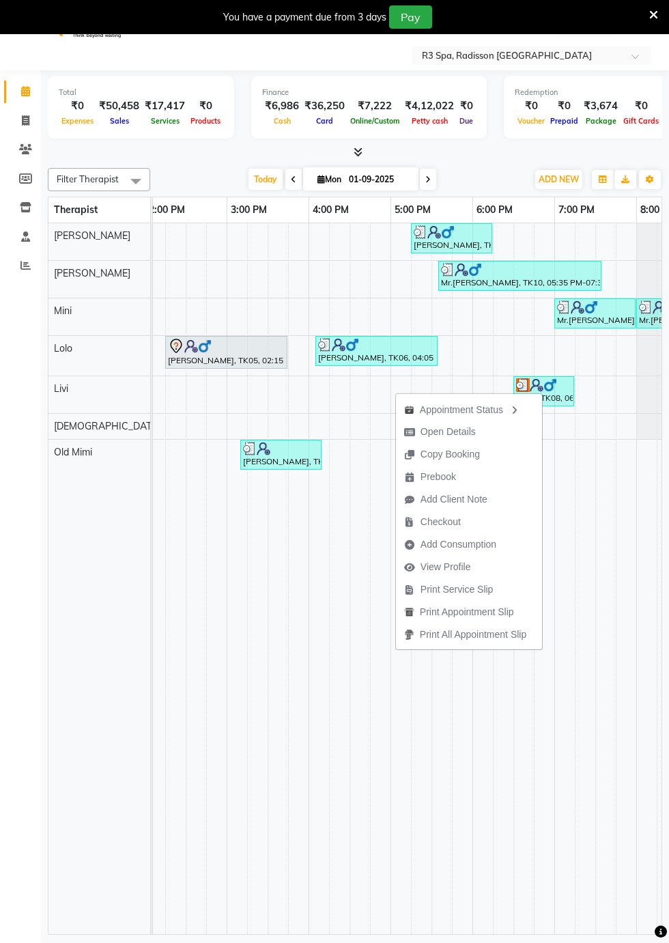
click at [442, 435] on span "Open Details" at bounding box center [448, 432] width 55 height 14
select select "3"
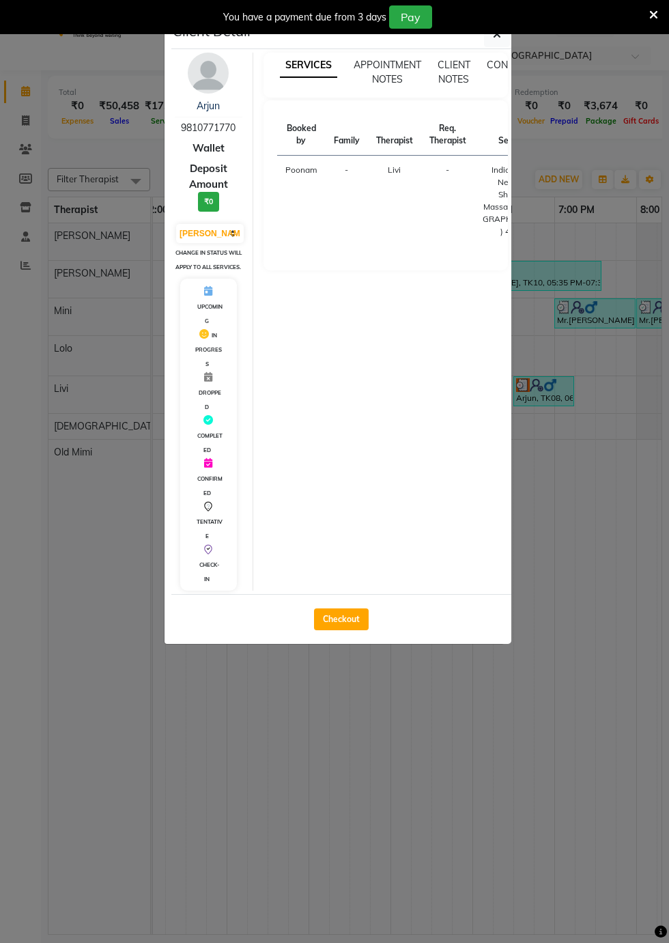
click at [340, 630] on button "Checkout" at bounding box center [341, 620] width 55 height 22
select select "service"
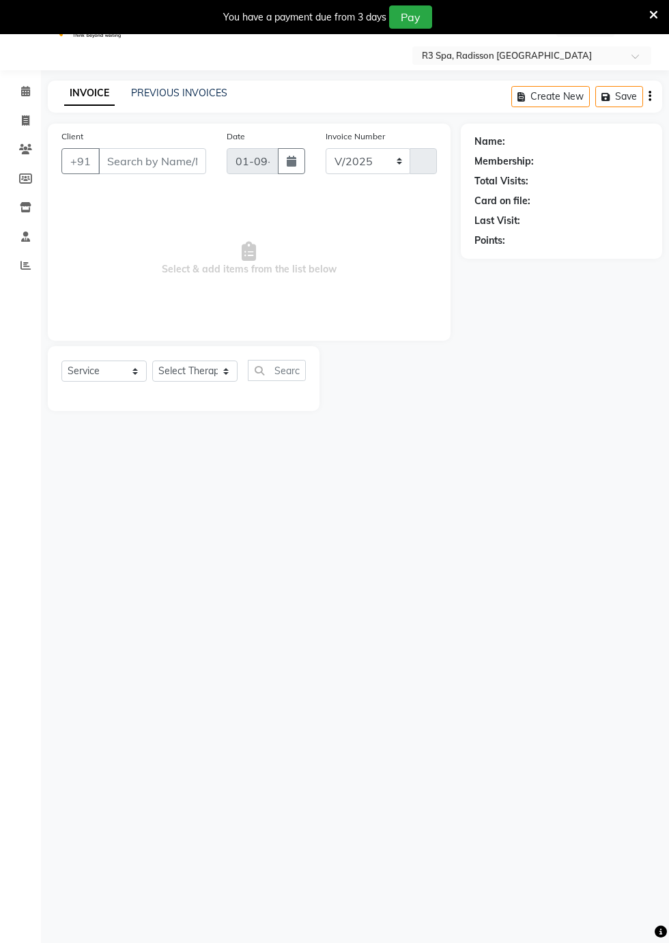
select select "8678"
type input "0264"
type input "98******70"
select select "87567"
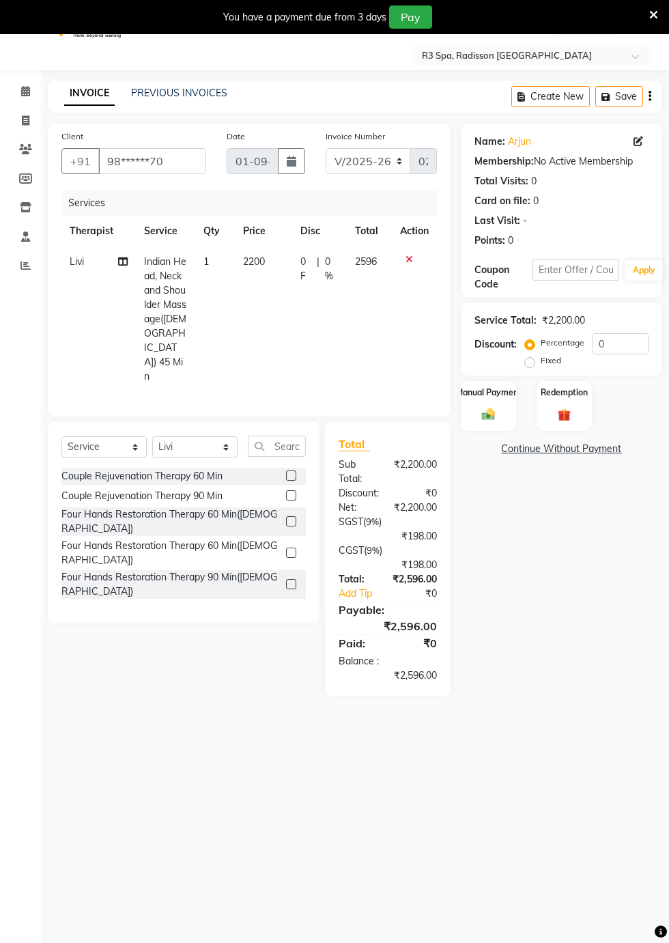
click at [488, 407] on img at bounding box center [488, 414] width 21 height 15
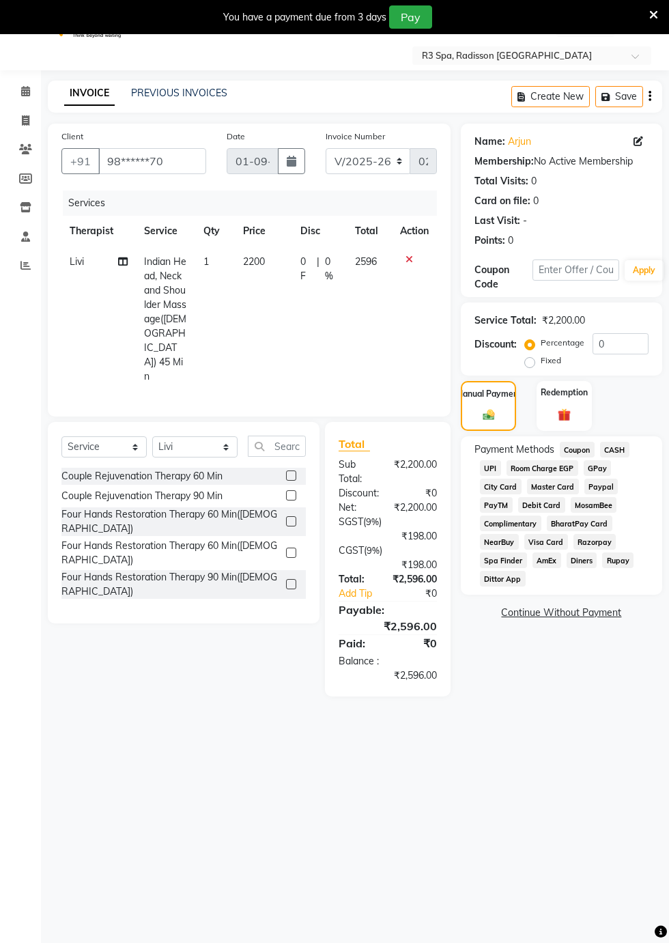
click at [490, 467] on span "UPI" at bounding box center [490, 468] width 21 height 16
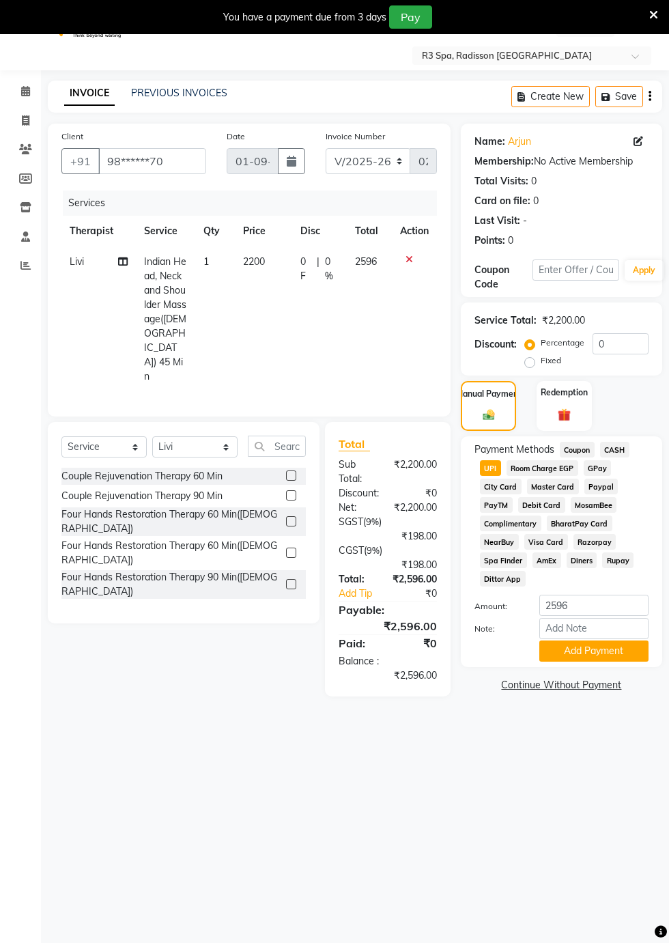
click at [610, 654] on button "Add Payment" at bounding box center [594, 651] width 109 height 21
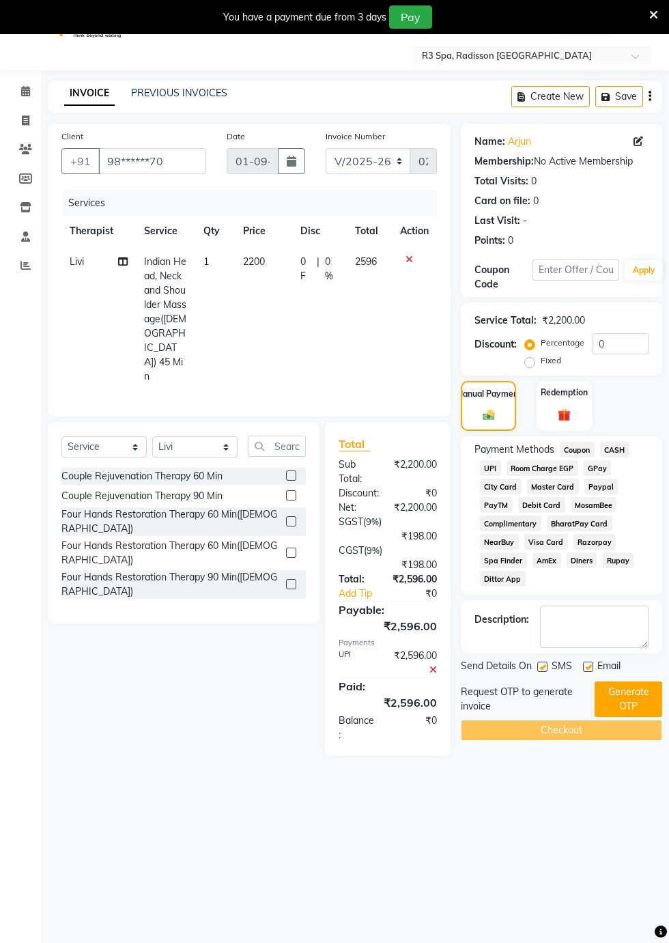
click at [624, 705] on button "Generate OTP" at bounding box center [629, 700] width 68 height 36
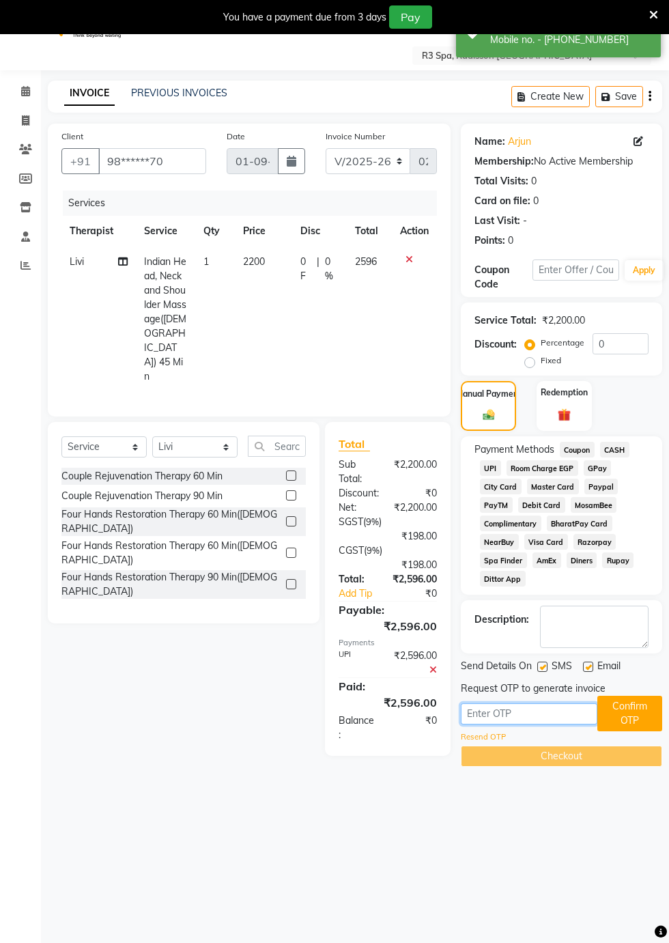
click at [494, 710] on input "text" at bounding box center [529, 713] width 137 height 21
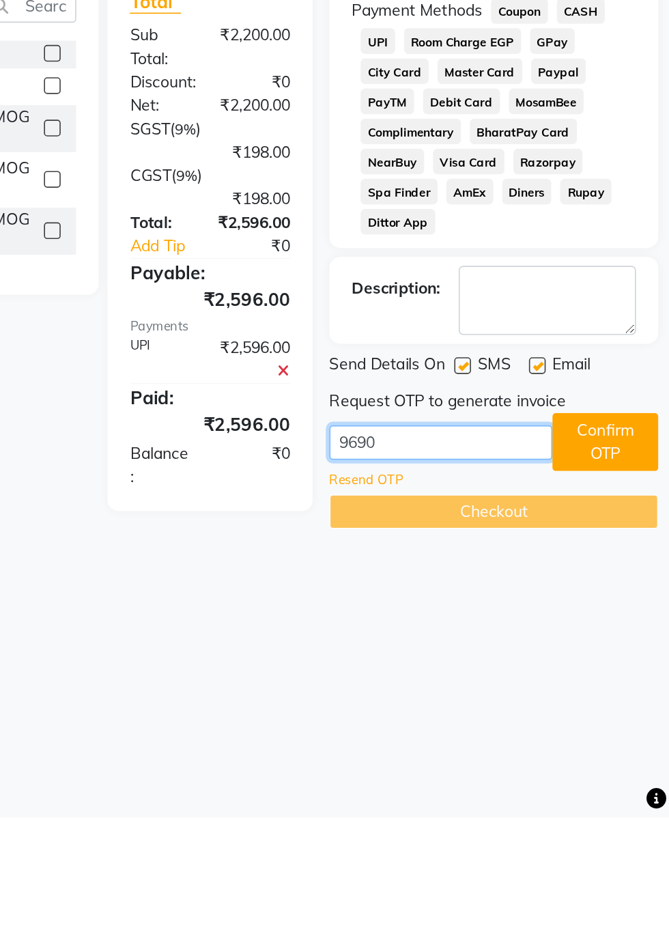
type input "9690"
click at [630, 712] on button "Confirm OTP" at bounding box center [630, 714] width 65 height 36
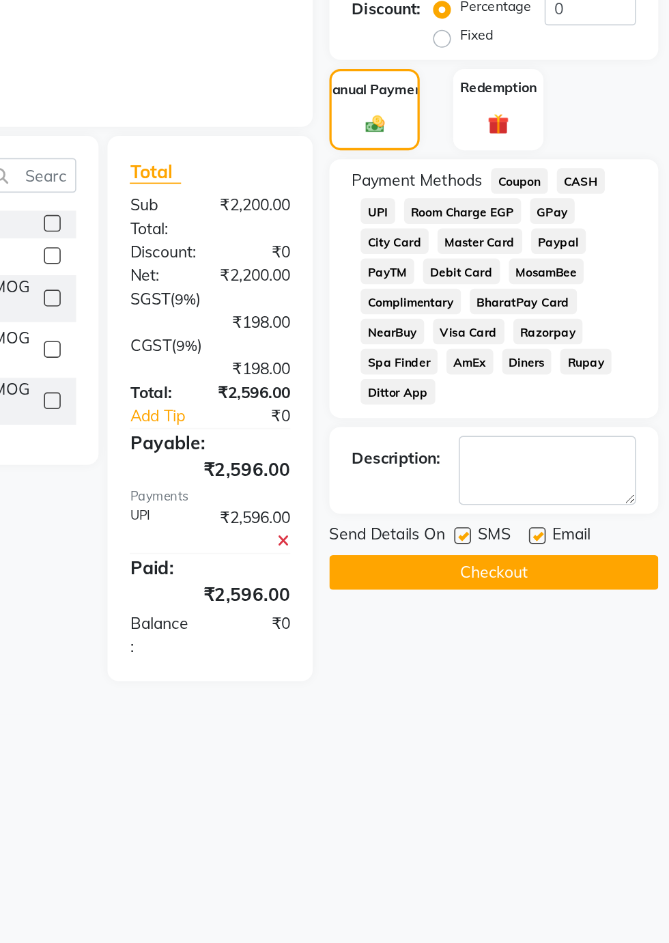
click at [581, 695] on button "Checkout" at bounding box center [561, 690] width 201 height 21
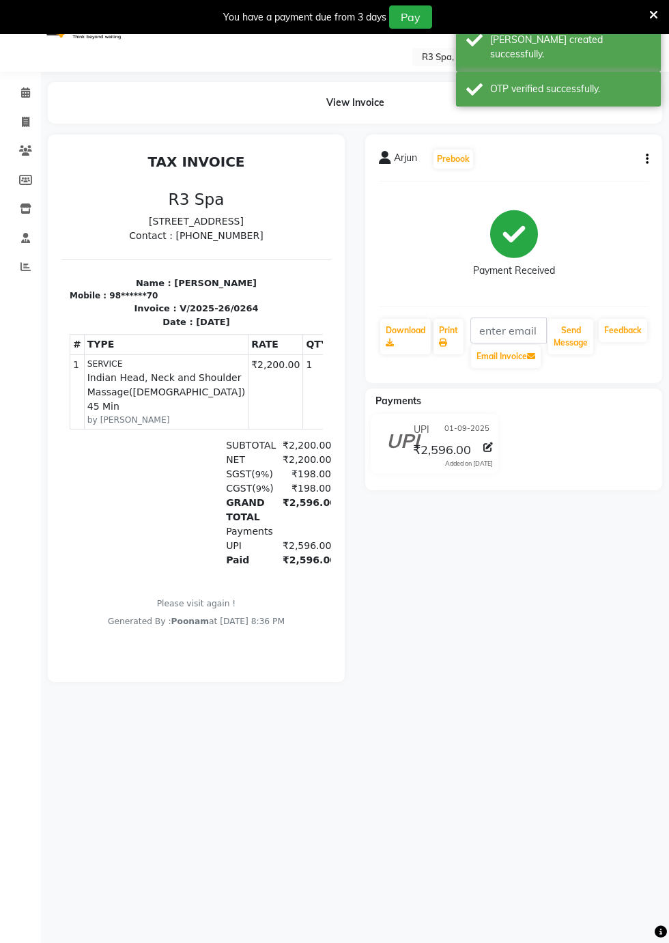
scroll to position [29, 0]
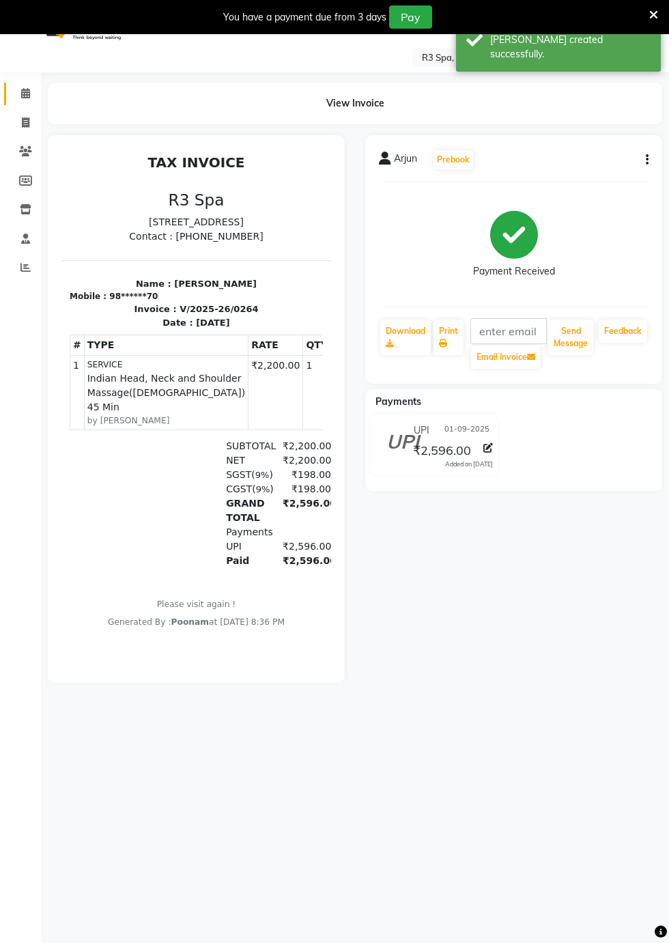
click at [25, 94] on icon at bounding box center [25, 93] width 9 height 10
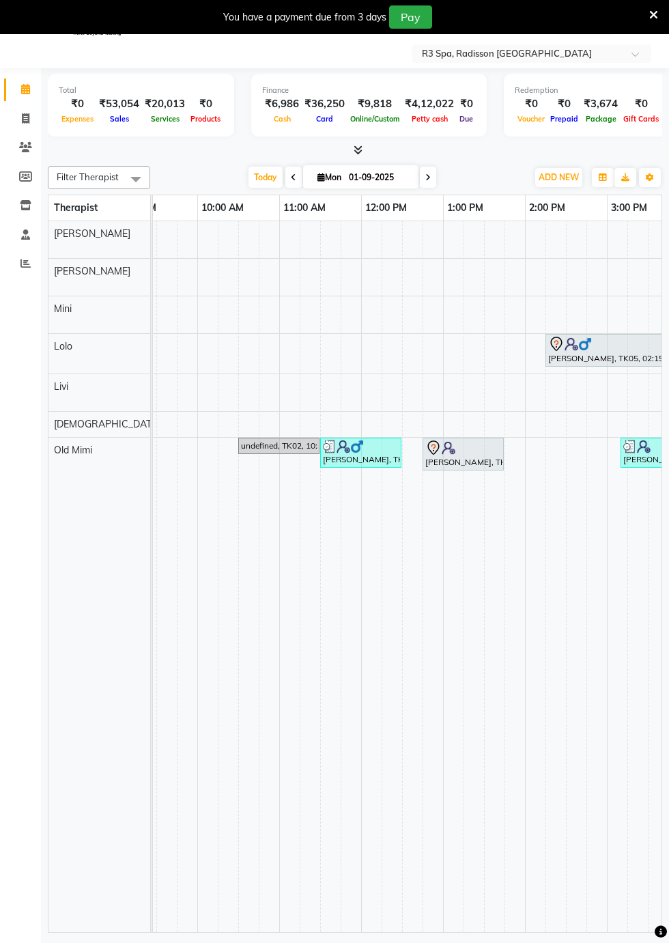
scroll to position [0, 884]
